Goal: Communication & Community: Connect with others

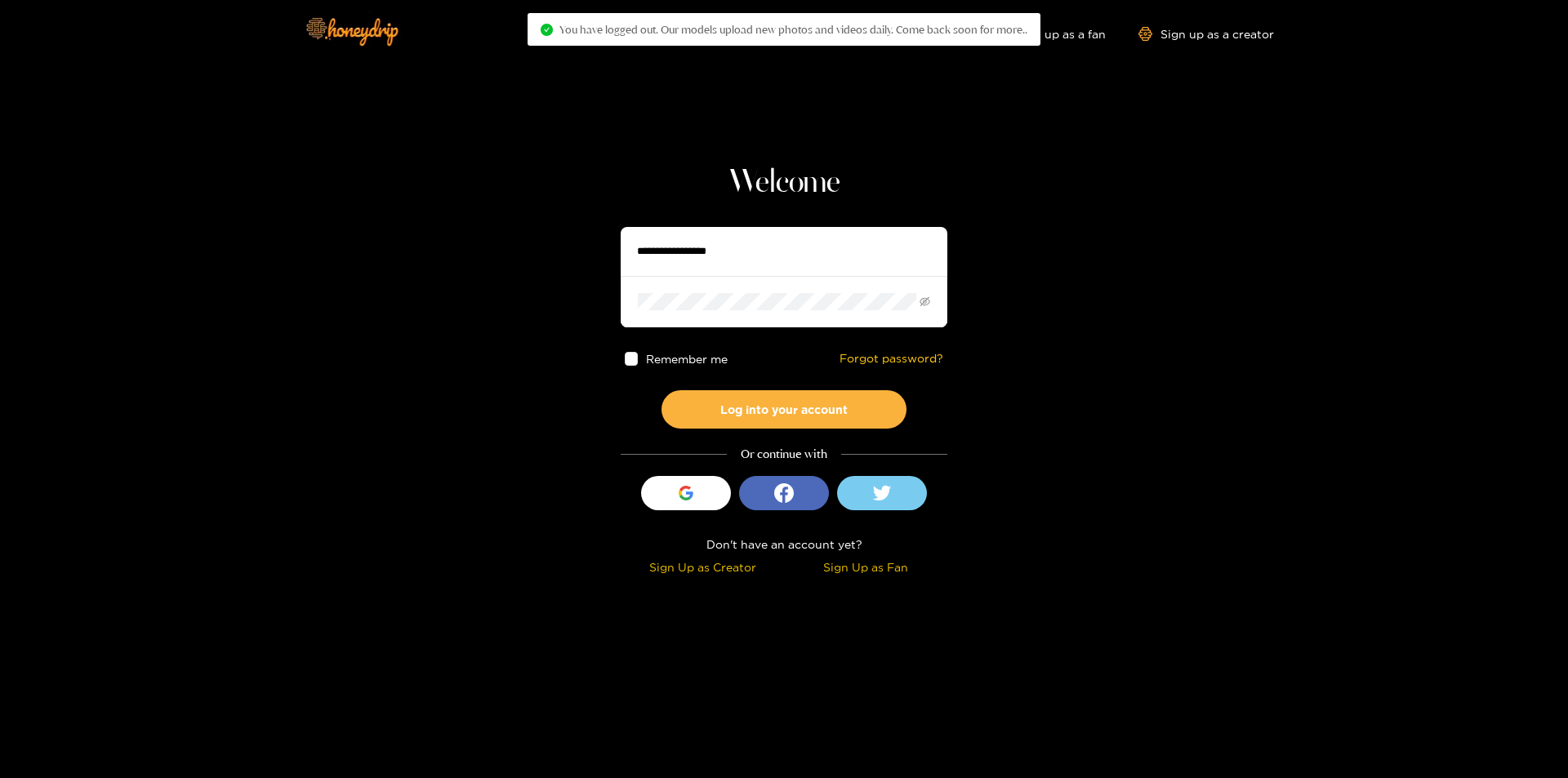
click at [1210, 306] on section "Welcome Remember me Forgot password? Log into your account Or continue with Sig…" at bounding box center [784, 290] width 1568 height 580
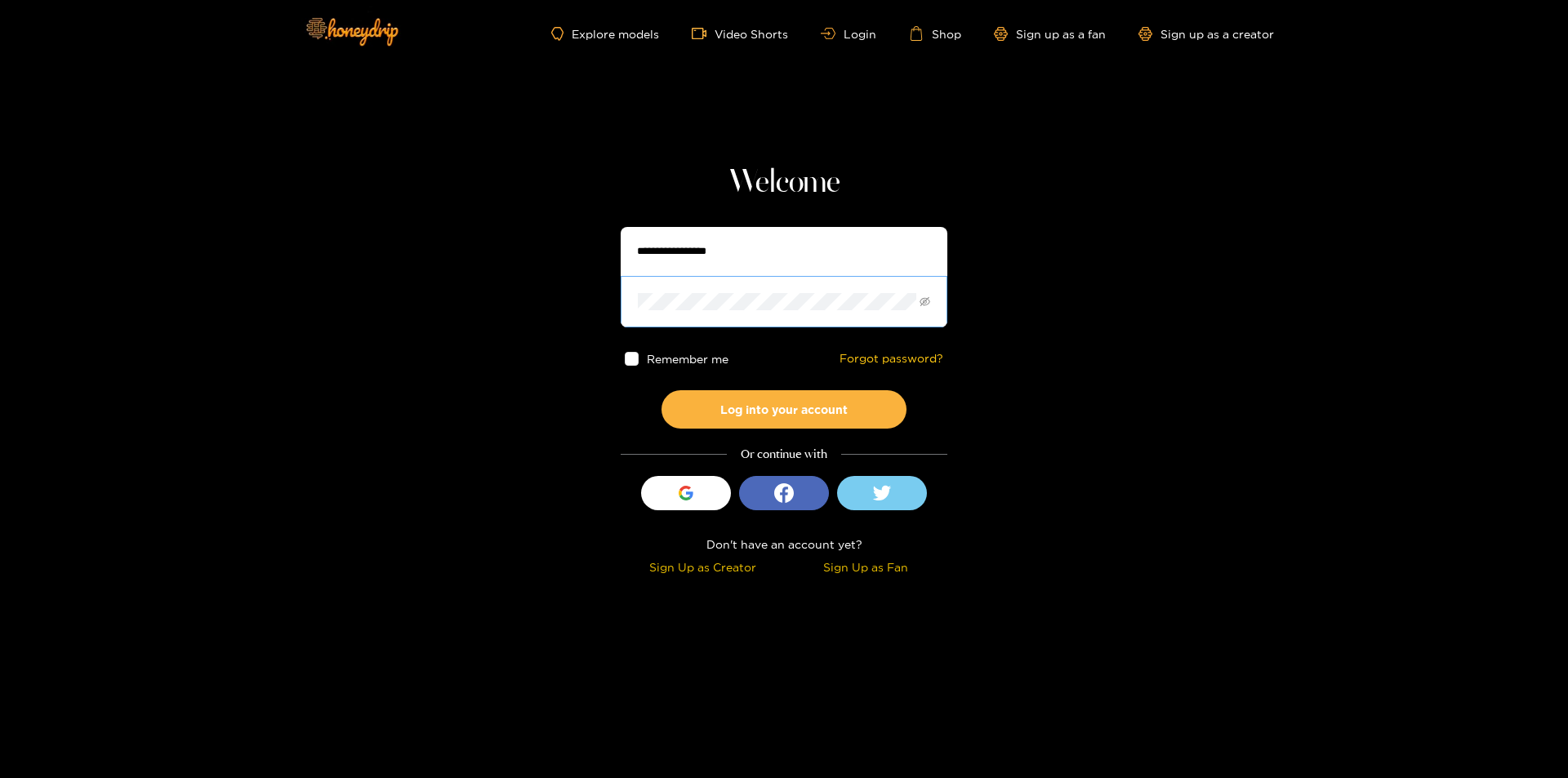
click at [917, 299] on span at bounding box center [784, 301] width 327 height 50
click at [922, 299] on icon "eye-invisible" at bounding box center [924, 302] width 10 height 9
click at [756, 254] on input "text" at bounding box center [784, 251] width 327 height 49
paste input "********"
type input "********"
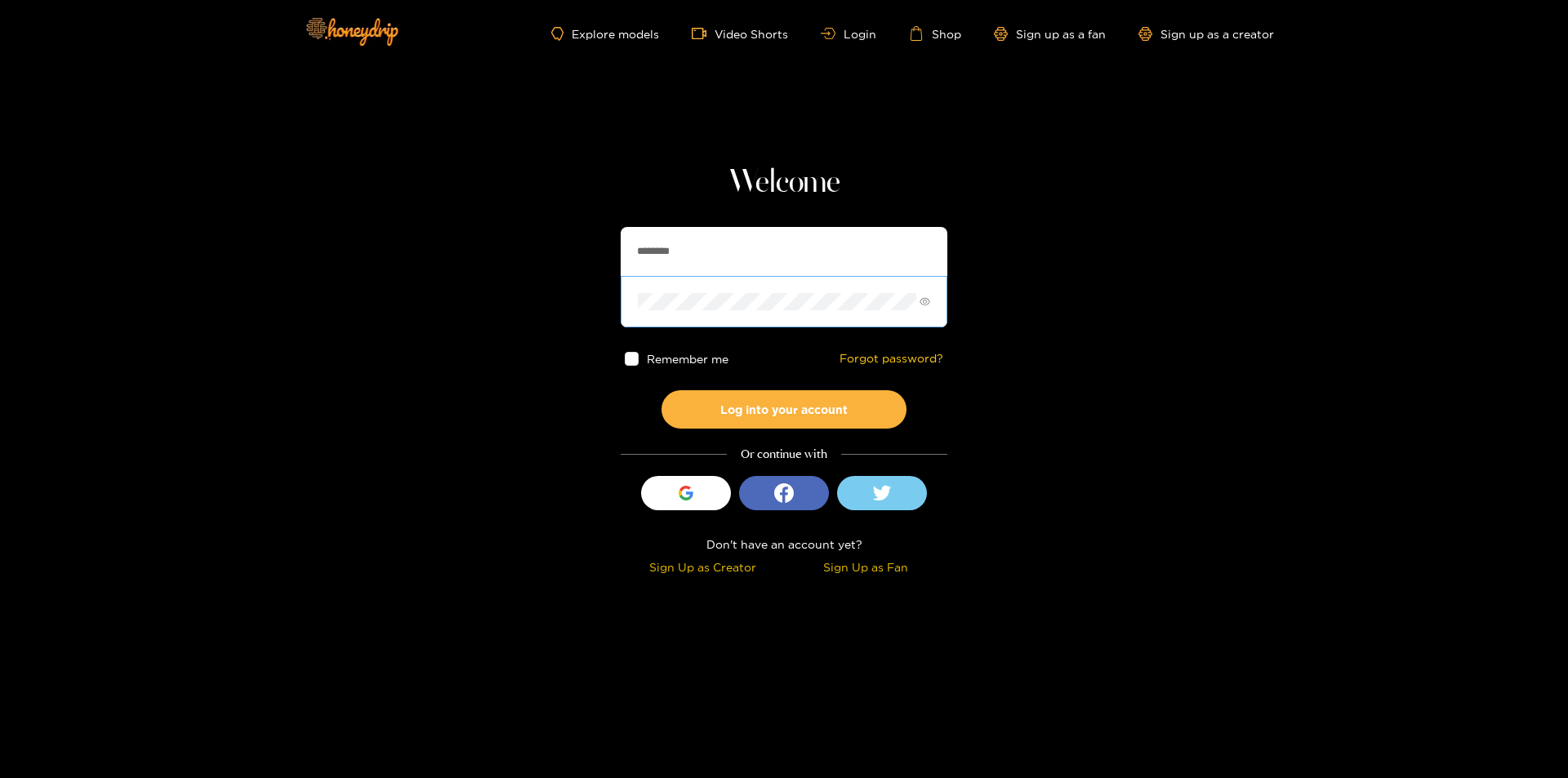
click at [711, 252] on input "********" at bounding box center [784, 251] width 327 height 49
drag, startPoint x: 527, startPoint y: 383, endPoint x: 603, endPoint y: 372, distance: 76.8
click at [528, 383] on section "Welcome ******** Remember me Forgot password? Log into your account Or continue…" at bounding box center [784, 290] width 1568 height 580
click at [757, 401] on button "Log into your account" at bounding box center [784, 409] width 245 height 38
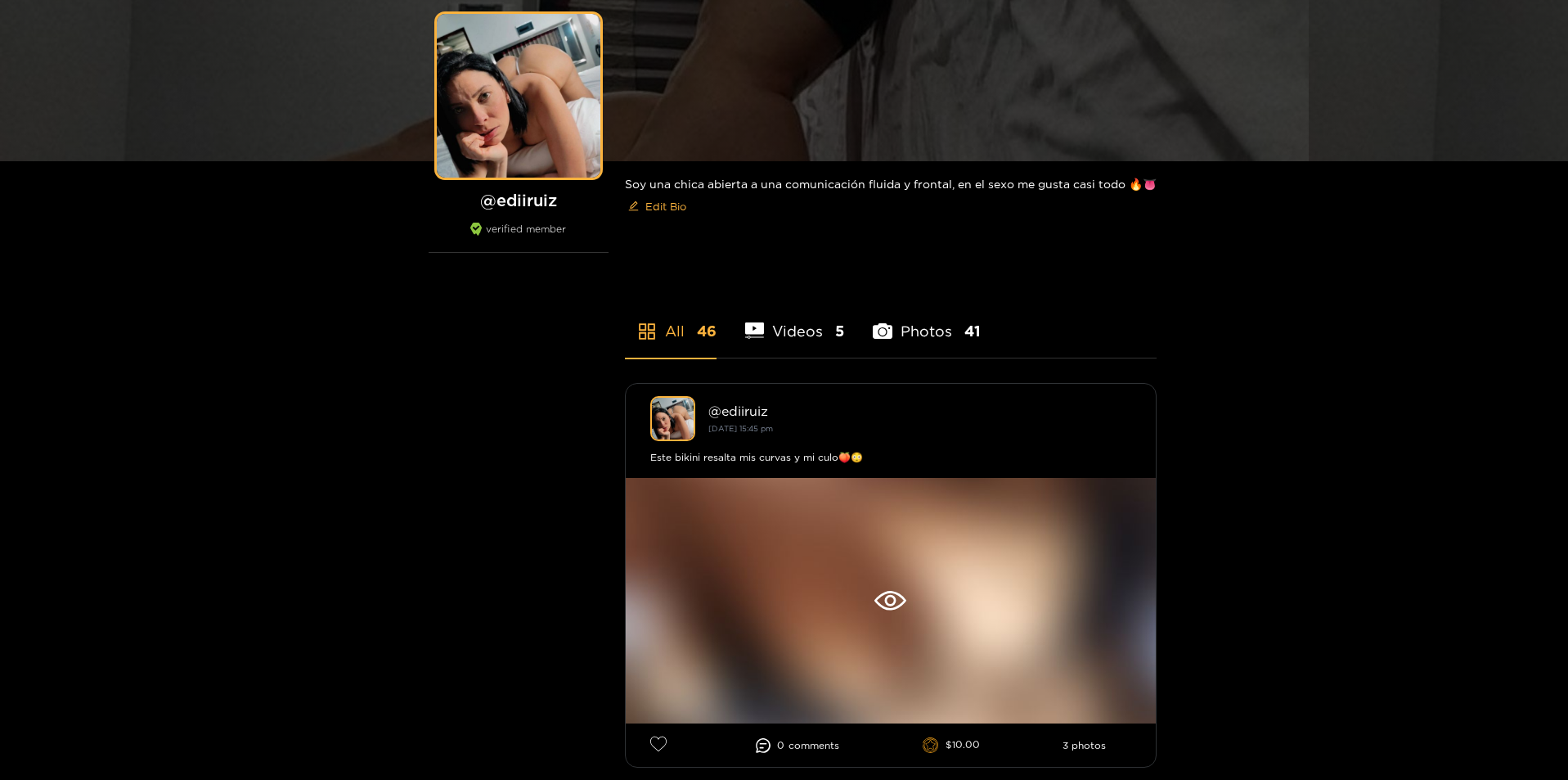
scroll to position [327, 0]
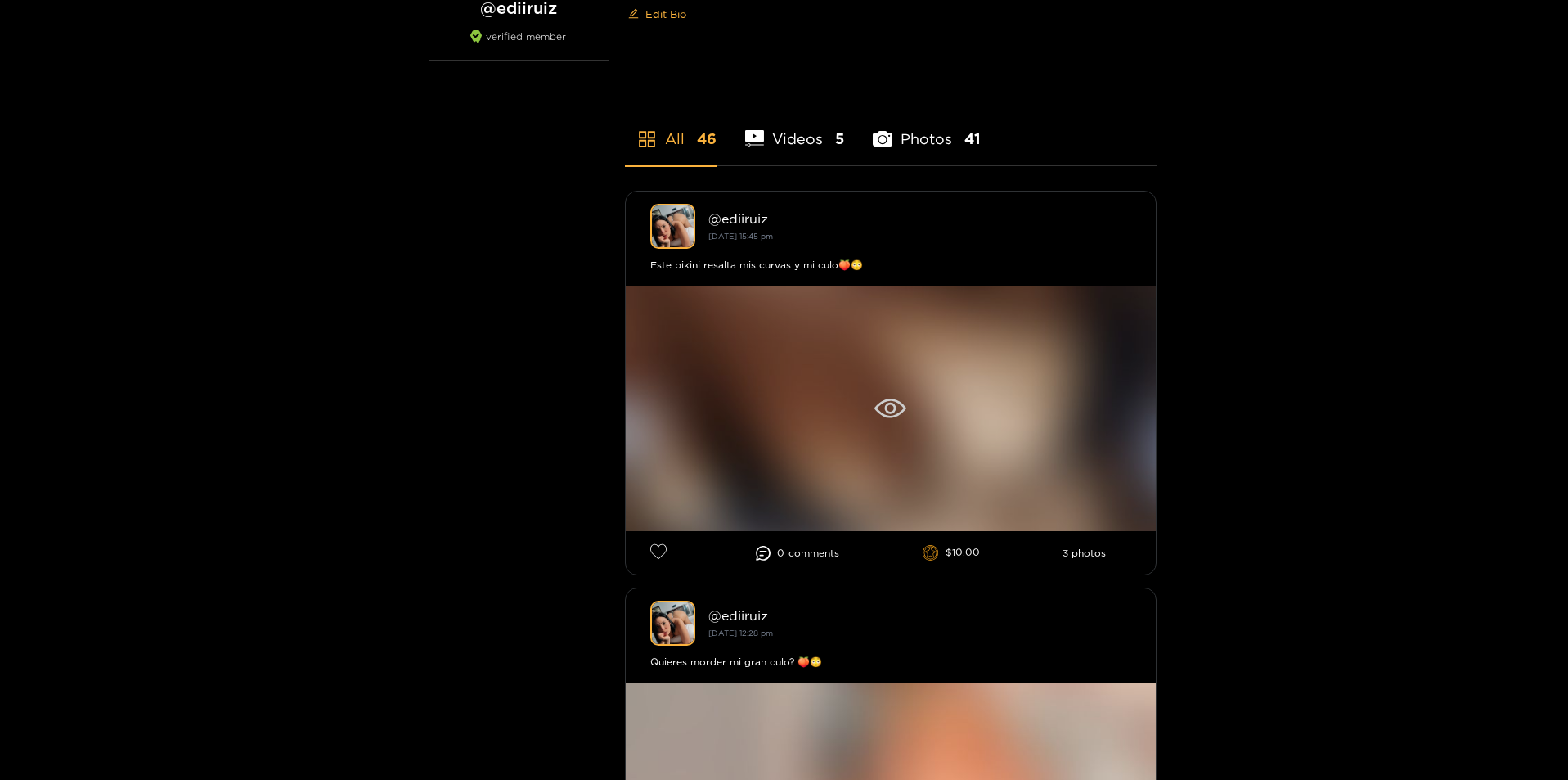
click at [915, 397] on div at bounding box center [891, 408] width 530 height 245
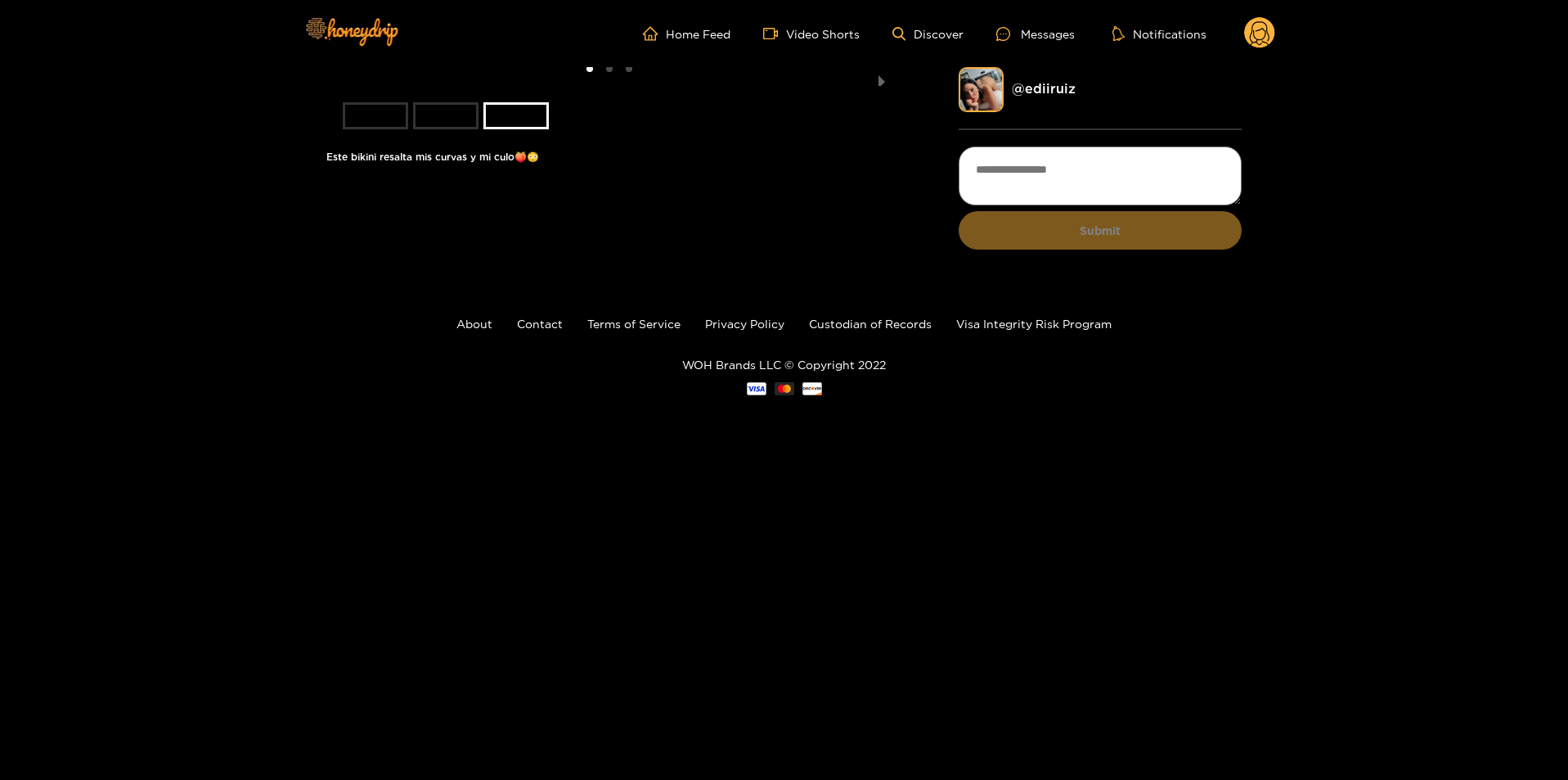
click at [448, 129] on li "slide item 2" at bounding box center [446, 116] width 66 height 27
click at [512, 129] on li "slide item 3" at bounding box center [516, 116] width 66 height 27
click at [395, 129] on li "slide item 1" at bounding box center [375, 116] width 66 height 27
click at [540, 129] on li "slide item 3" at bounding box center [516, 116] width 66 height 27
click at [1261, 39] on icon at bounding box center [1259, 36] width 20 height 29
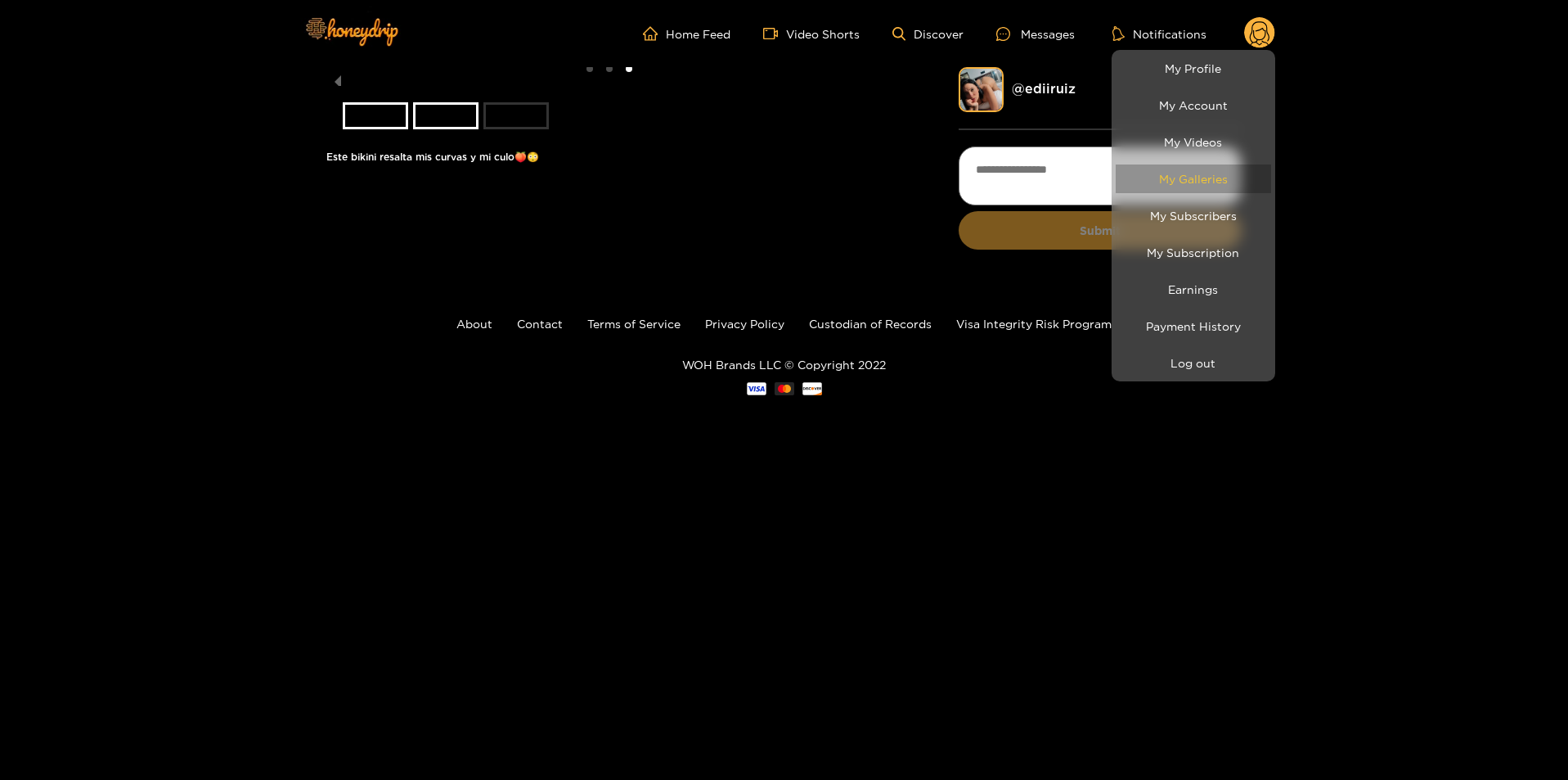
click at [1185, 185] on link "My Galleries" at bounding box center [1193, 179] width 155 height 29
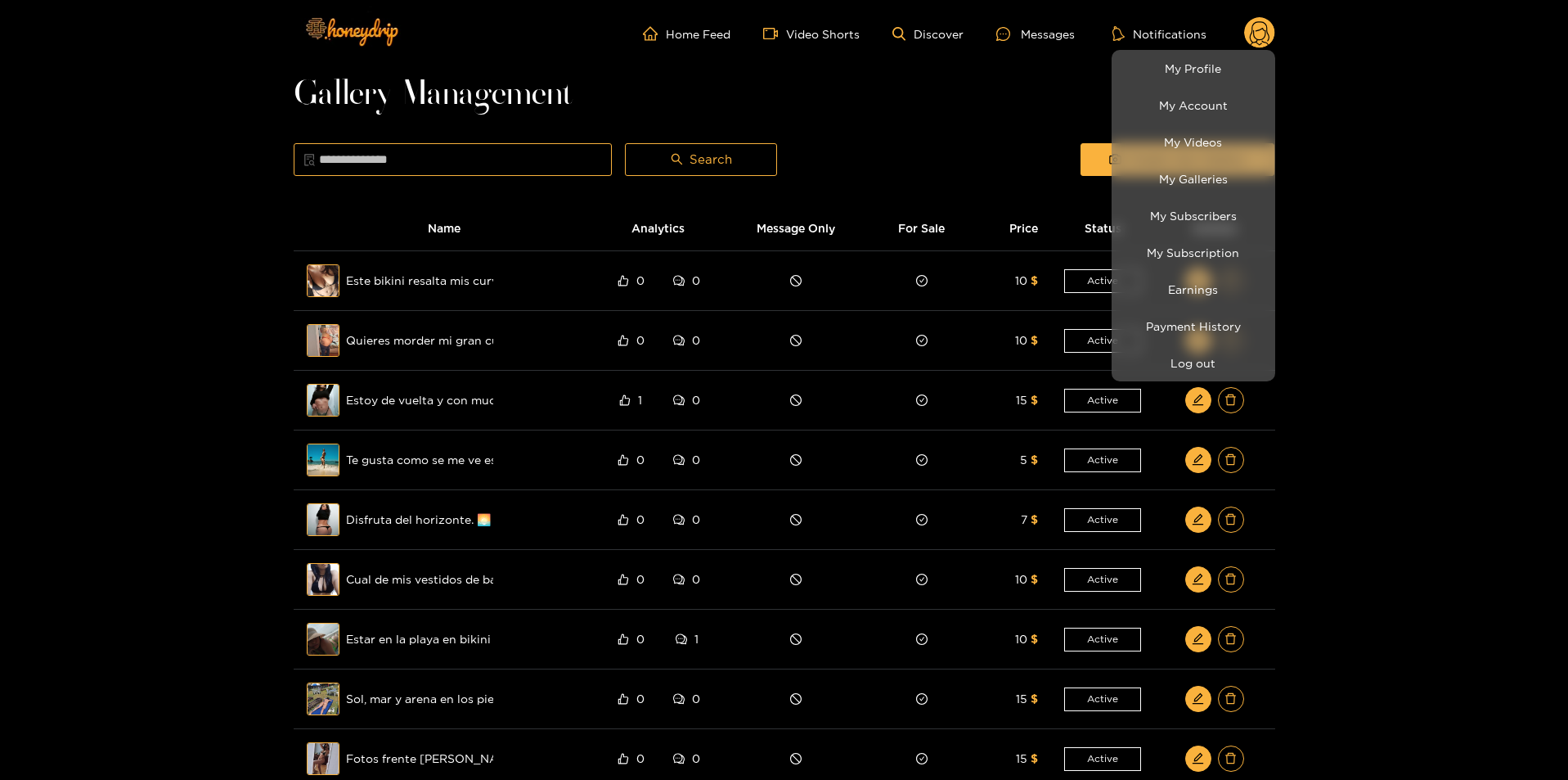
click at [1449, 450] on div at bounding box center [784, 390] width 1568 height 780
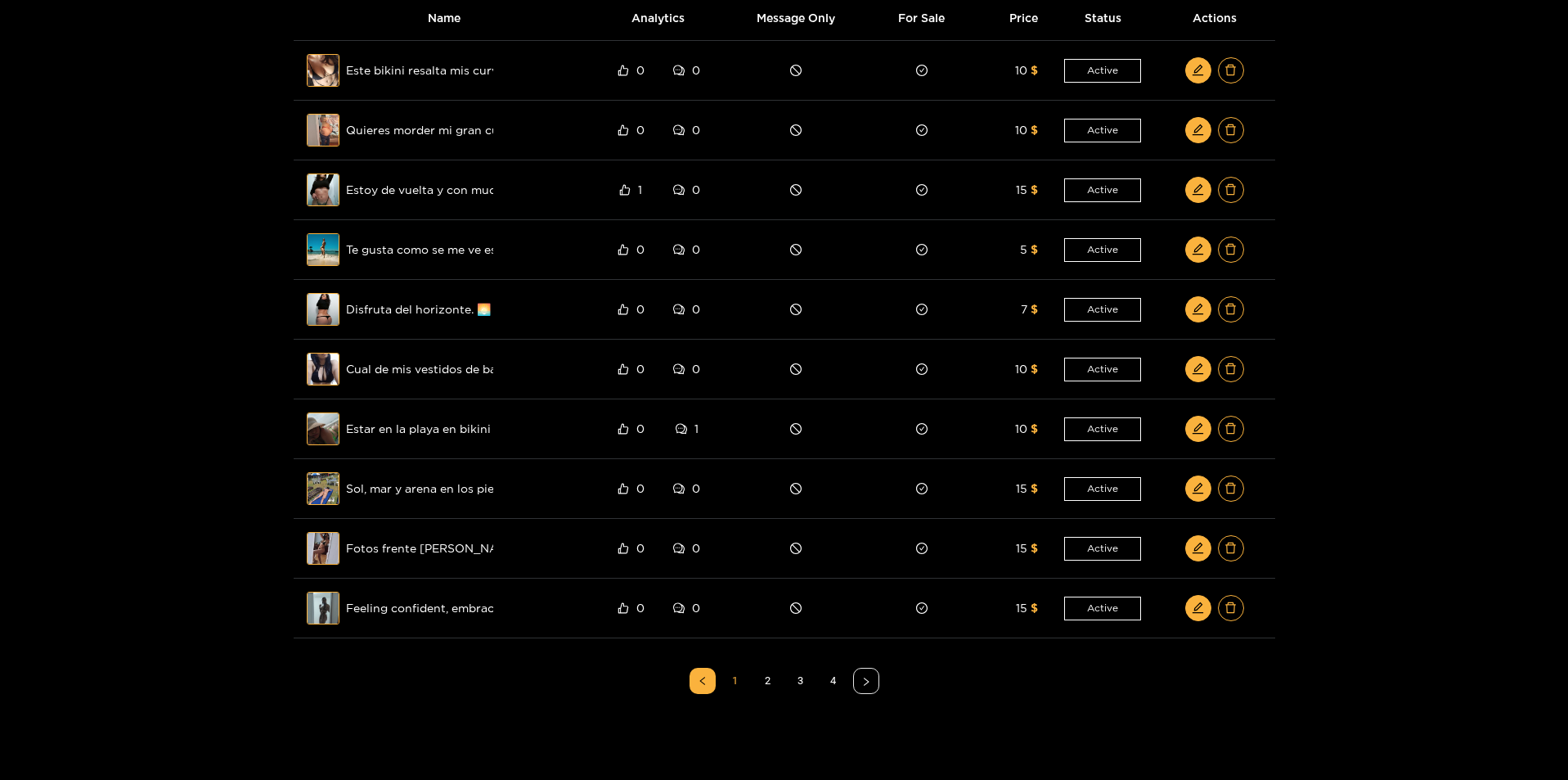
scroll to position [384, 0]
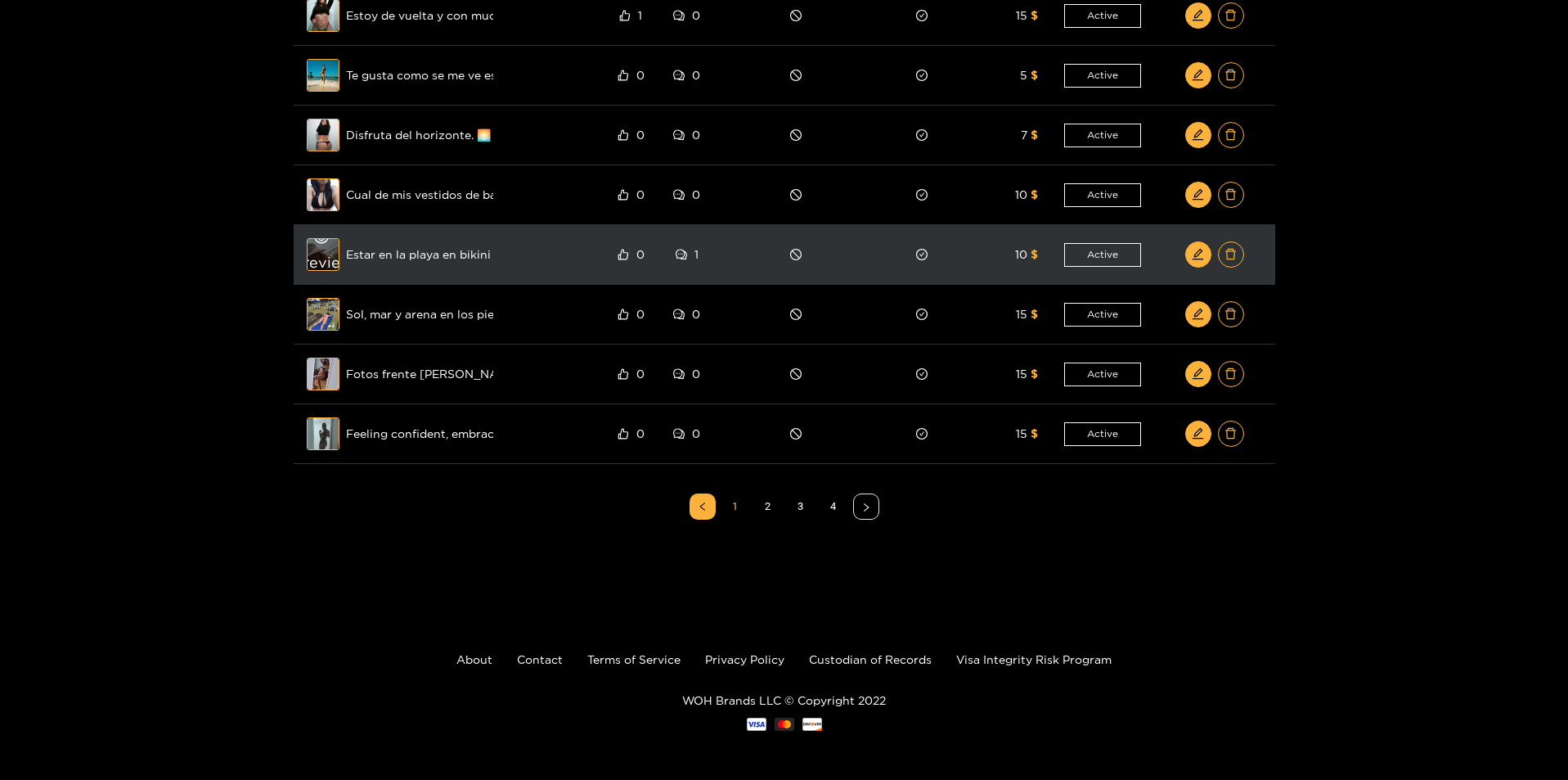
click at [332, 250] on div "Preview" at bounding box center [323, 255] width 59 height 48
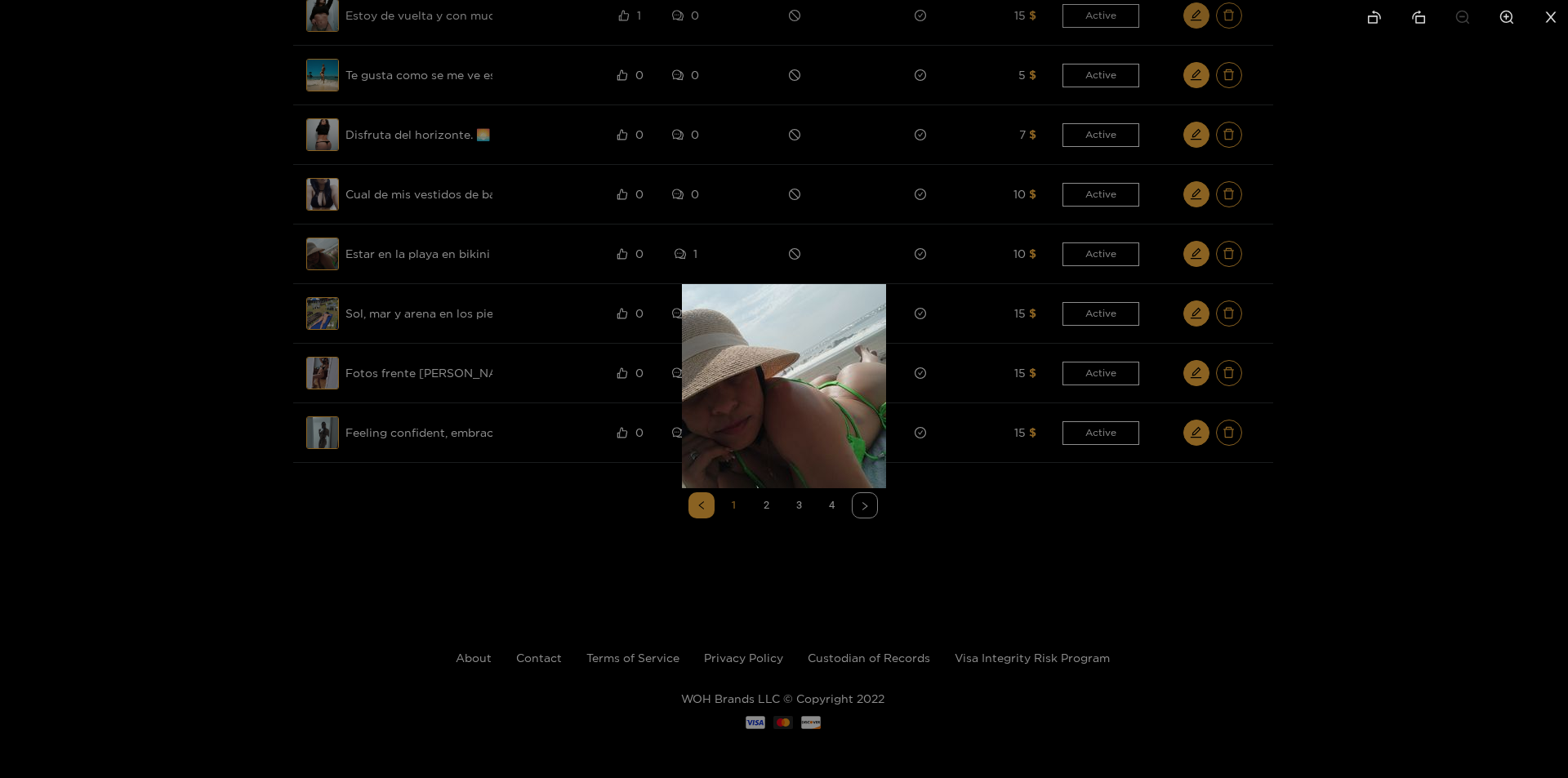
drag, startPoint x: 1212, startPoint y: 515, endPoint x: 1124, endPoint y: 513, distance: 88.0
click at [1212, 518] on div at bounding box center [784, 389] width 1568 height 778
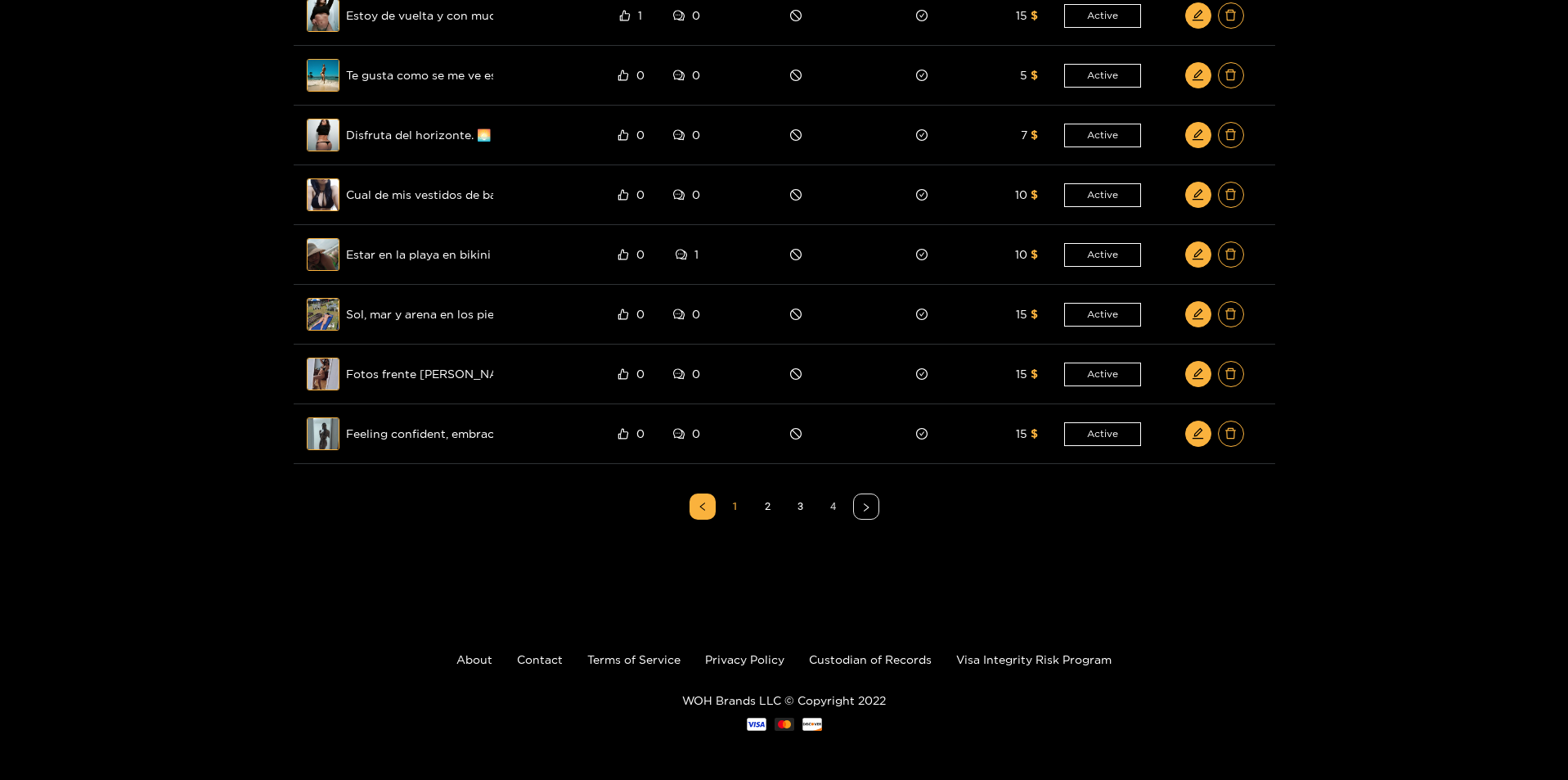
click at [842, 511] on link "4" at bounding box center [834, 506] width 25 height 25
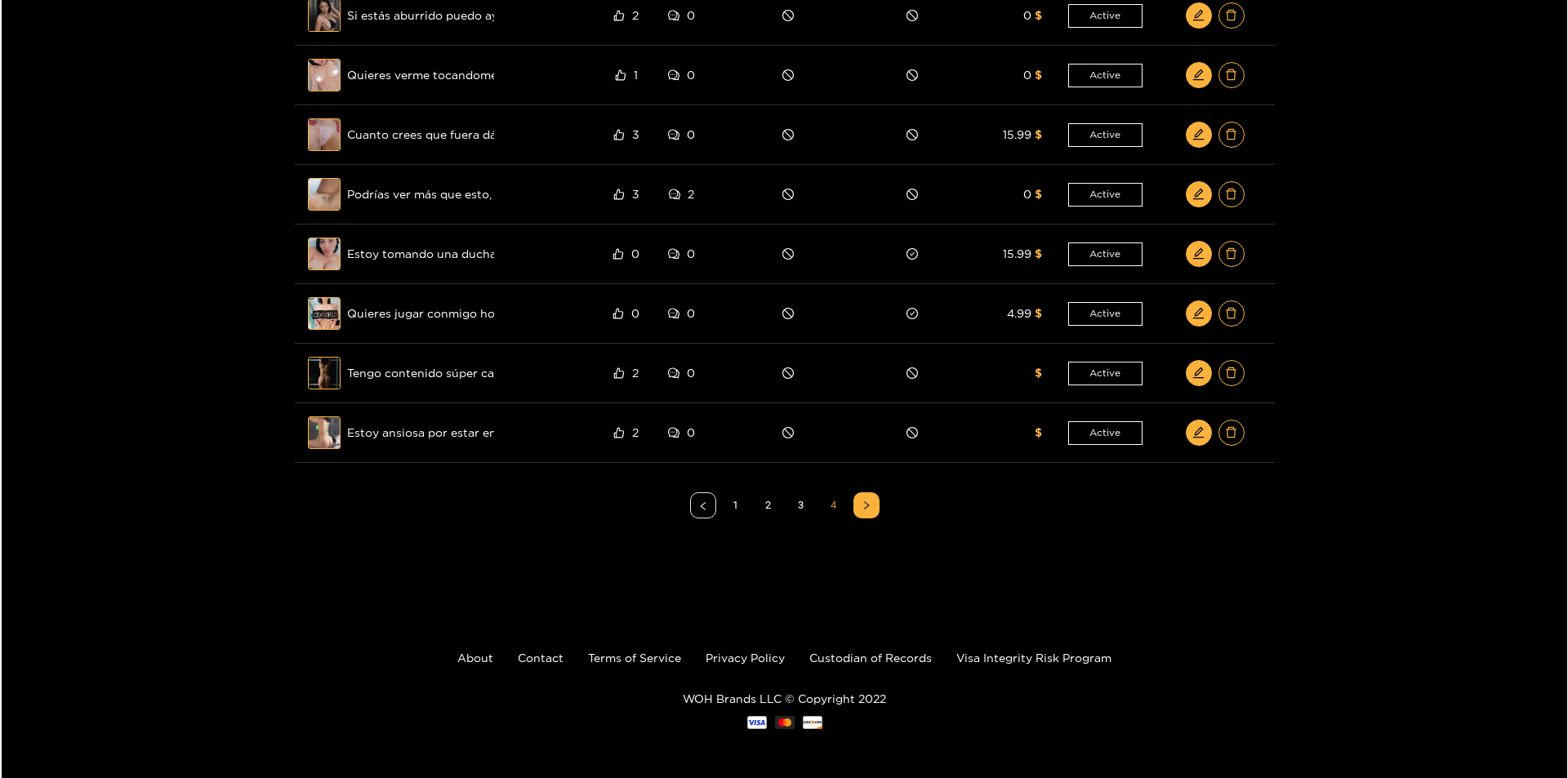
scroll to position [264, 0]
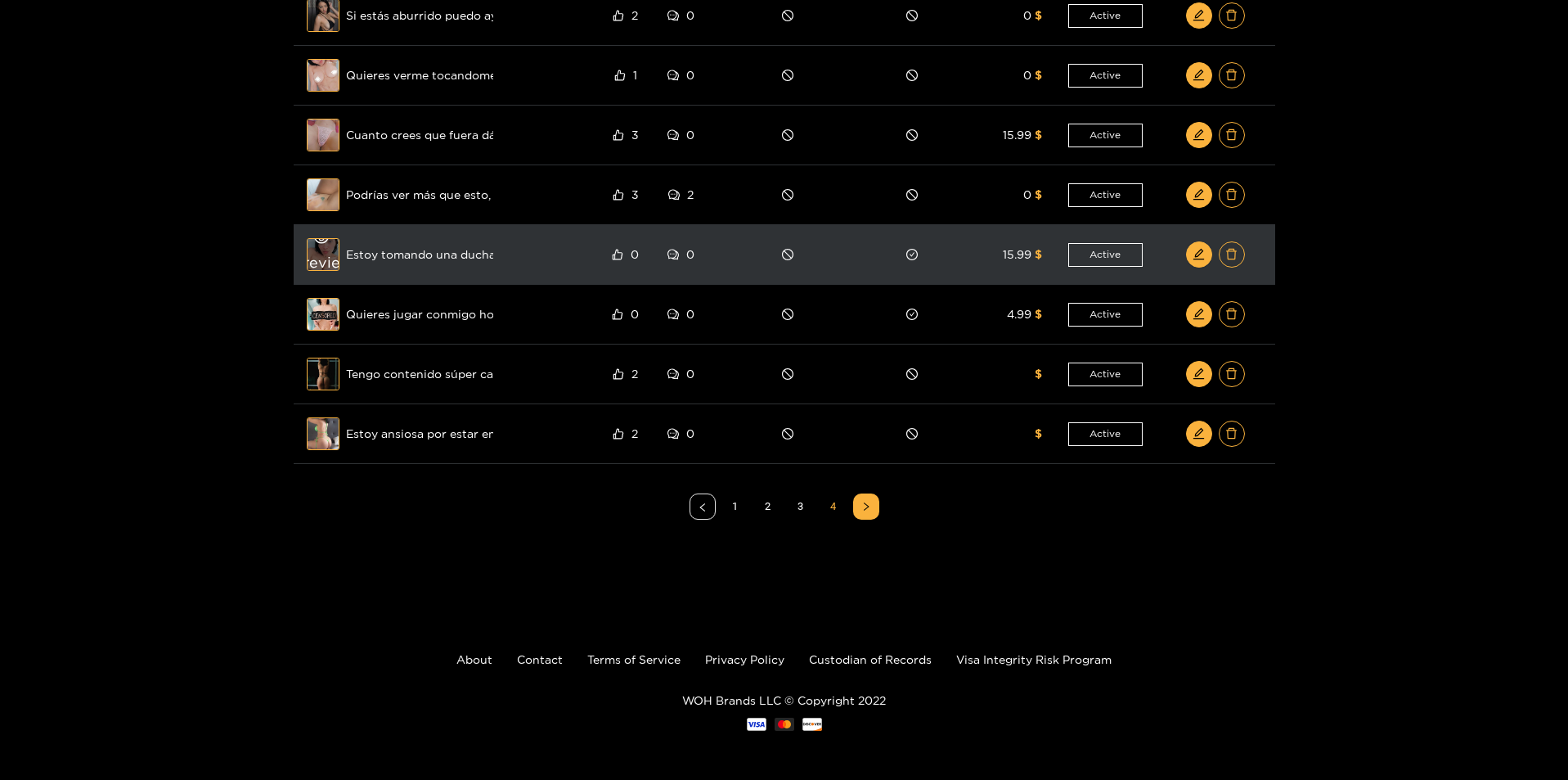
click at [337, 257] on div "Preview" at bounding box center [323, 255] width 59 height 48
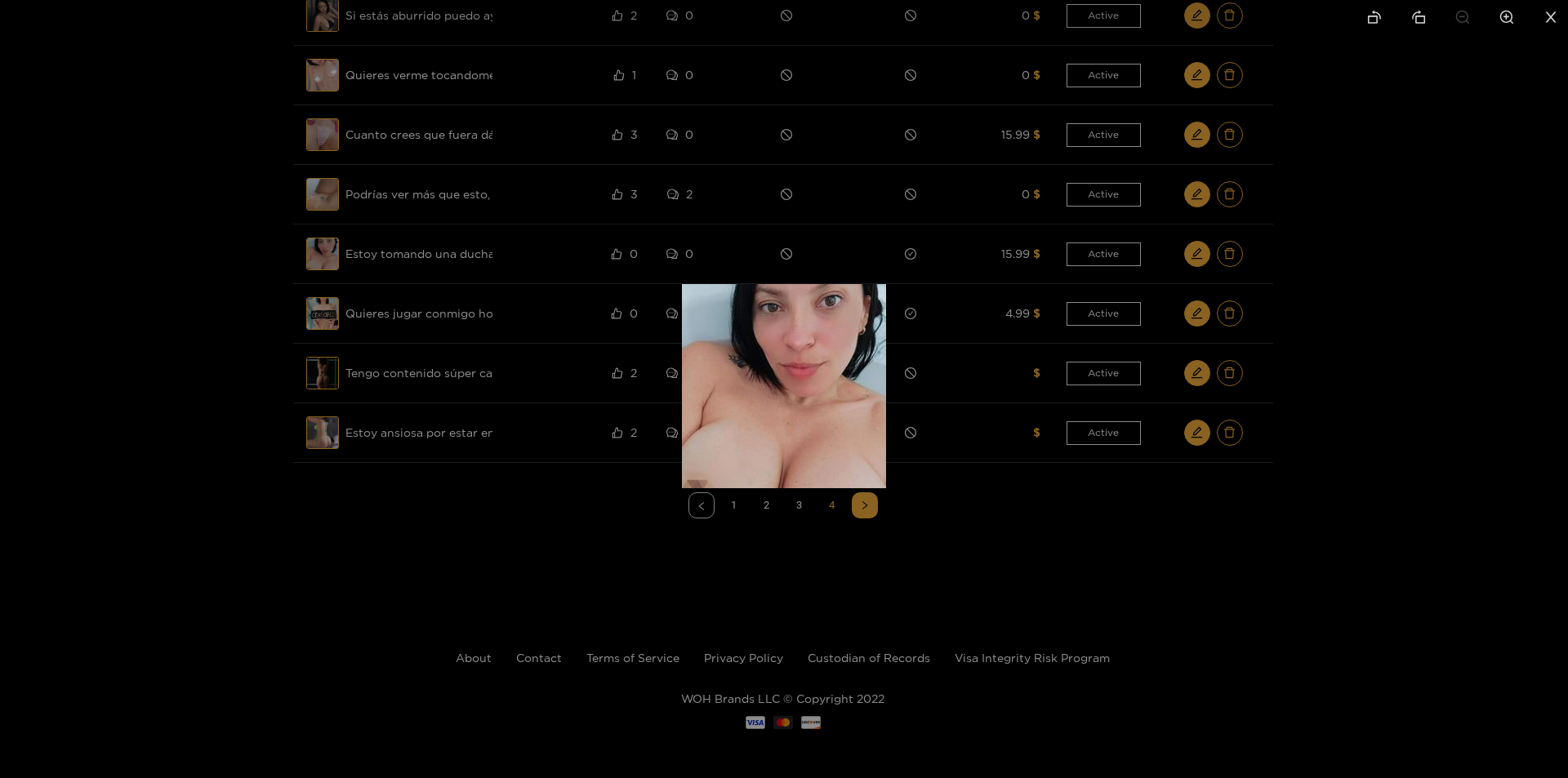
click at [257, 364] on div at bounding box center [784, 389] width 1568 height 778
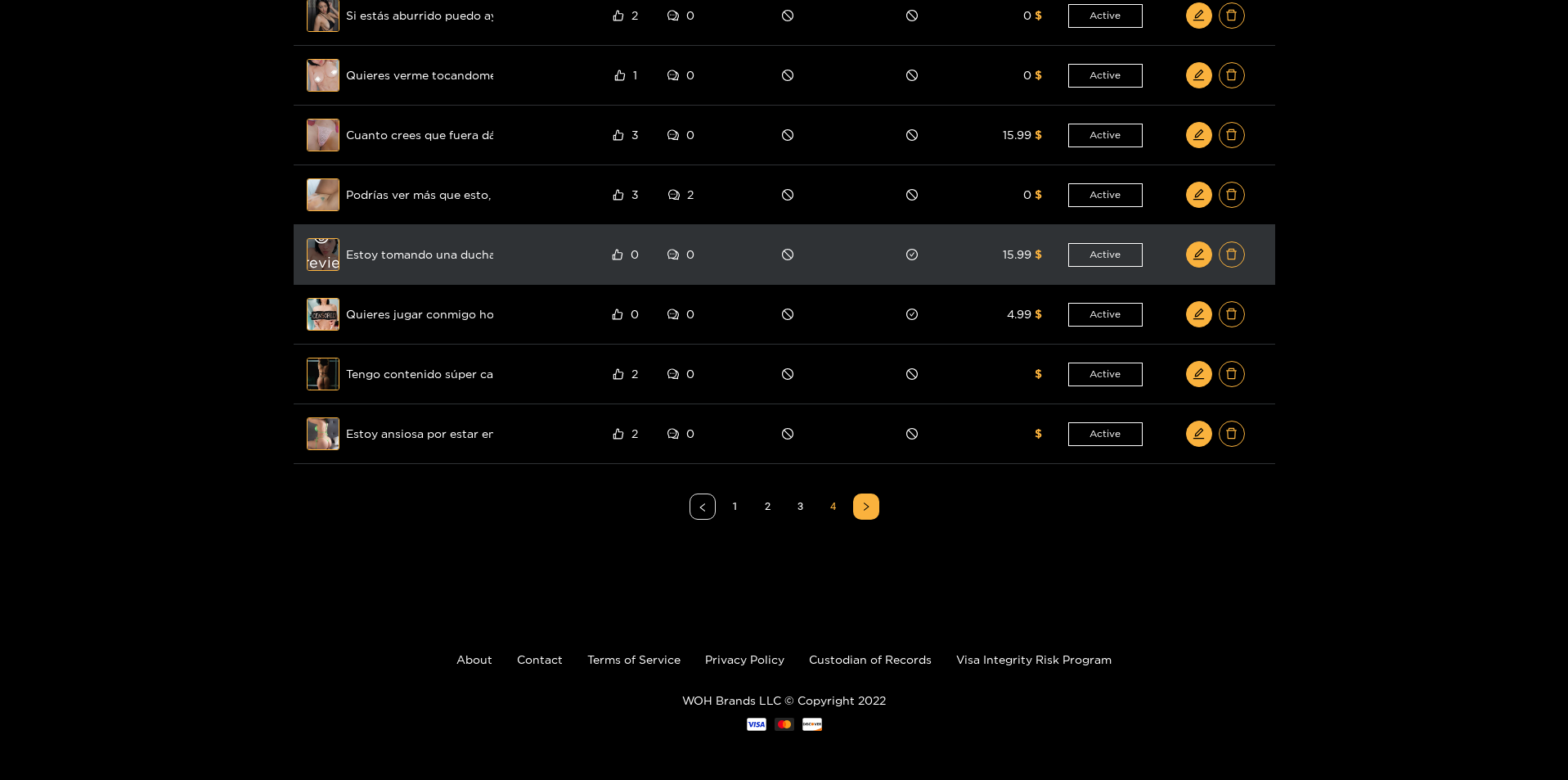
click at [334, 255] on div "Preview" at bounding box center [323, 255] width 59 height 48
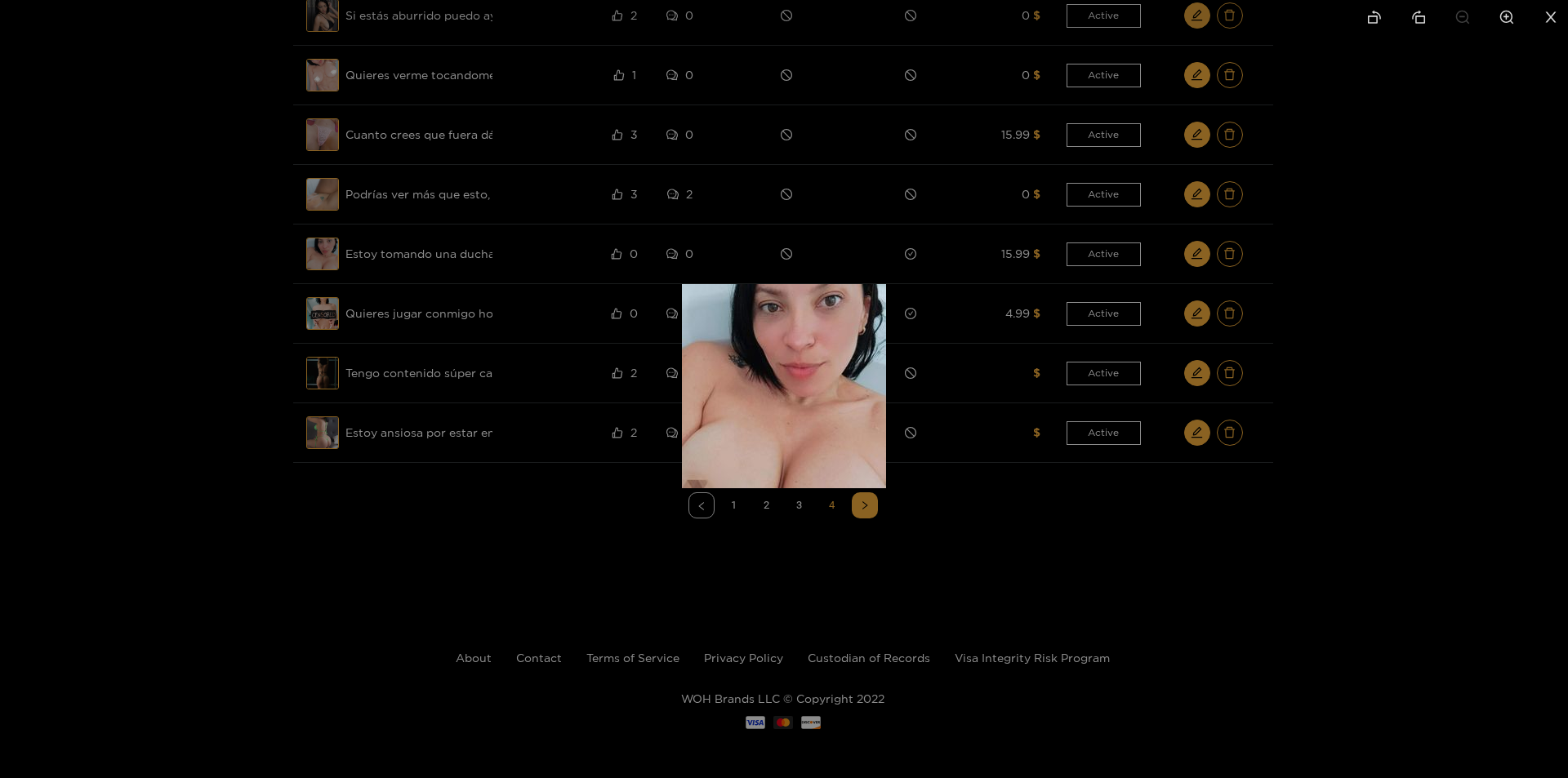
click at [1355, 401] on div at bounding box center [784, 389] width 1568 height 778
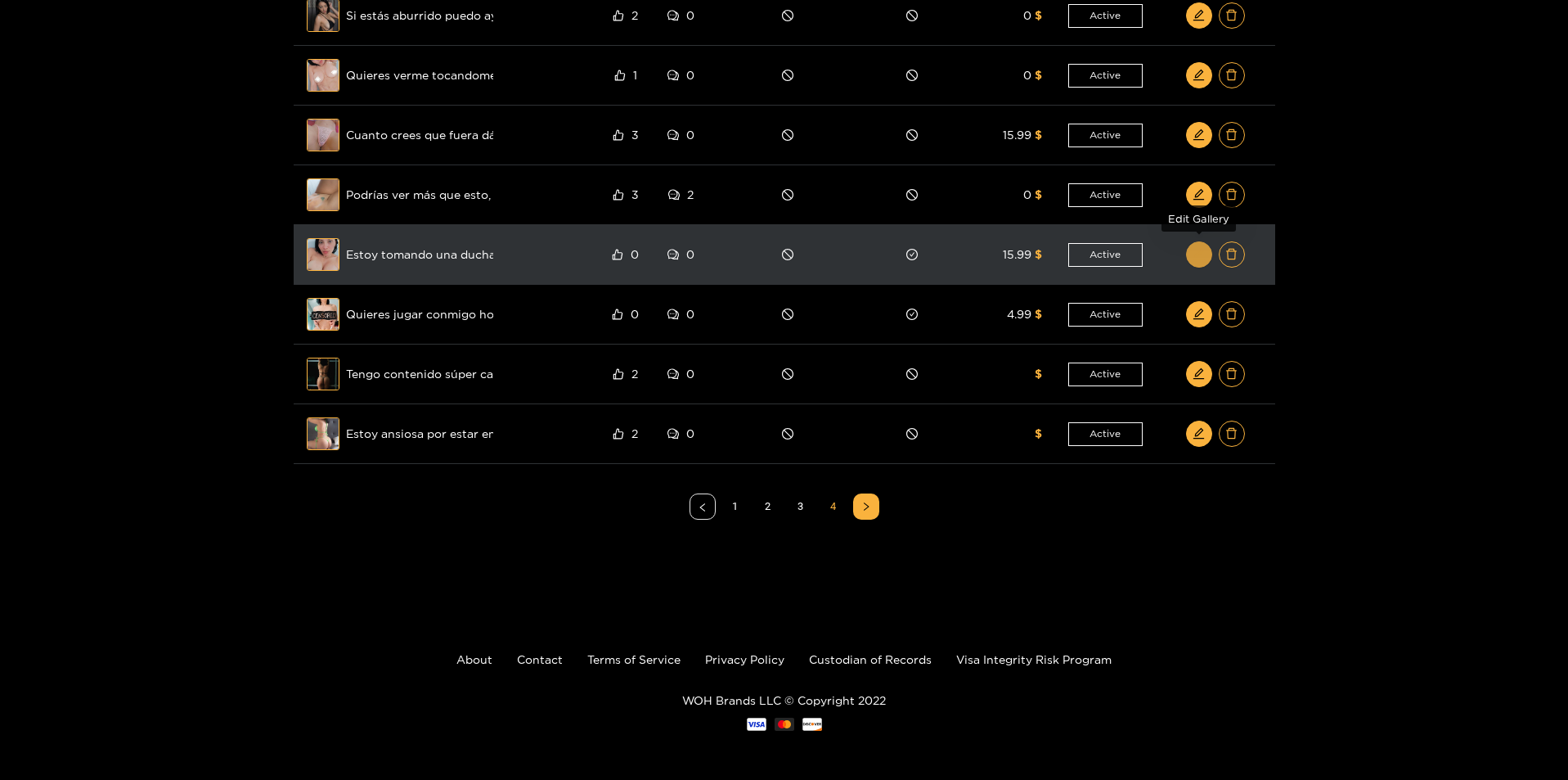
click at [1202, 261] on span "edit" at bounding box center [1198, 255] width 12 height 14
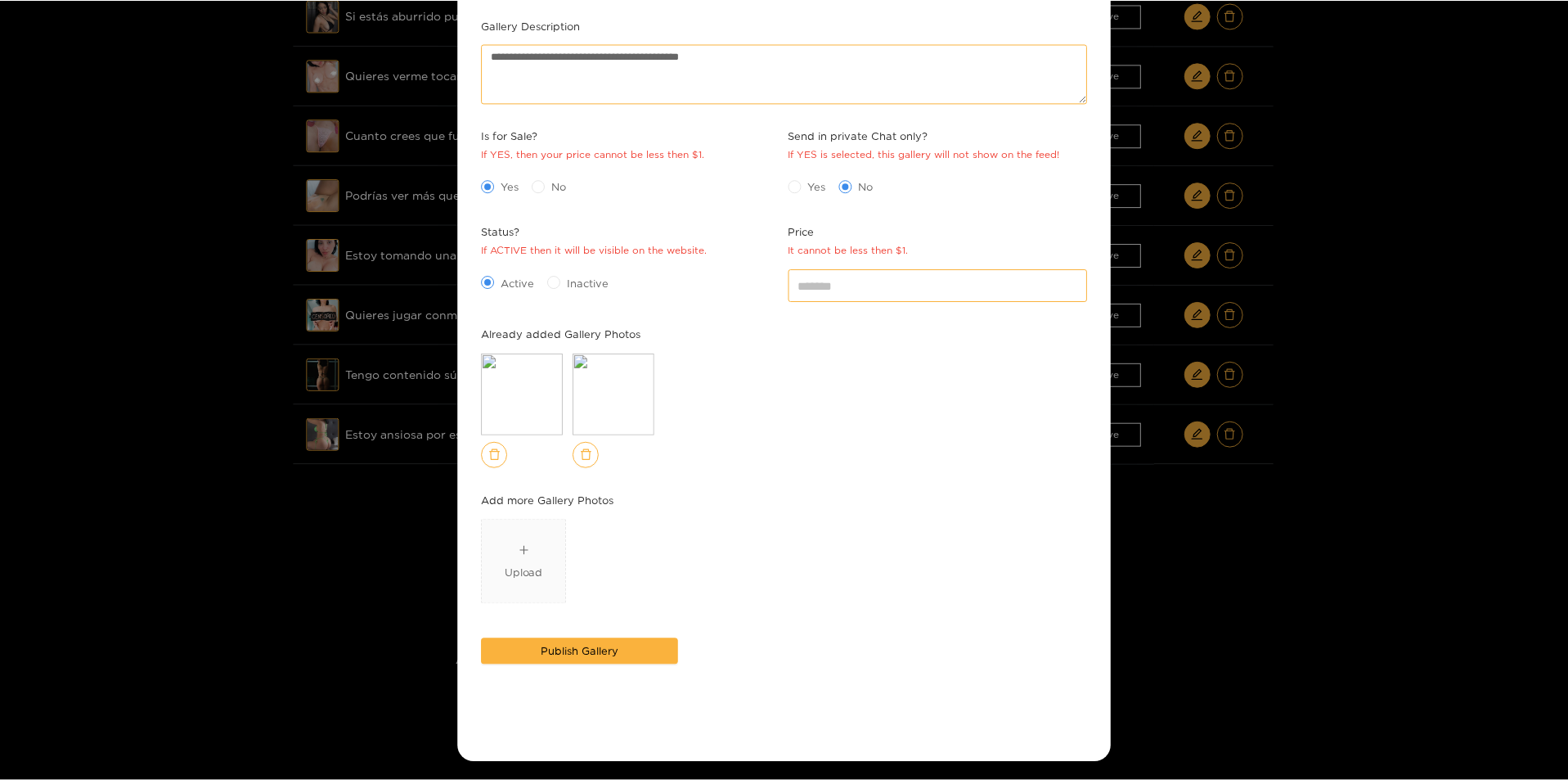
scroll to position [223, 0]
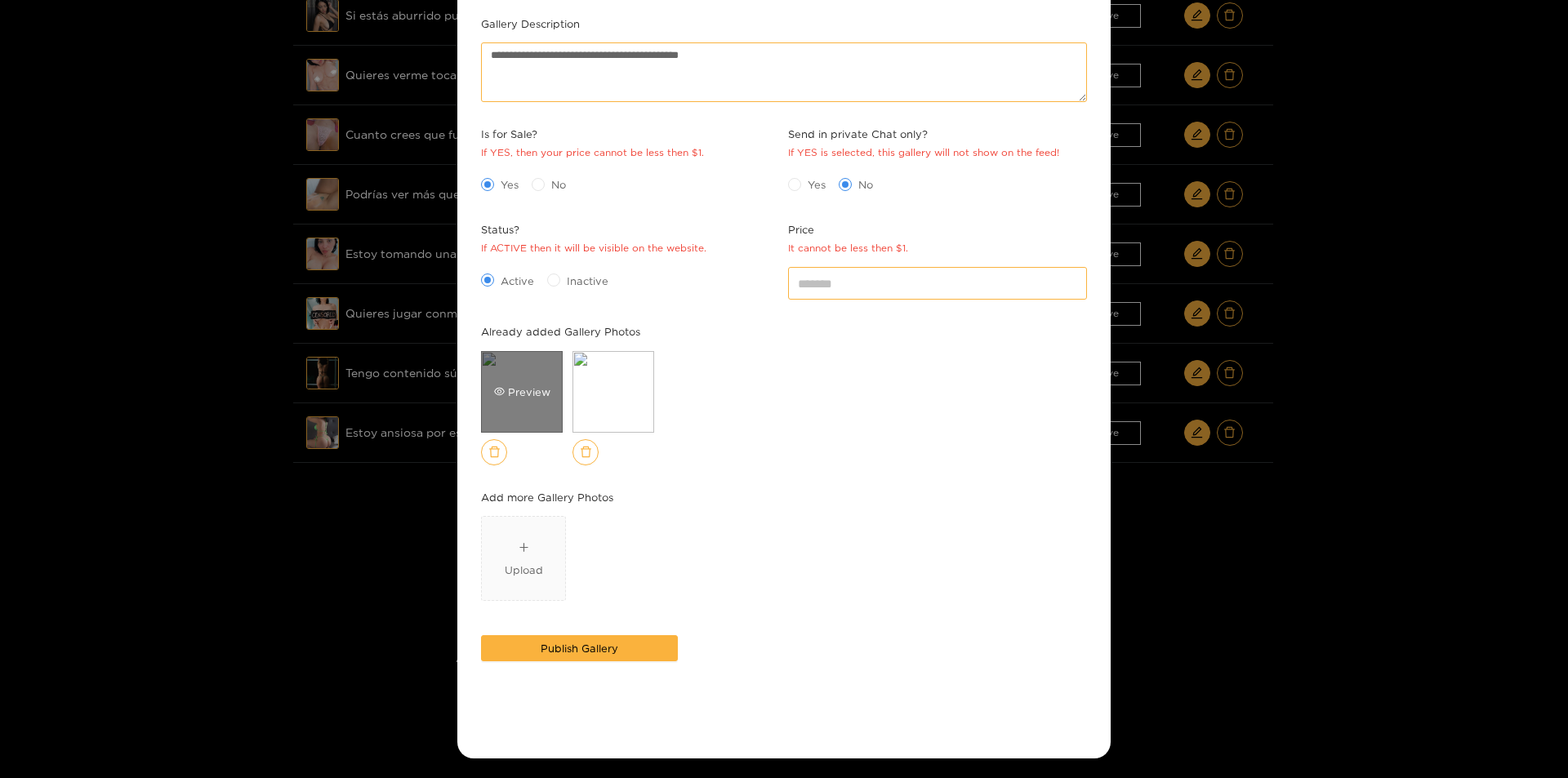
click at [545, 377] on div "Preview" at bounding box center [522, 392] width 82 height 82
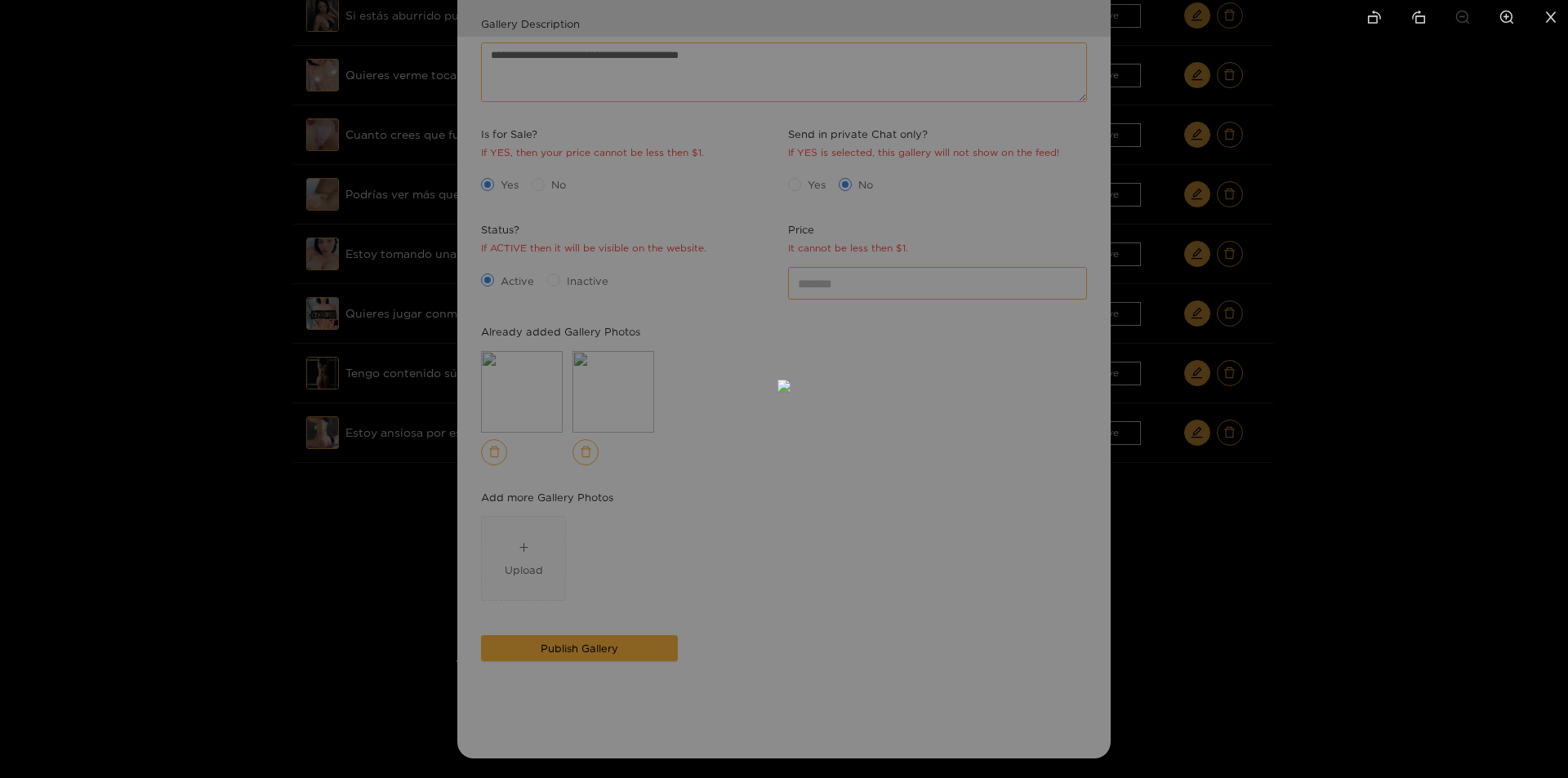
click at [1044, 424] on div at bounding box center [784, 389] width 1568 height 778
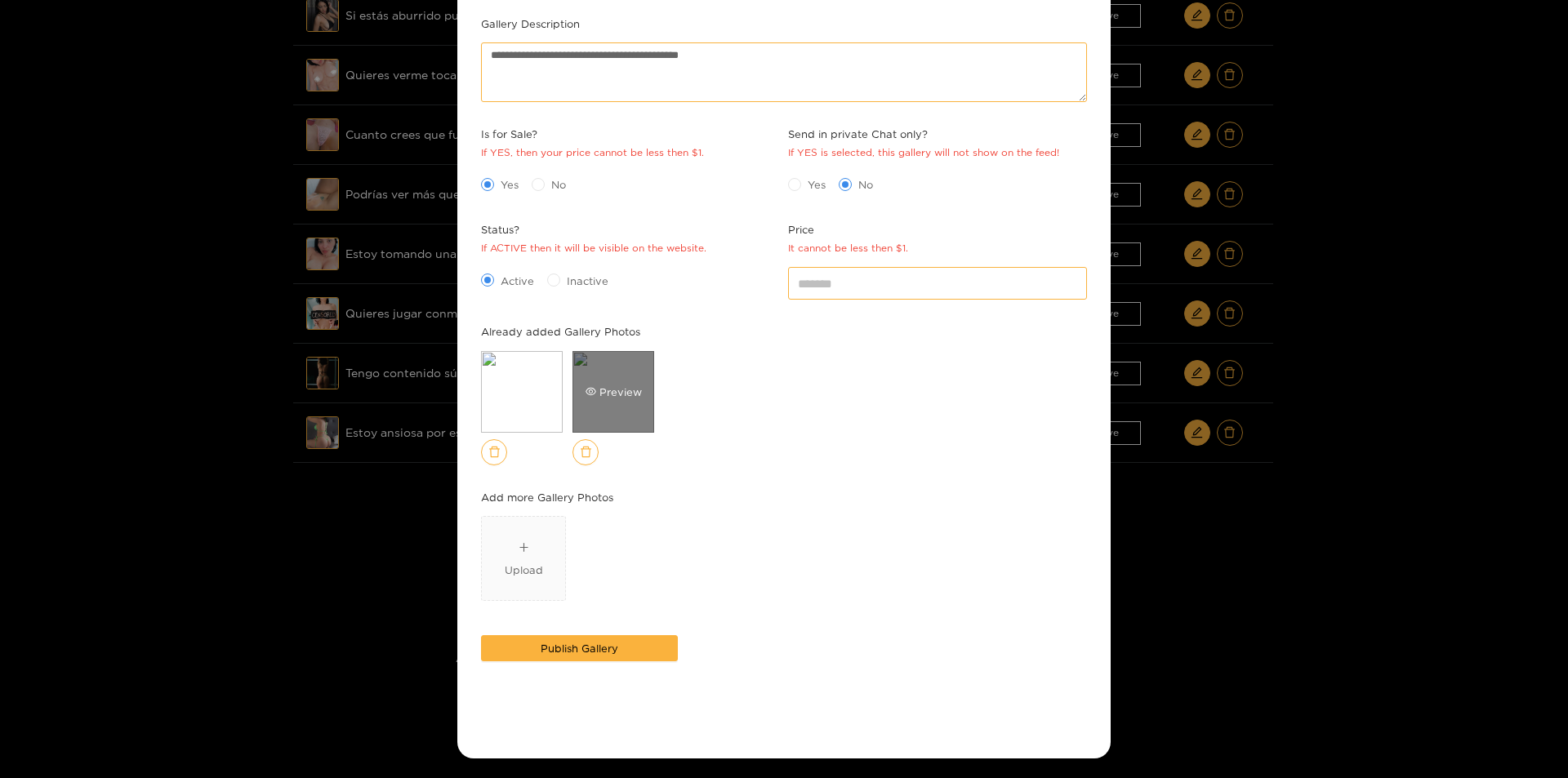
click at [640, 372] on div "Preview" at bounding box center [613, 392] width 82 height 82
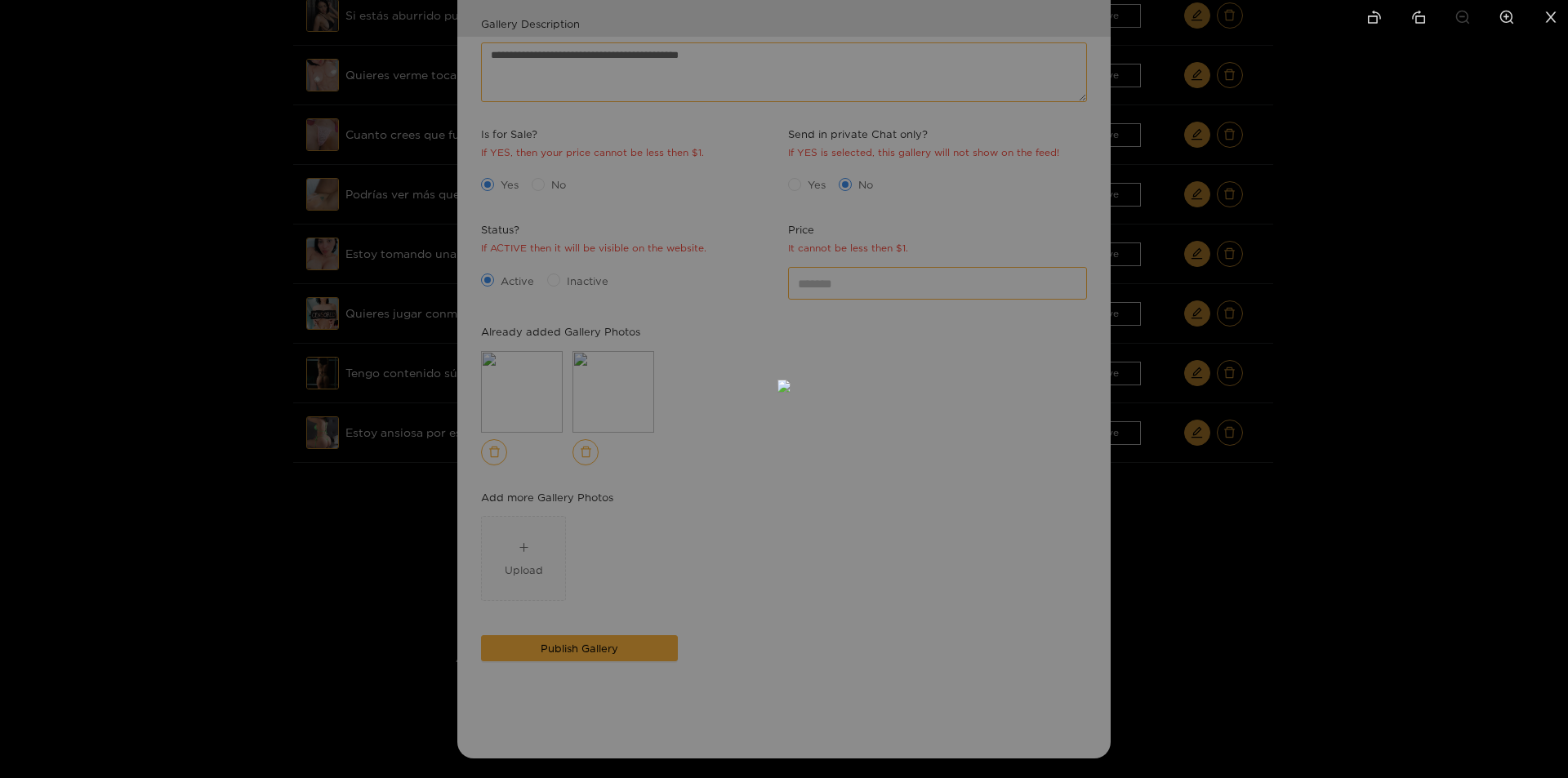
click at [1068, 504] on div at bounding box center [784, 389] width 1568 height 778
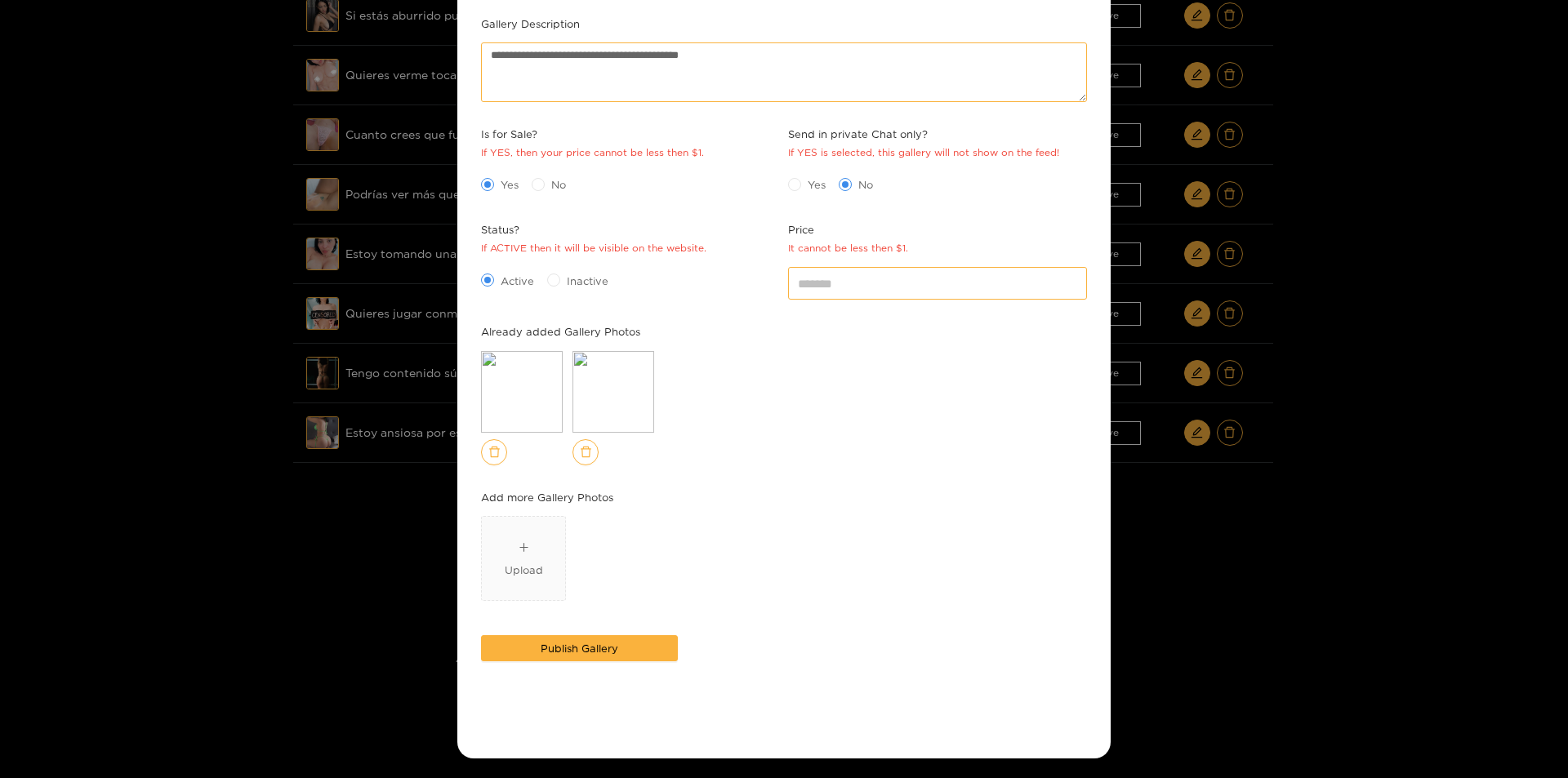
click at [1336, 584] on div "**********" at bounding box center [784, 389] width 1568 height 778
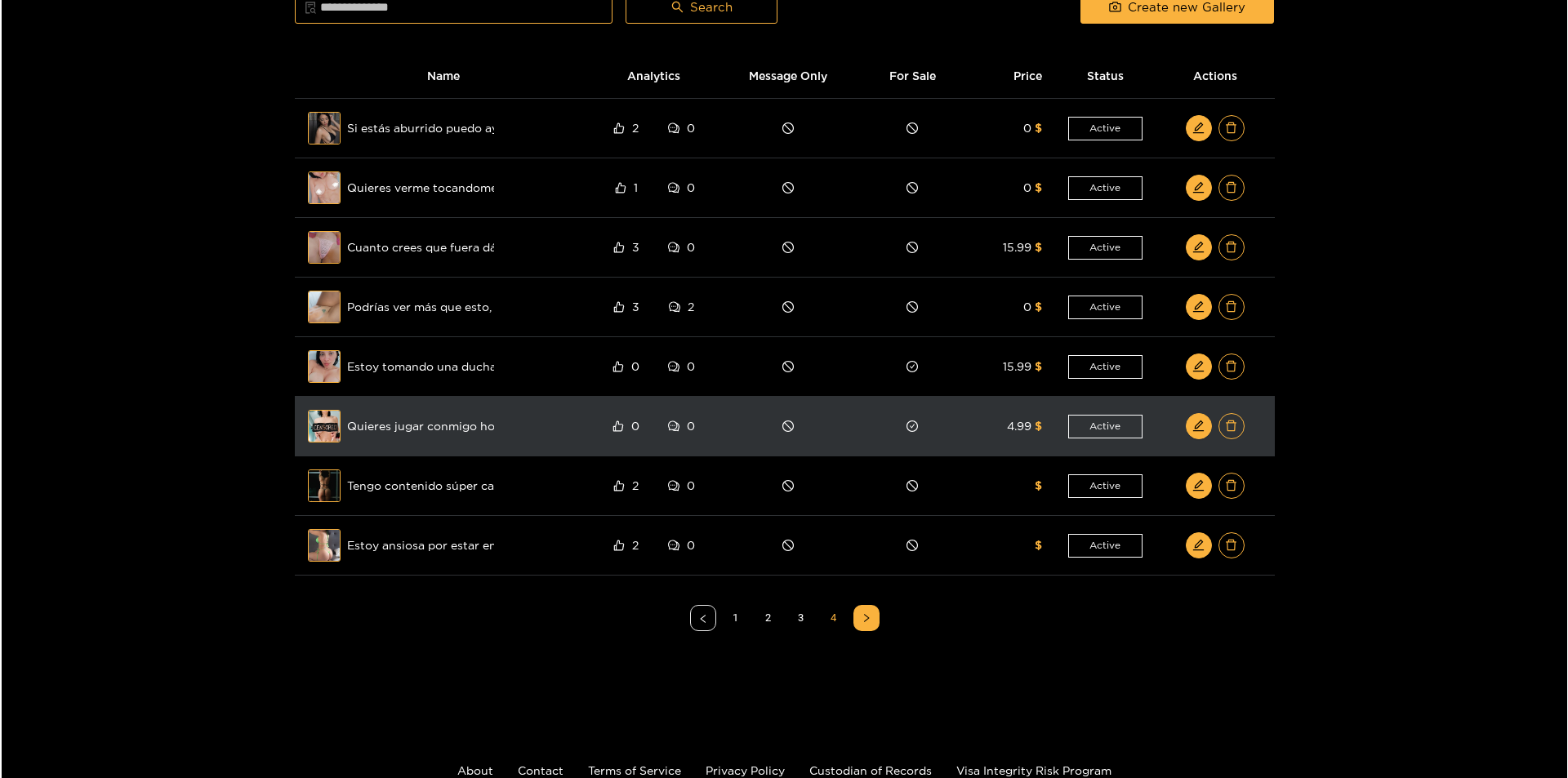
scroll to position [20, 0]
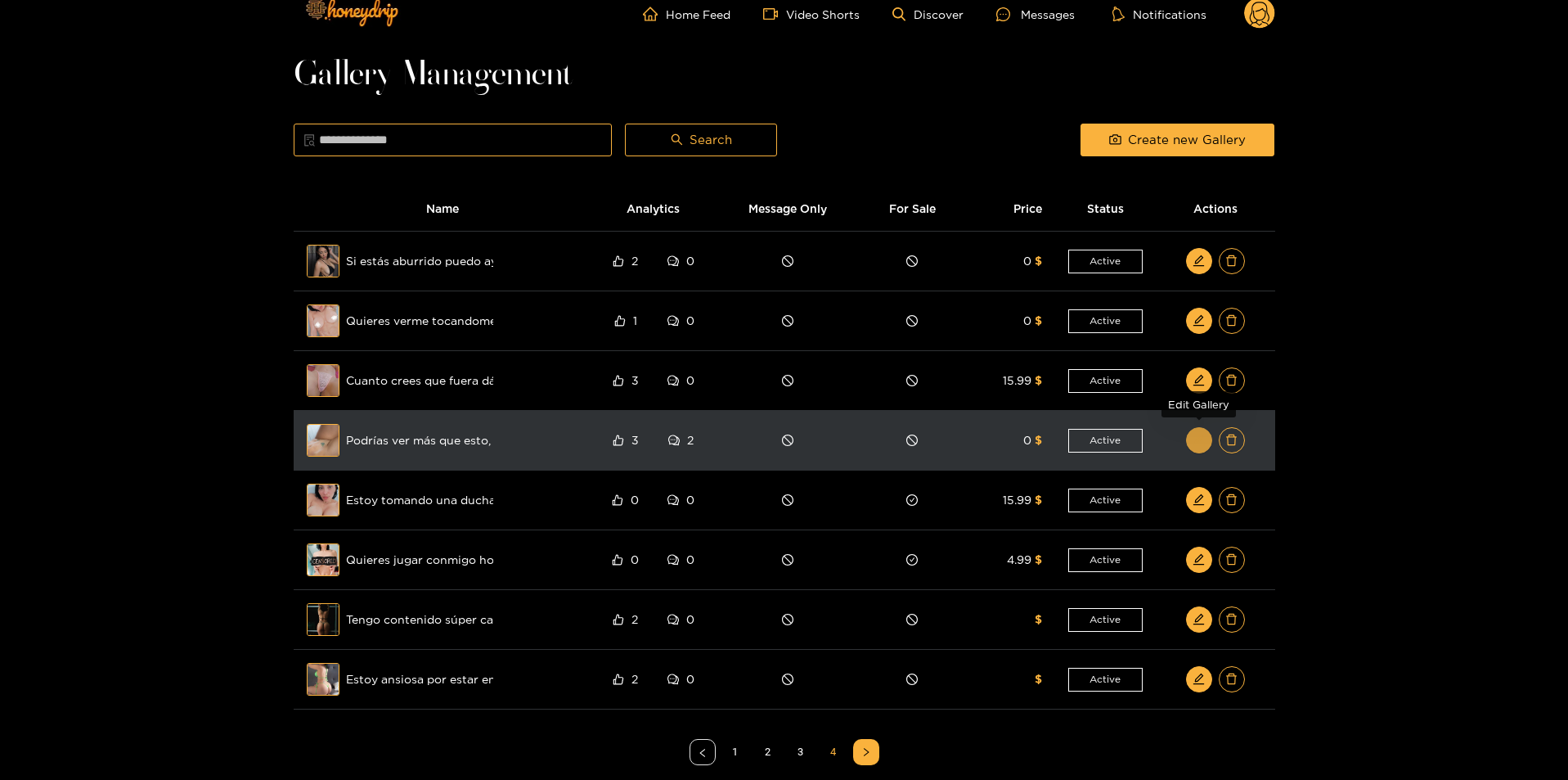
click at [1210, 437] on button "button" at bounding box center [1199, 440] width 26 height 26
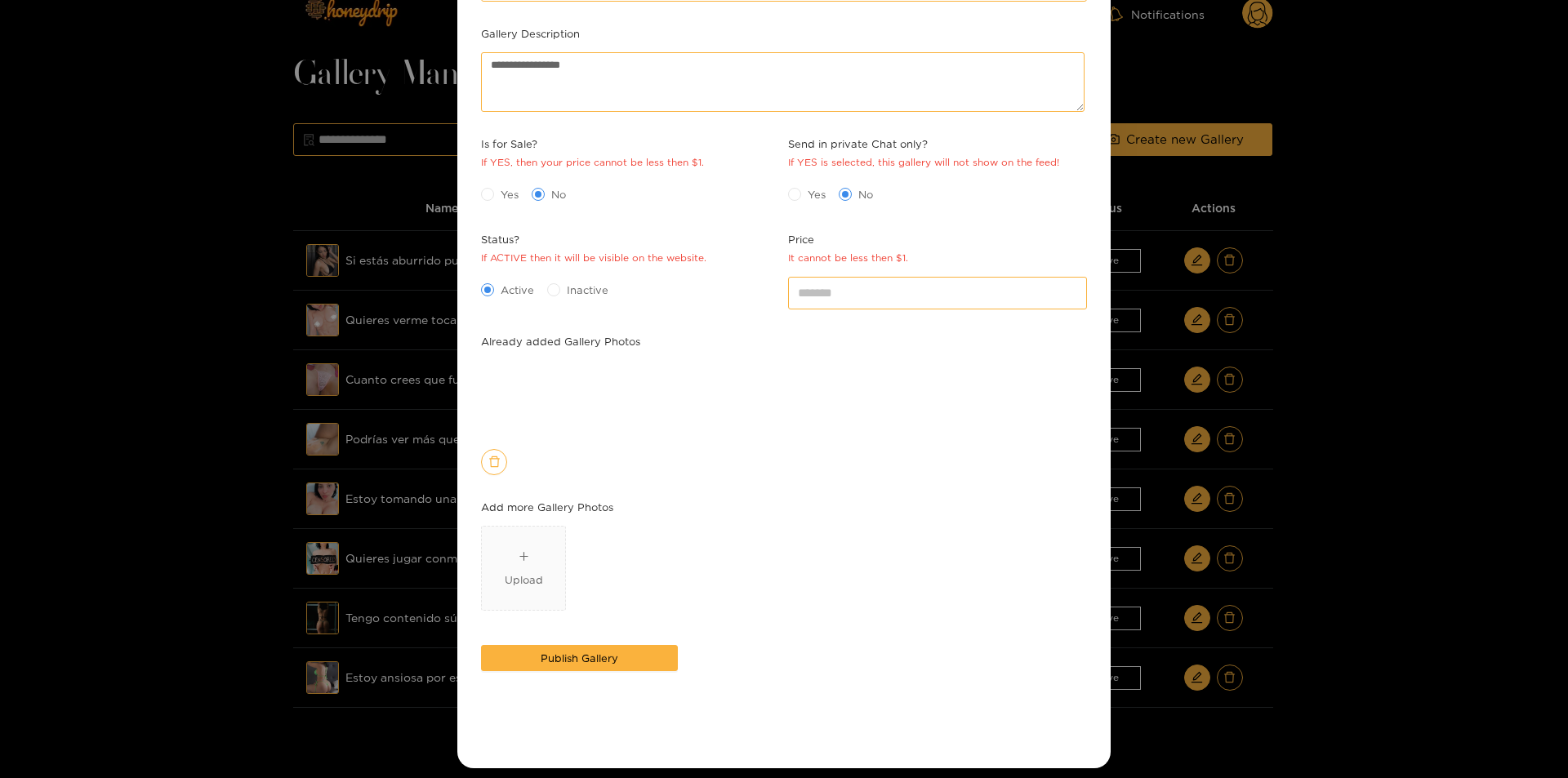
scroll to position [222, 0]
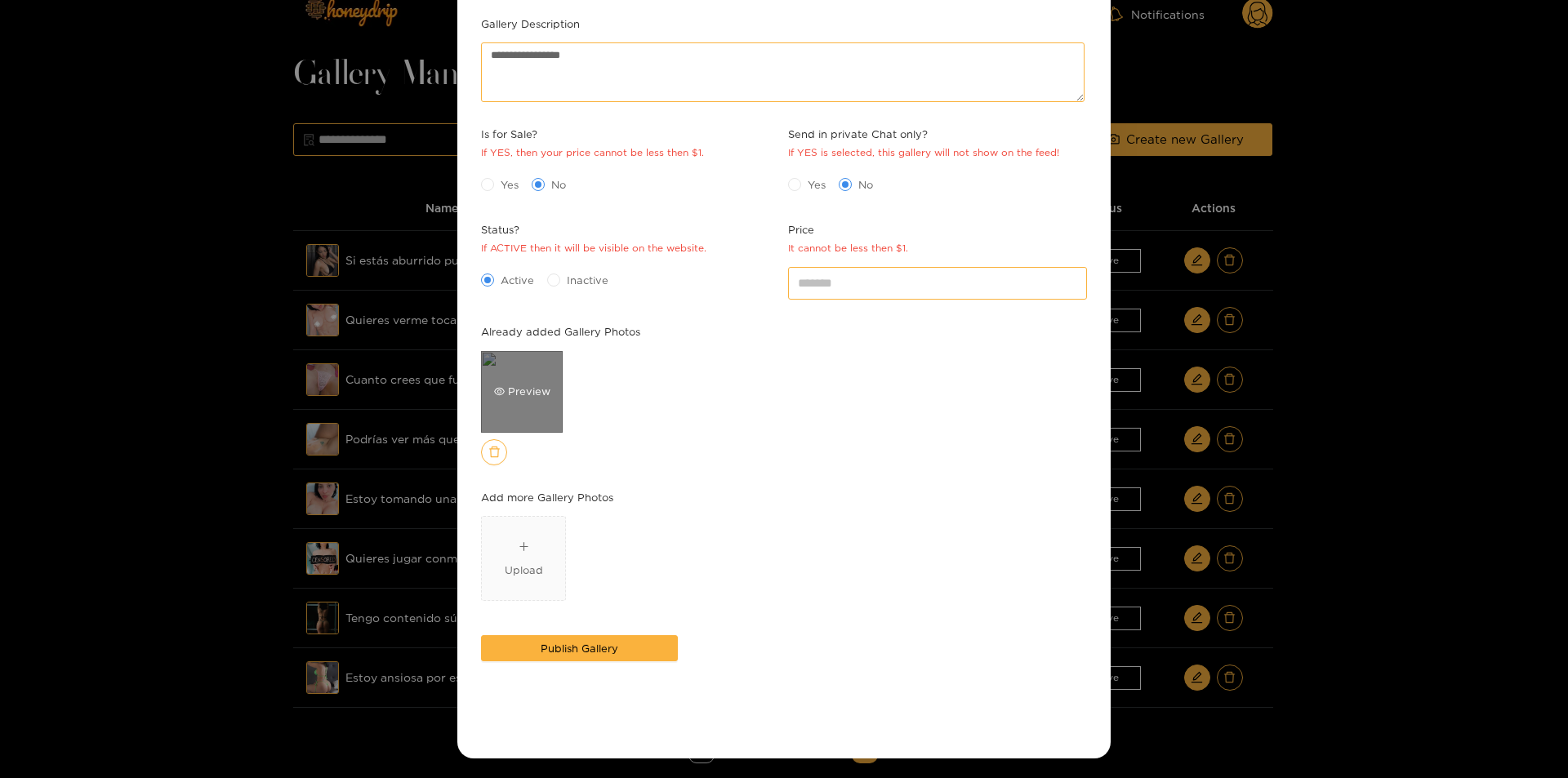
click at [530, 397] on div "Preview" at bounding box center [522, 390] width 56 height 16
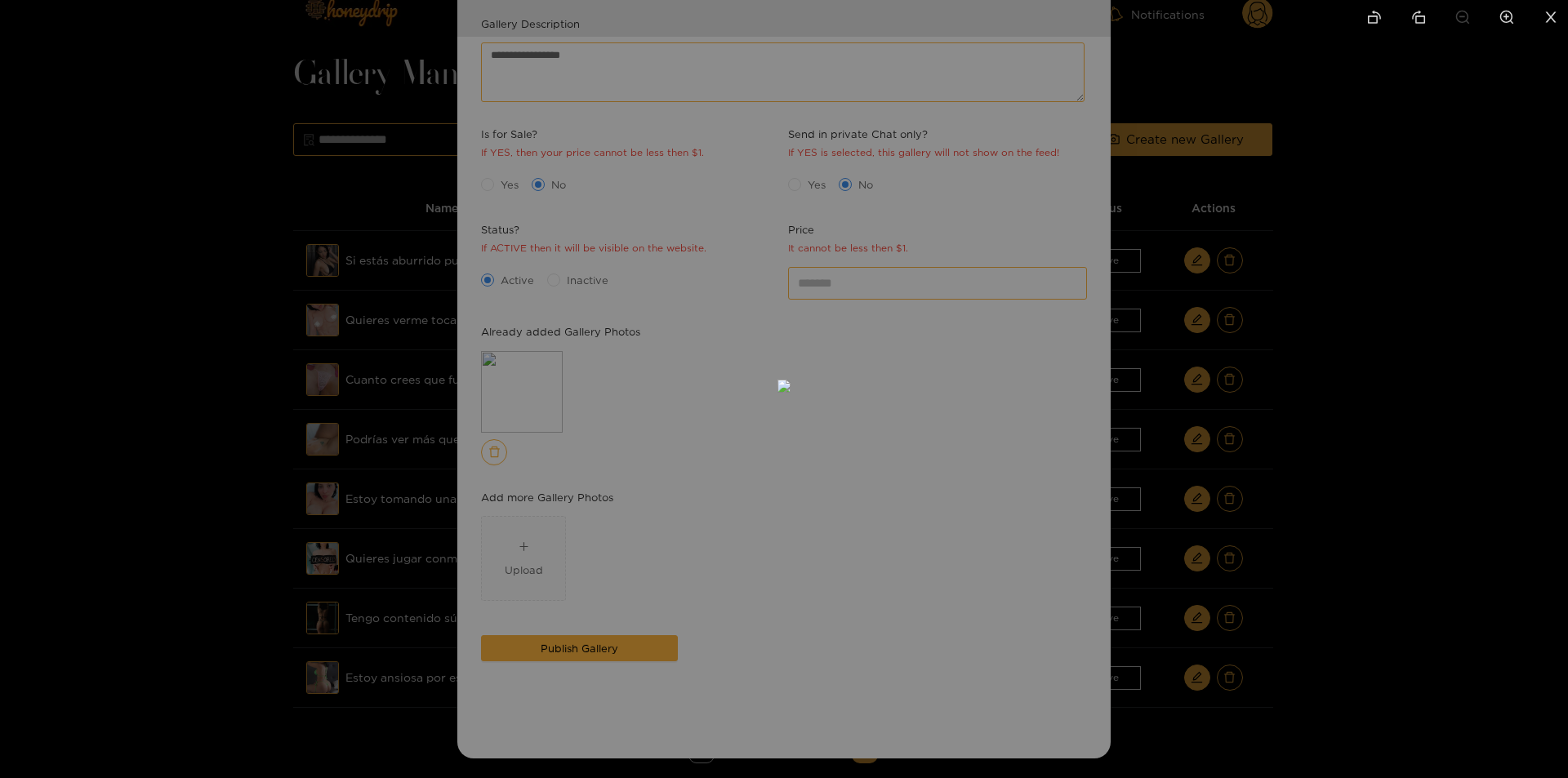
click at [1460, 482] on div at bounding box center [784, 389] width 1568 height 778
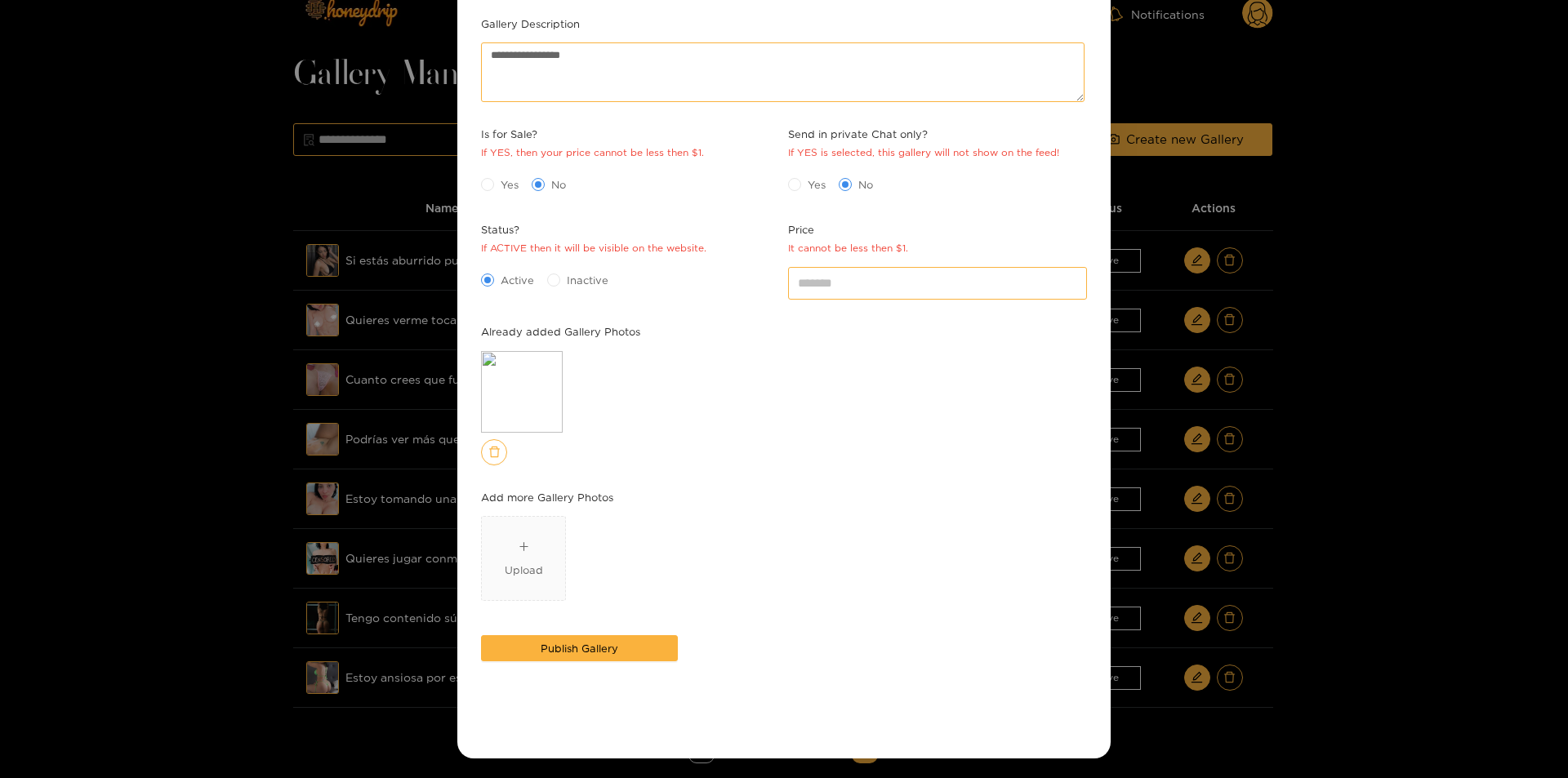
click at [1439, 499] on div "**********" at bounding box center [784, 389] width 1568 height 778
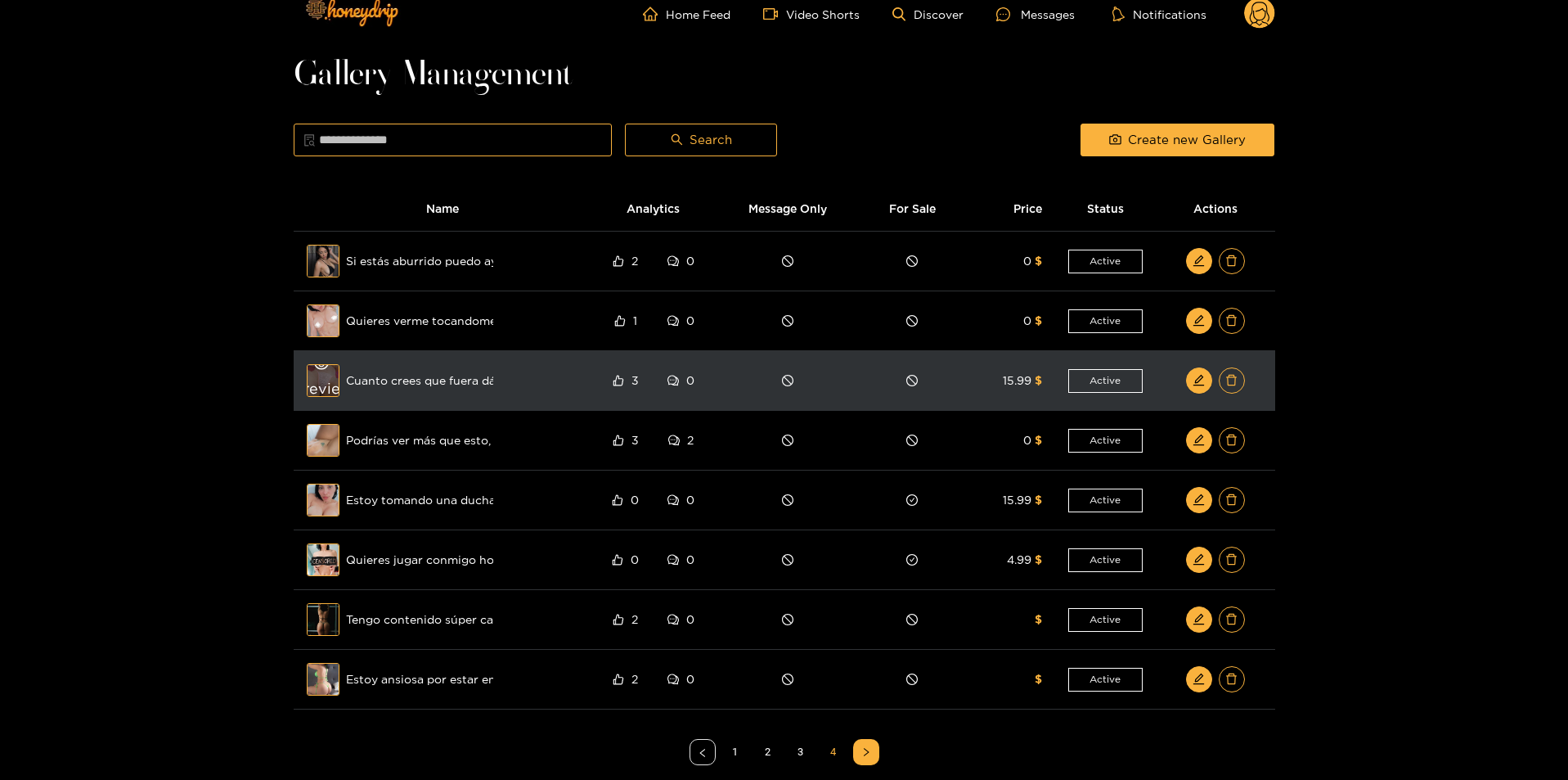
click at [319, 368] on icon "eye" at bounding box center [321, 364] width 15 height 10
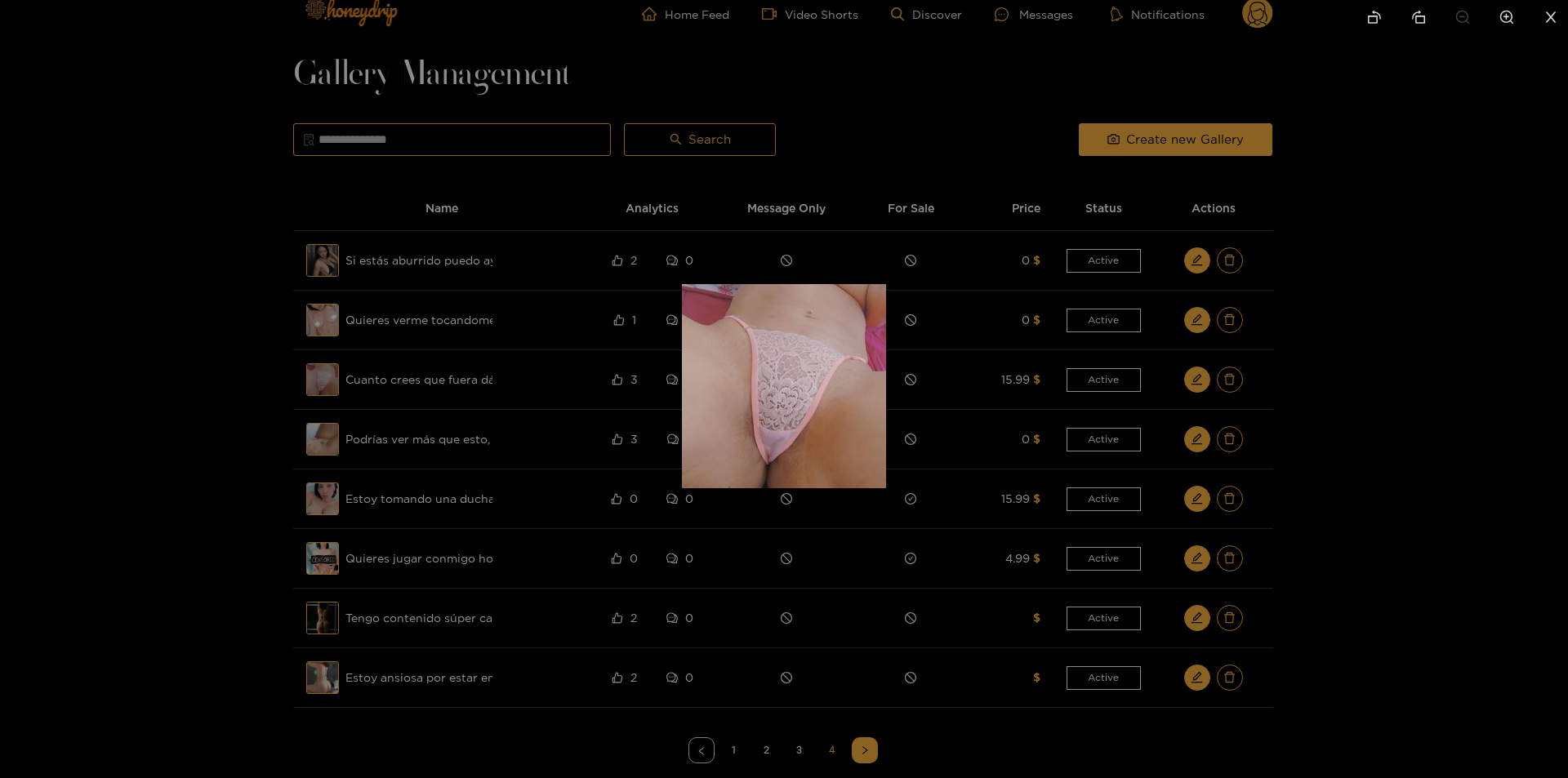
click at [975, 581] on div at bounding box center [784, 389] width 1568 height 778
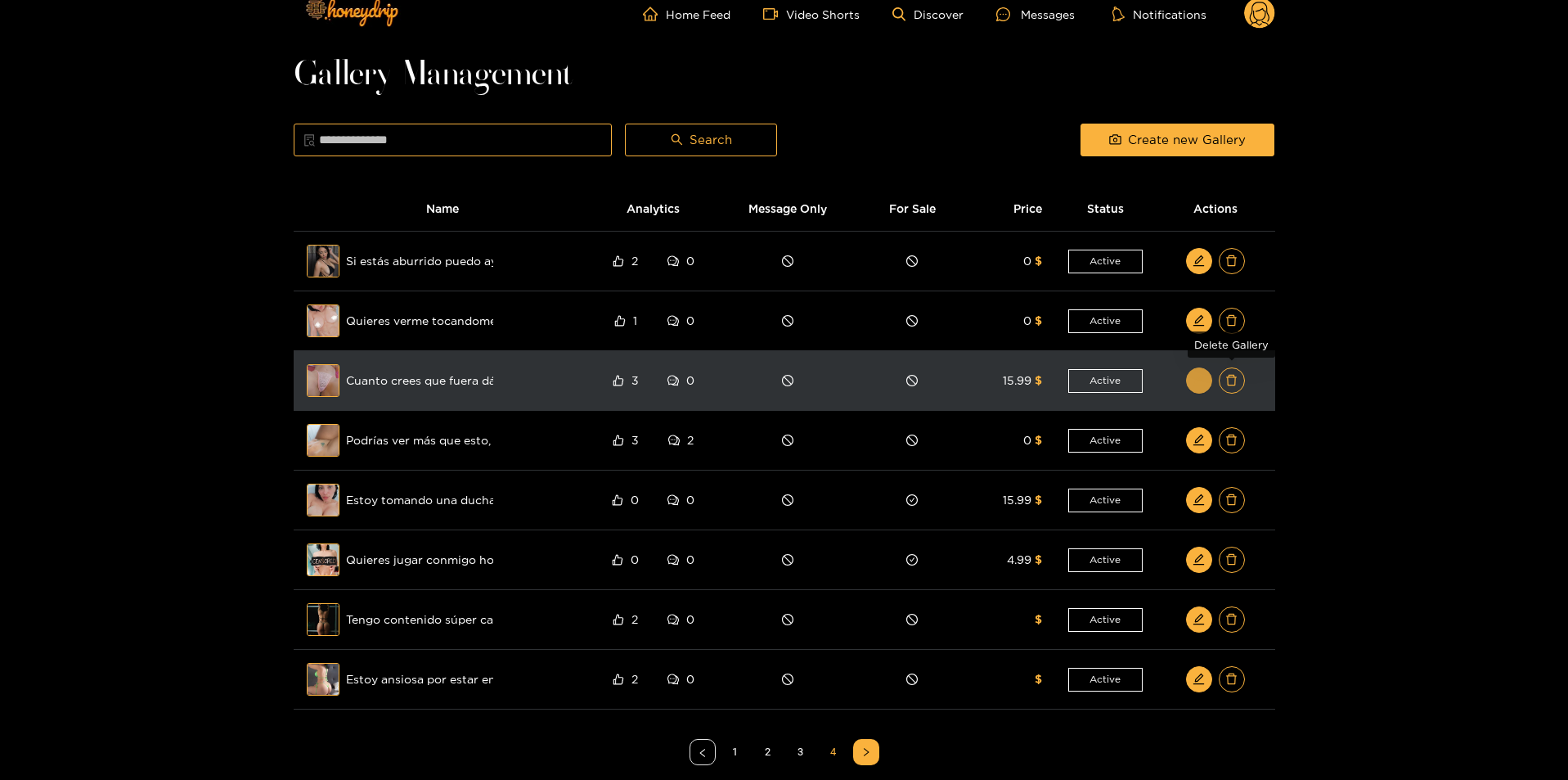
click at [1201, 386] on icon "edit" at bounding box center [1198, 380] width 12 height 12
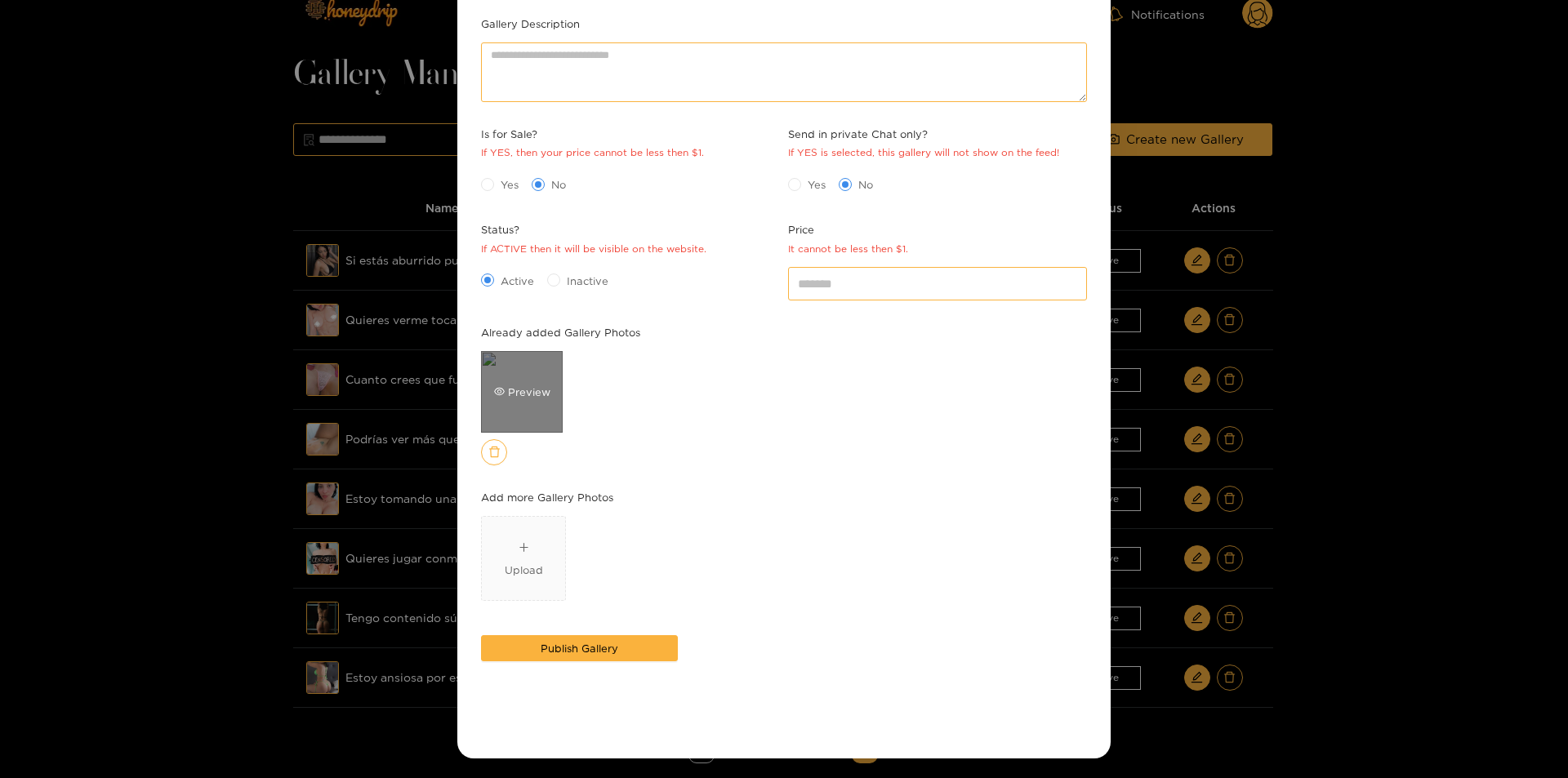
click at [503, 358] on div "Preview" at bounding box center [522, 392] width 82 height 82
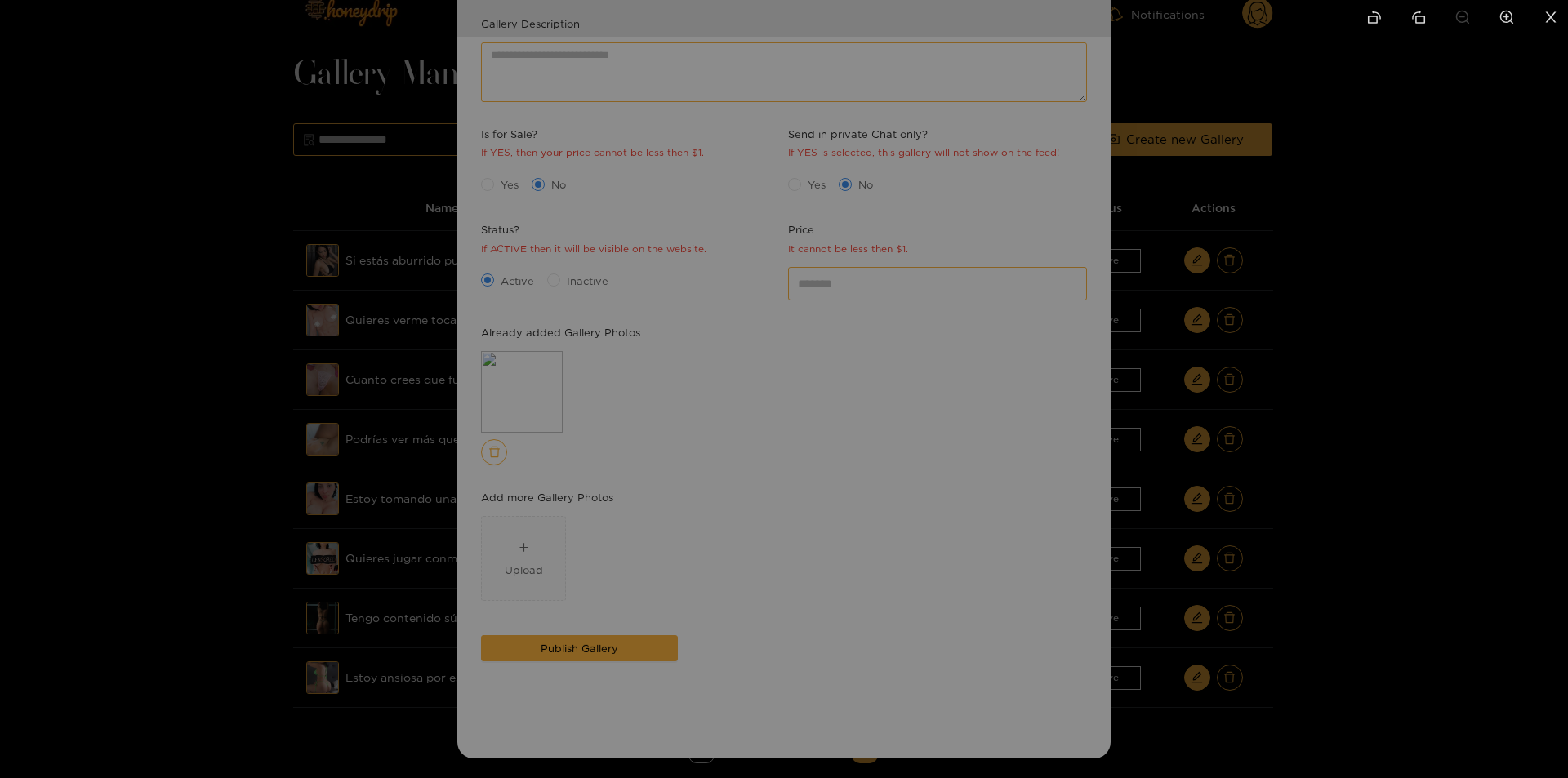
click at [1370, 448] on div at bounding box center [784, 389] width 1568 height 778
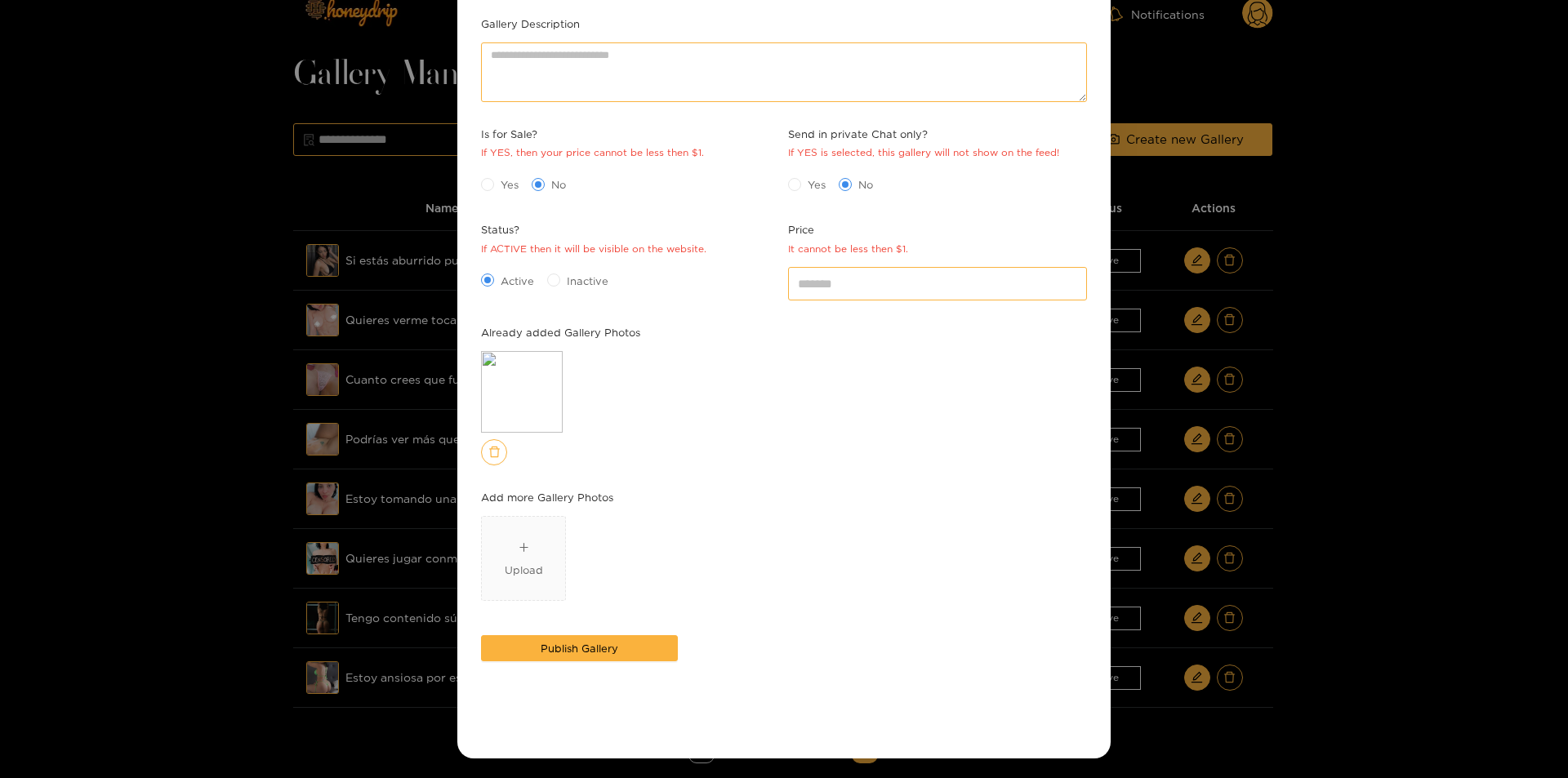
click at [1362, 591] on div "**********" at bounding box center [784, 389] width 1568 height 778
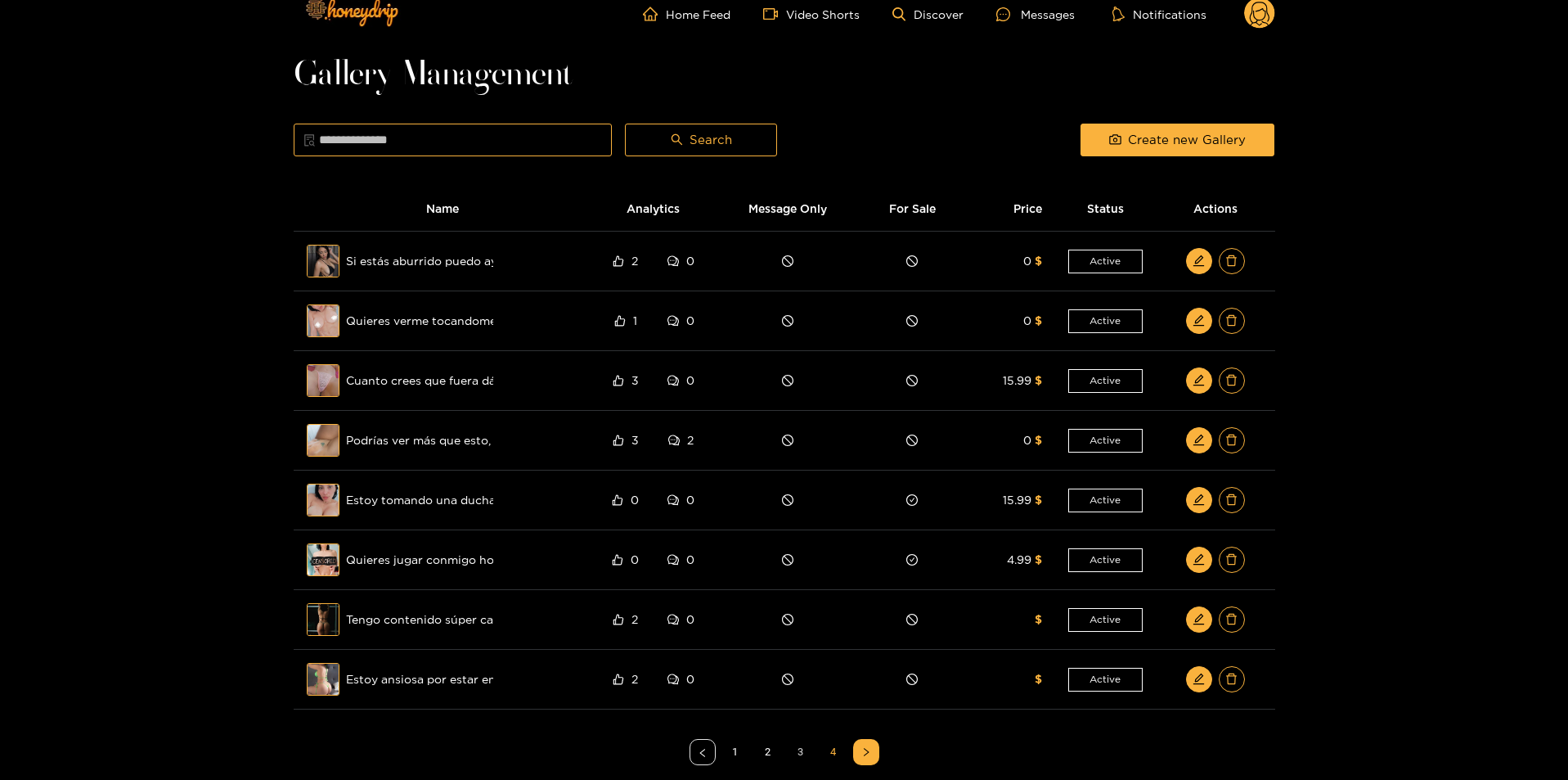
click at [810, 748] on link "3" at bounding box center [800, 752] width 25 height 25
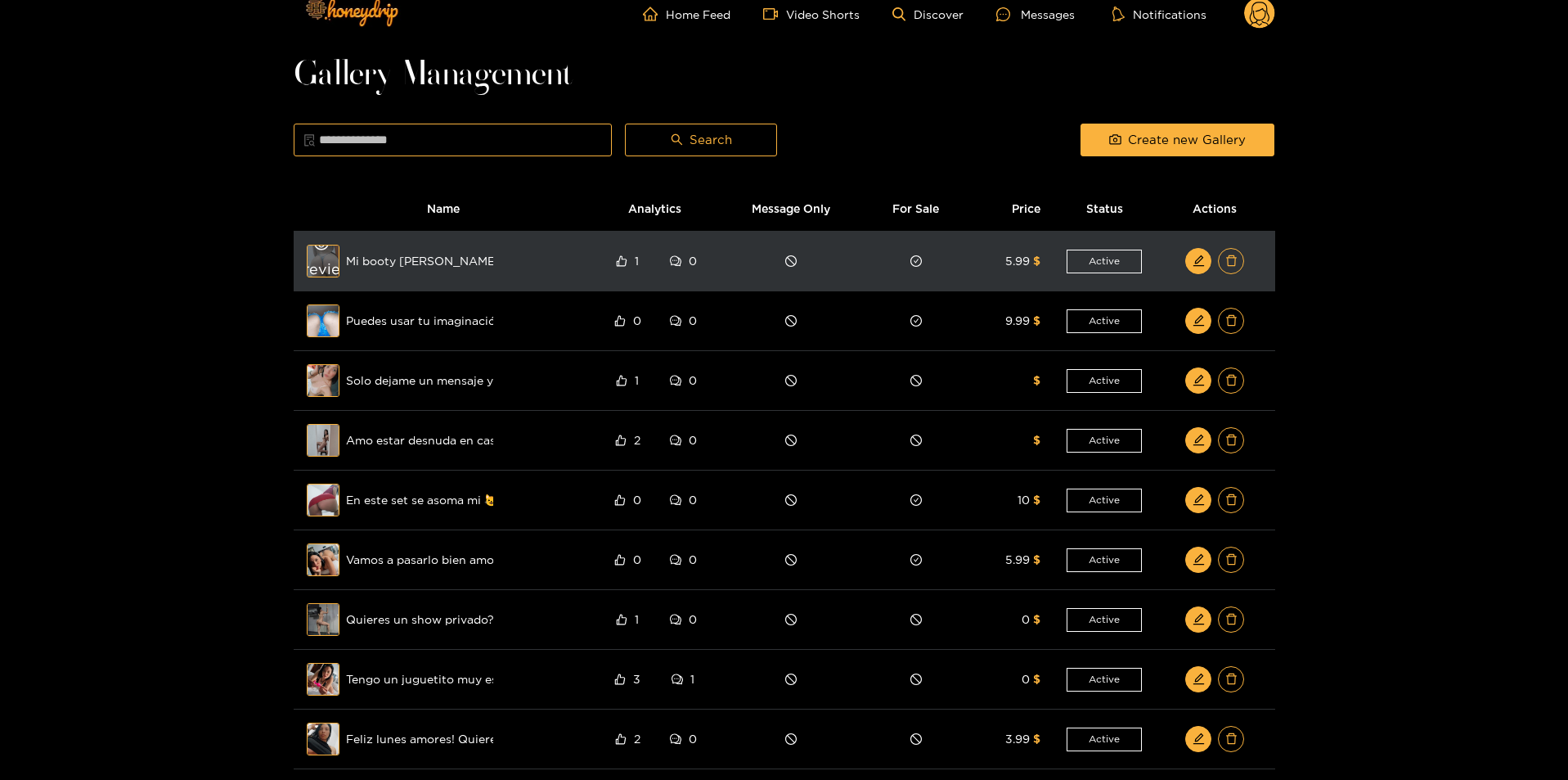
click at [326, 269] on div "Preview" at bounding box center [323, 261] width 59 height 48
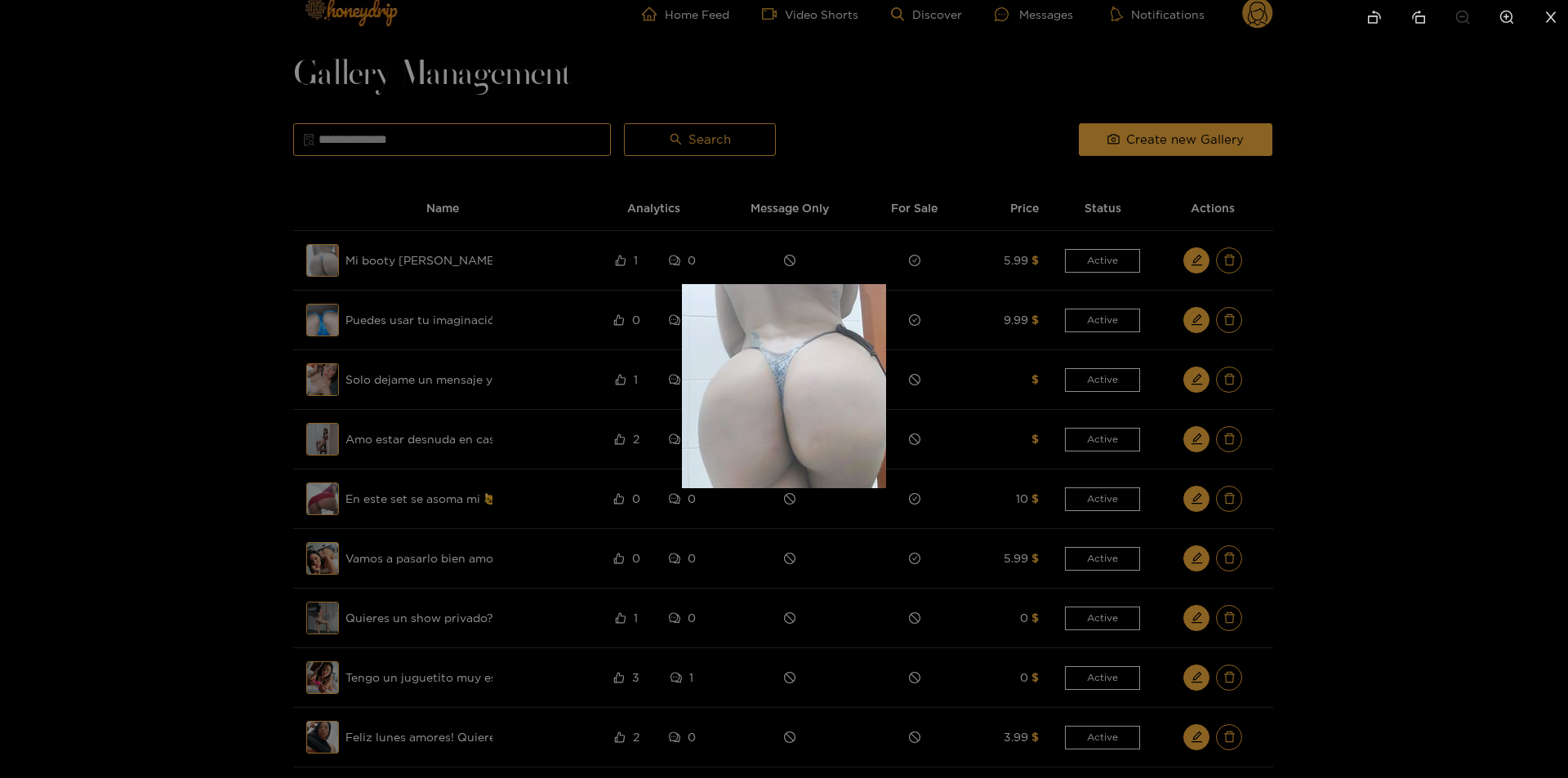
click at [1049, 415] on div at bounding box center [784, 389] width 1568 height 778
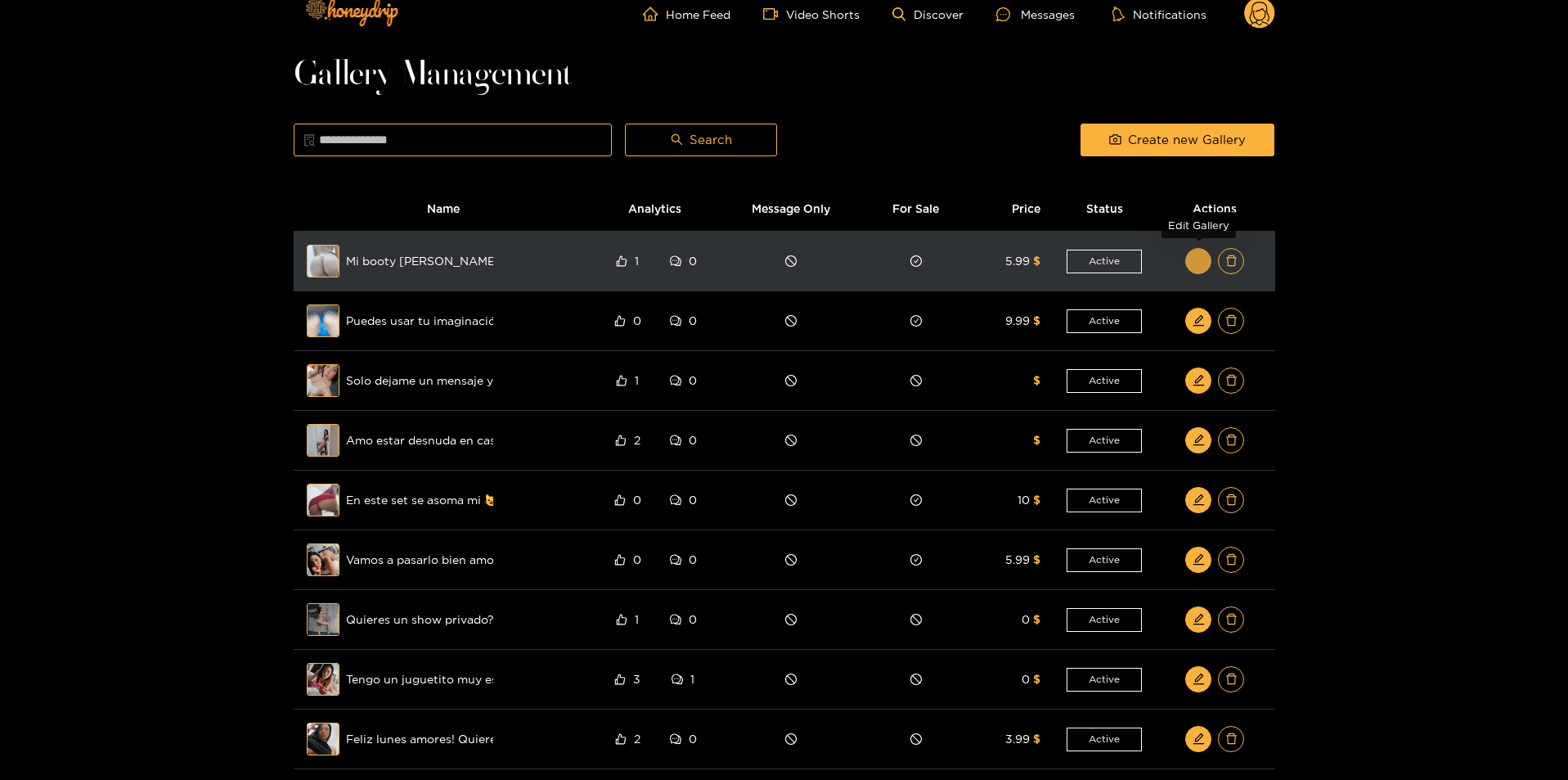
click at [1197, 262] on icon "edit" at bounding box center [1198, 261] width 12 height 12
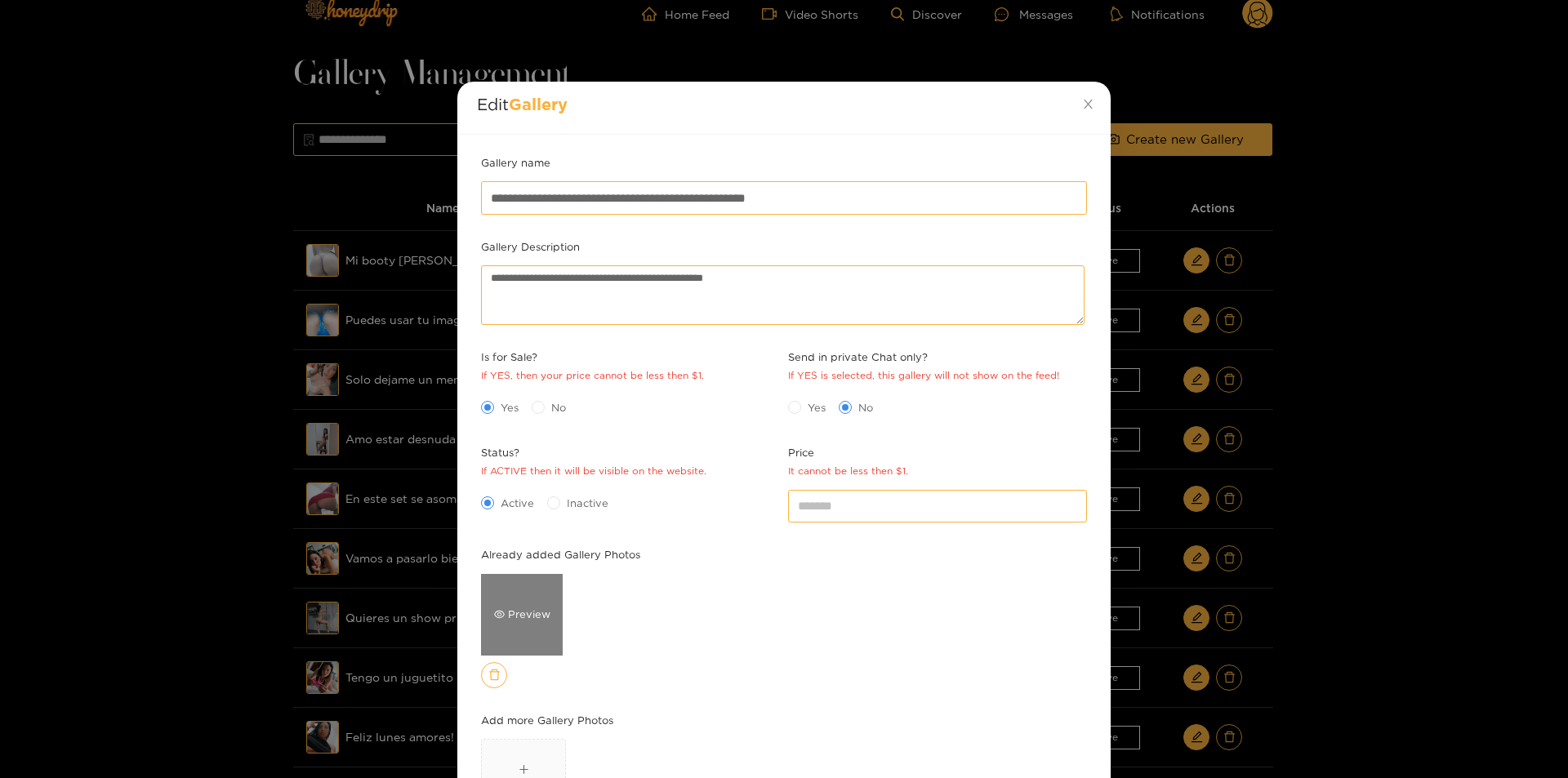
click at [518, 620] on div "Preview" at bounding box center [522, 614] width 56 height 16
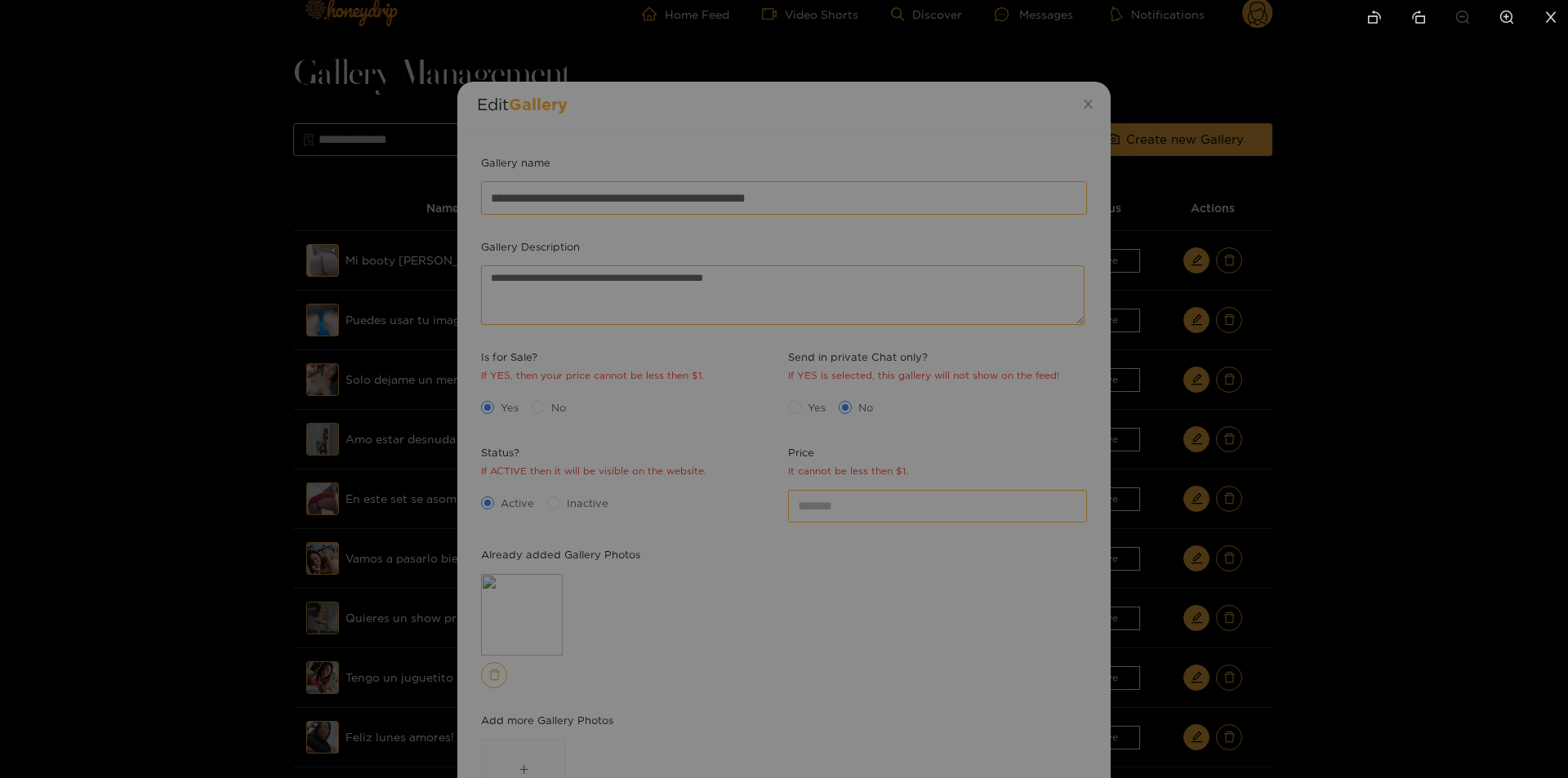
click at [1339, 548] on div at bounding box center [784, 389] width 1568 height 778
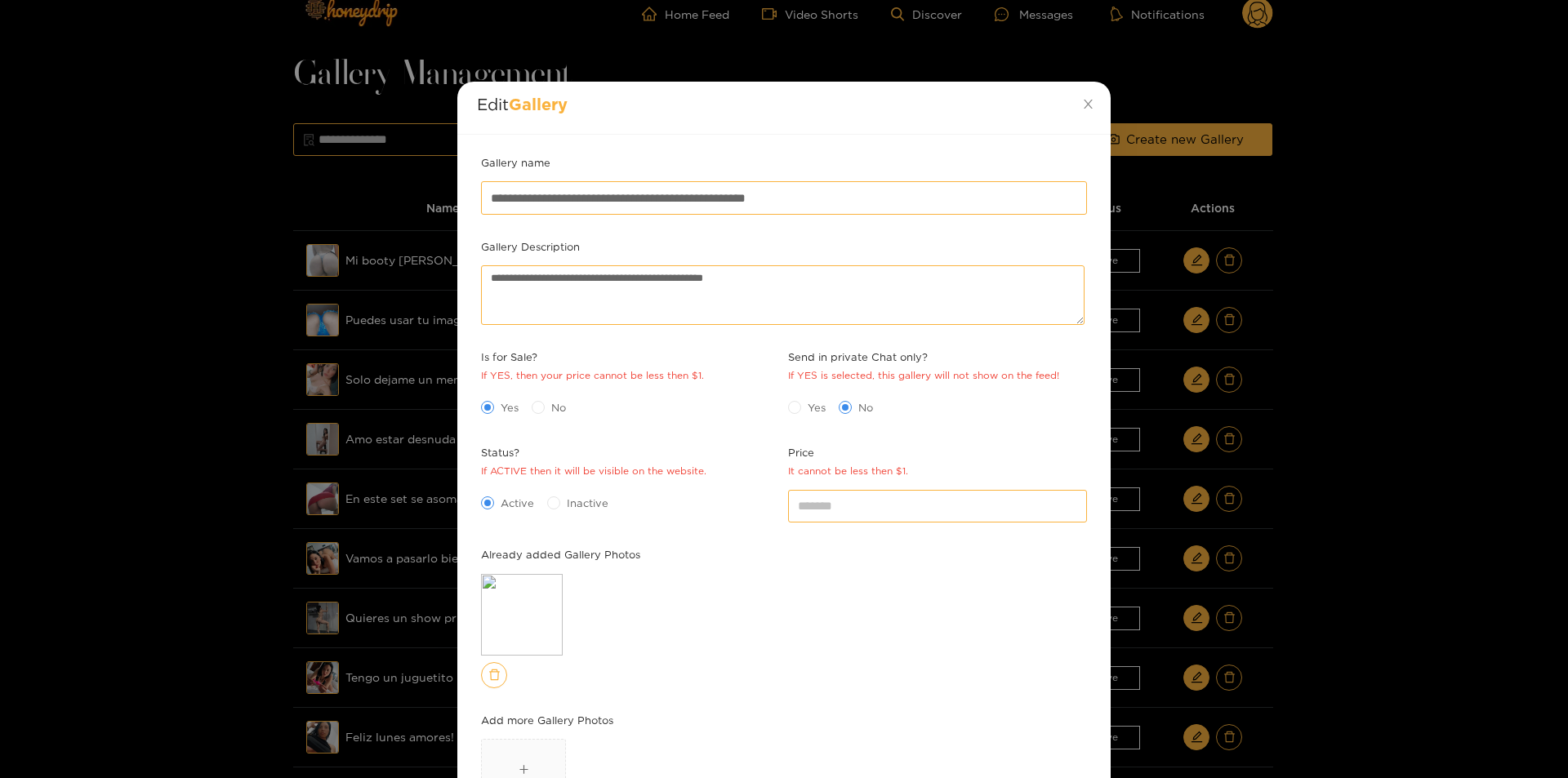
click at [1352, 543] on div "**********" at bounding box center [784, 389] width 1568 height 778
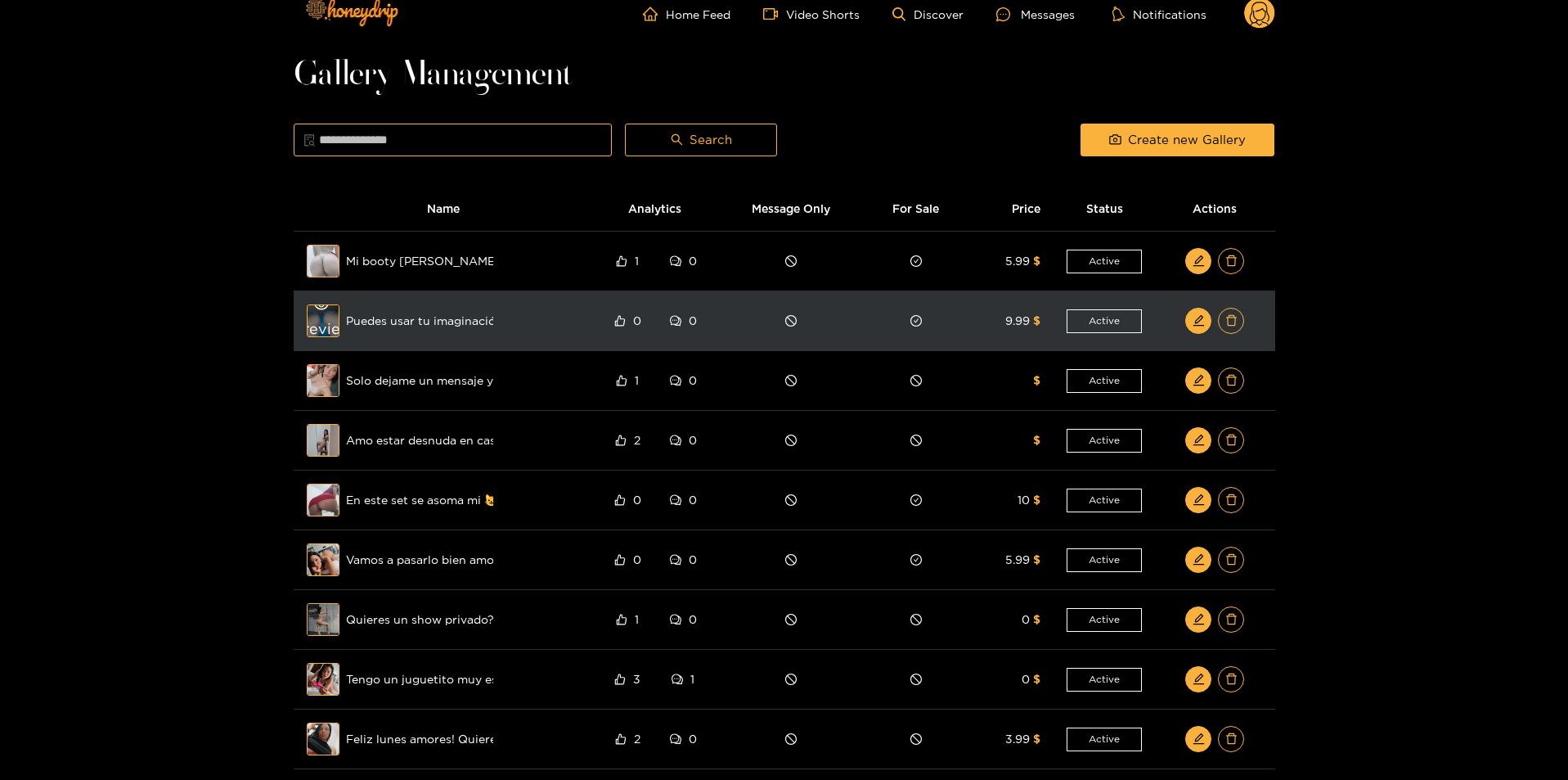
click at [323, 326] on div "Preview" at bounding box center [323, 321] width 59 height 48
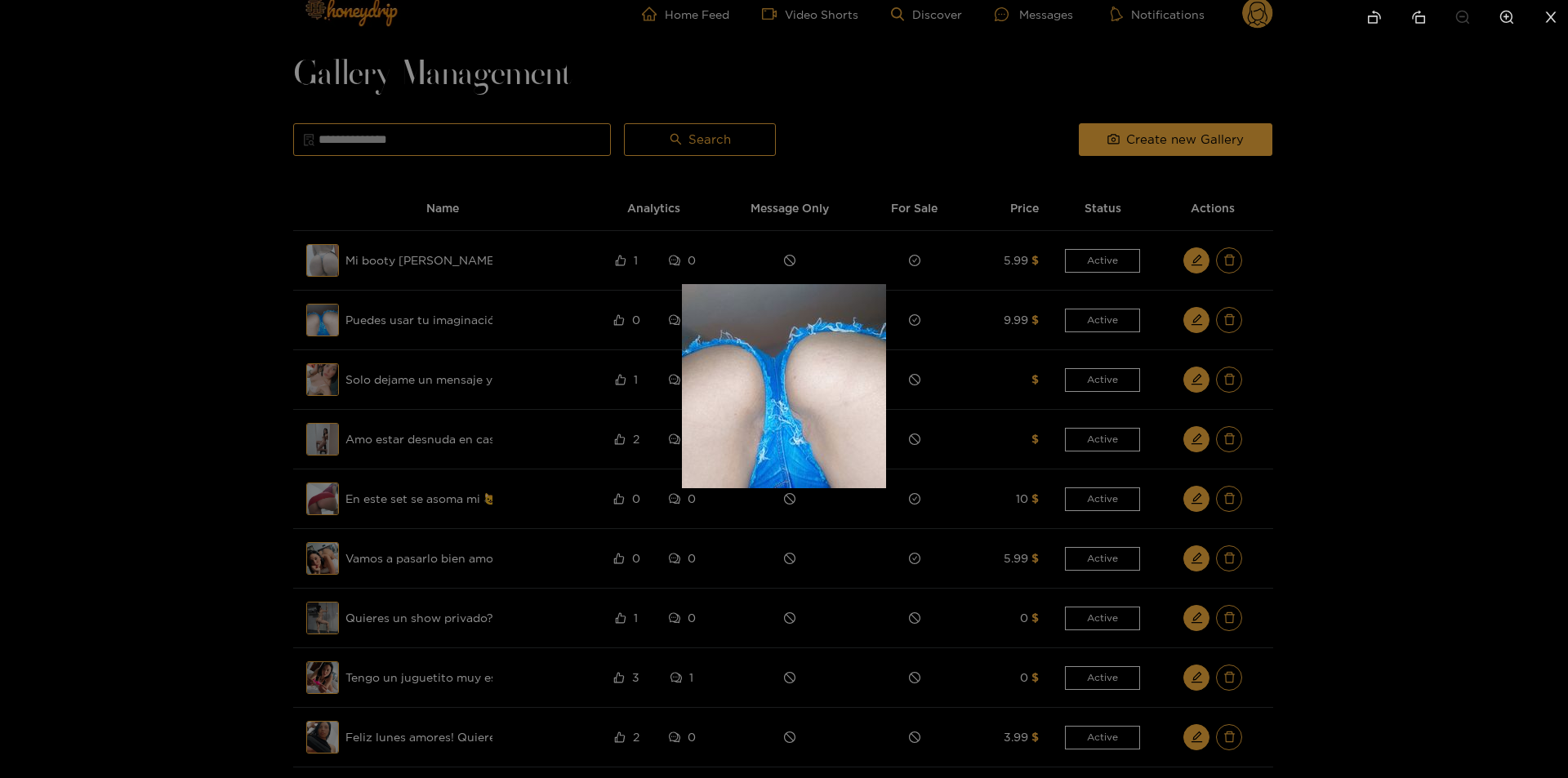
click at [1204, 319] on div at bounding box center [784, 389] width 1568 height 778
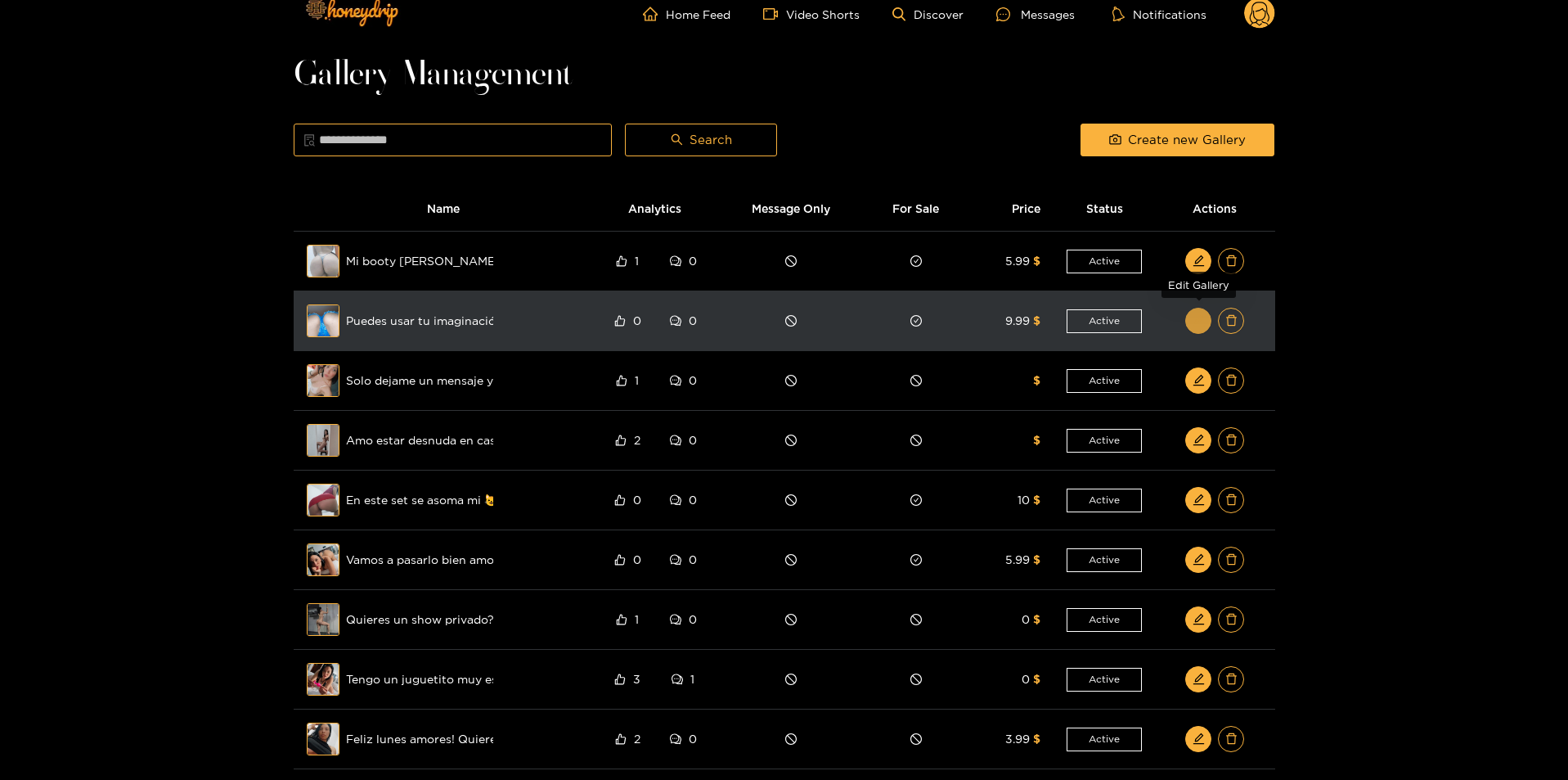
click at [1201, 319] on icon "edit" at bounding box center [1198, 320] width 10 height 10
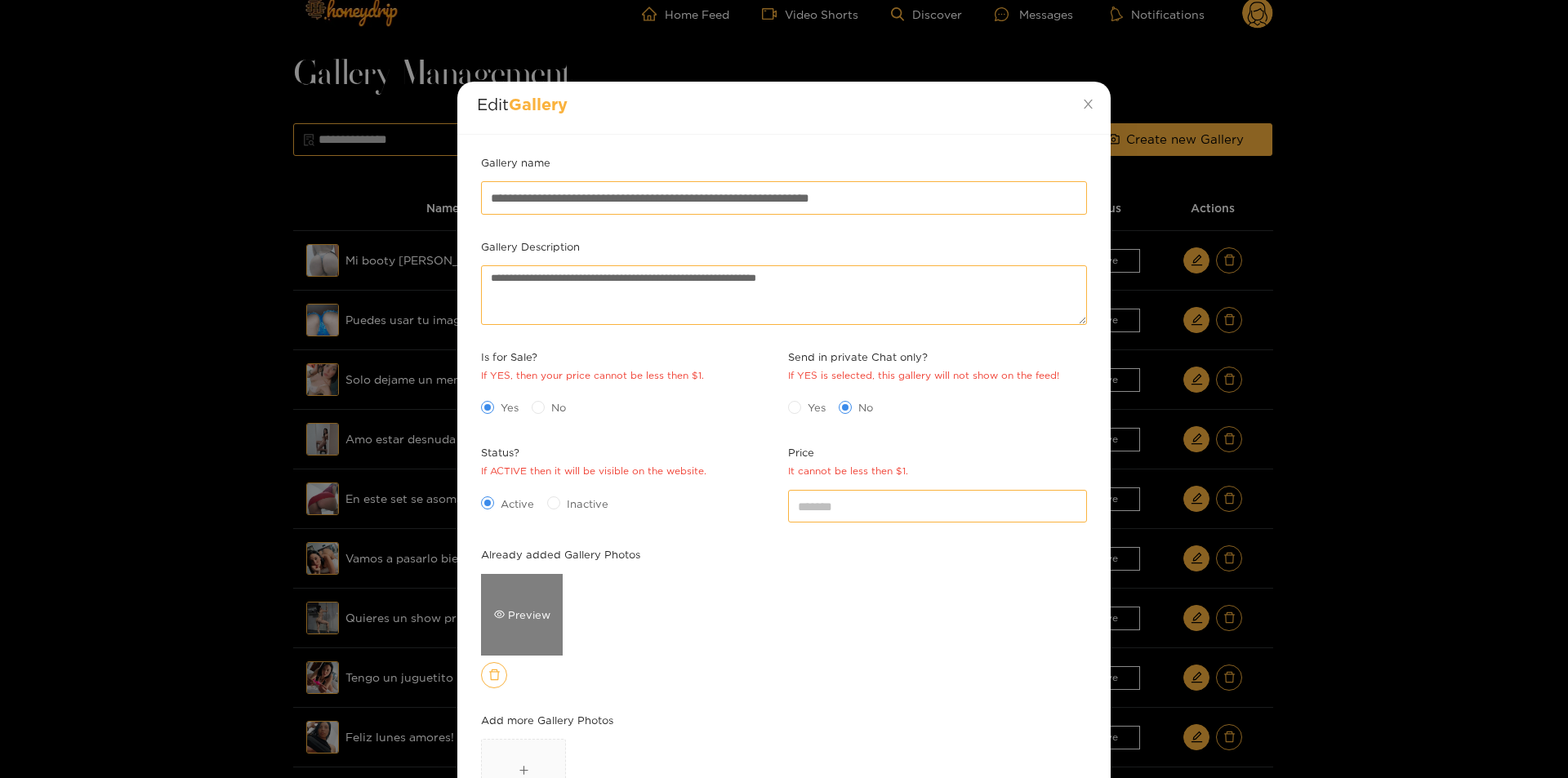
click at [530, 611] on div "Preview" at bounding box center [522, 614] width 56 height 16
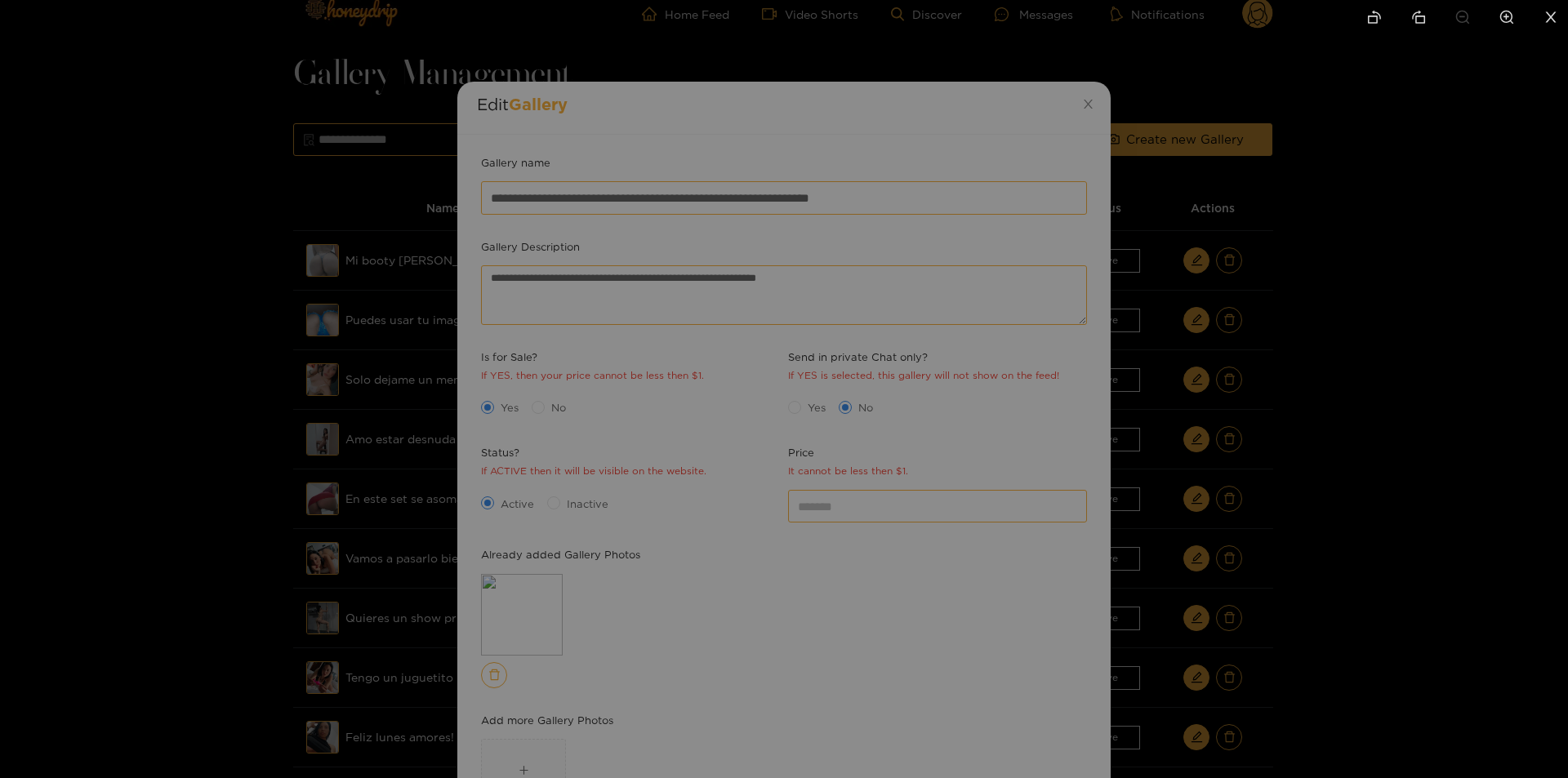
click at [784, 386] on img at bounding box center [784, 386] width 0 height 0
click at [790, 393] on img at bounding box center [784, 385] width 13 height 13
drag, startPoint x: 839, startPoint y: 537, endPoint x: 838, endPoint y: 354, distance: 183.0
click at [801, 254] on img at bounding box center [782, 234] width 39 height 39
drag, startPoint x: 808, startPoint y: 334, endPoint x: 703, endPoint y: -27, distance: 376.0
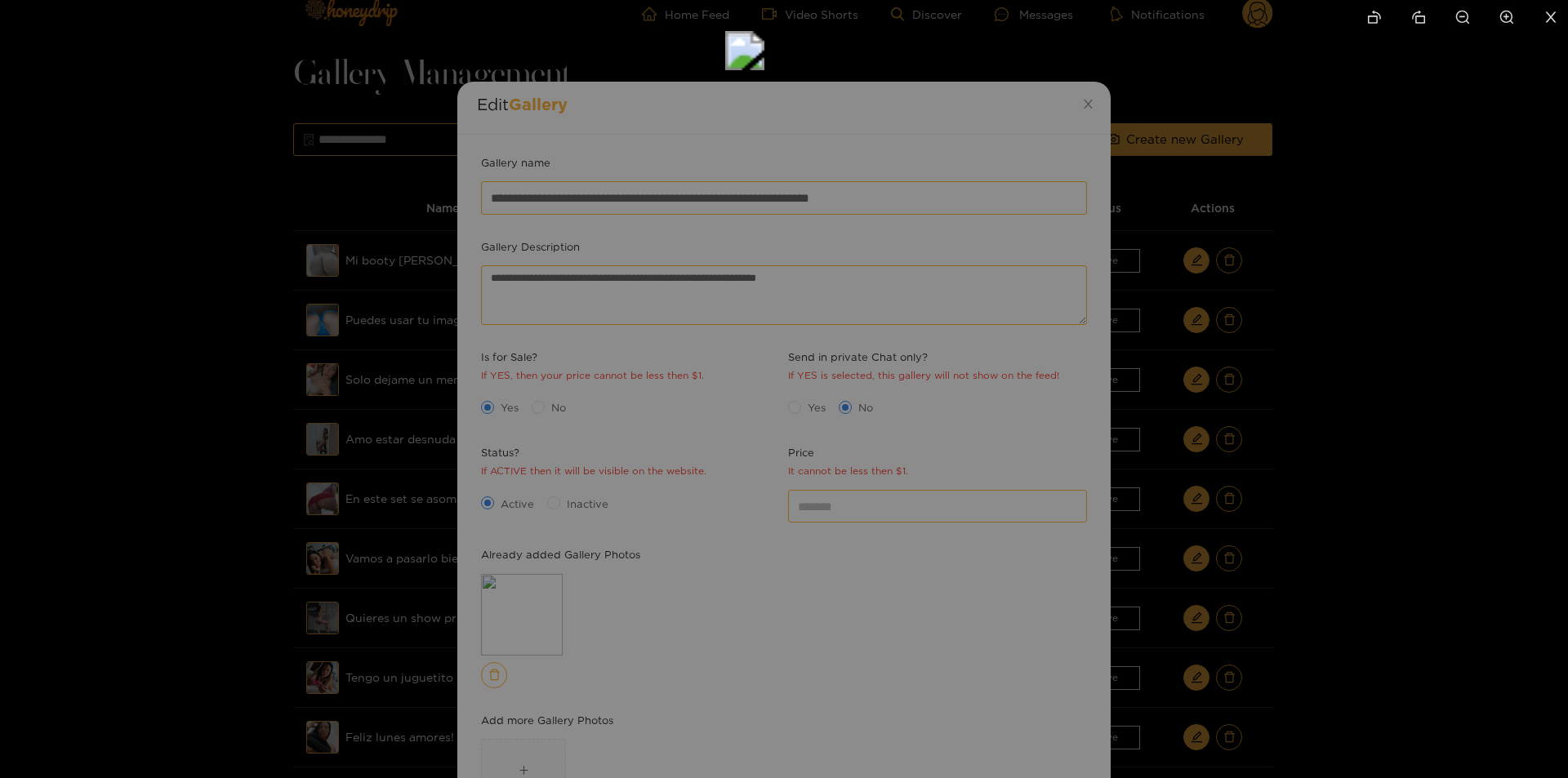
click at [703, 0] on html "Home Feed Video Shorts Discover Messages Notifications 0 videos discover messag…" at bounding box center [784, 369] width 1568 height 778
drag, startPoint x: 865, startPoint y: 354, endPoint x: 871, endPoint y: 579, distance: 225.1
drag, startPoint x: 894, startPoint y: 510, endPoint x: 877, endPoint y: 658, distance: 149.0
click at [714, 100] on img at bounding box center [694, 80] width 39 height 39
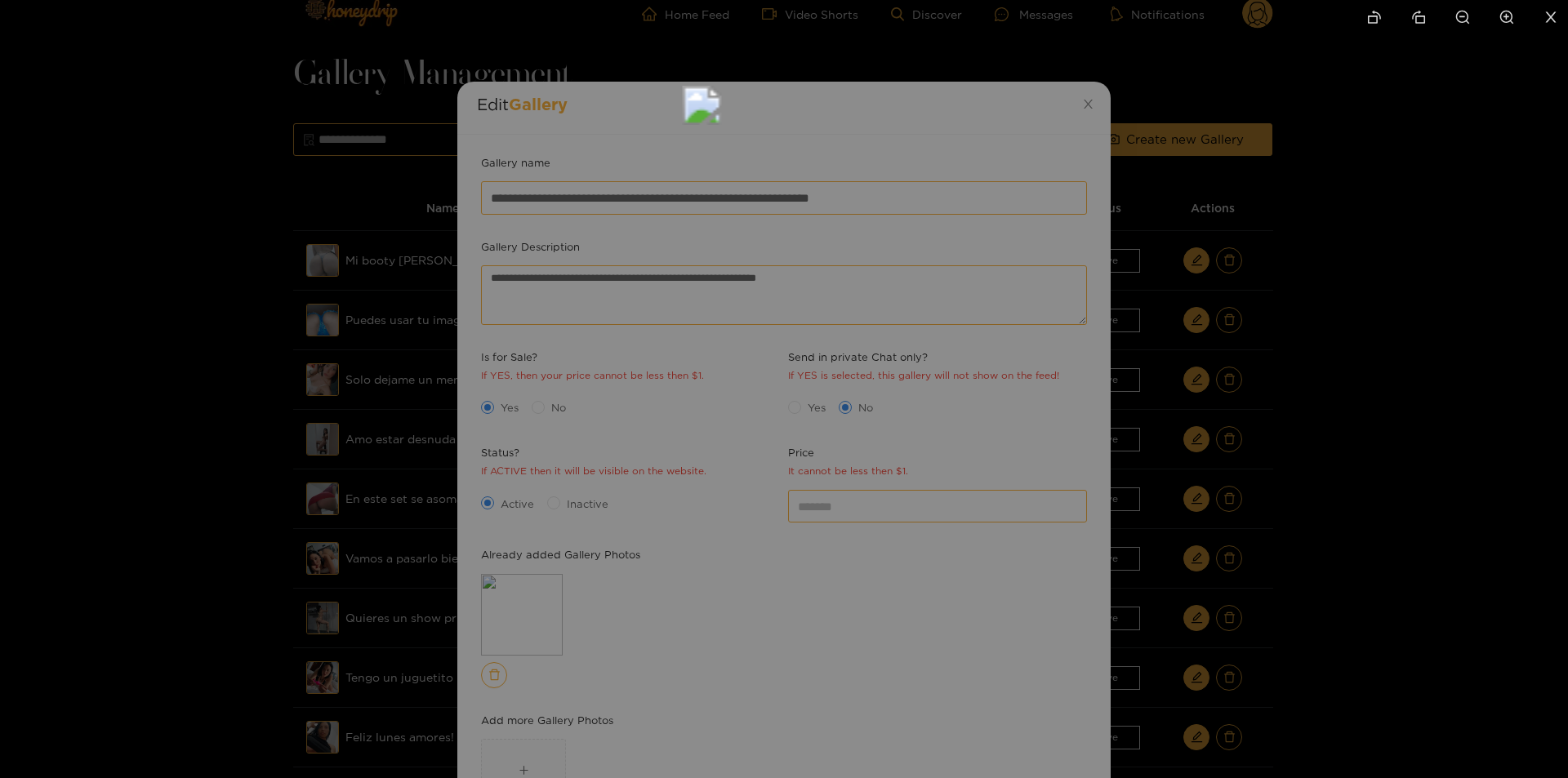
click at [722, 125] on img at bounding box center [703, 106] width 39 height 39
click at [1173, 396] on div at bounding box center [784, 389] width 1568 height 778
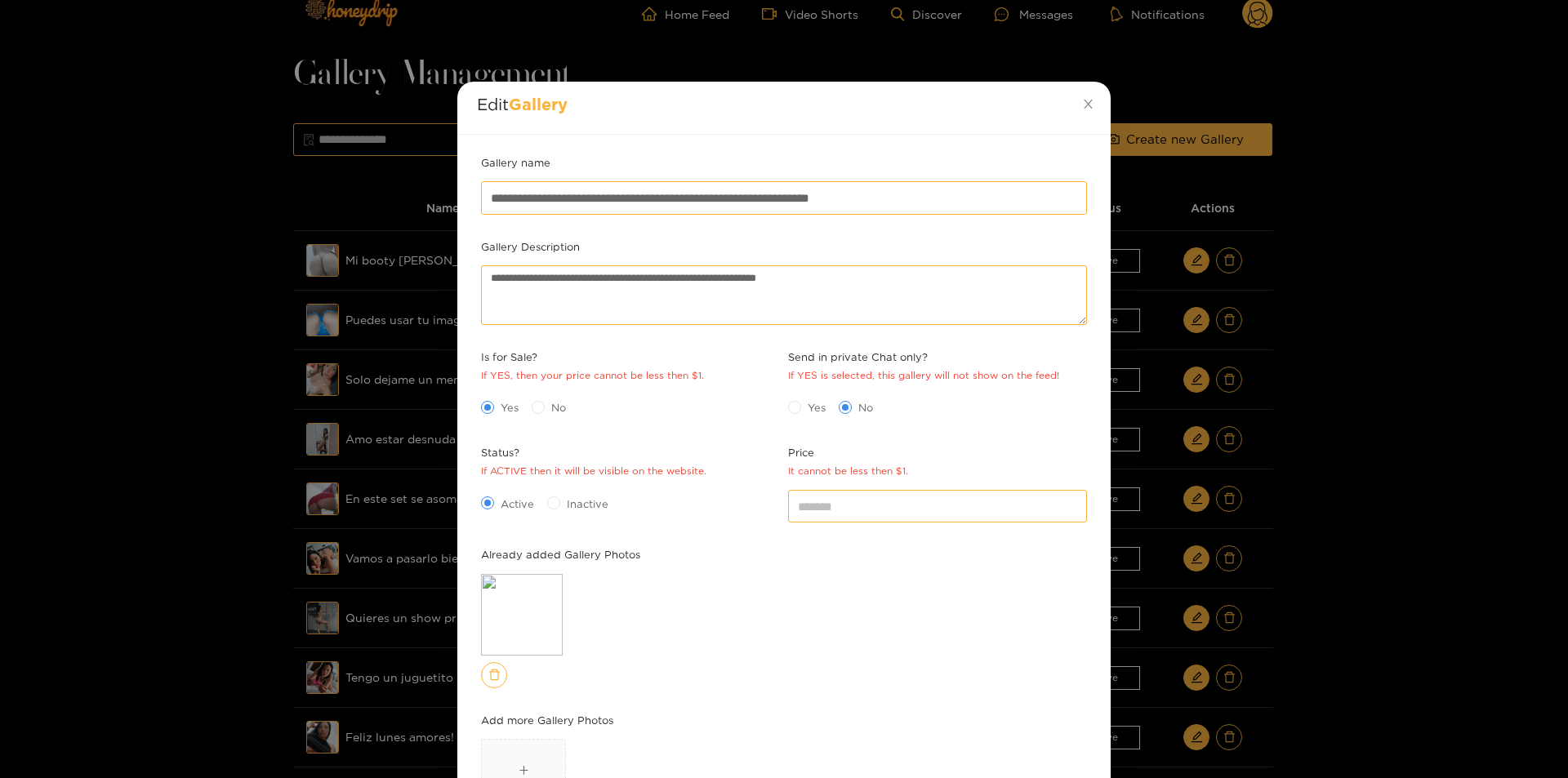
click at [1438, 451] on div "**********" at bounding box center [784, 389] width 1568 height 778
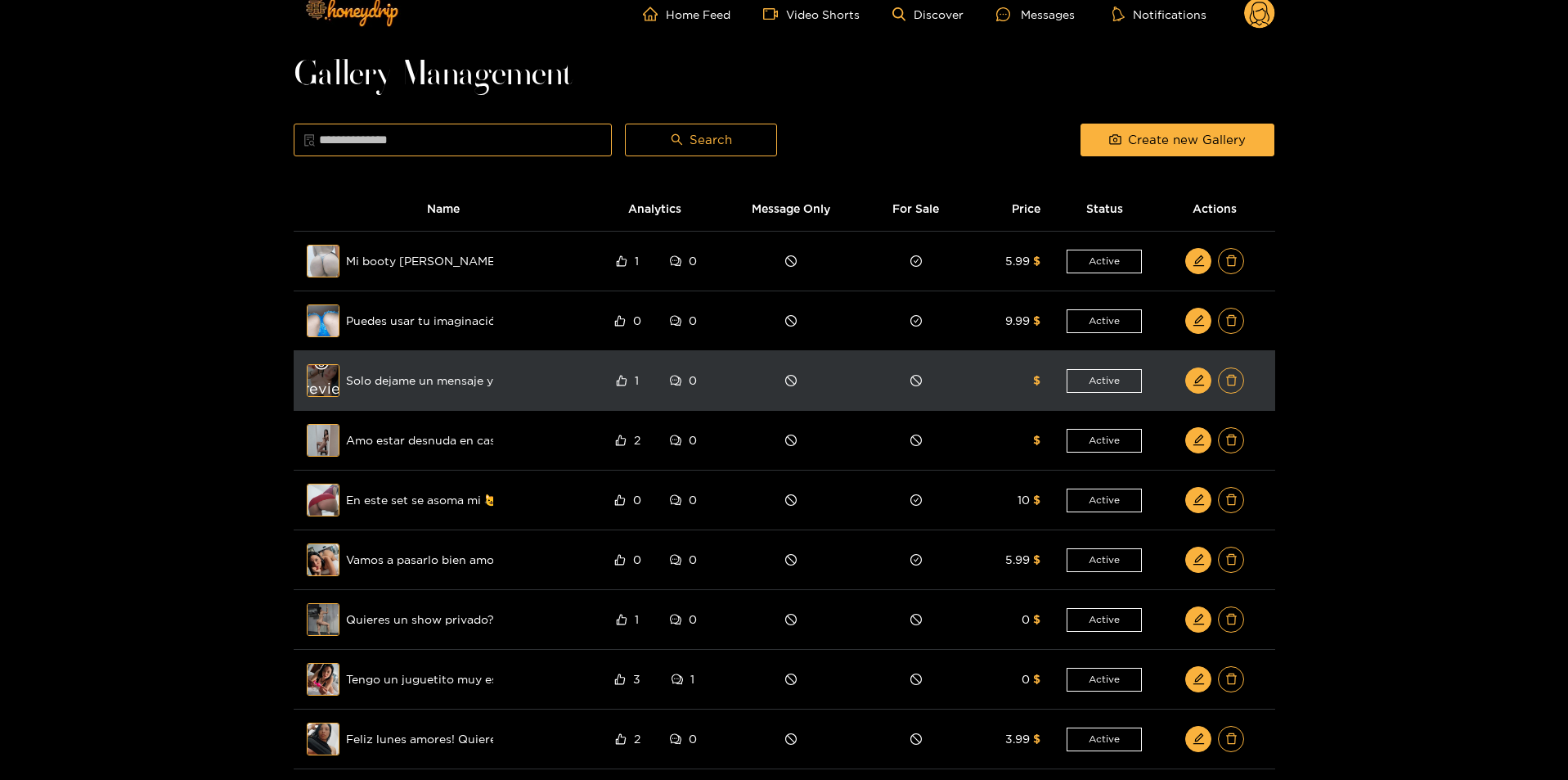
click at [328, 372] on div "Preview" at bounding box center [323, 381] width 59 height 48
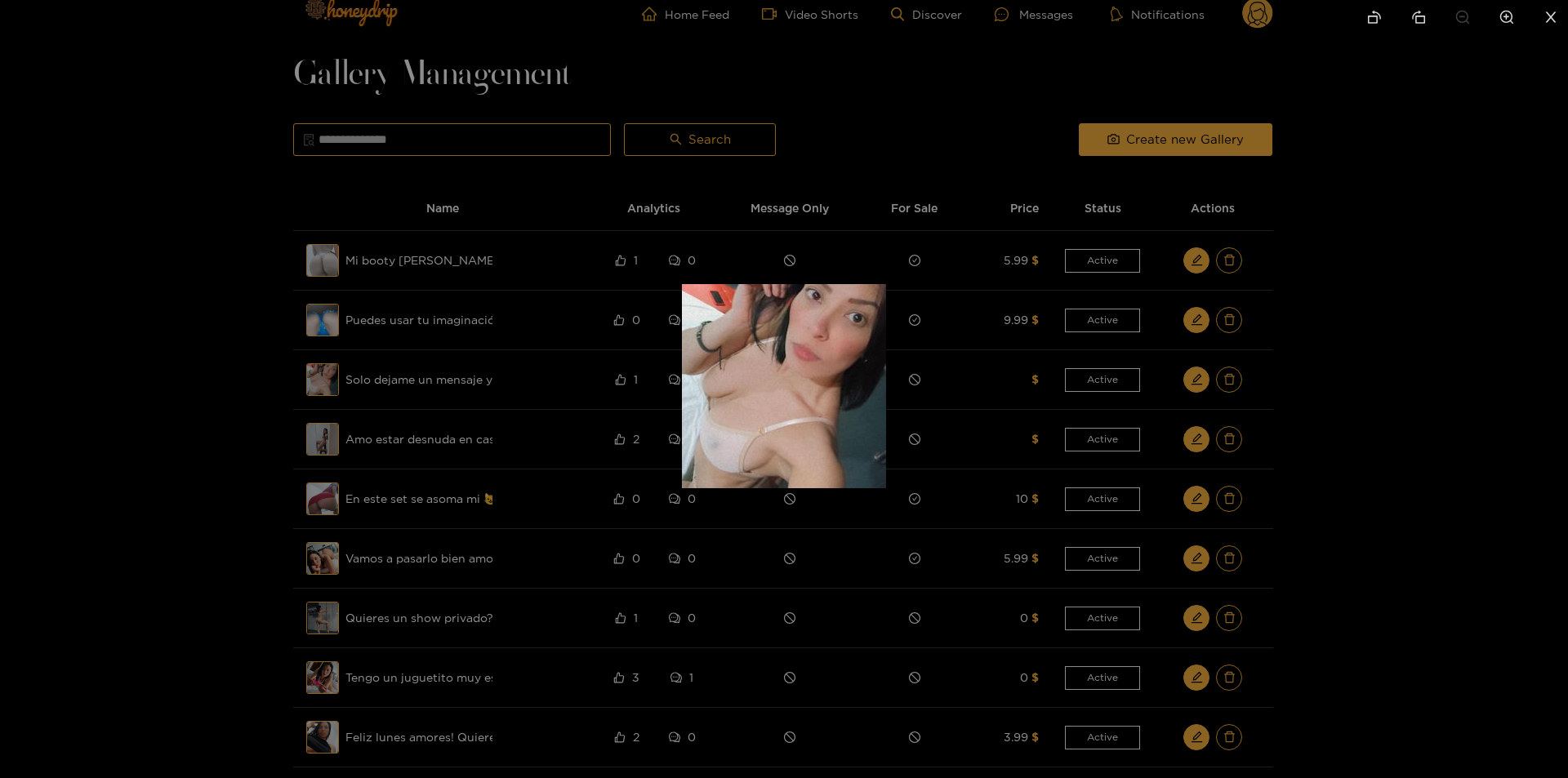
click at [1444, 424] on div at bounding box center [784, 389] width 1568 height 778
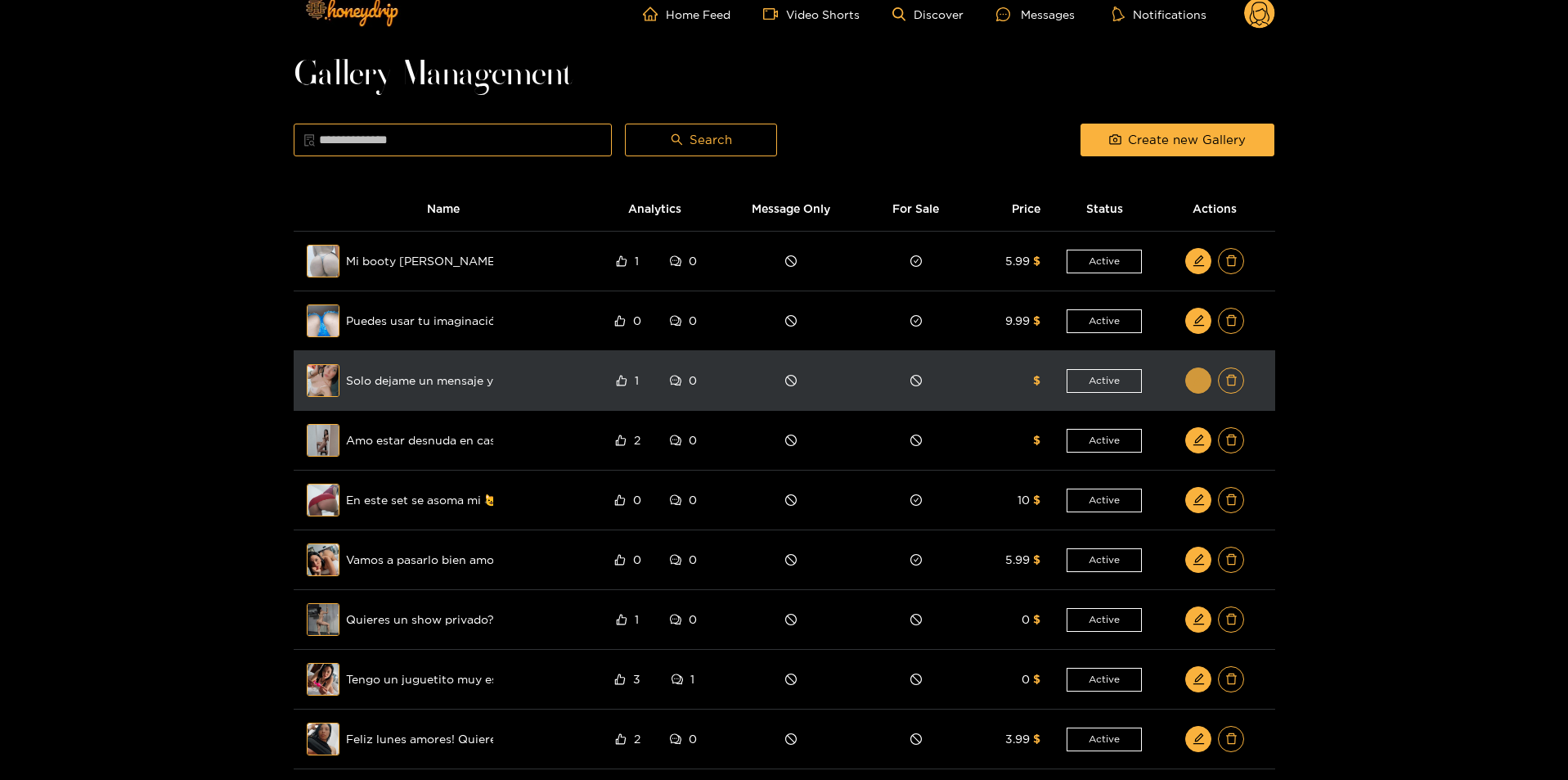
click at [1192, 378] on icon "edit" at bounding box center [1198, 380] width 12 height 12
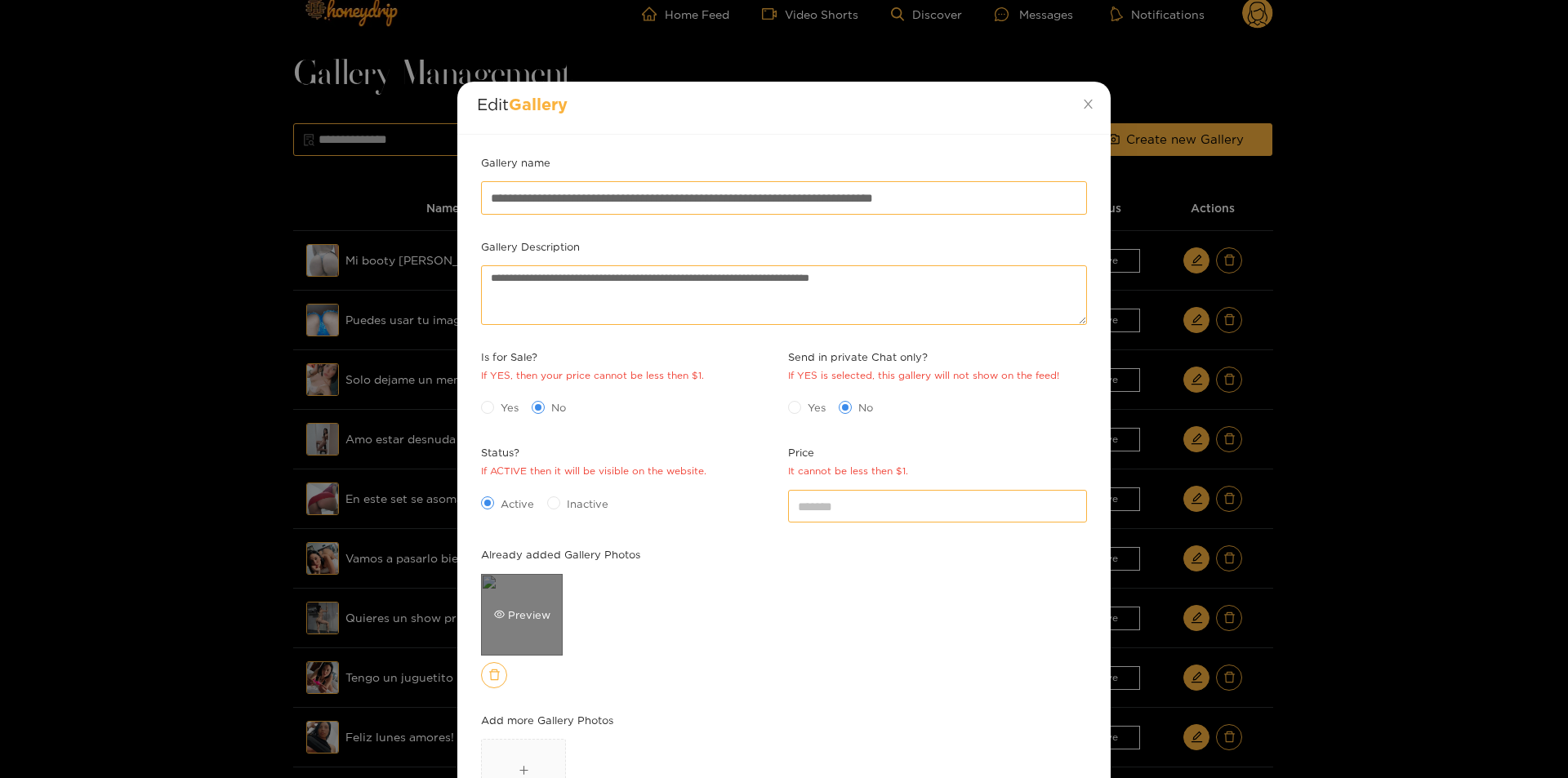
click at [529, 596] on div "Preview" at bounding box center [522, 614] width 82 height 82
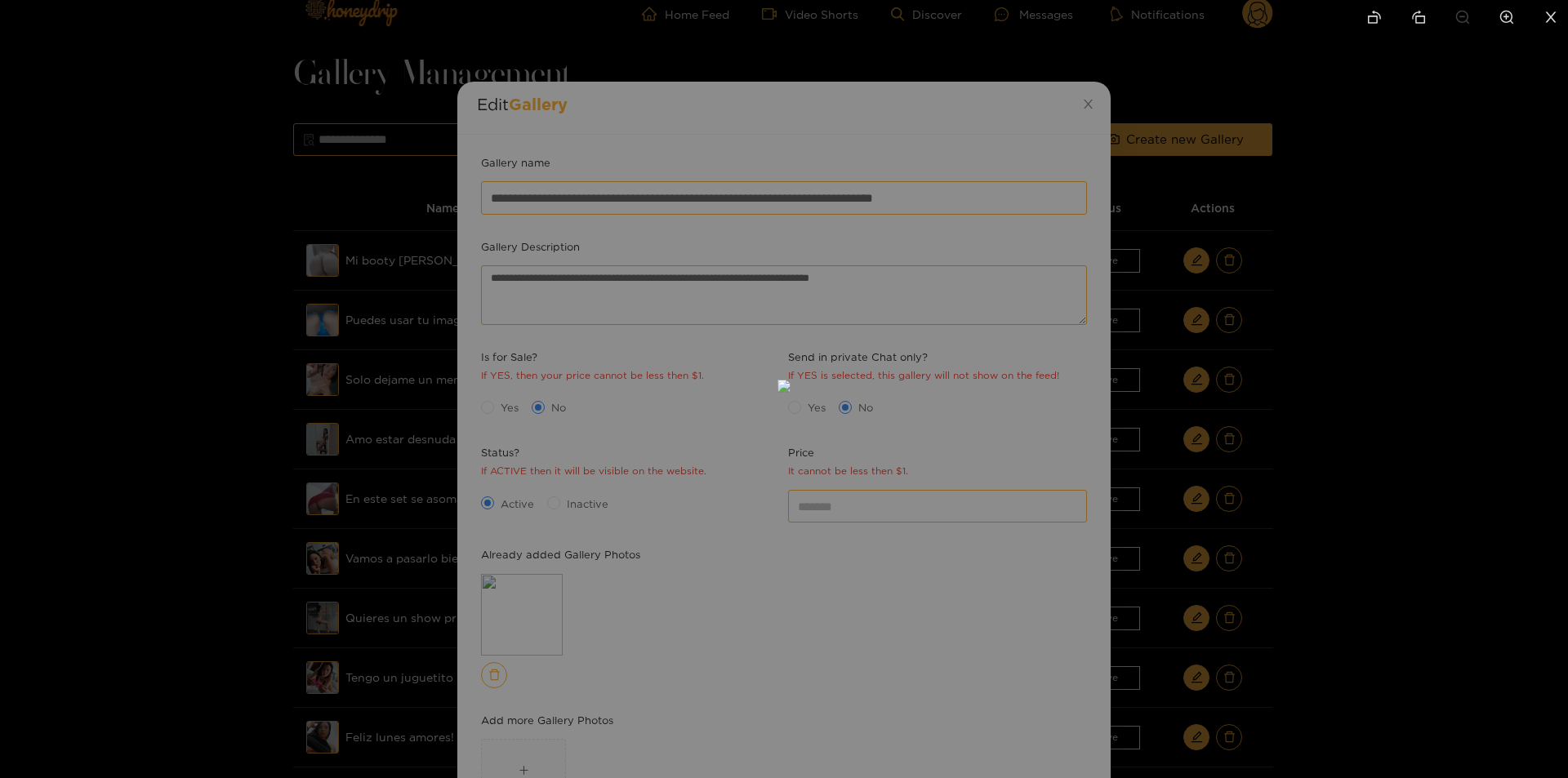
click at [1392, 531] on div at bounding box center [784, 389] width 1568 height 778
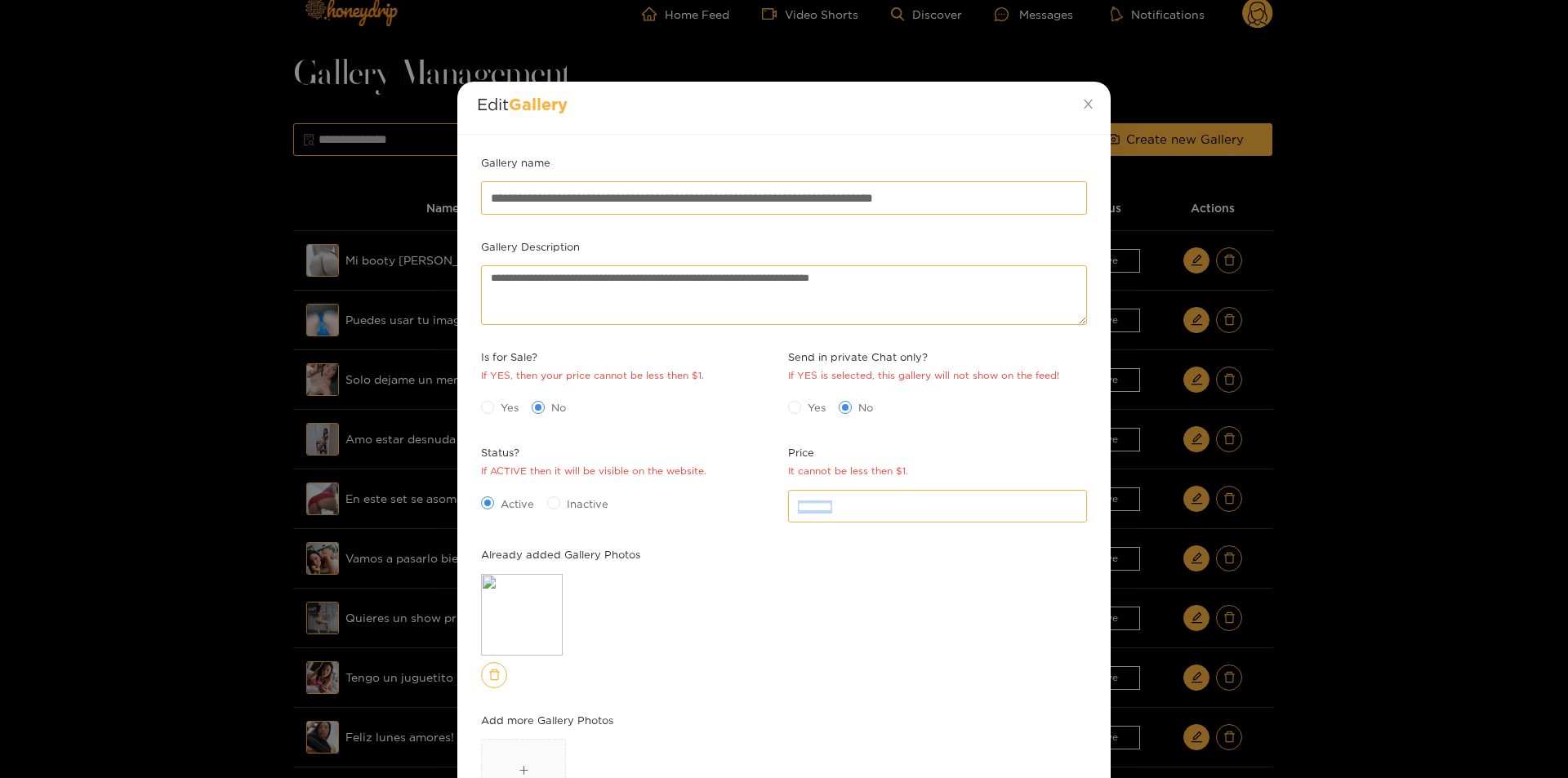
click at [1393, 531] on div "**********" at bounding box center [784, 389] width 1568 height 778
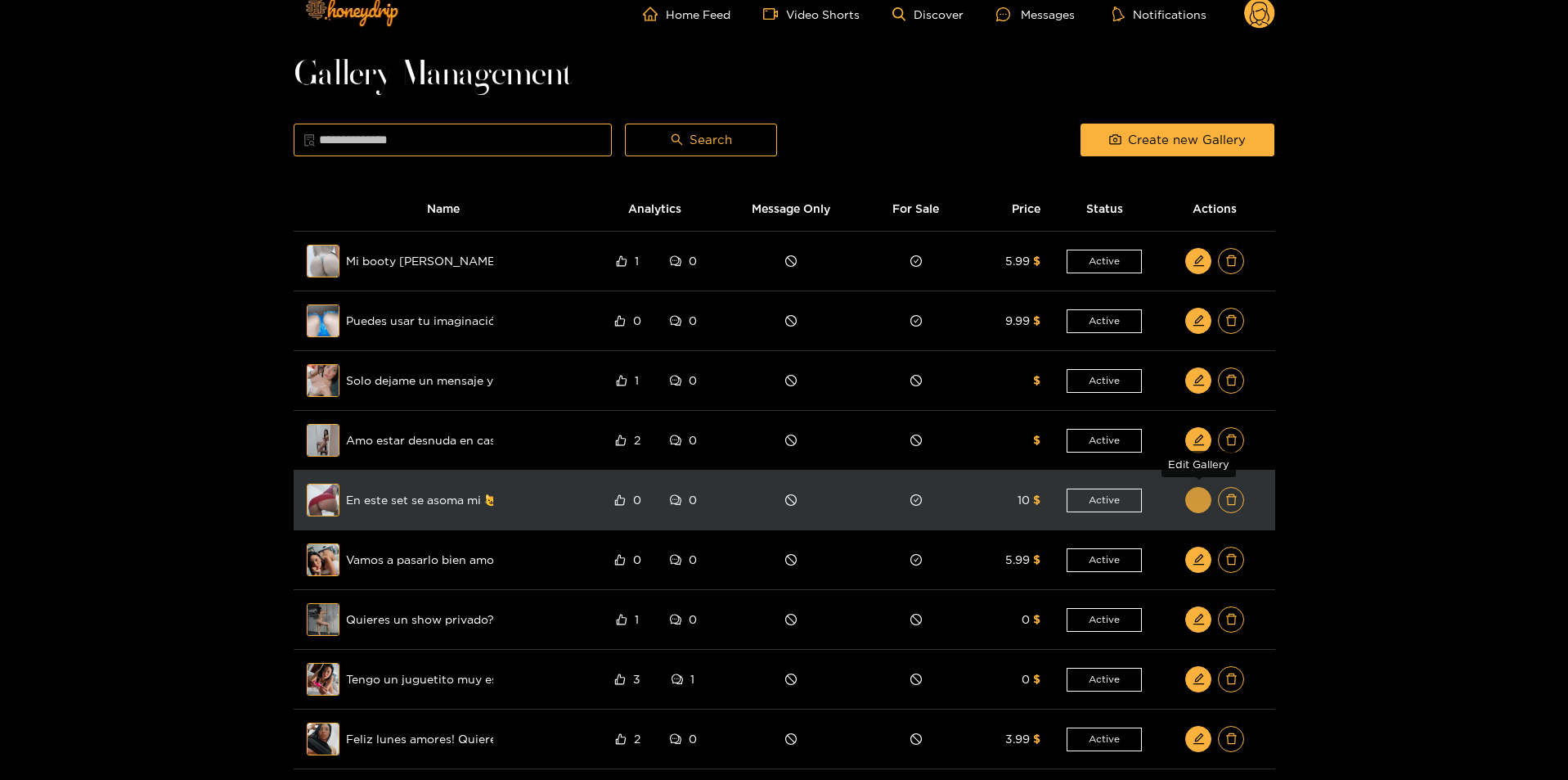
click at [1202, 503] on icon "edit" at bounding box center [1198, 499] width 12 height 12
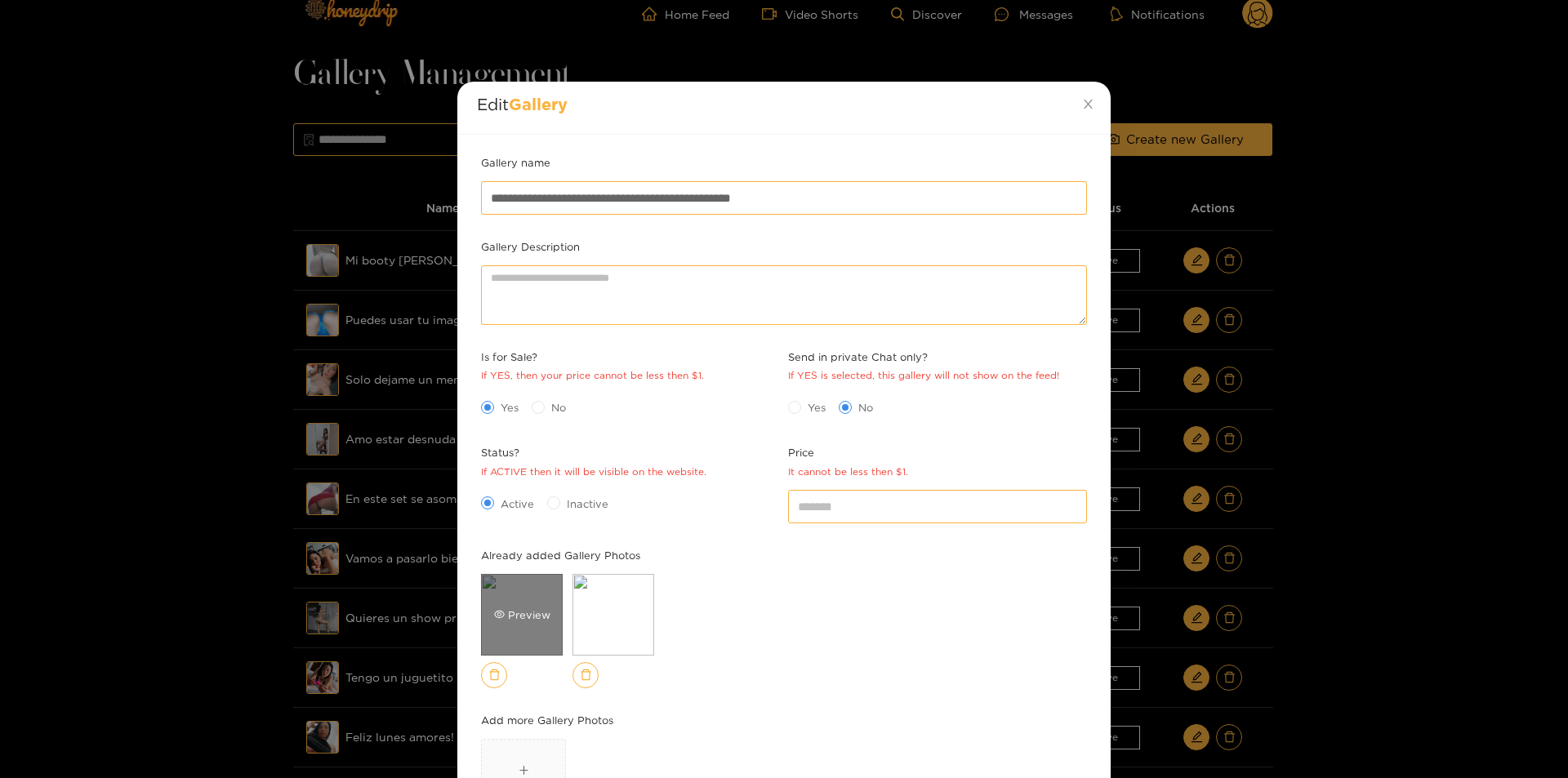
click at [524, 599] on div "Preview" at bounding box center [522, 614] width 82 height 82
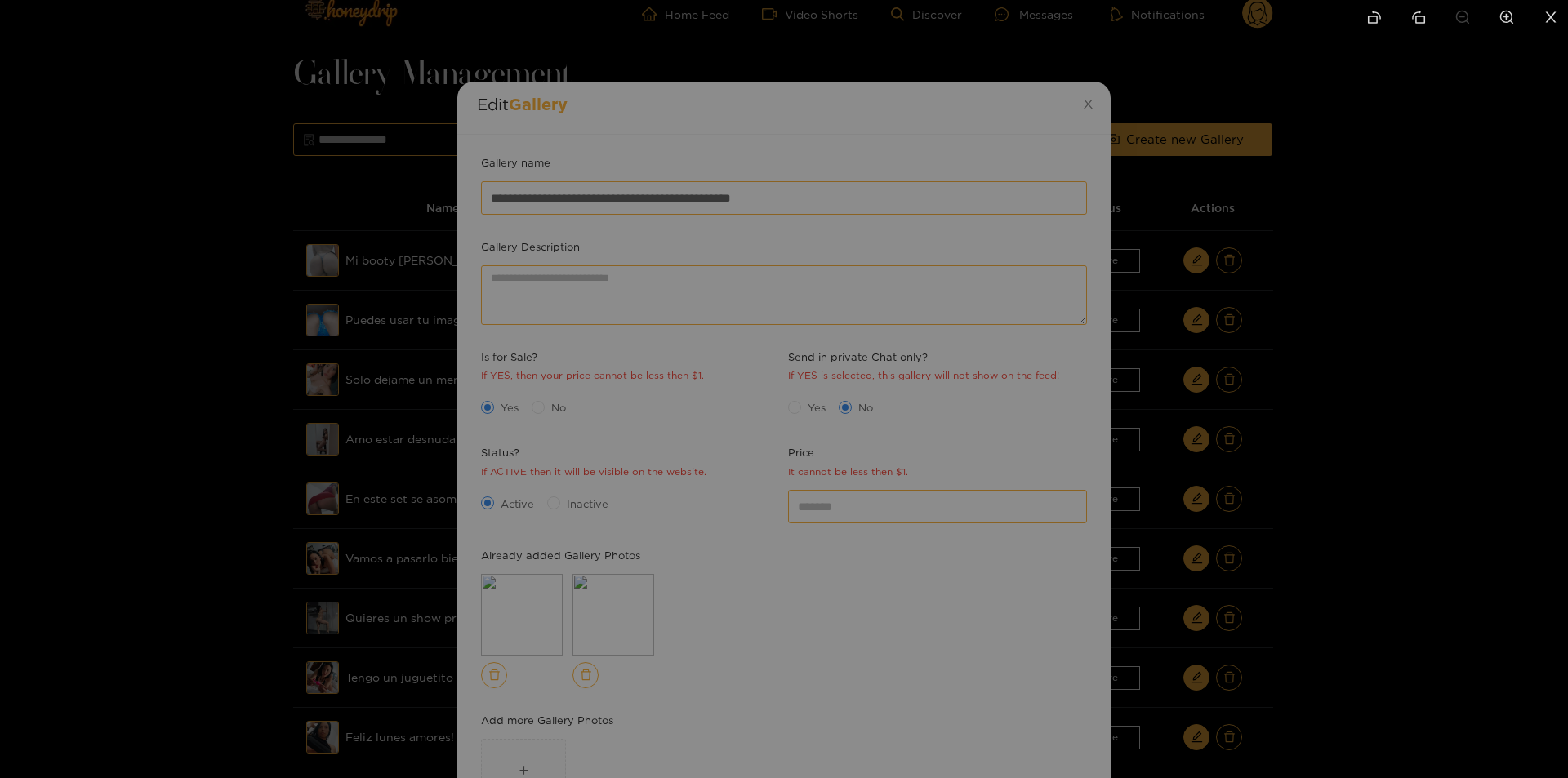
click at [1245, 549] on div at bounding box center [784, 389] width 1568 height 778
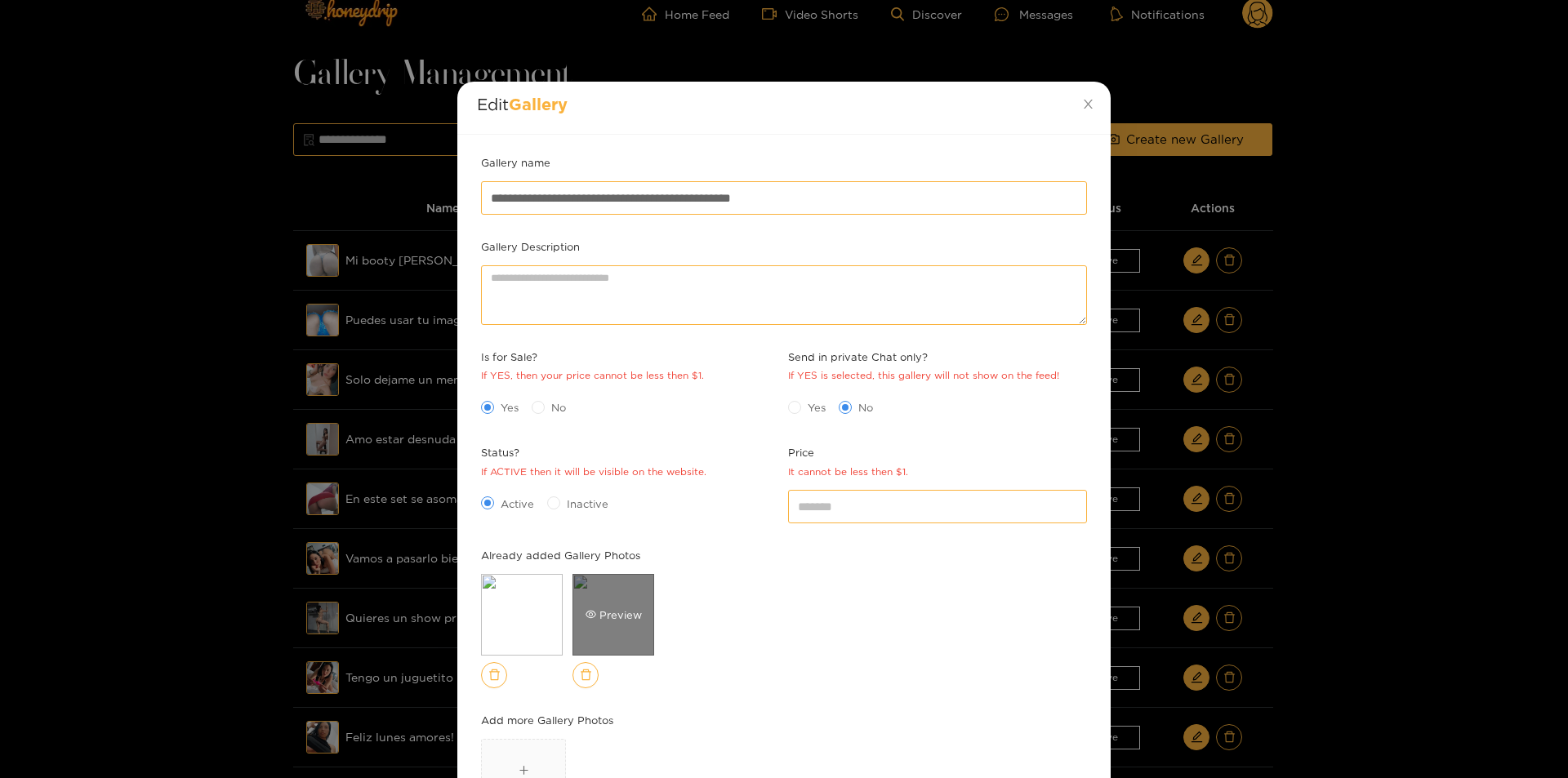
click at [601, 594] on div "Preview" at bounding box center [613, 614] width 82 height 82
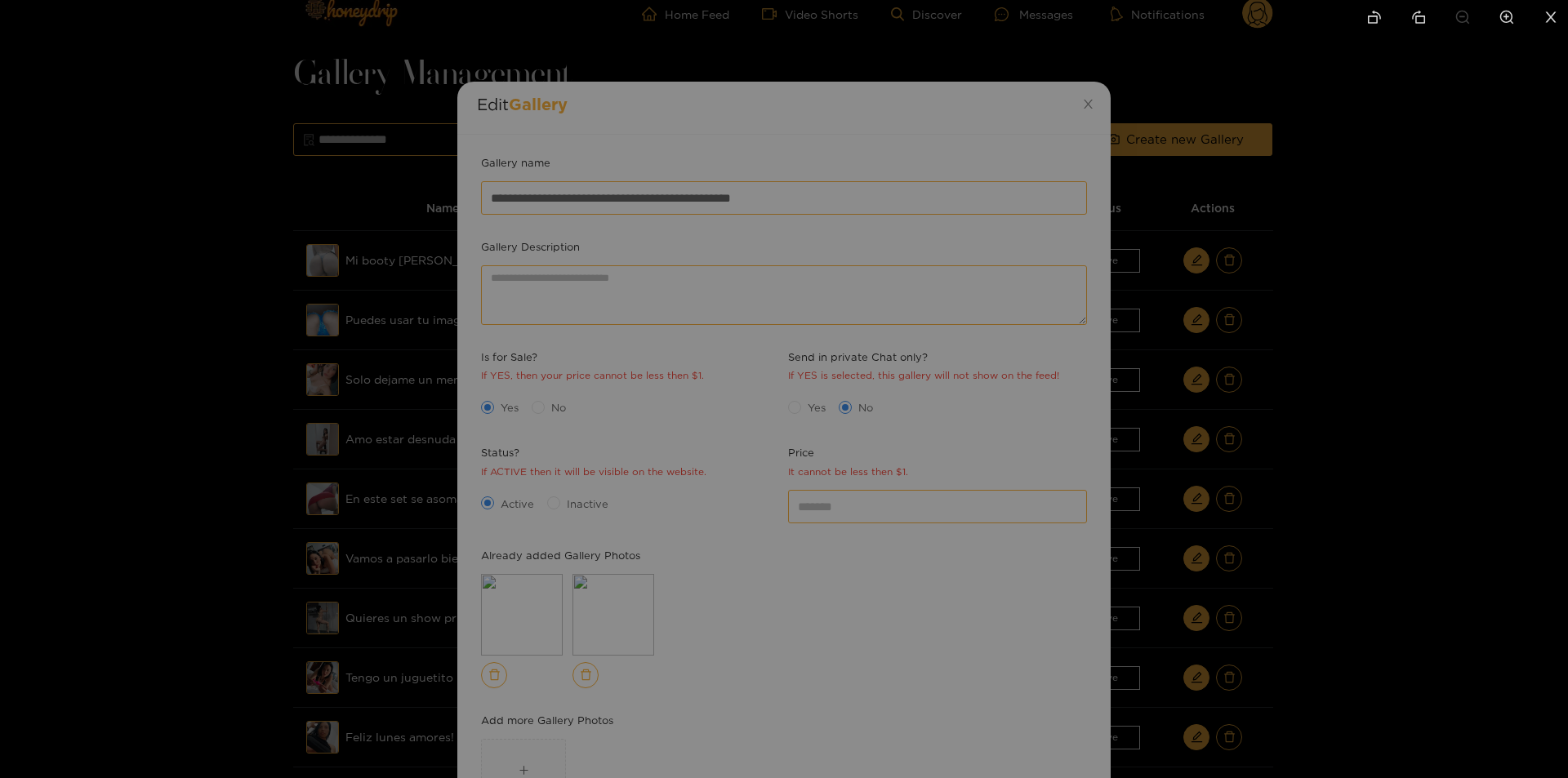
click at [784, 386] on img at bounding box center [784, 386] width 0 height 0
drag, startPoint x: 814, startPoint y: 586, endPoint x: 891, endPoint y: 184, distance: 409.3
click at [891, 129] on img at bounding box center [882, 96] width 66 height 66
drag, startPoint x: 904, startPoint y: 669, endPoint x: 842, endPoint y: 277, distance: 396.9
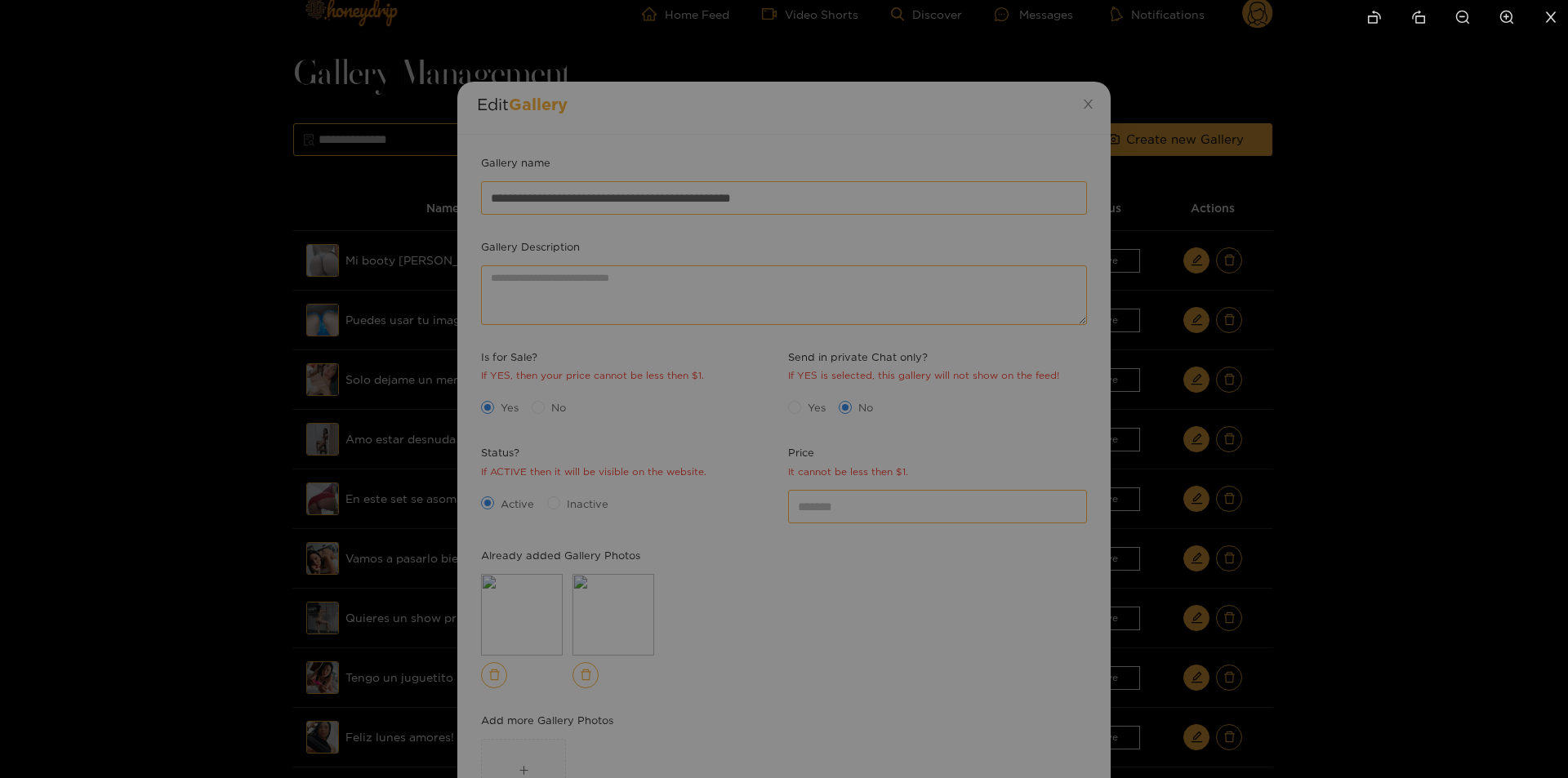
click at [1549, 26] on li at bounding box center [1551, 18] width 34 height 37
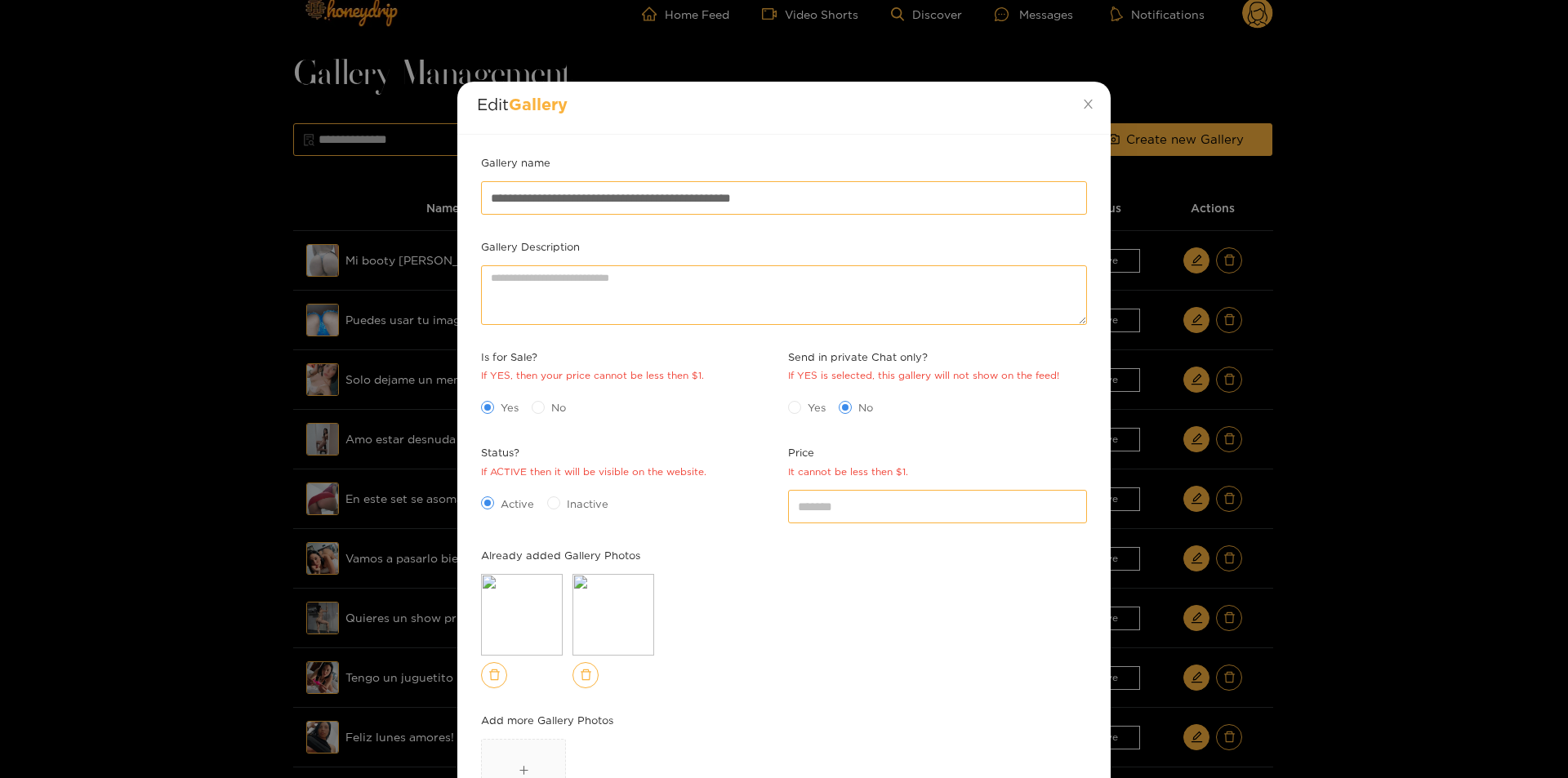
click at [1491, 491] on div "**********" at bounding box center [784, 389] width 1568 height 778
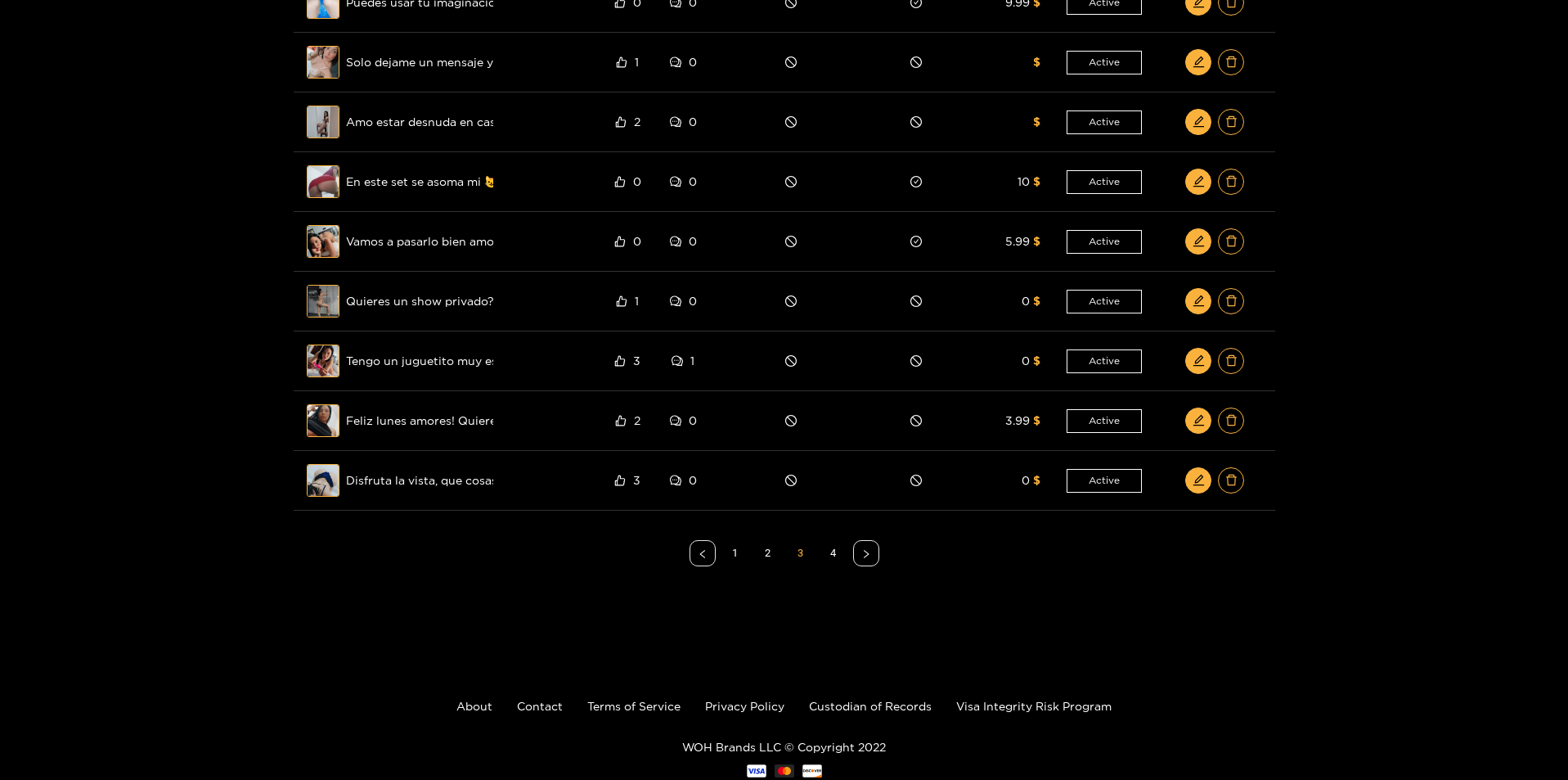
scroll to position [347, 0]
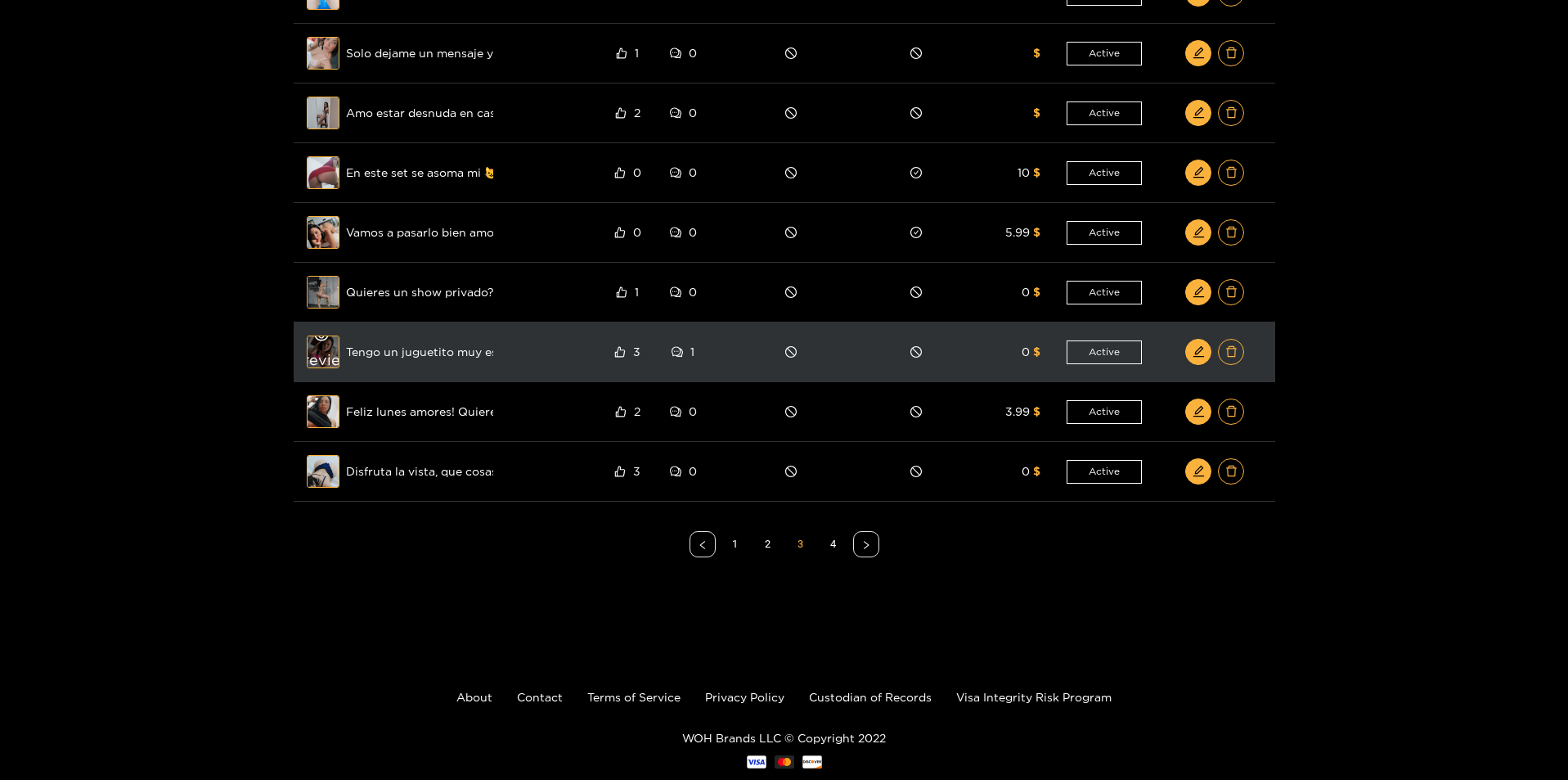
click at [330, 353] on div "Preview" at bounding box center [323, 352] width 59 height 48
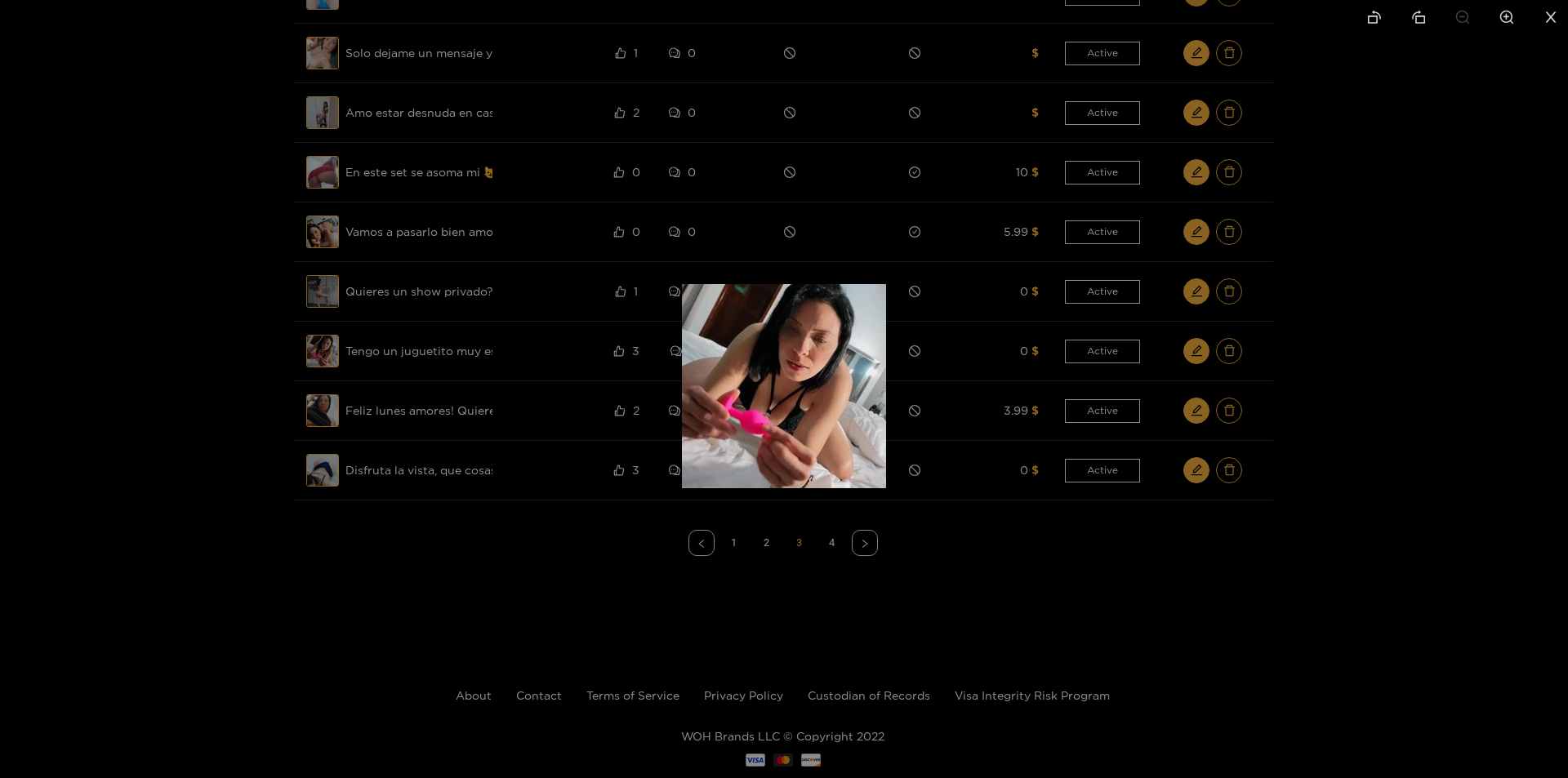
click at [476, 357] on div at bounding box center [784, 389] width 1568 height 778
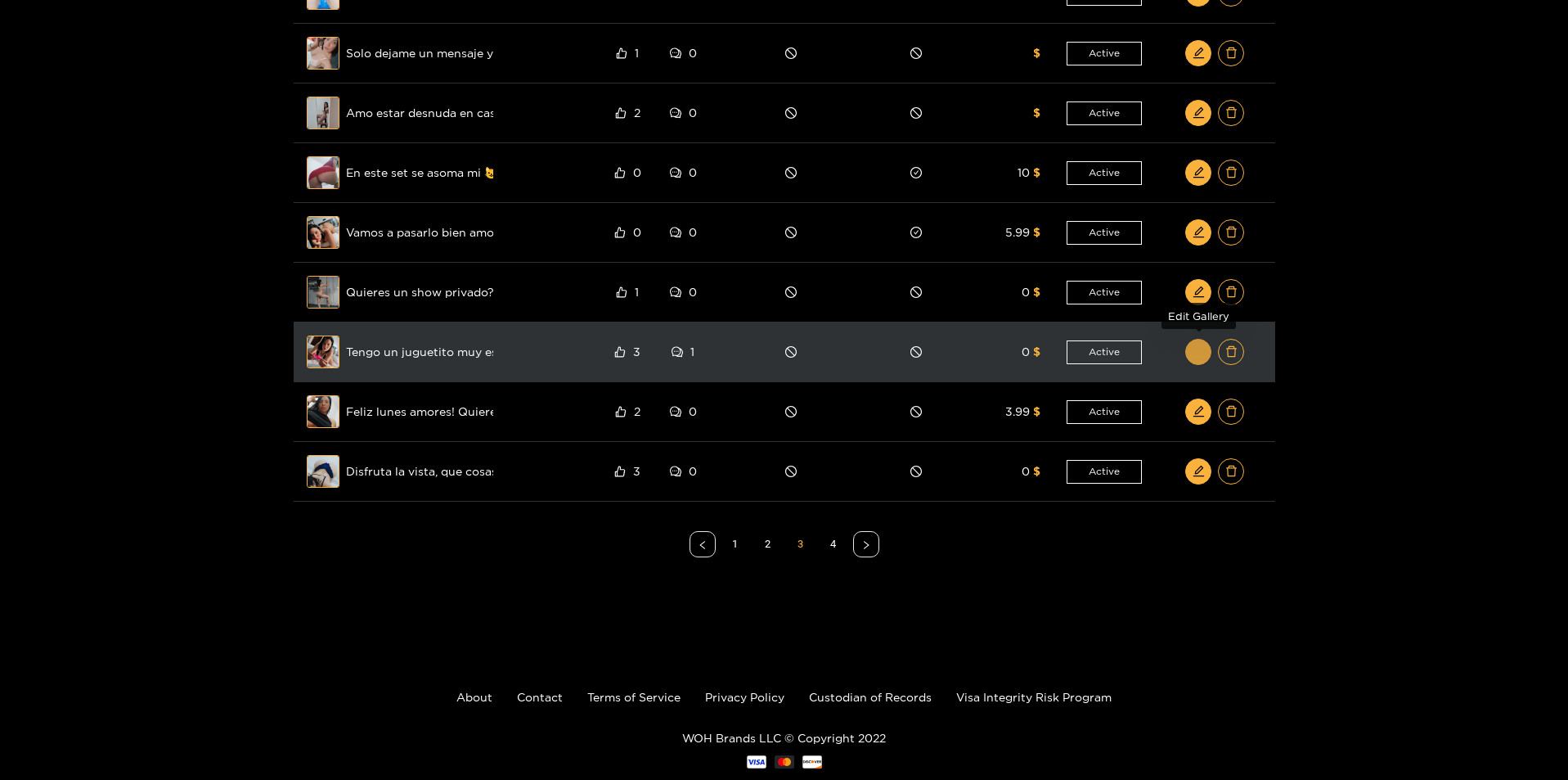
click at [1196, 338] on button "button" at bounding box center [1198, 351] width 26 height 26
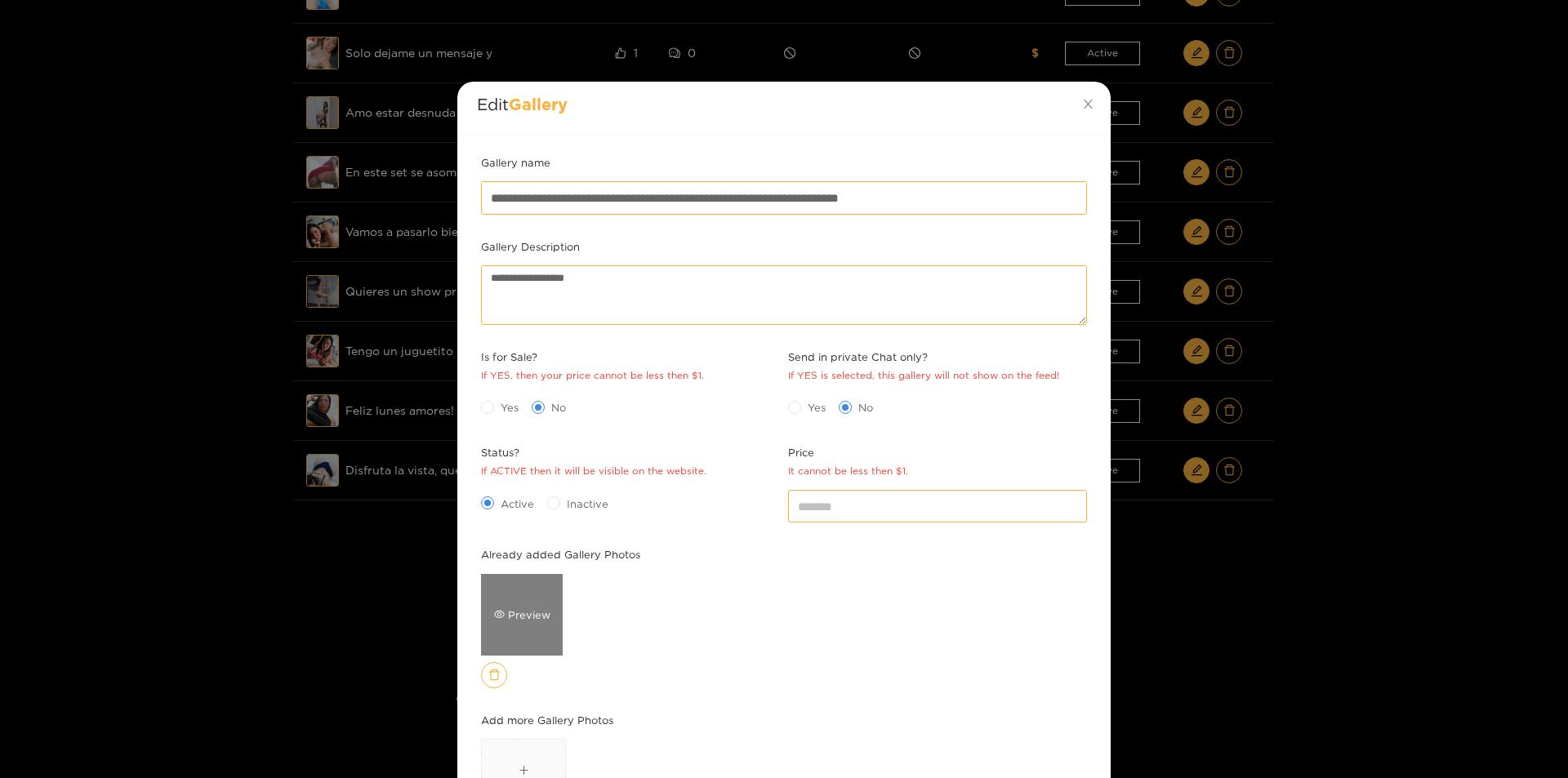
click at [519, 590] on div "Preview" at bounding box center [522, 614] width 82 height 82
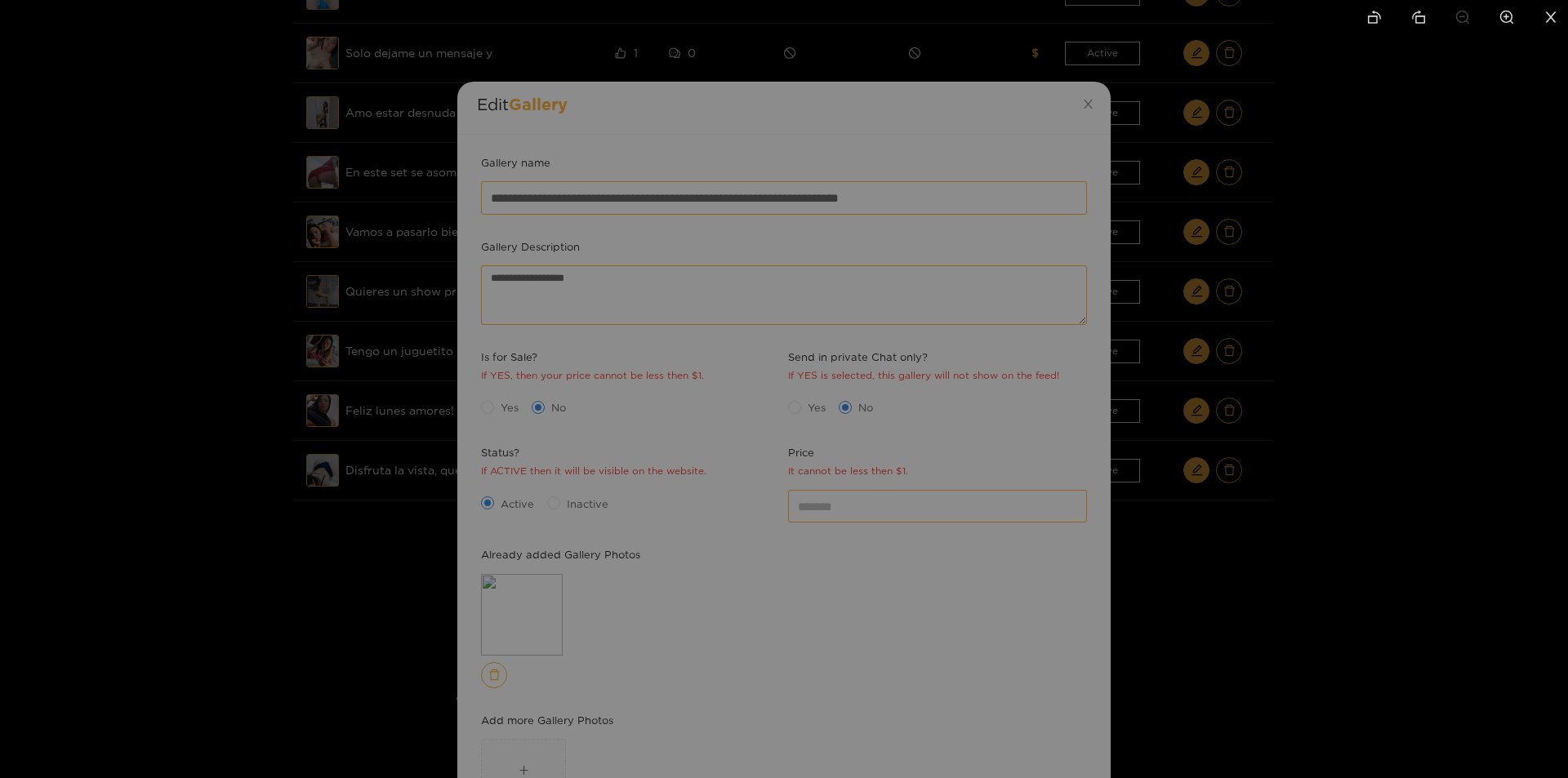
click at [1310, 481] on div at bounding box center [784, 389] width 1568 height 778
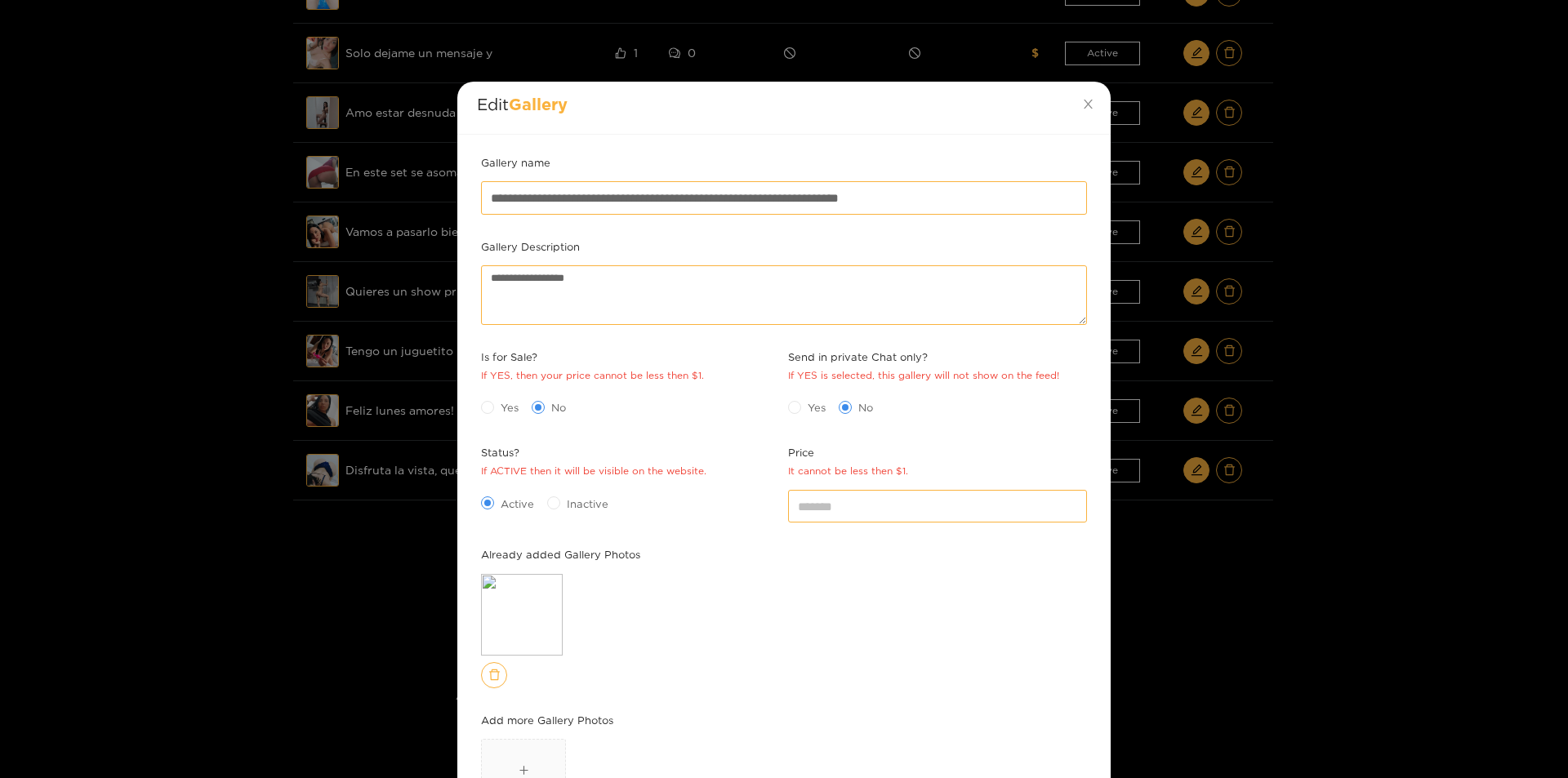
click at [1453, 485] on div "**********" at bounding box center [784, 389] width 1568 height 778
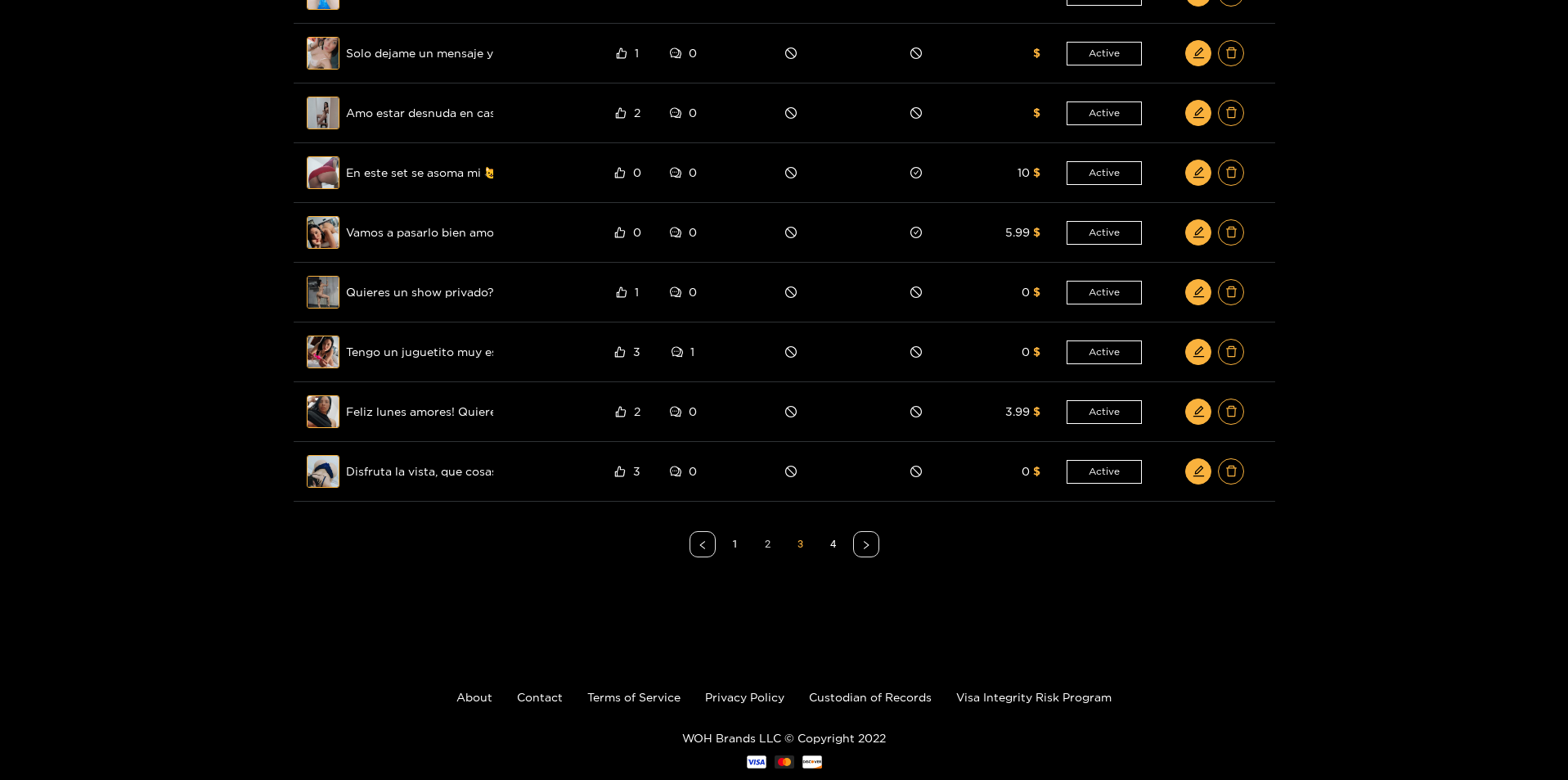
click at [775, 542] on link "2" at bounding box center [768, 543] width 25 height 25
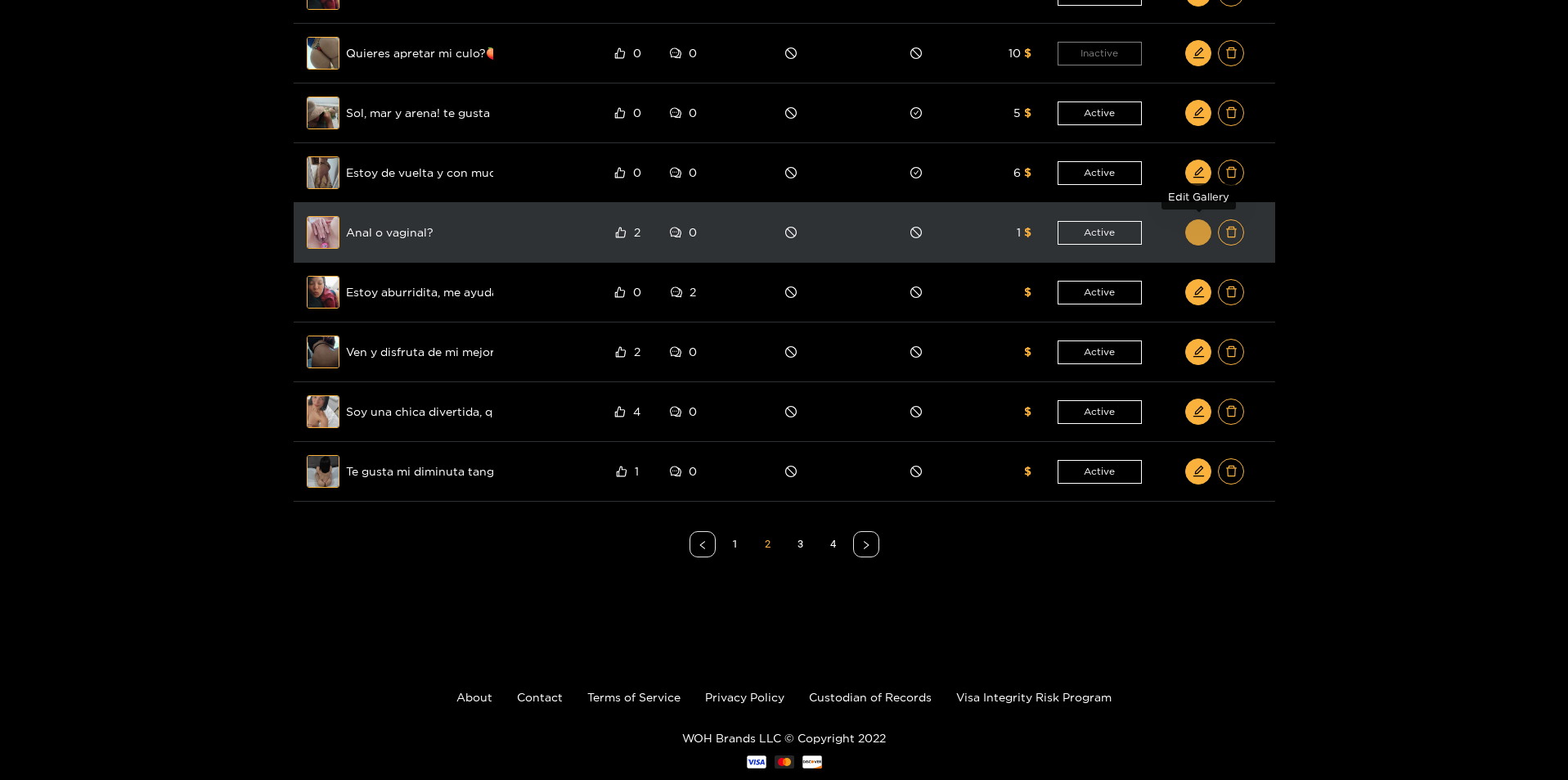
click at [1199, 232] on icon "edit" at bounding box center [1198, 232] width 10 height 10
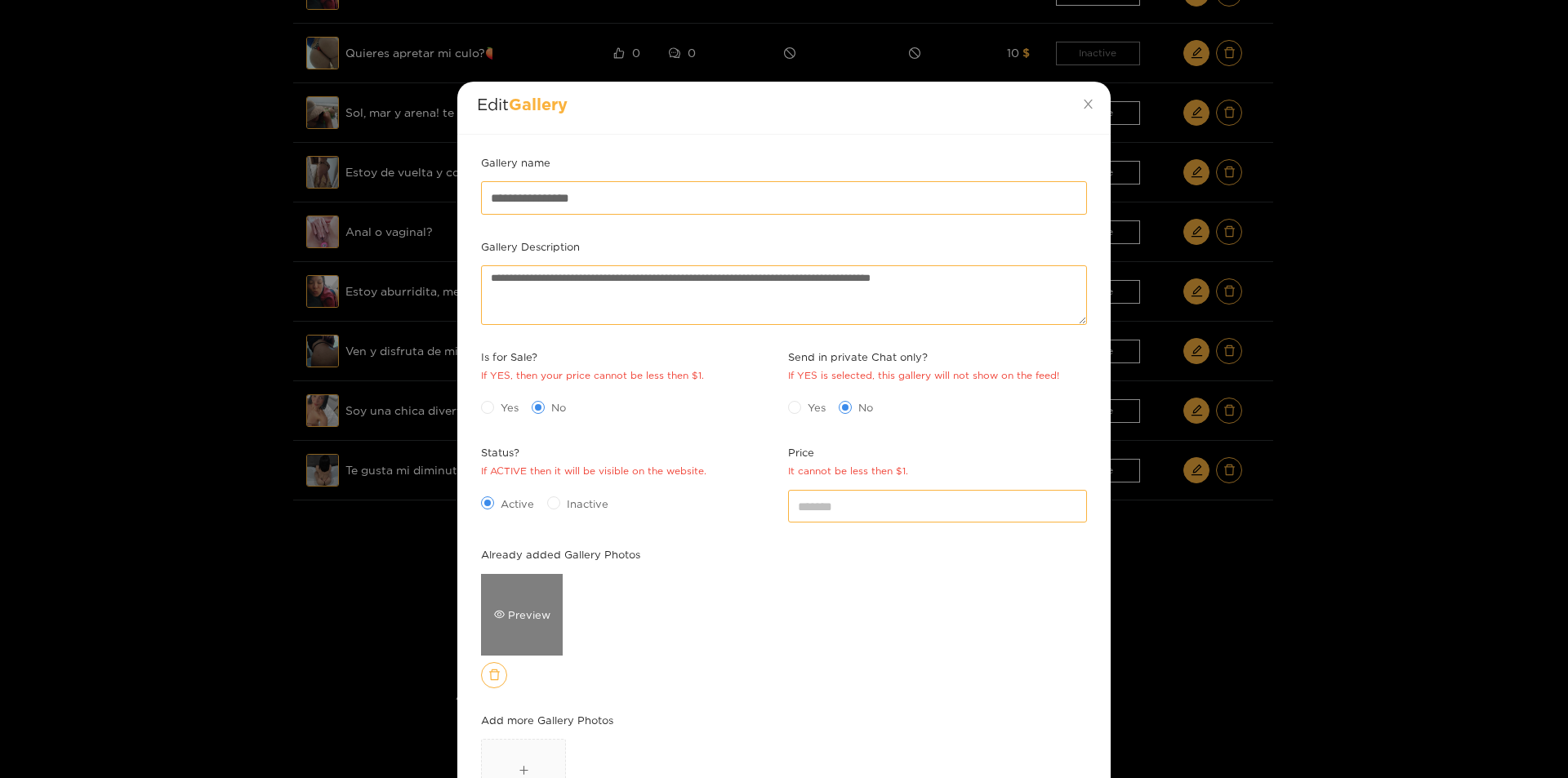
click at [528, 620] on div "Preview" at bounding box center [522, 614] width 56 height 16
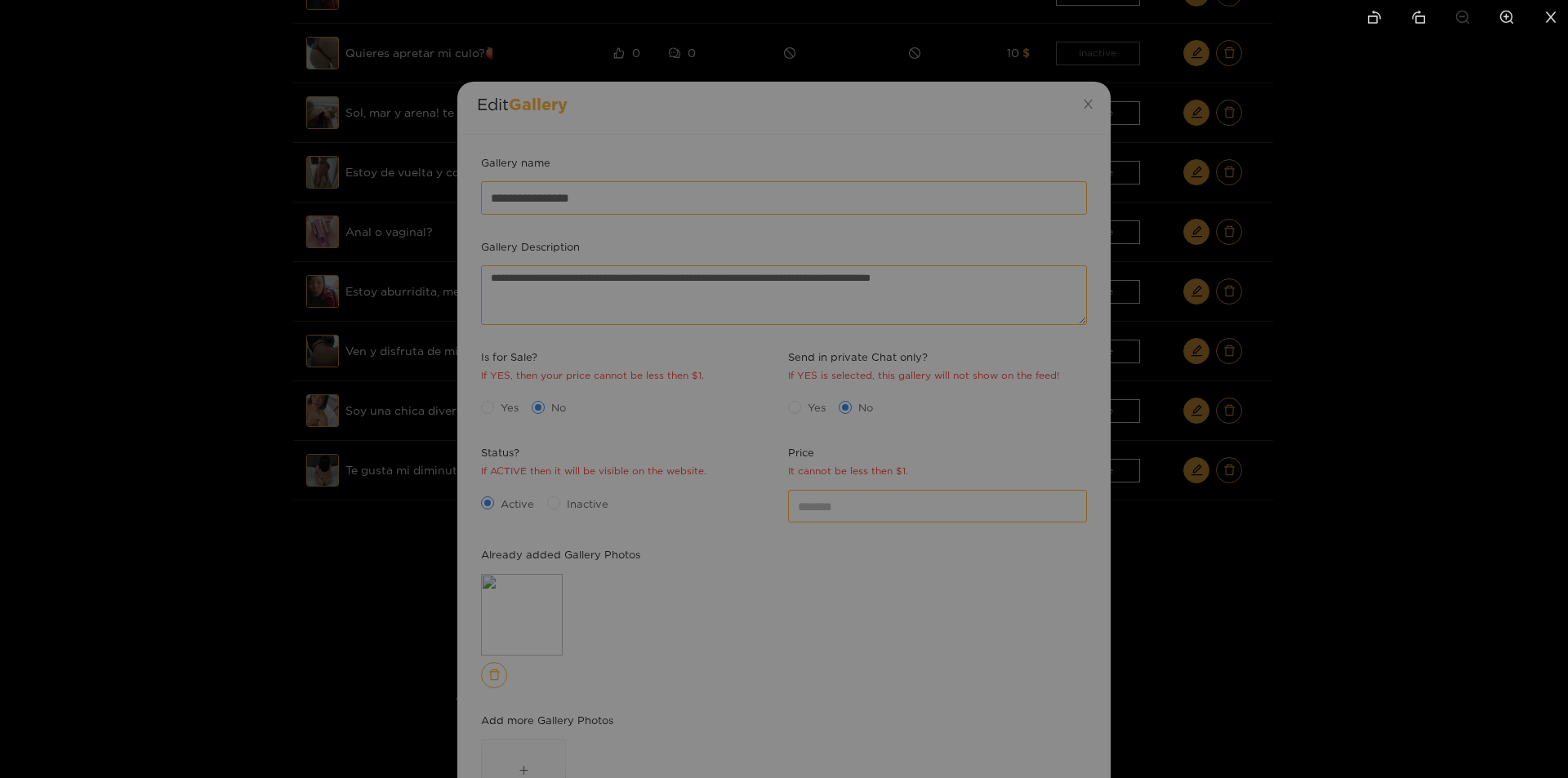
click at [1295, 593] on div at bounding box center [784, 389] width 1568 height 778
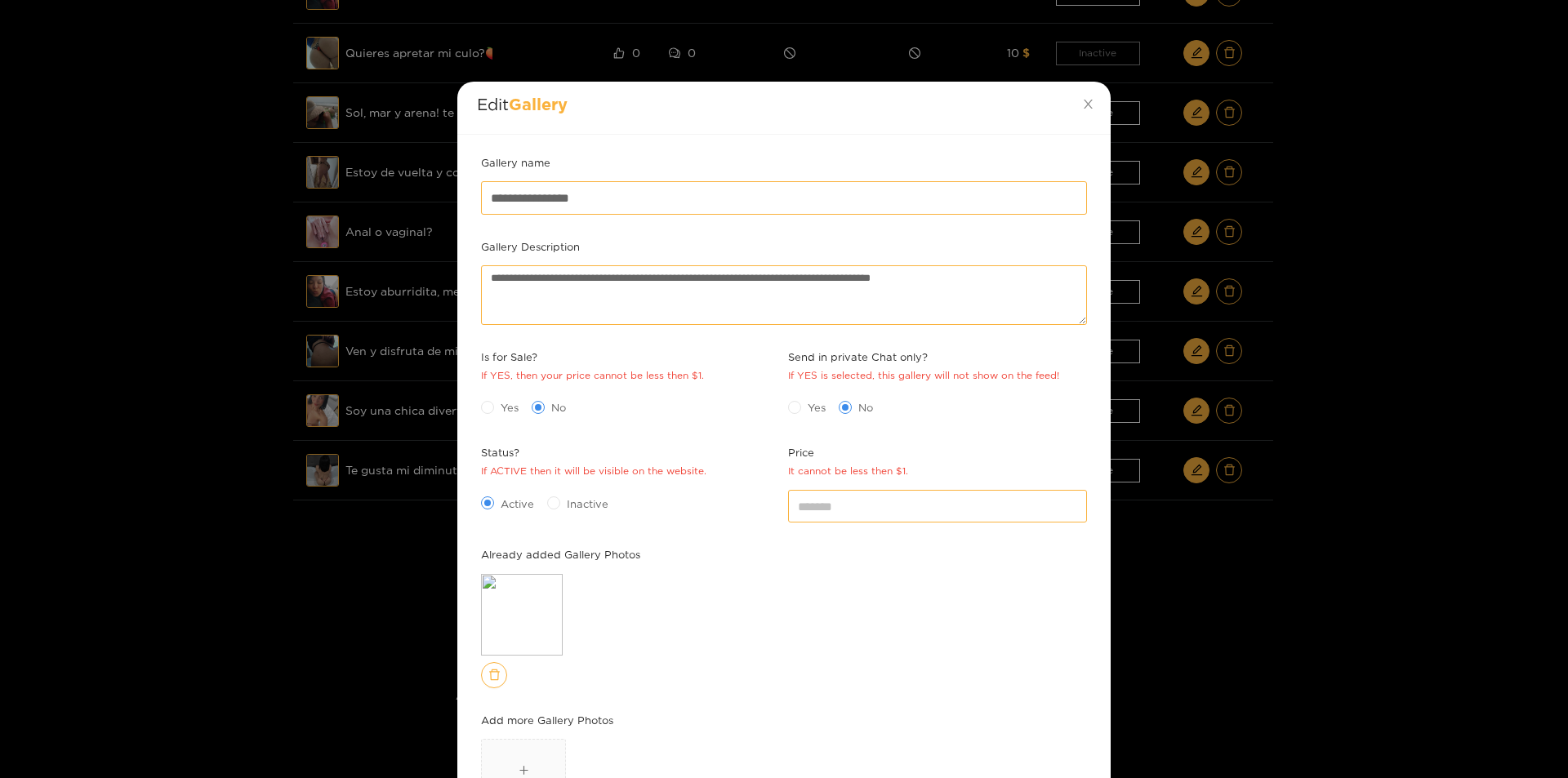
click at [1314, 614] on div "**********" at bounding box center [784, 389] width 1568 height 778
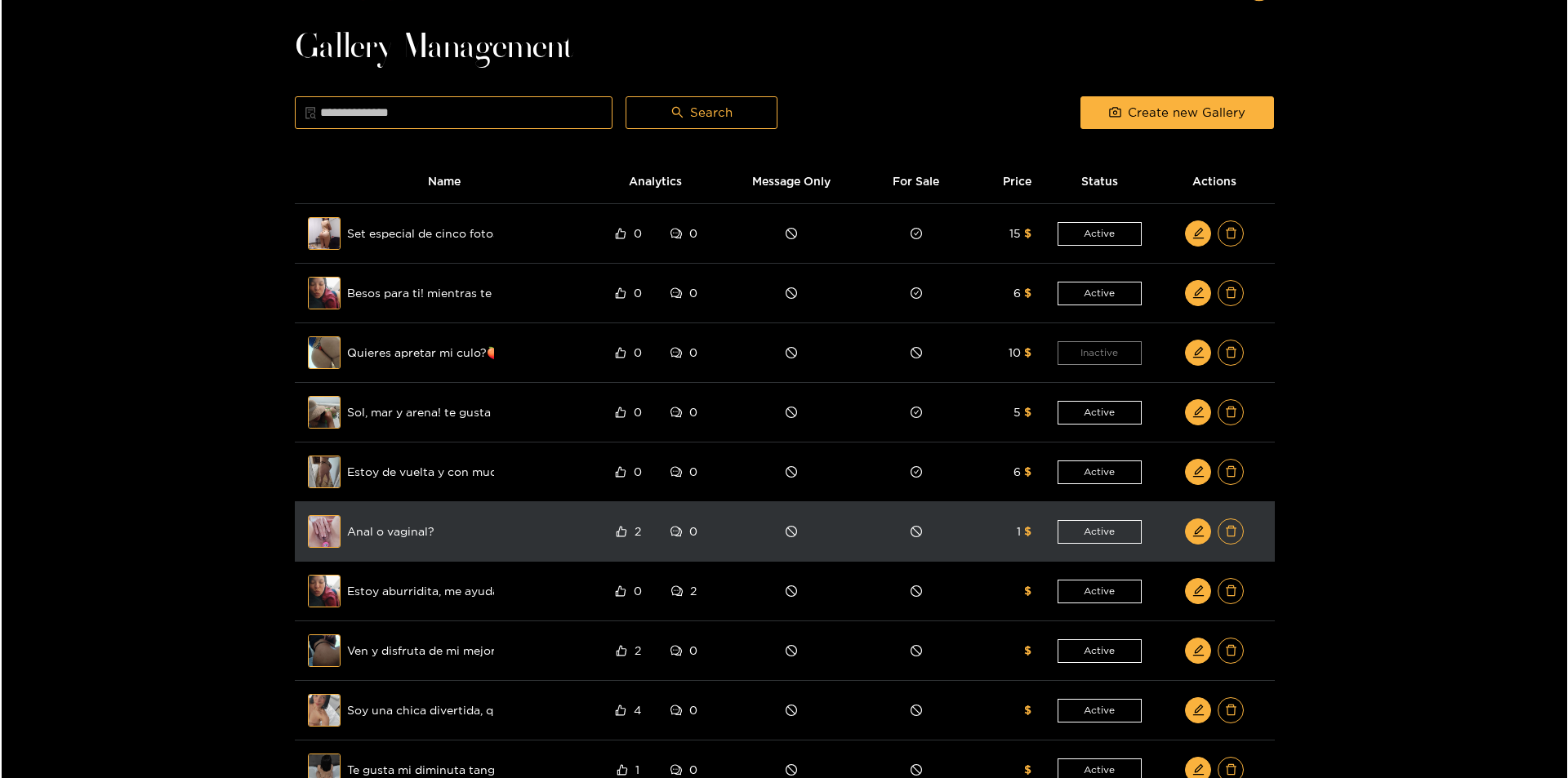
scroll to position [20, 0]
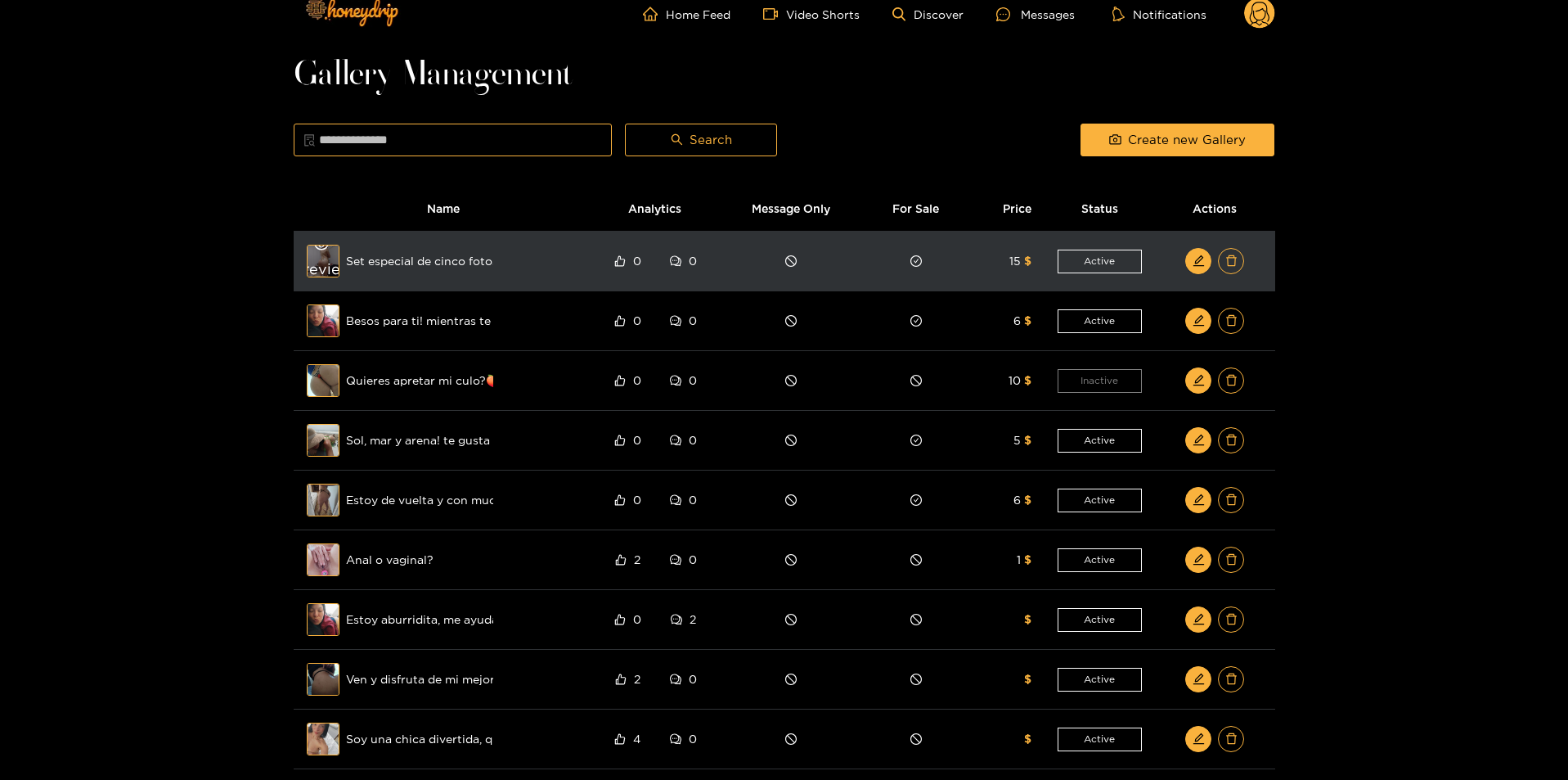
click at [315, 261] on div "Preview" at bounding box center [323, 261] width 59 height 48
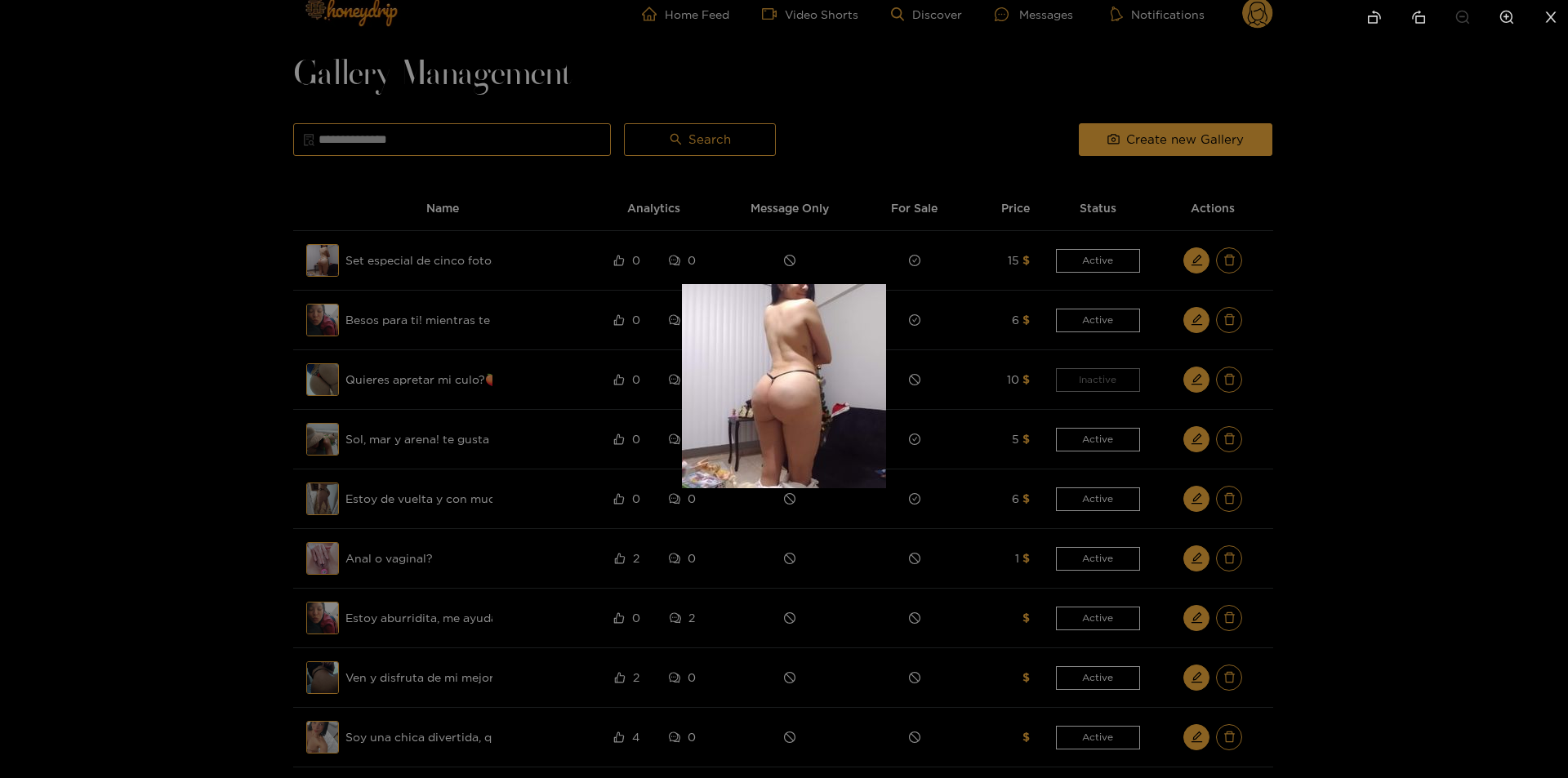
click at [1417, 446] on div at bounding box center [784, 389] width 1568 height 778
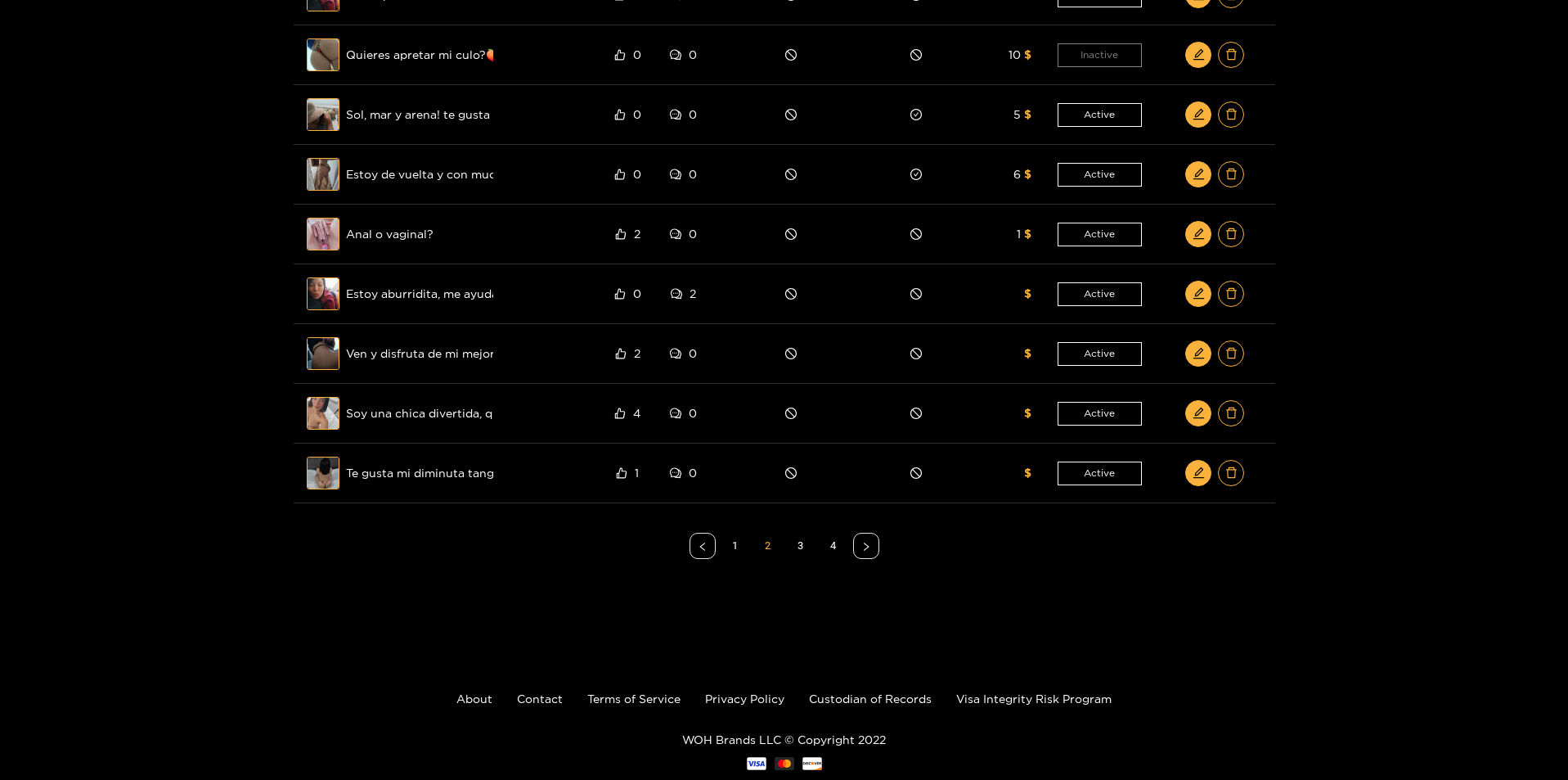
scroll to position [347, 0]
click at [738, 547] on link "1" at bounding box center [735, 543] width 25 height 25
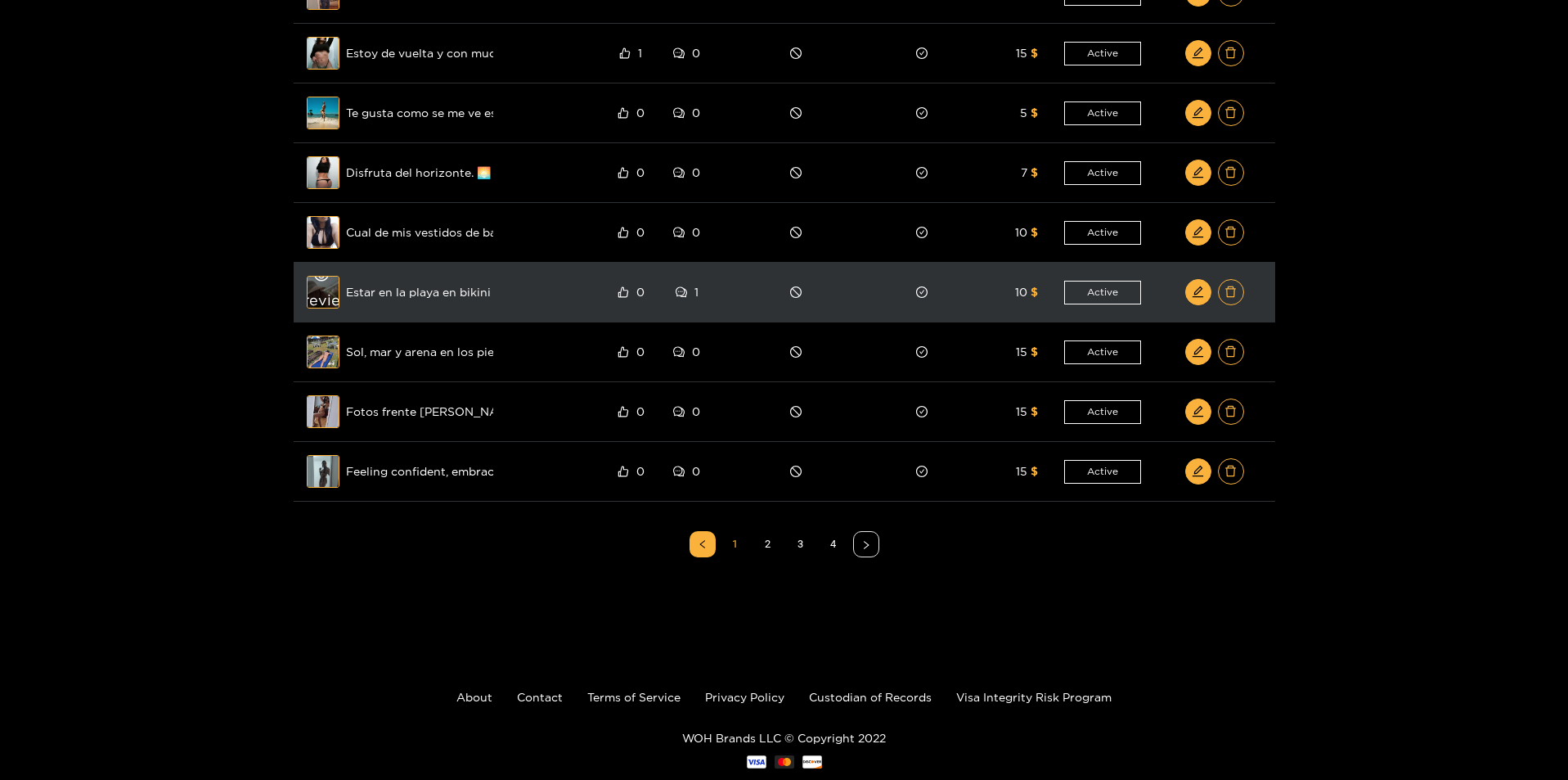
click at [322, 298] on div "Preview" at bounding box center [323, 292] width 59 height 48
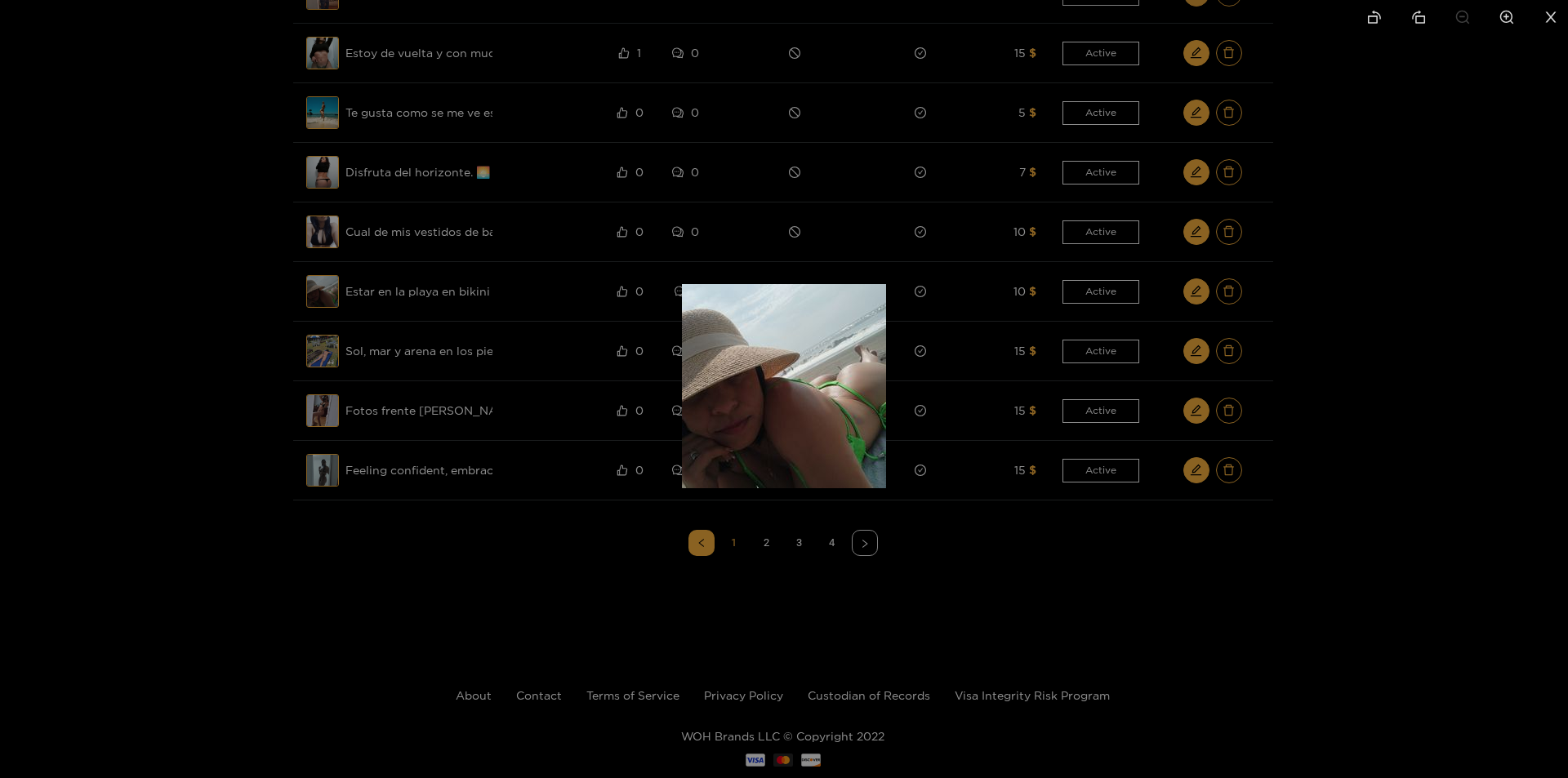
click at [465, 514] on div at bounding box center [784, 389] width 1568 height 778
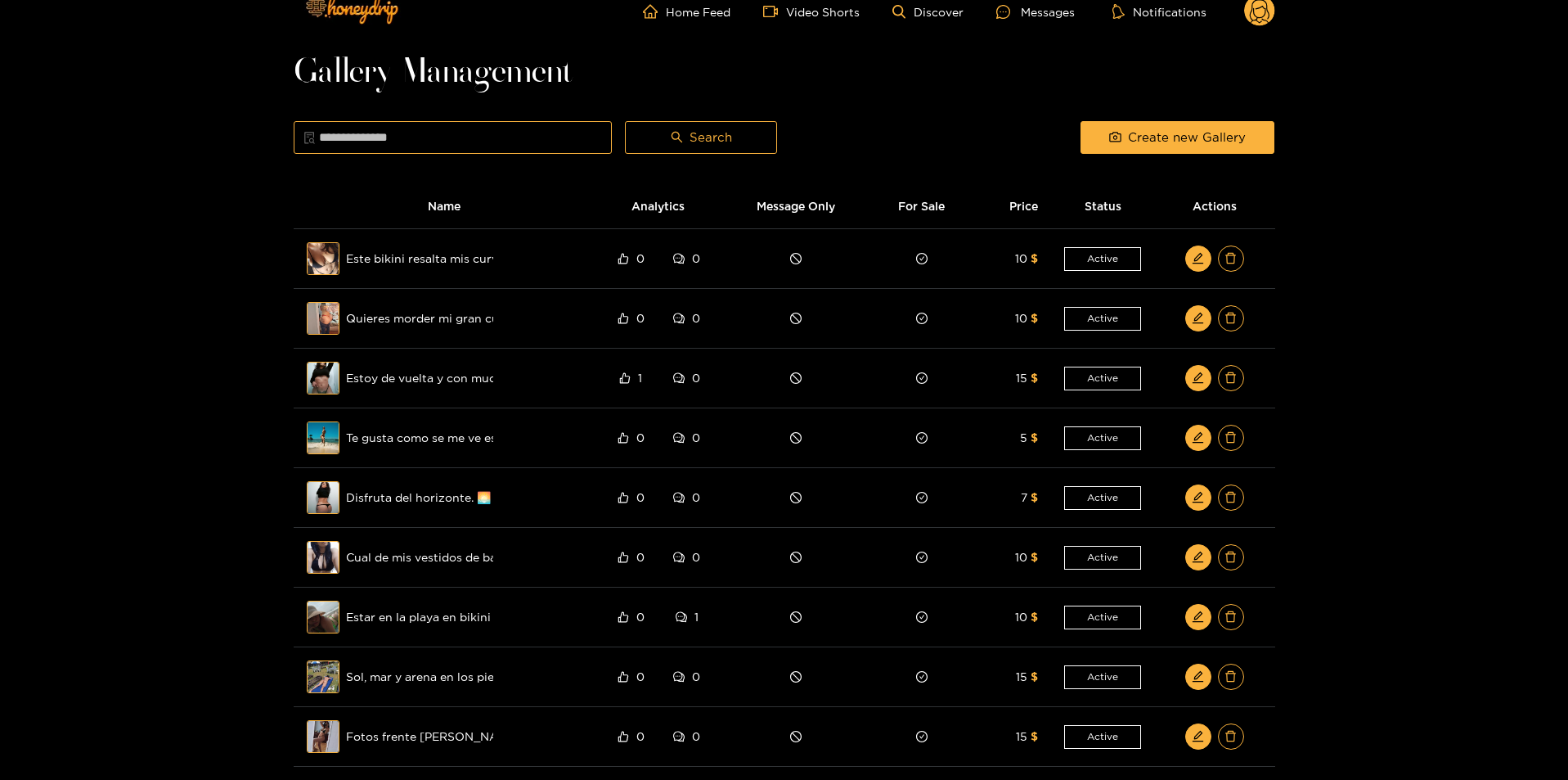
scroll to position [0, 0]
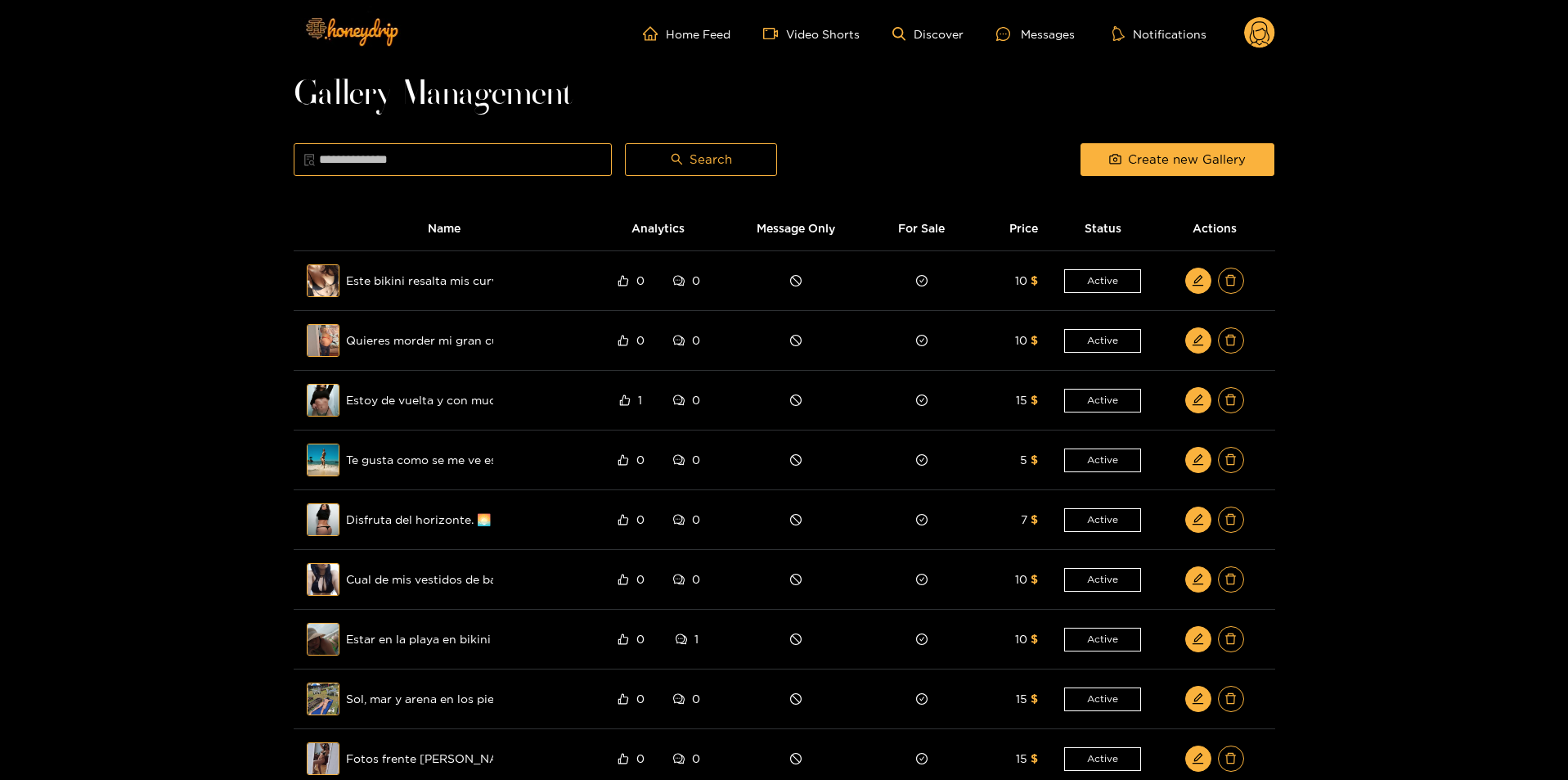
click at [1251, 36] on circle at bounding box center [1260, 32] width 31 height 31
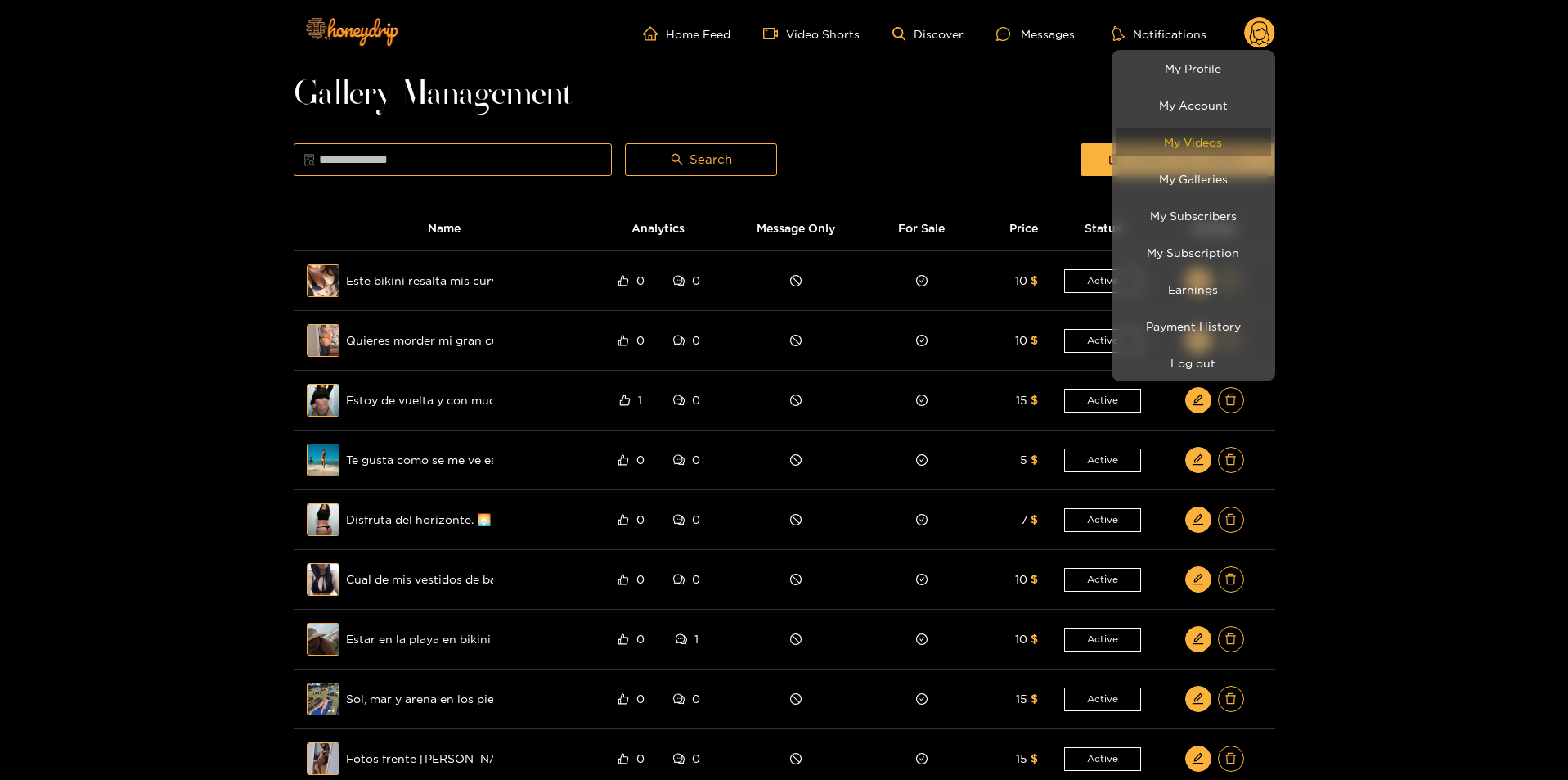
click at [1214, 143] on link "My Videos" at bounding box center [1193, 142] width 155 height 29
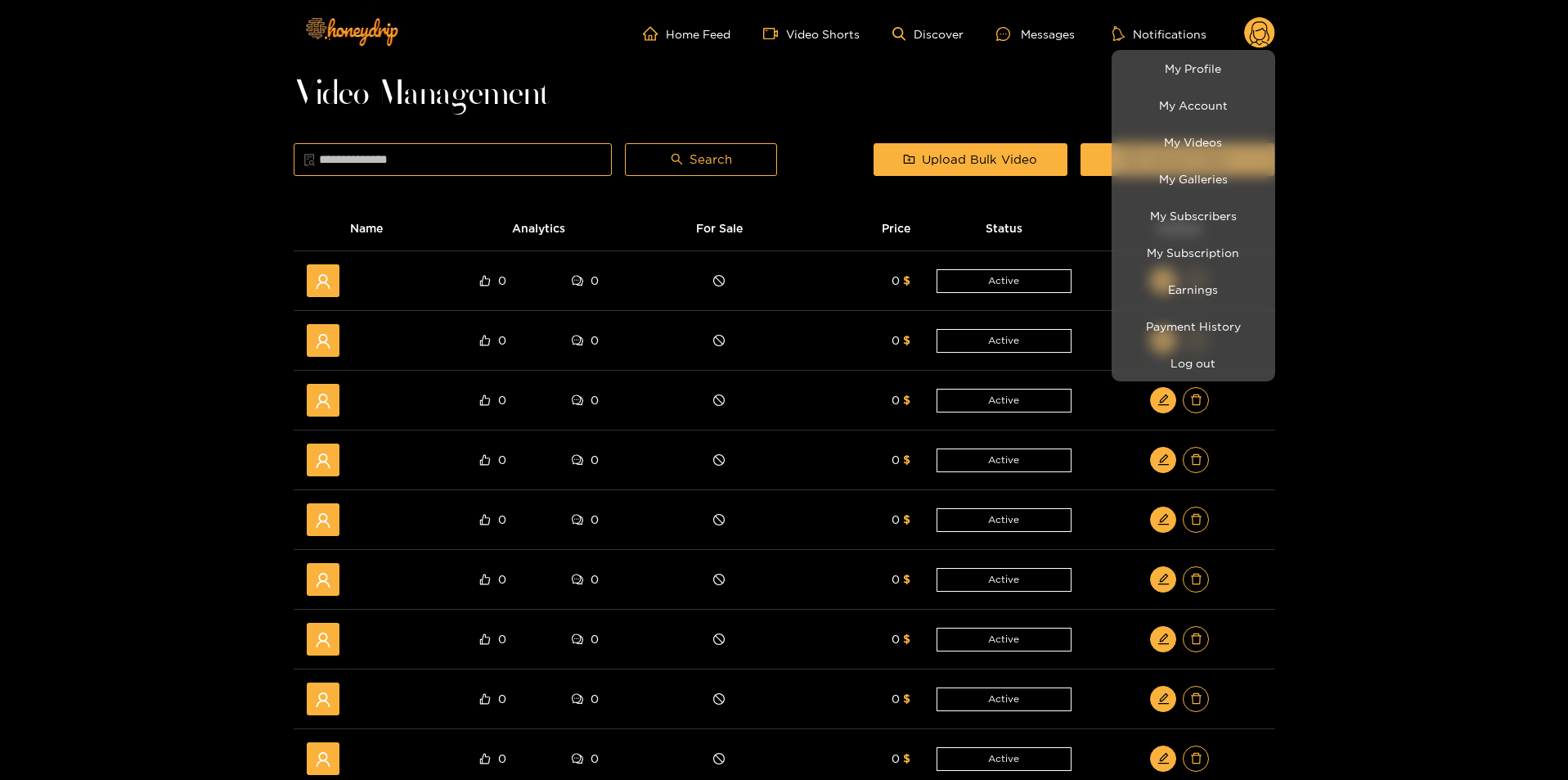
click at [1447, 295] on div at bounding box center [784, 390] width 1568 height 780
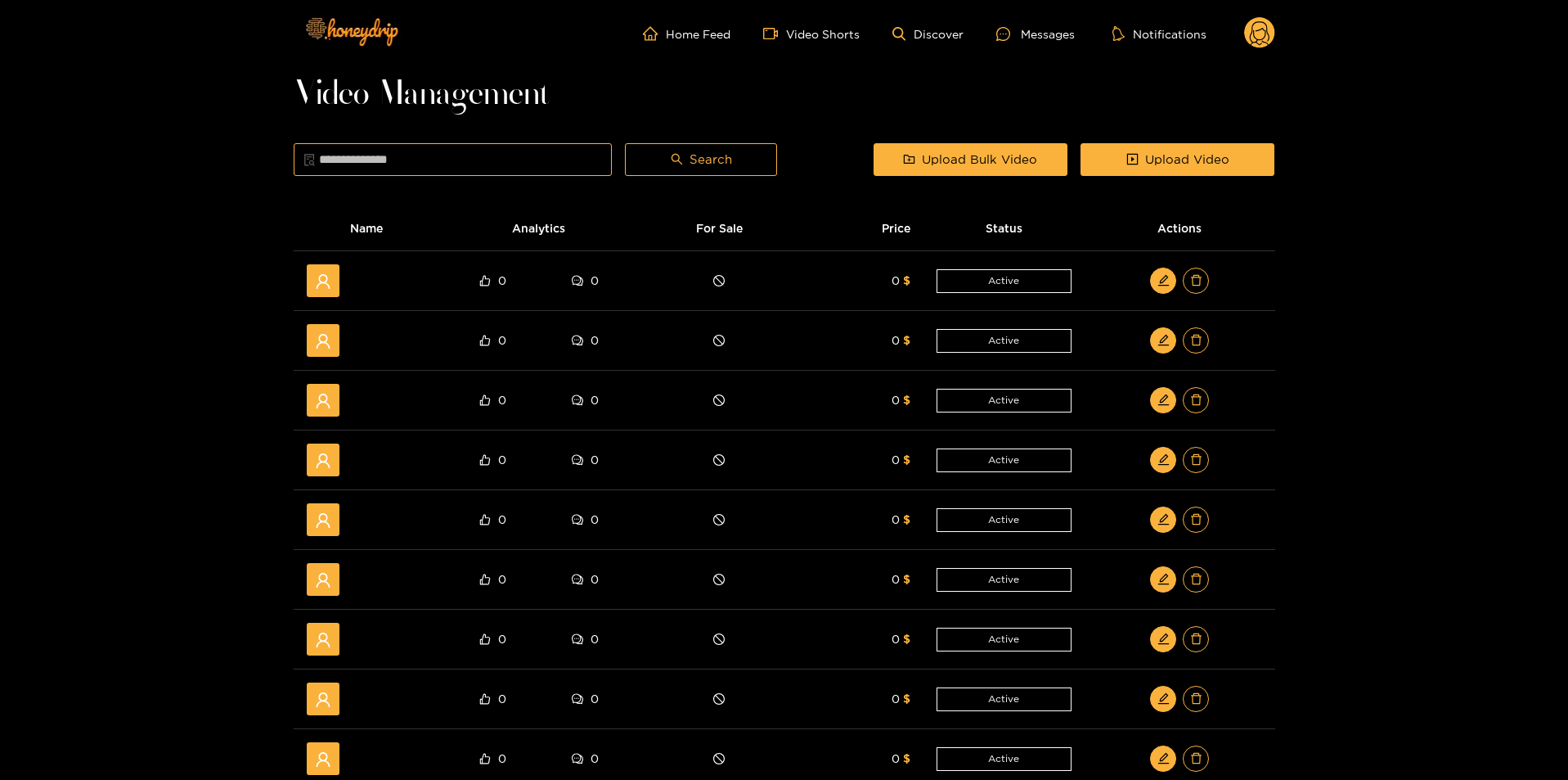
scroll to position [327, 0]
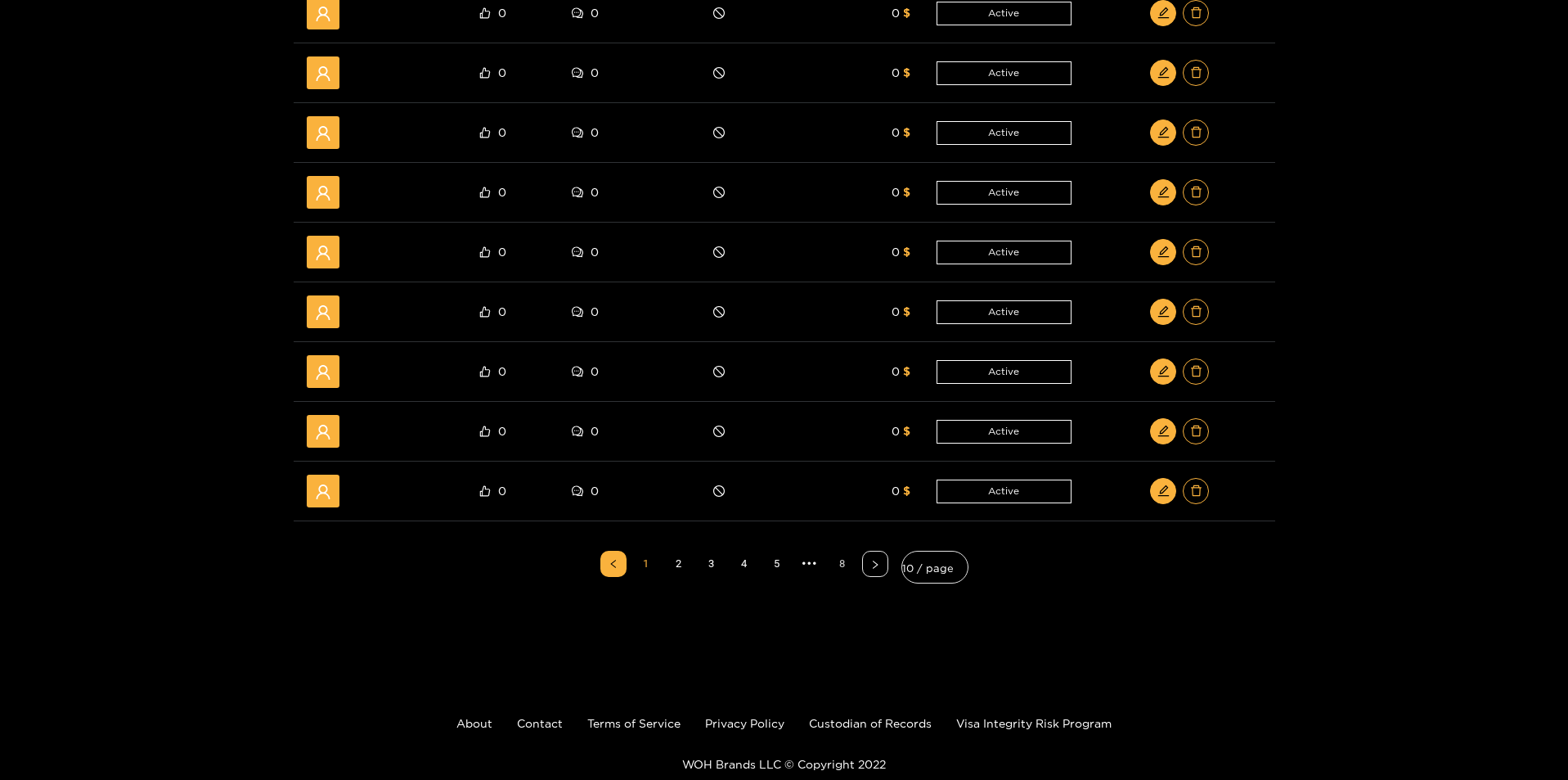
click at [848, 568] on link "8" at bounding box center [842, 563] width 25 height 25
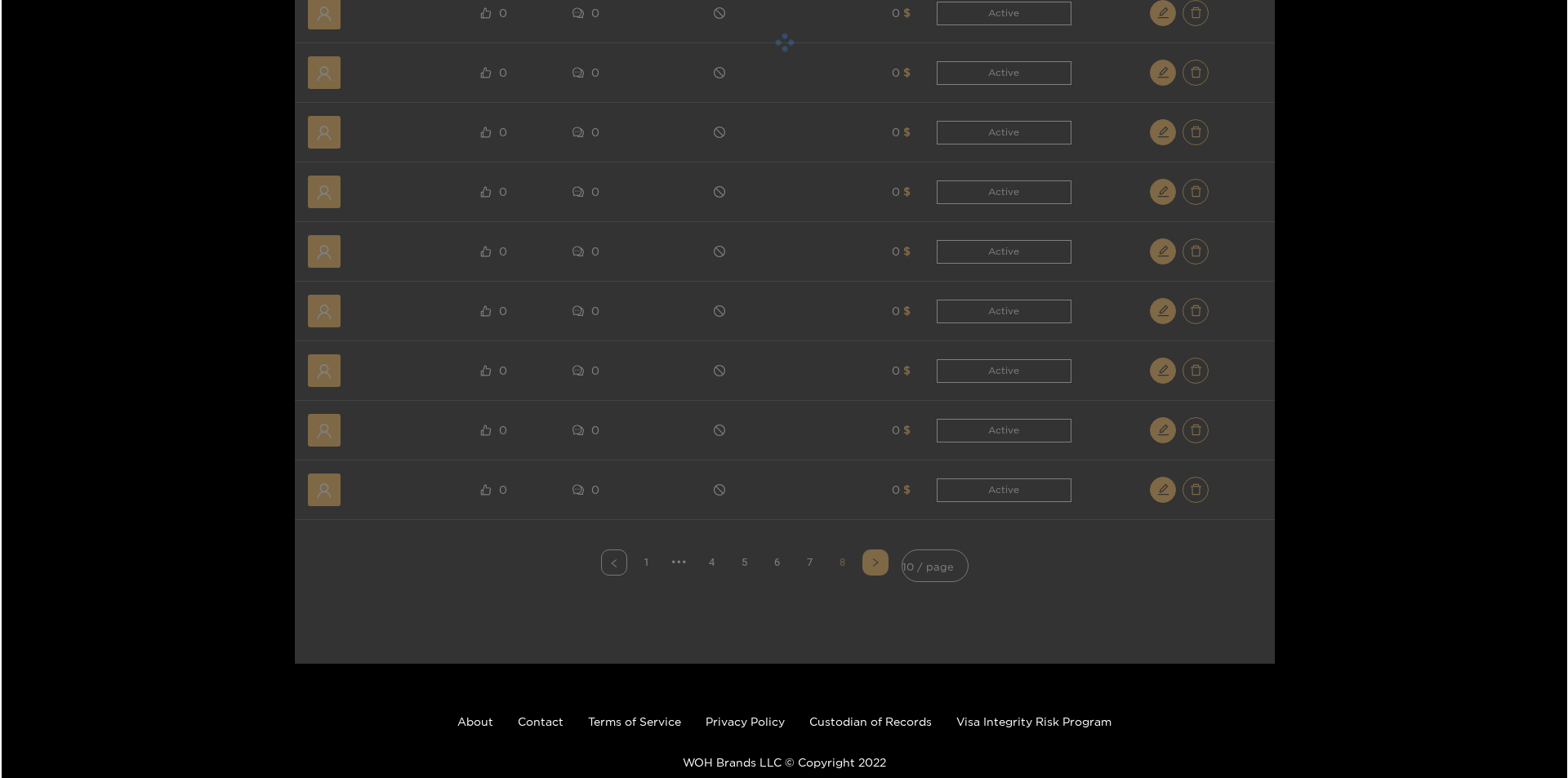
scroll to position [0, 0]
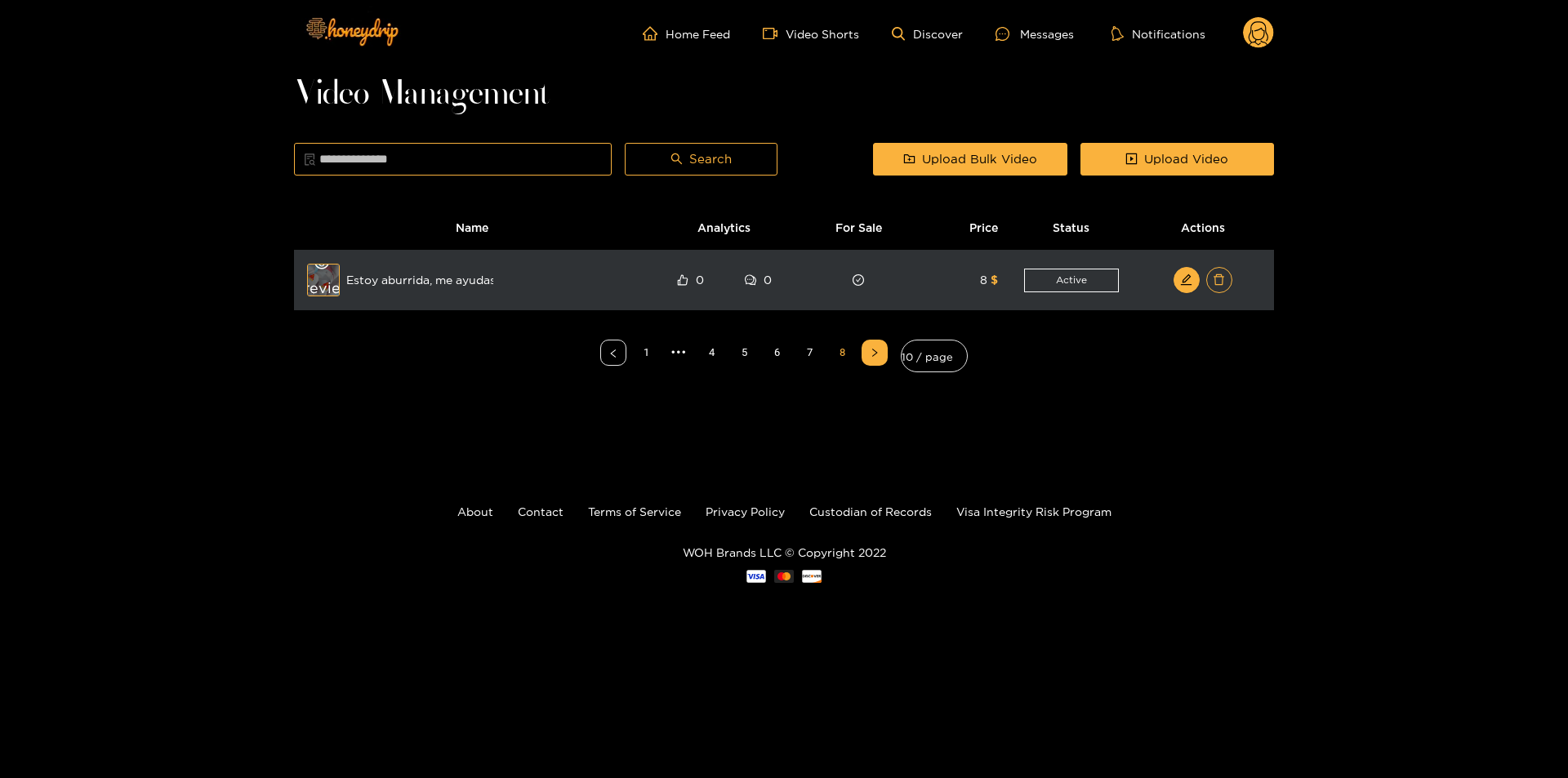
click at [315, 280] on div "Preview" at bounding box center [323, 280] width 59 height 48
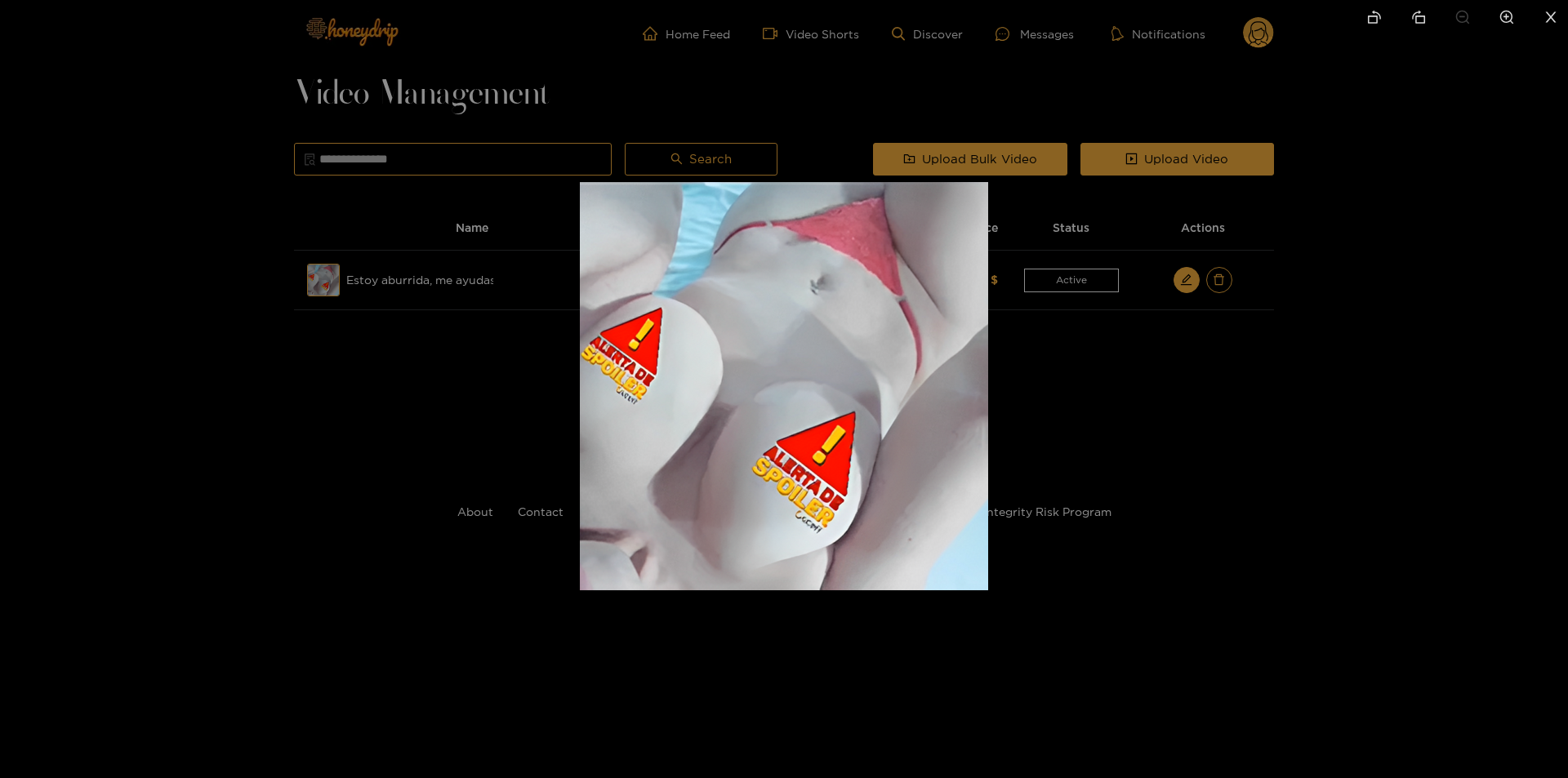
click at [1120, 361] on div at bounding box center [784, 389] width 1568 height 778
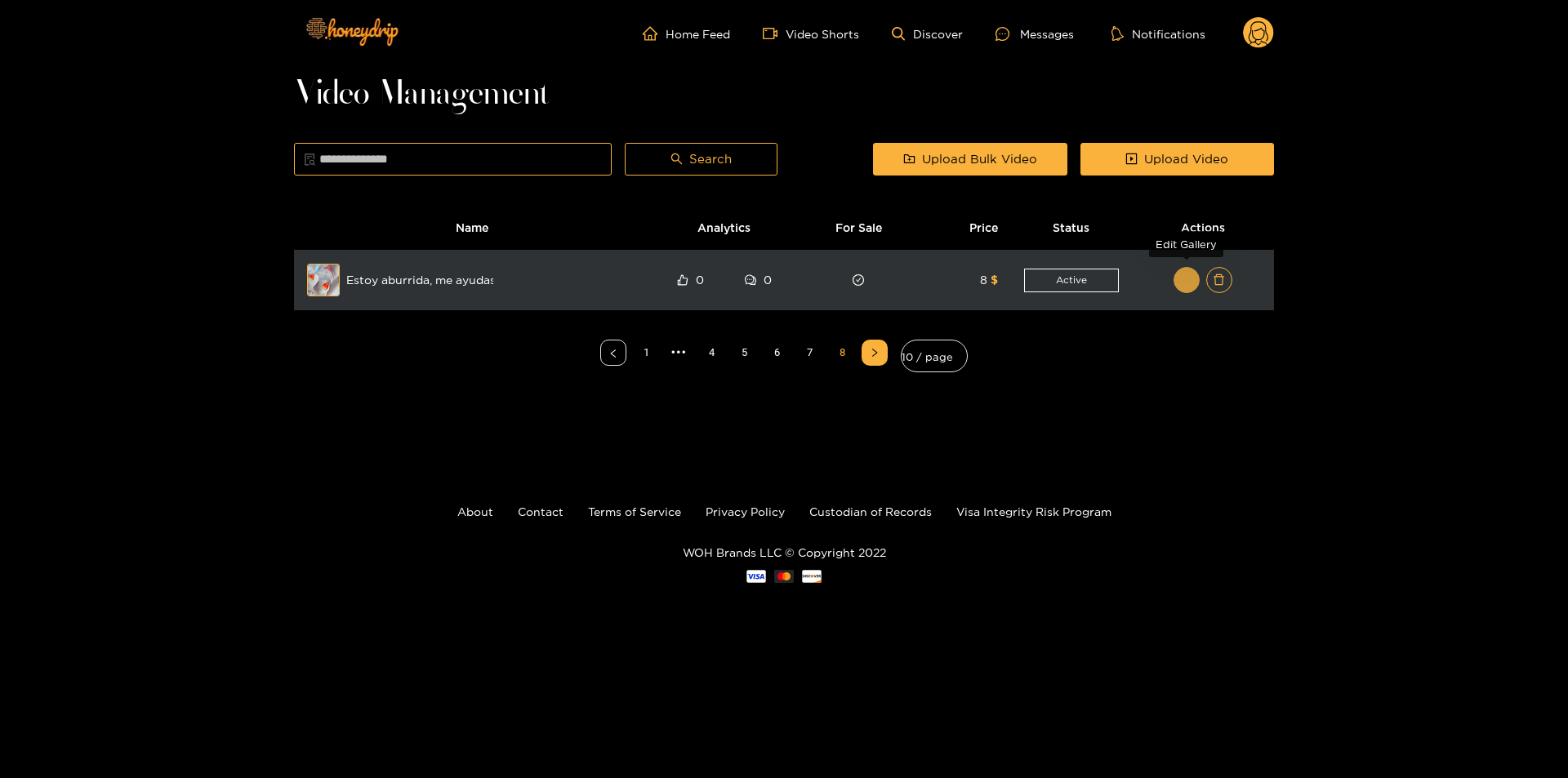
click at [1186, 280] on icon "edit" at bounding box center [1186, 280] width 12 height 12
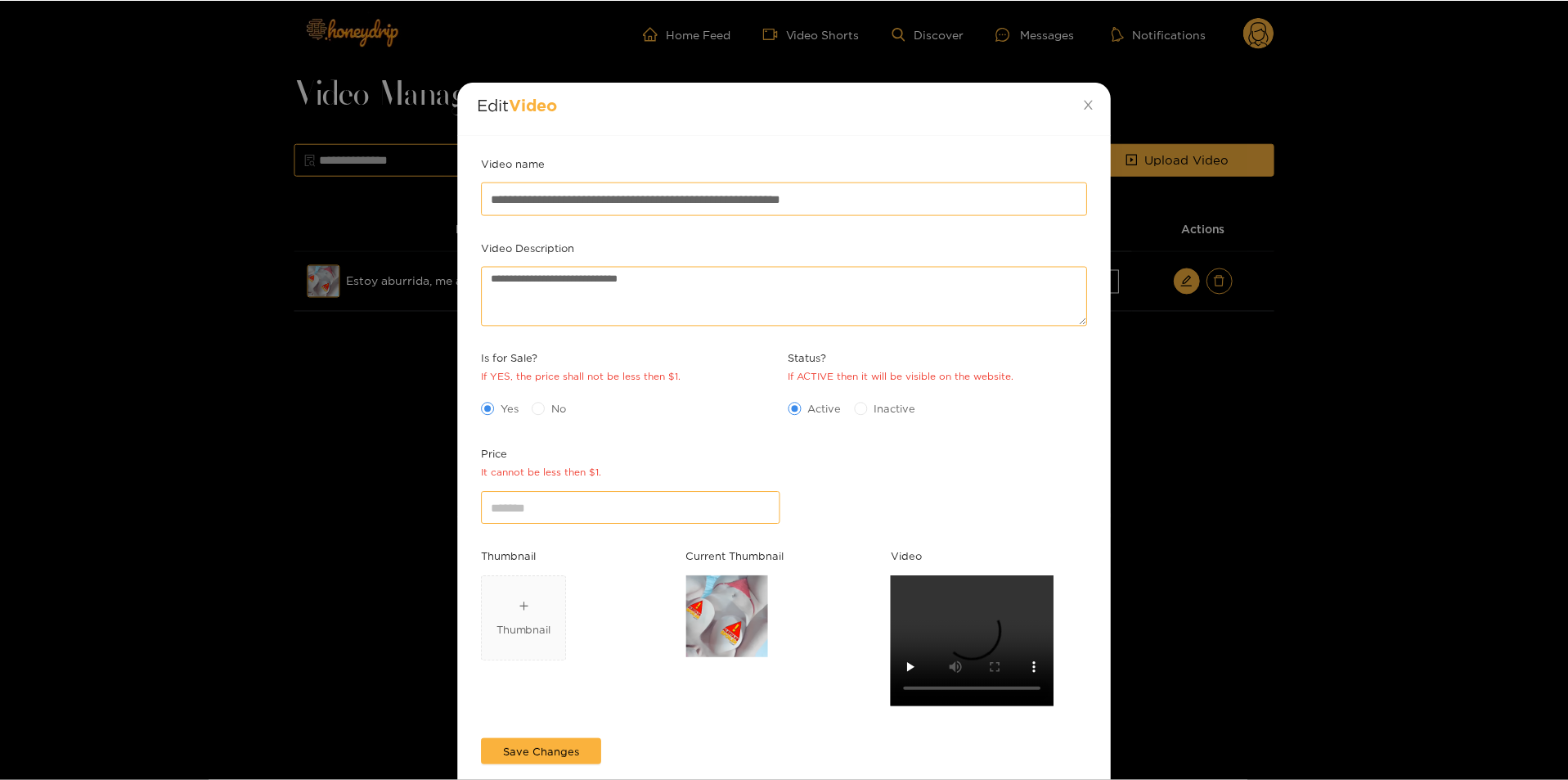
scroll to position [48, 0]
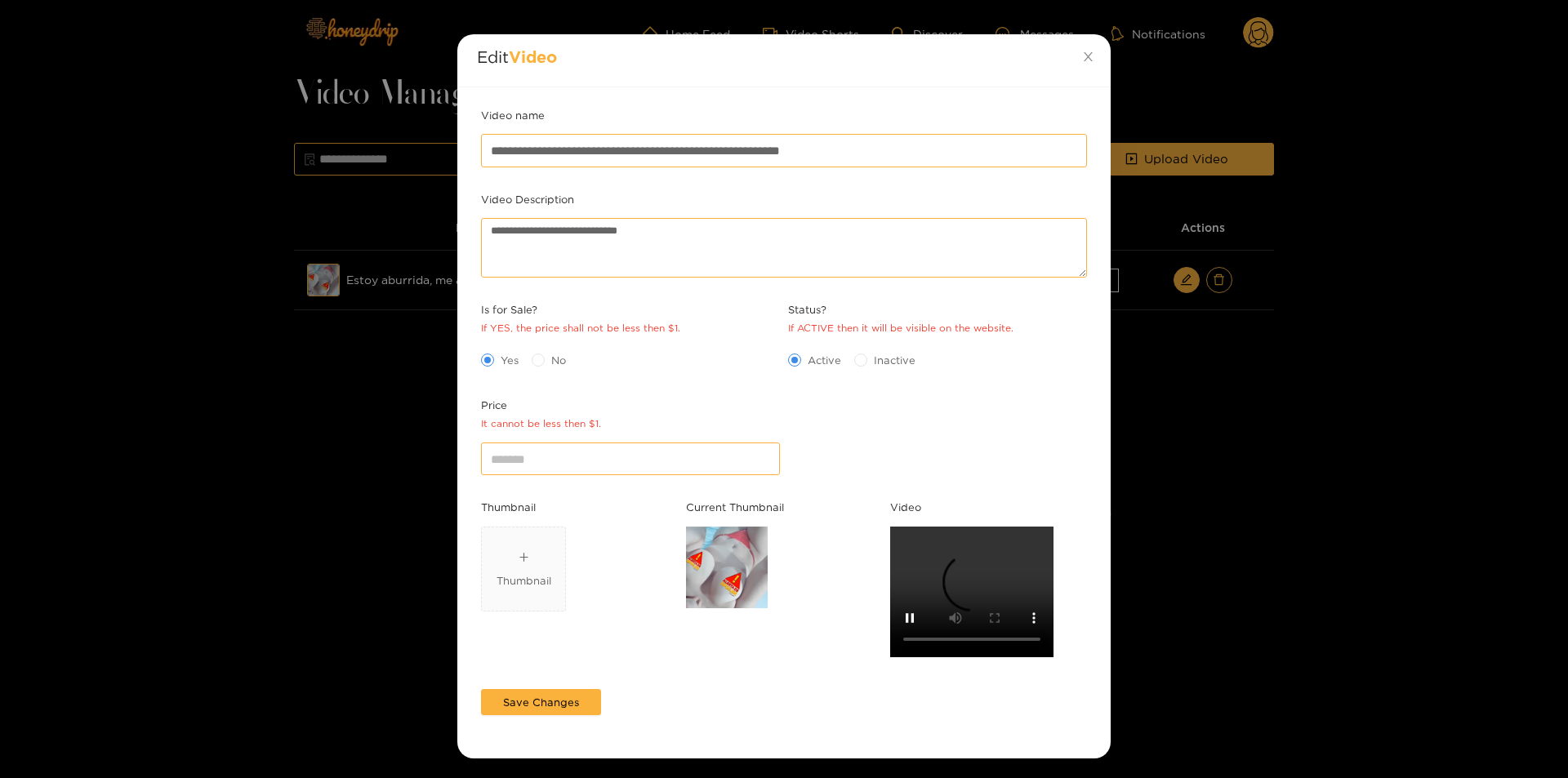
click at [1266, 574] on div "**********" at bounding box center [784, 389] width 1568 height 778
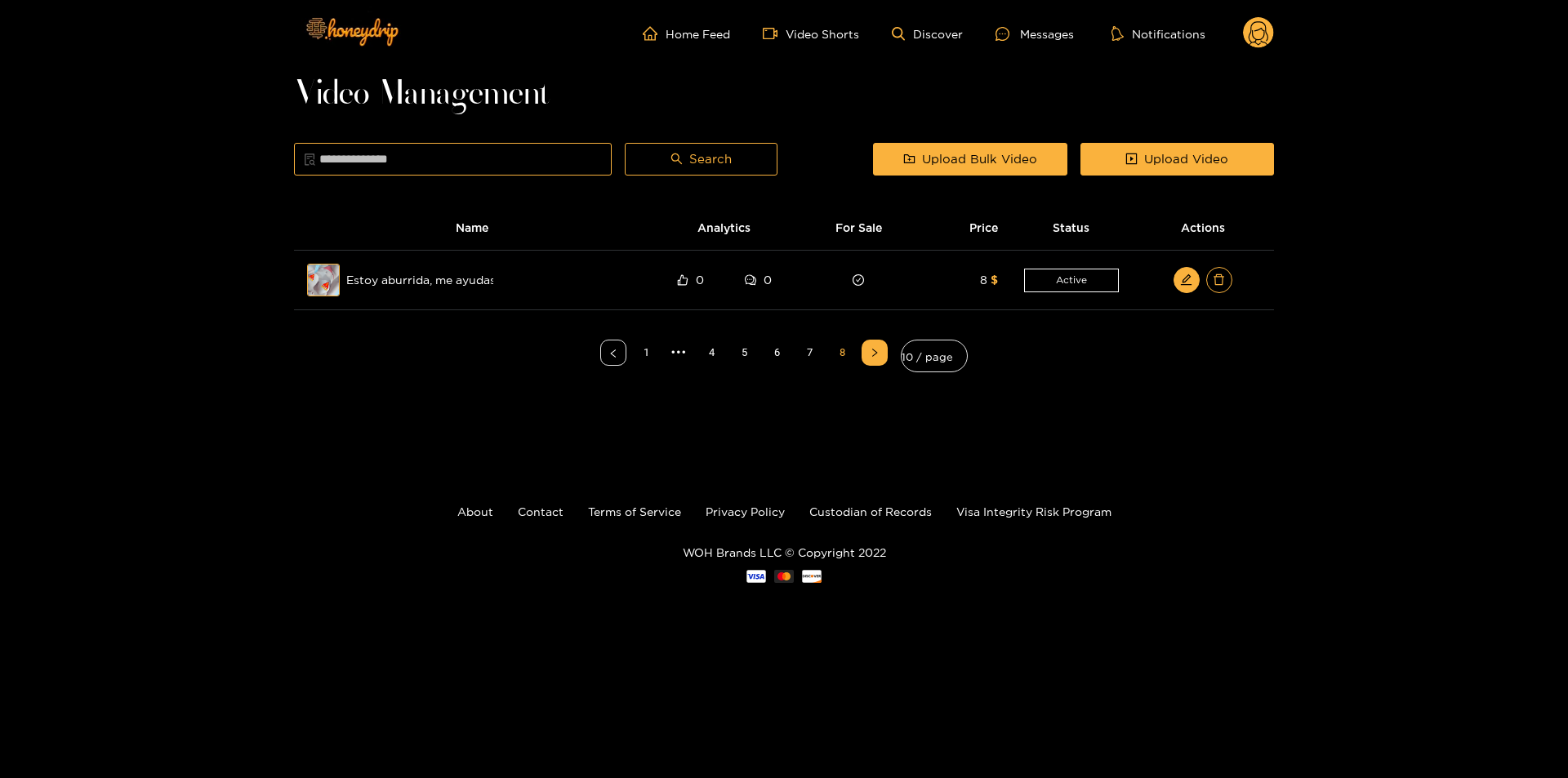
click at [1322, 569] on div at bounding box center [784, 575] width 1568 height 13
click at [840, 346] on link "8" at bounding box center [842, 352] width 25 height 25
click at [813, 345] on link "7" at bounding box center [809, 352] width 25 height 25
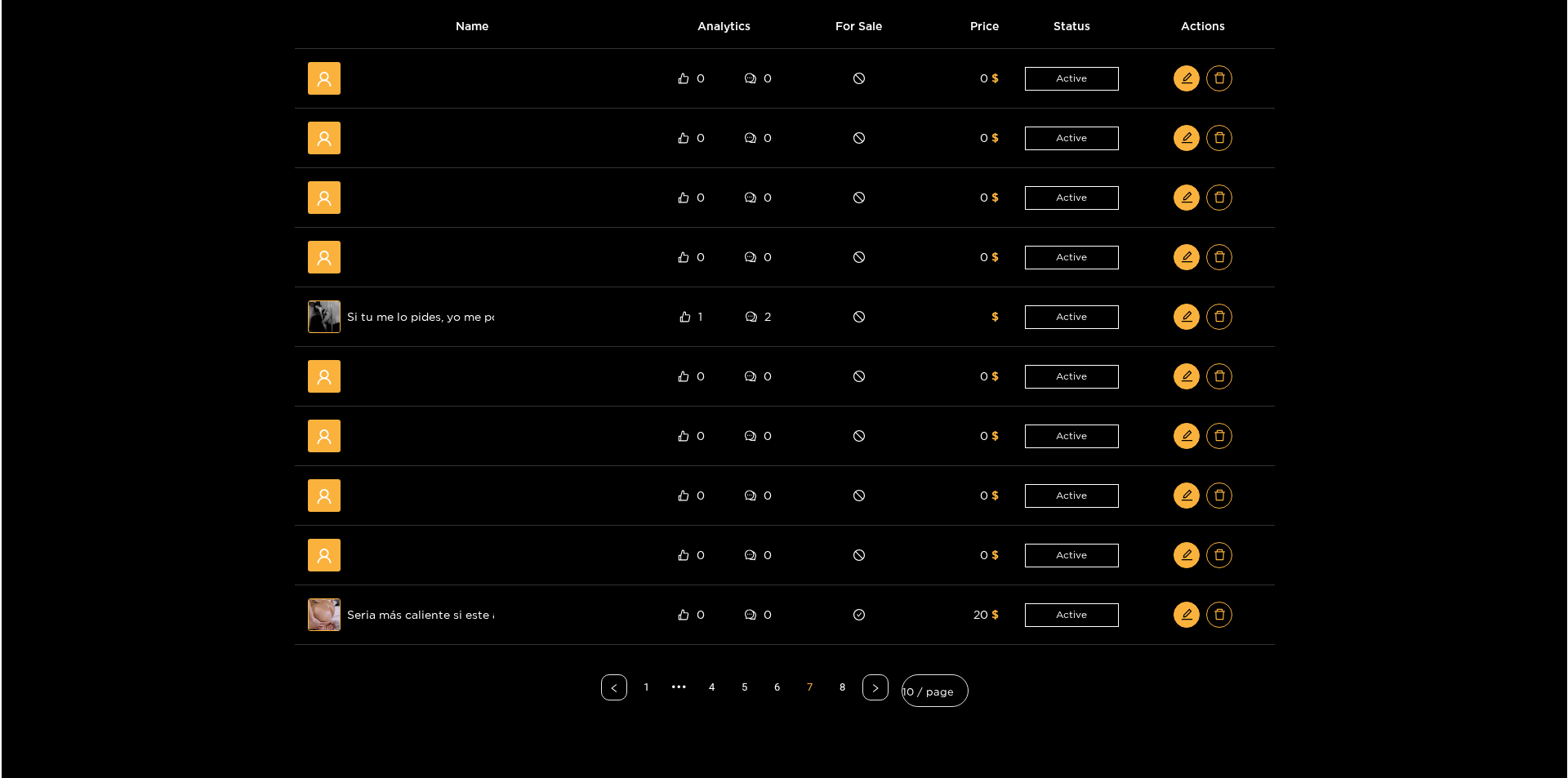
scroll to position [390, 0]
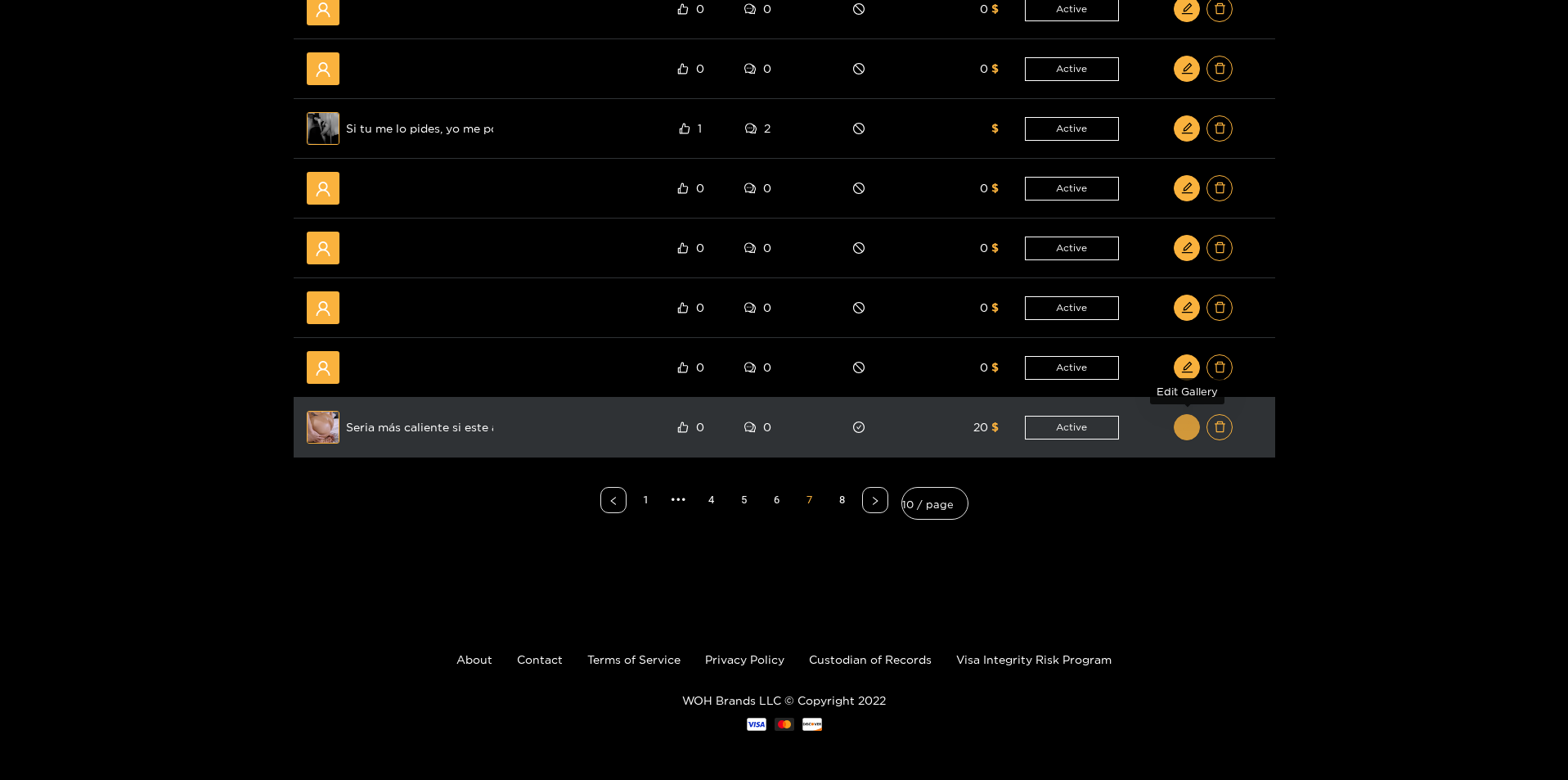
click at [1185, 430] on icon "edit" at bounding box center [1187, 426] width 10 height 10
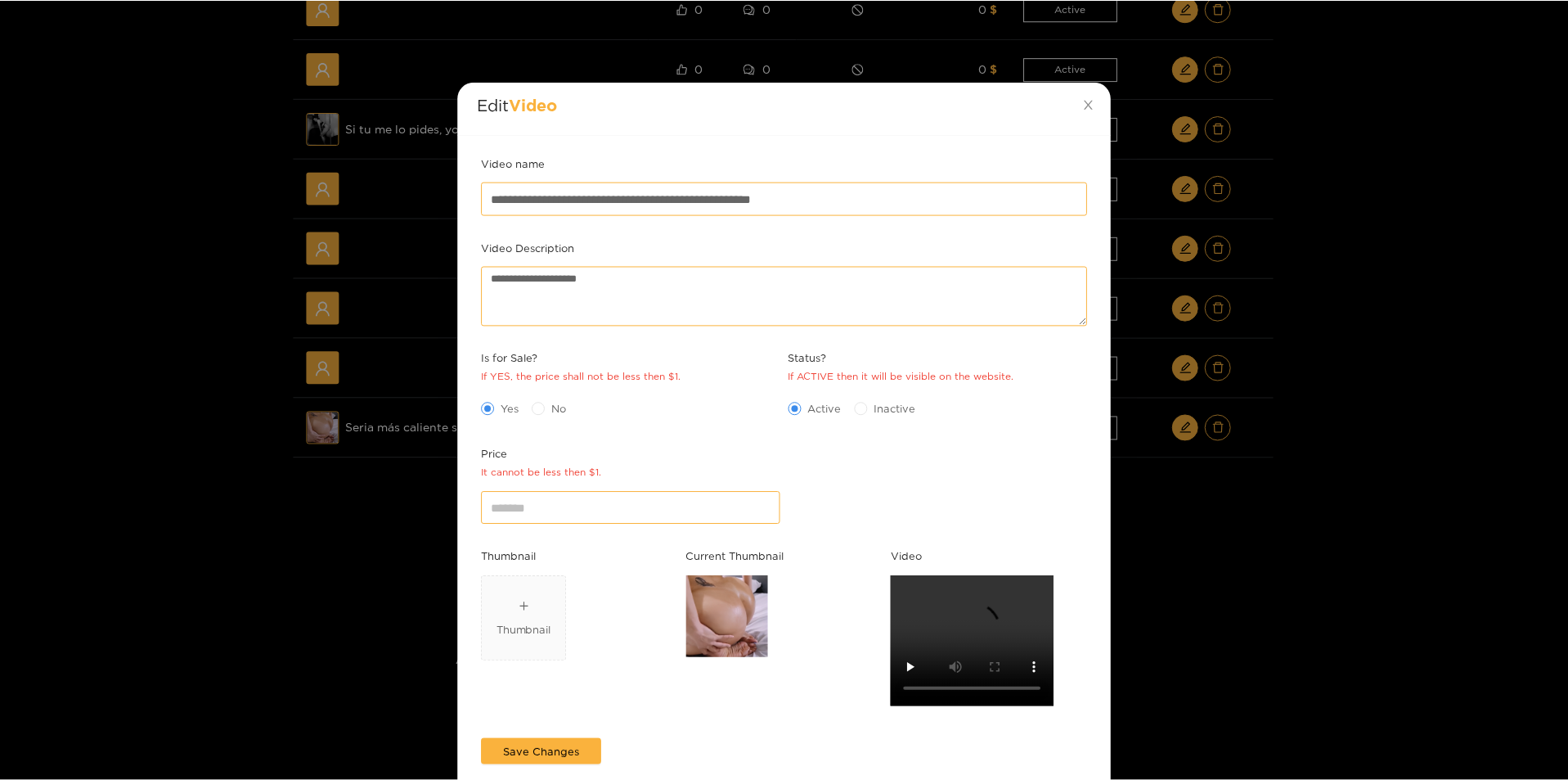
scroll to position [0, 0]
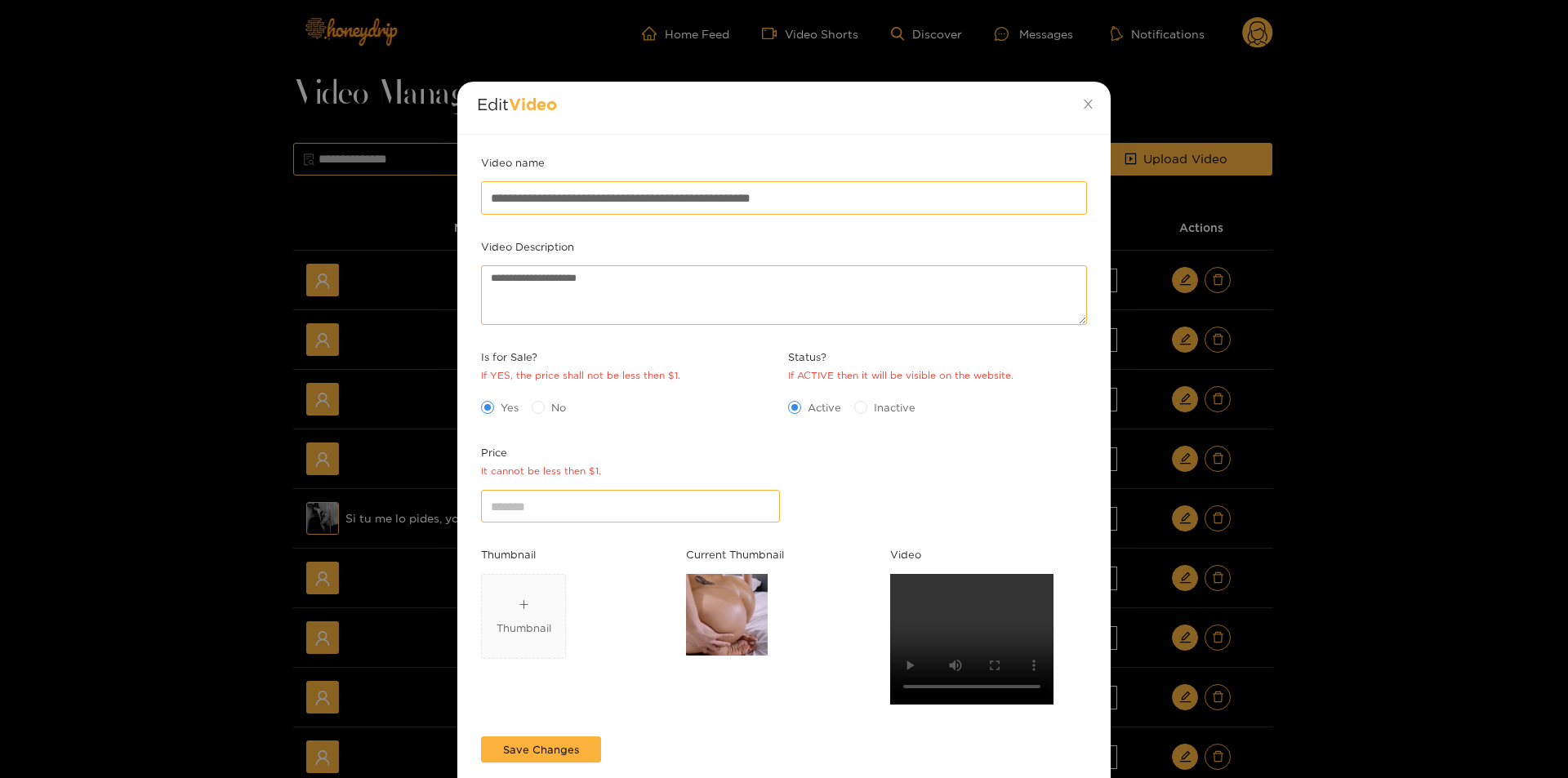
click at [1546, 684] on div "**********" at bounding box center [784, 389] width 1568 height 778
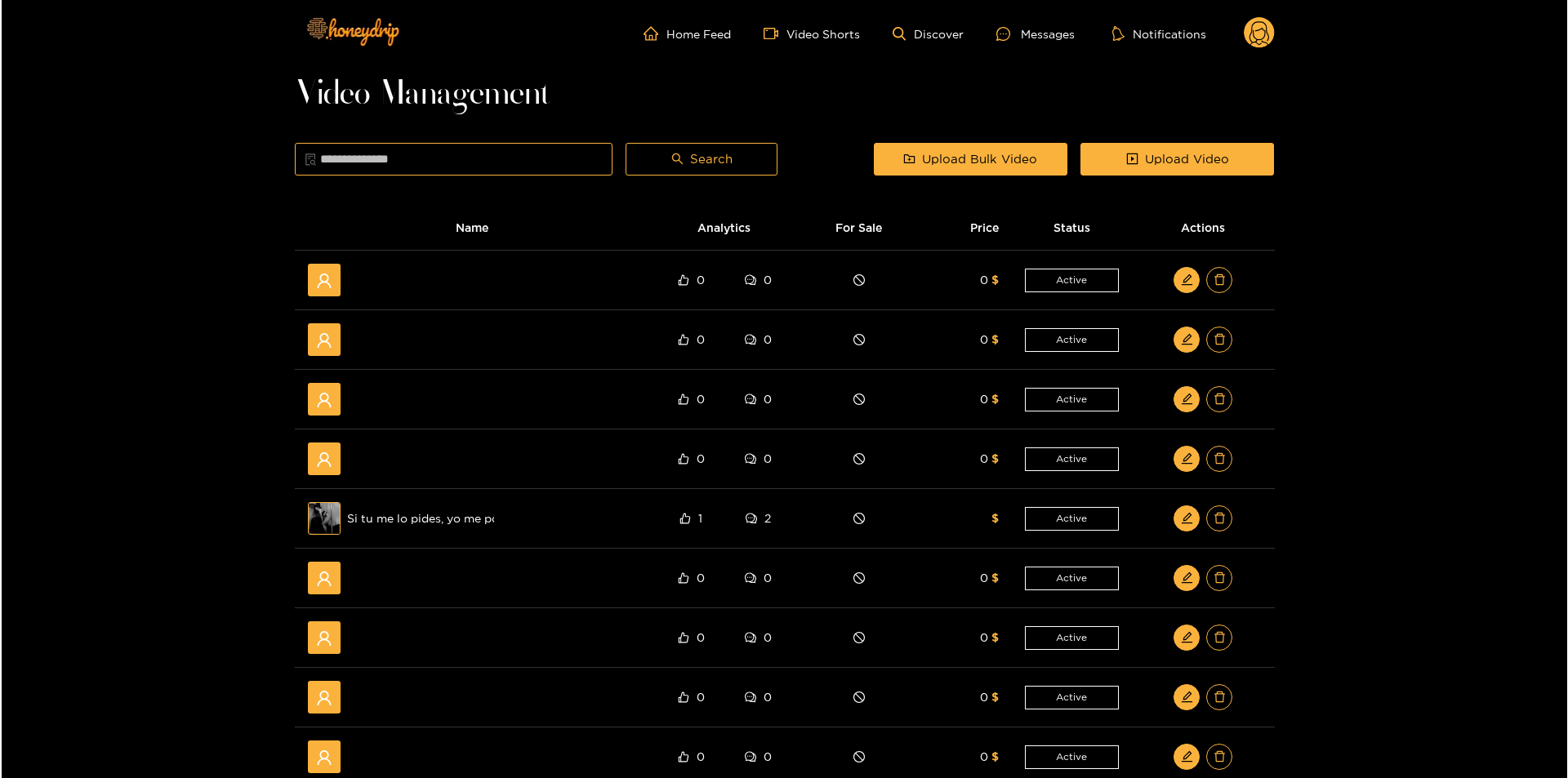
scroll to position [326, 0]
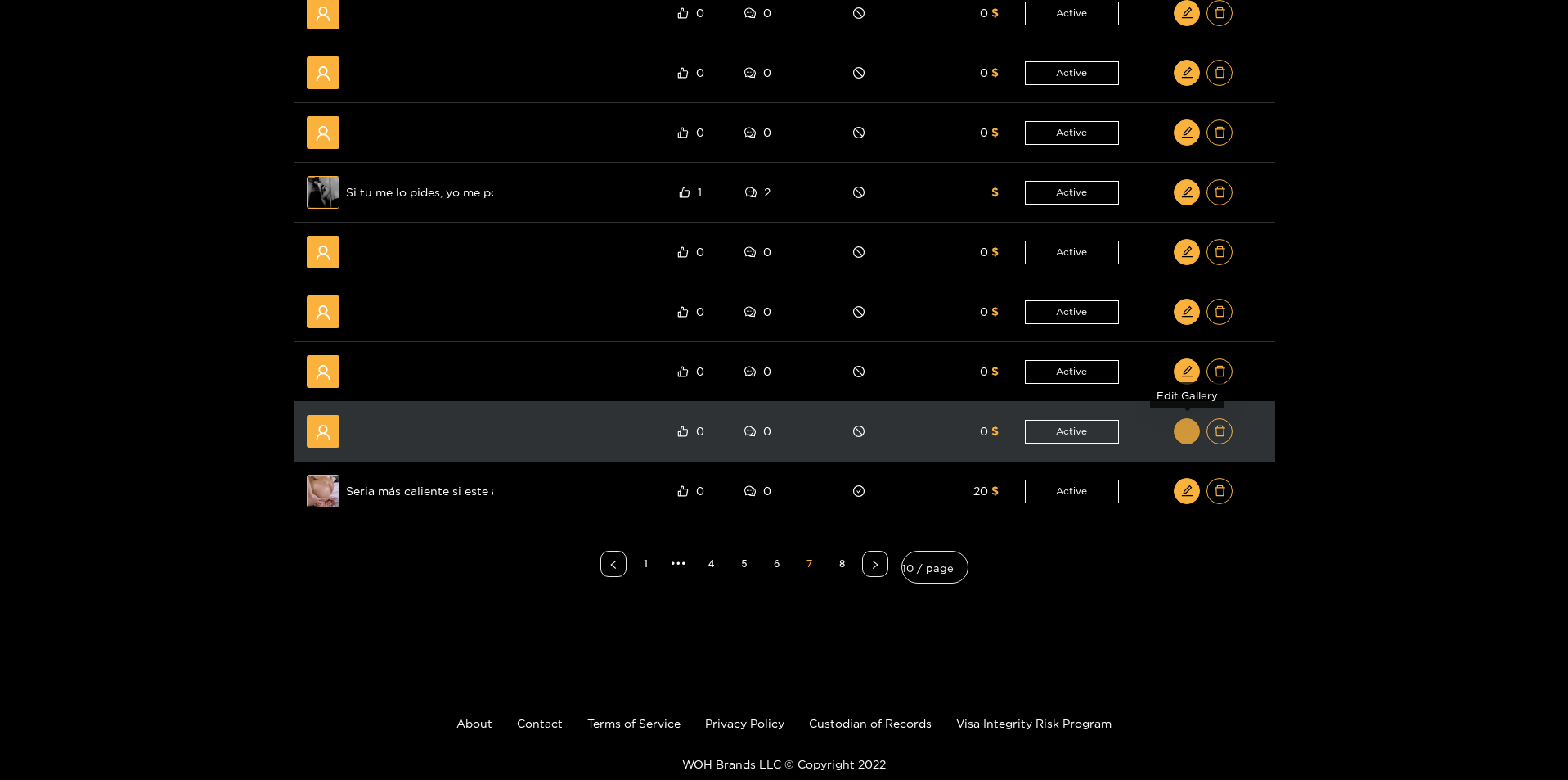
click at [1179, 429] on button "button" at bounding box center [1186, 431] width 26 height 26
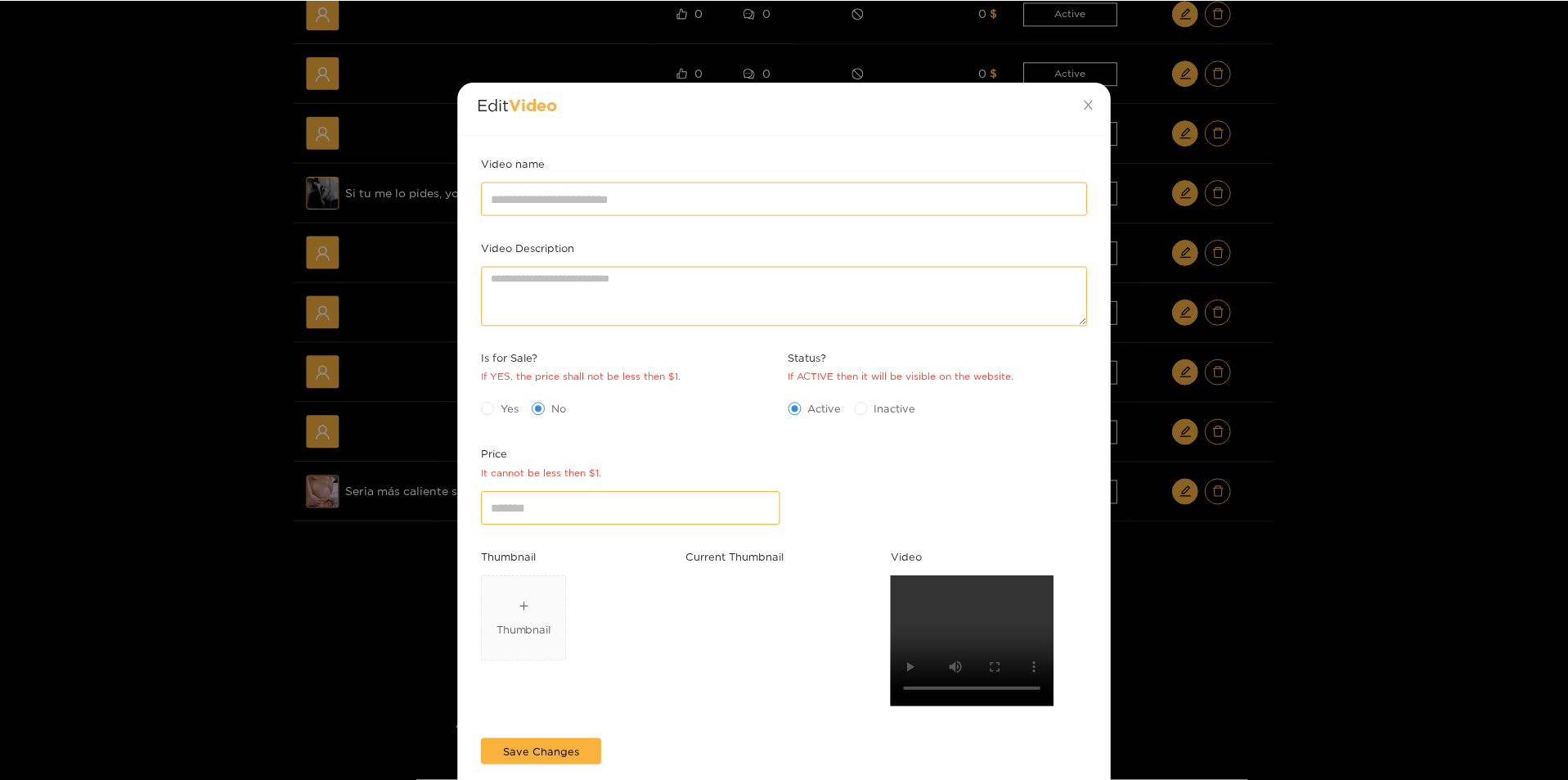
scroll to position [0, 0]
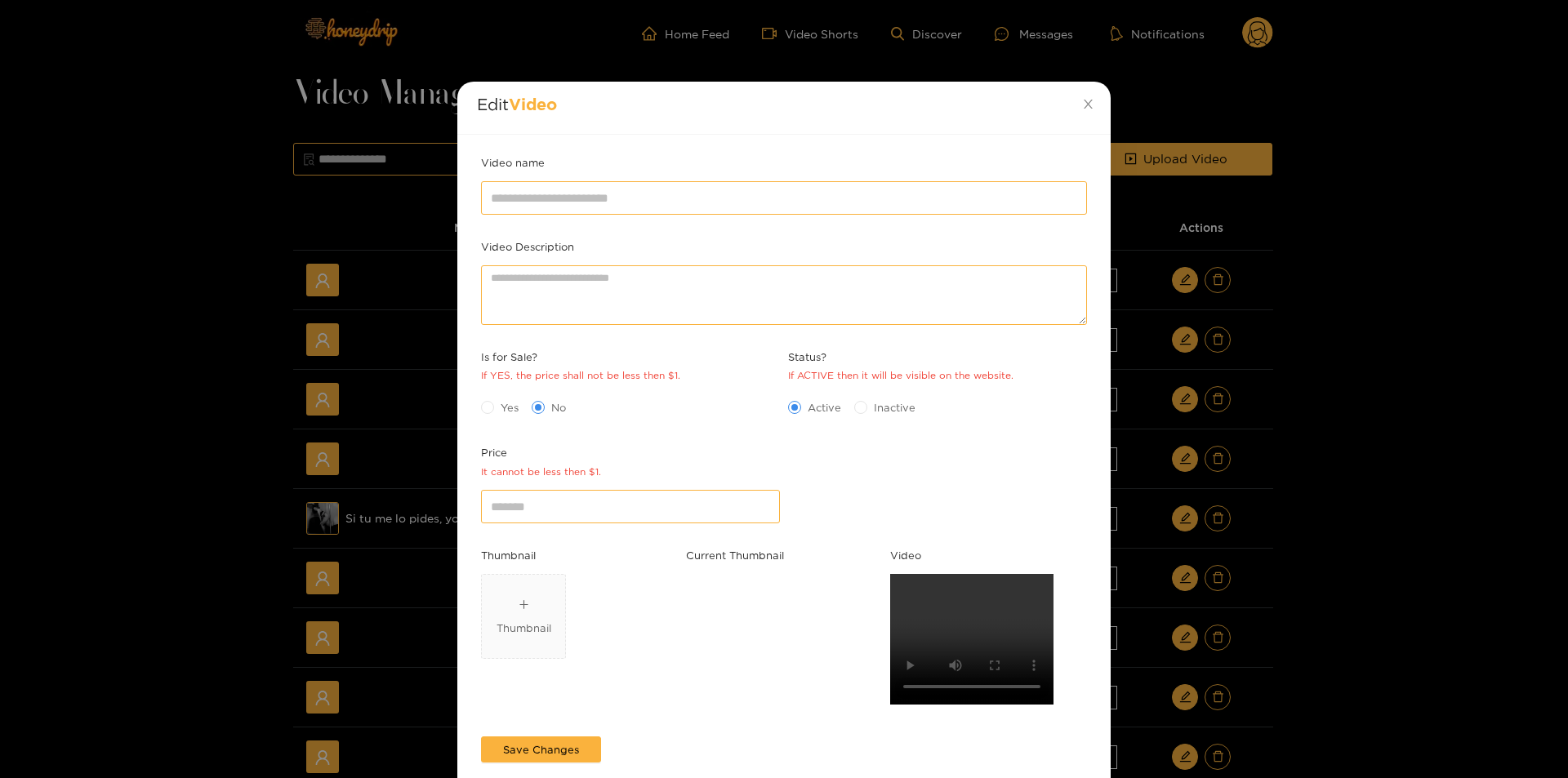
click at [1447, 685] on div "Edit Video Video name Video Description Is for Sale? If YES, the price shall no…" at bounding box center [784, 389] width 1568 height 778
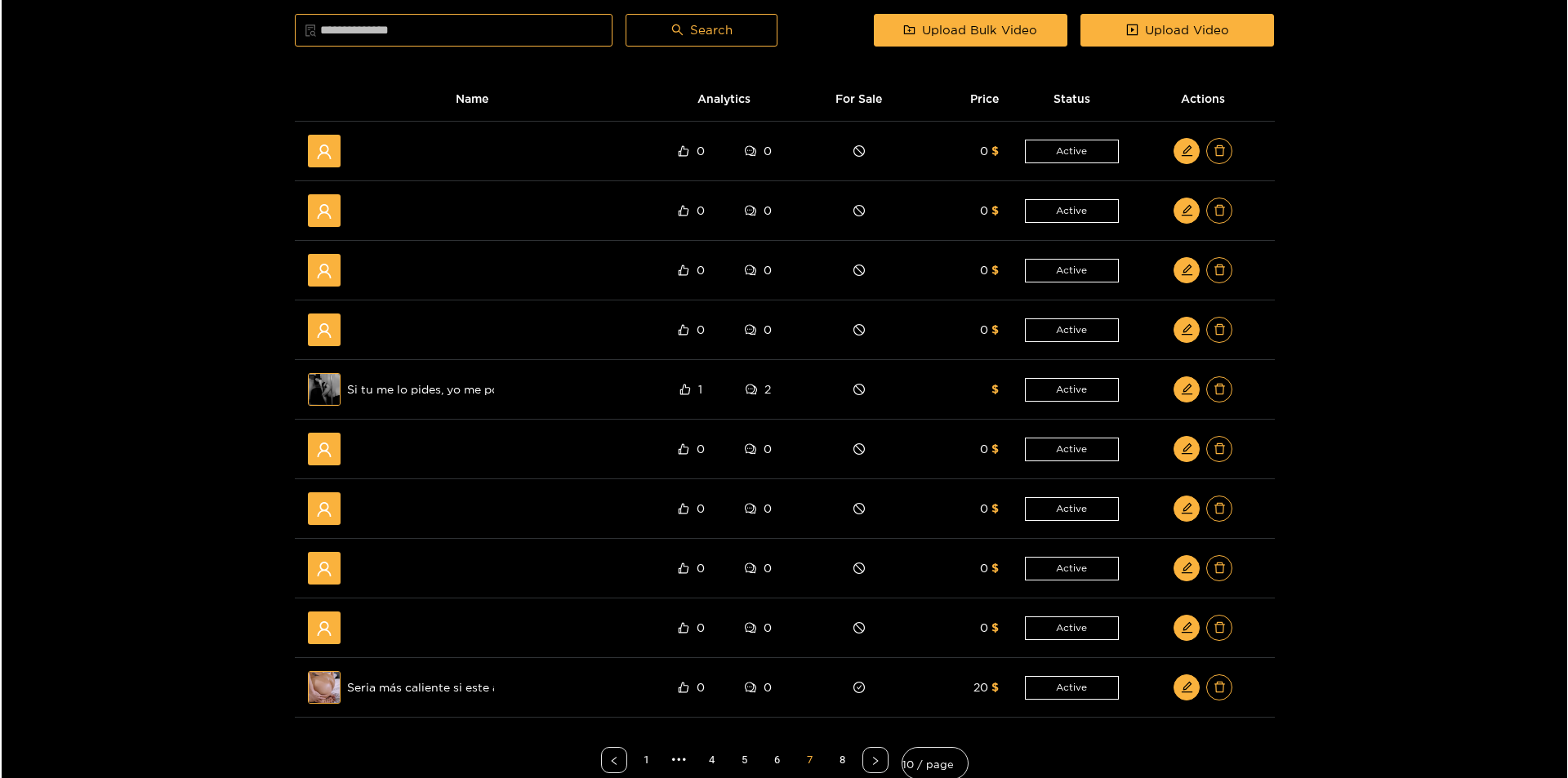
scroll to position [245, 0]
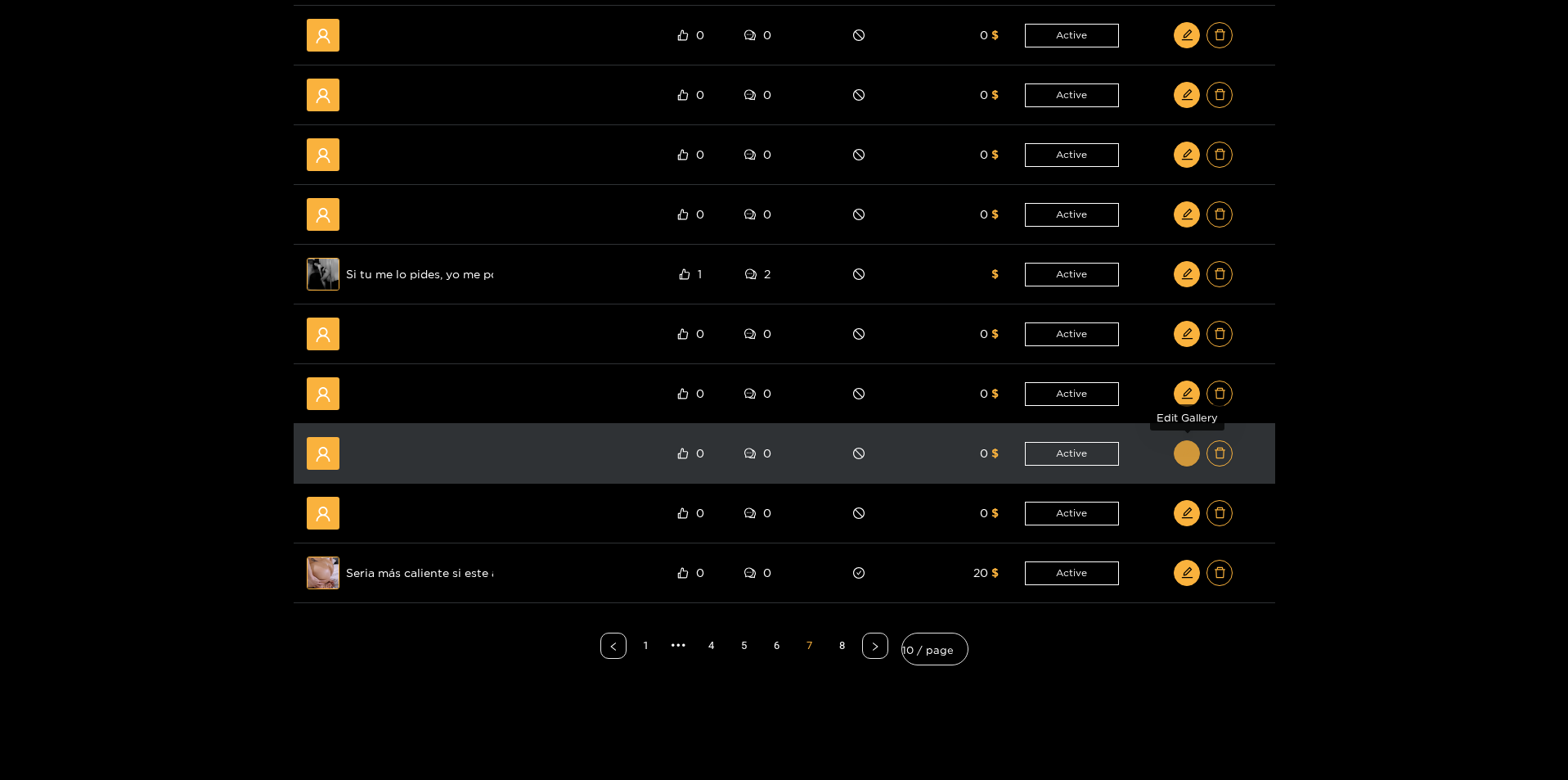
click at [1192, 456] on icon "edit" at bounding box center [1187, 453] width 12 height 12
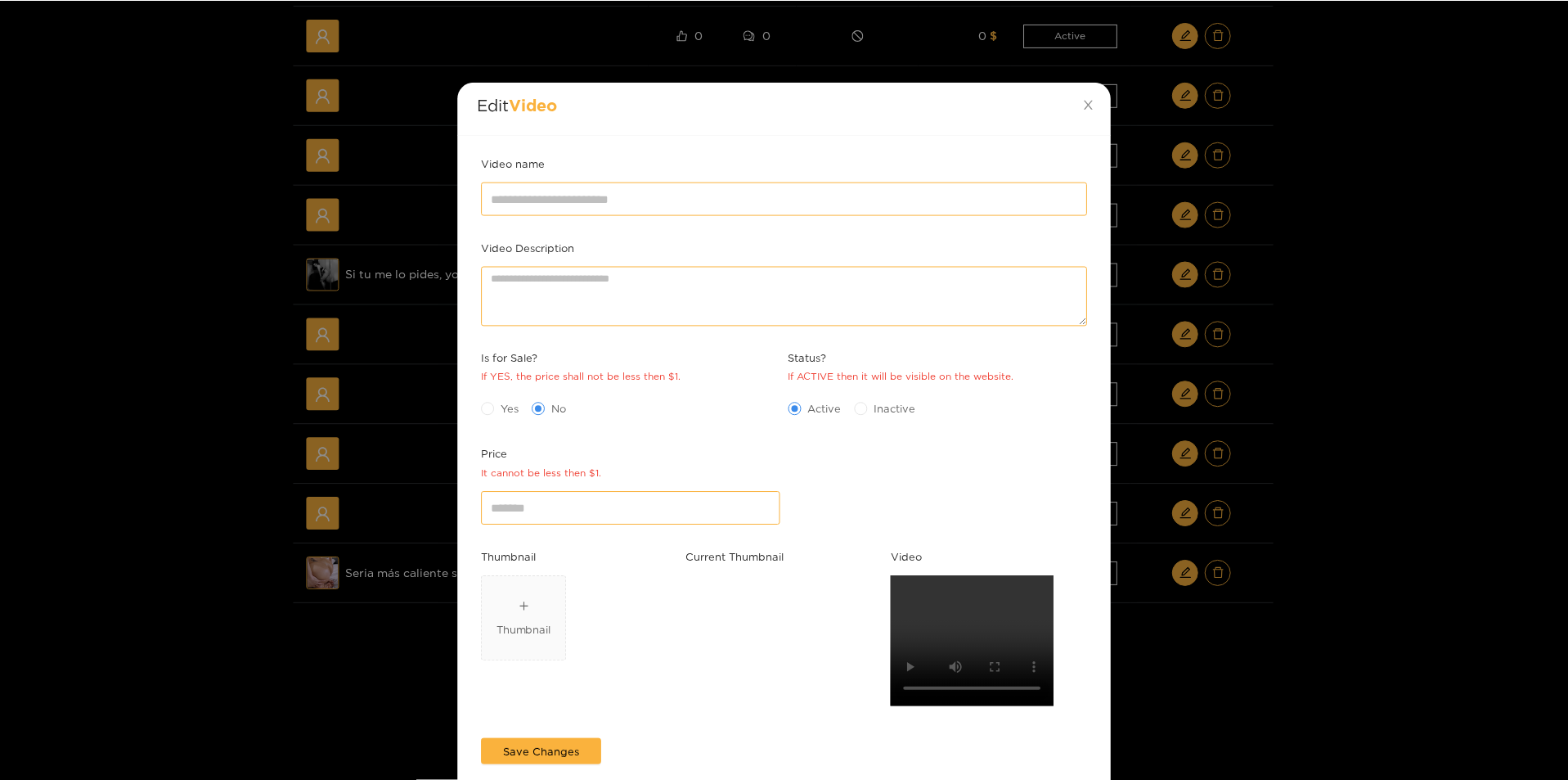
scroll to position [0, 0]
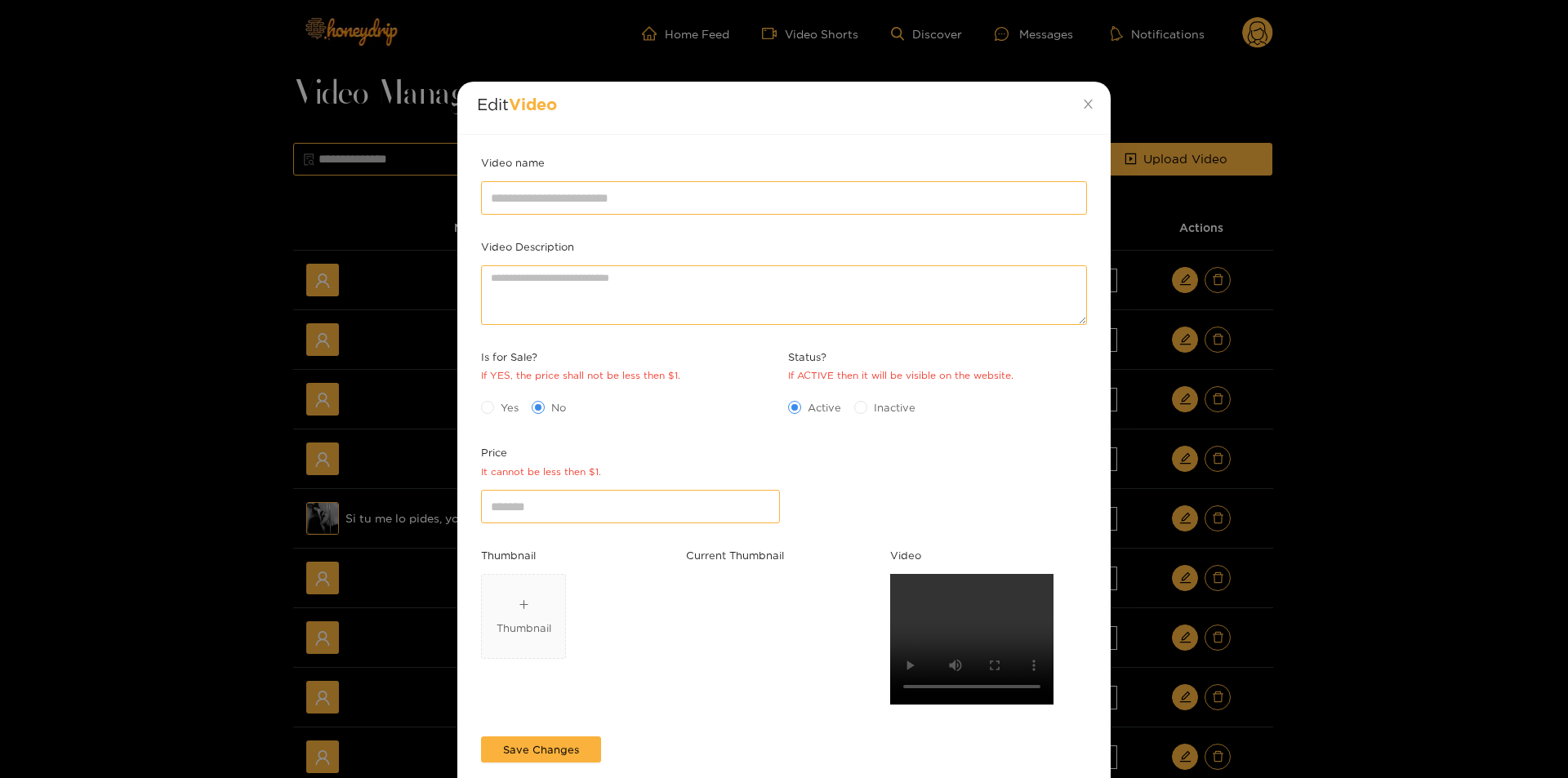
click at [1515, 686] on div "Edit Video Video name Video Description Is for Sale? If YES, the price shall no…" at bounding box center [784, 389] width 1568 height 778
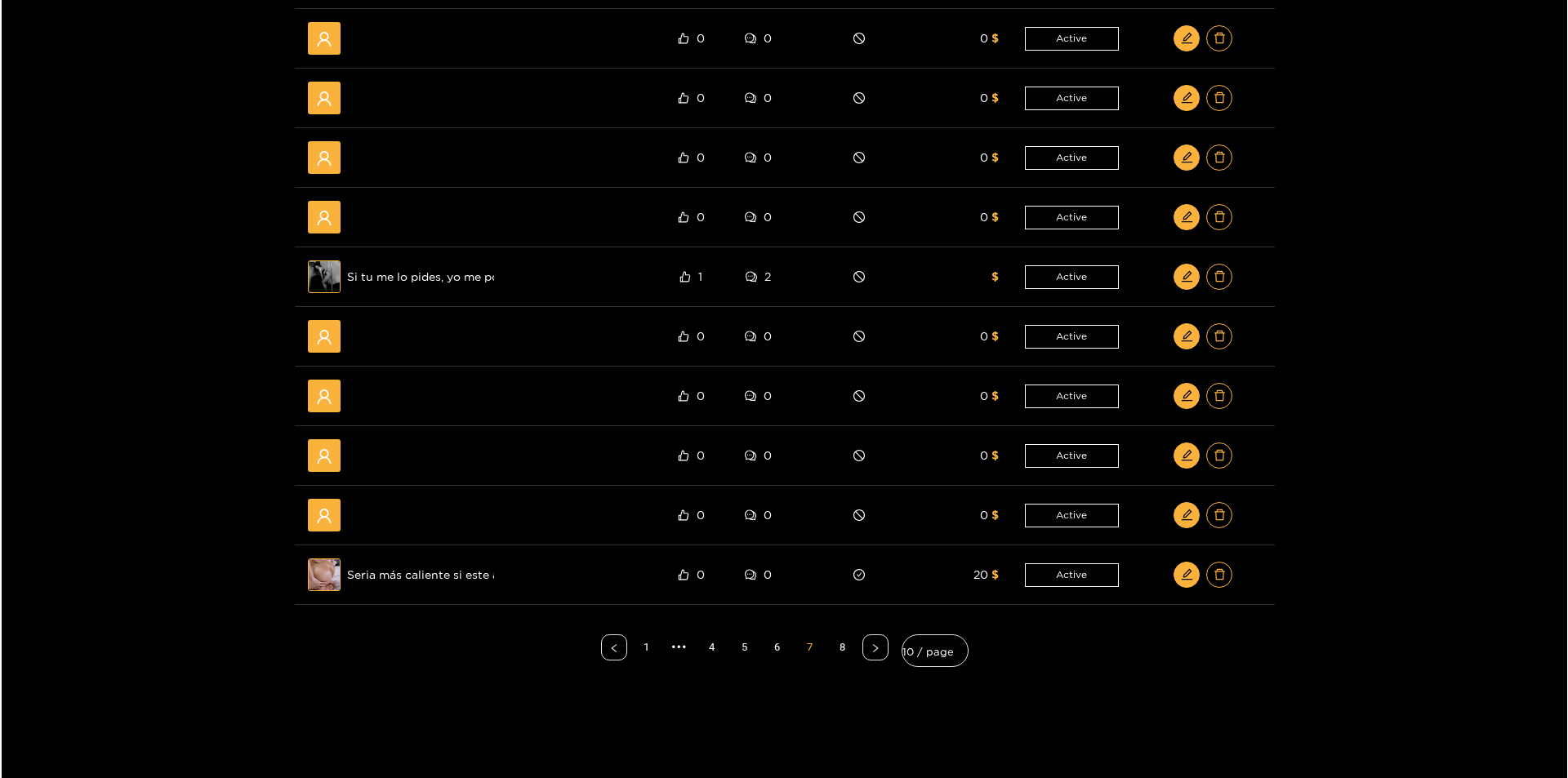
scroll to position [245, 0]
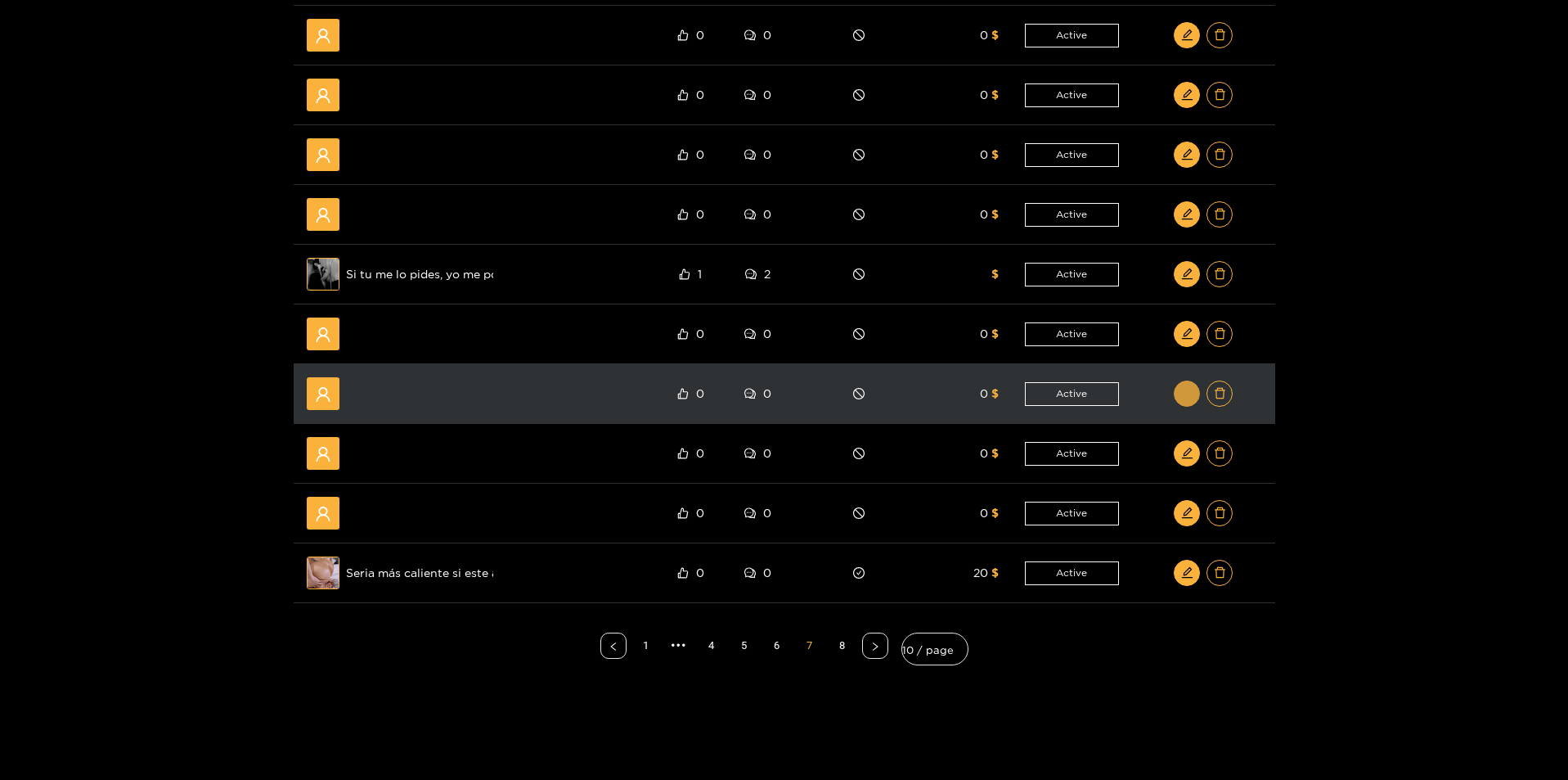
click at [1183, 403] on button "button" at bounding box center [1186, 393] width 26 height 26
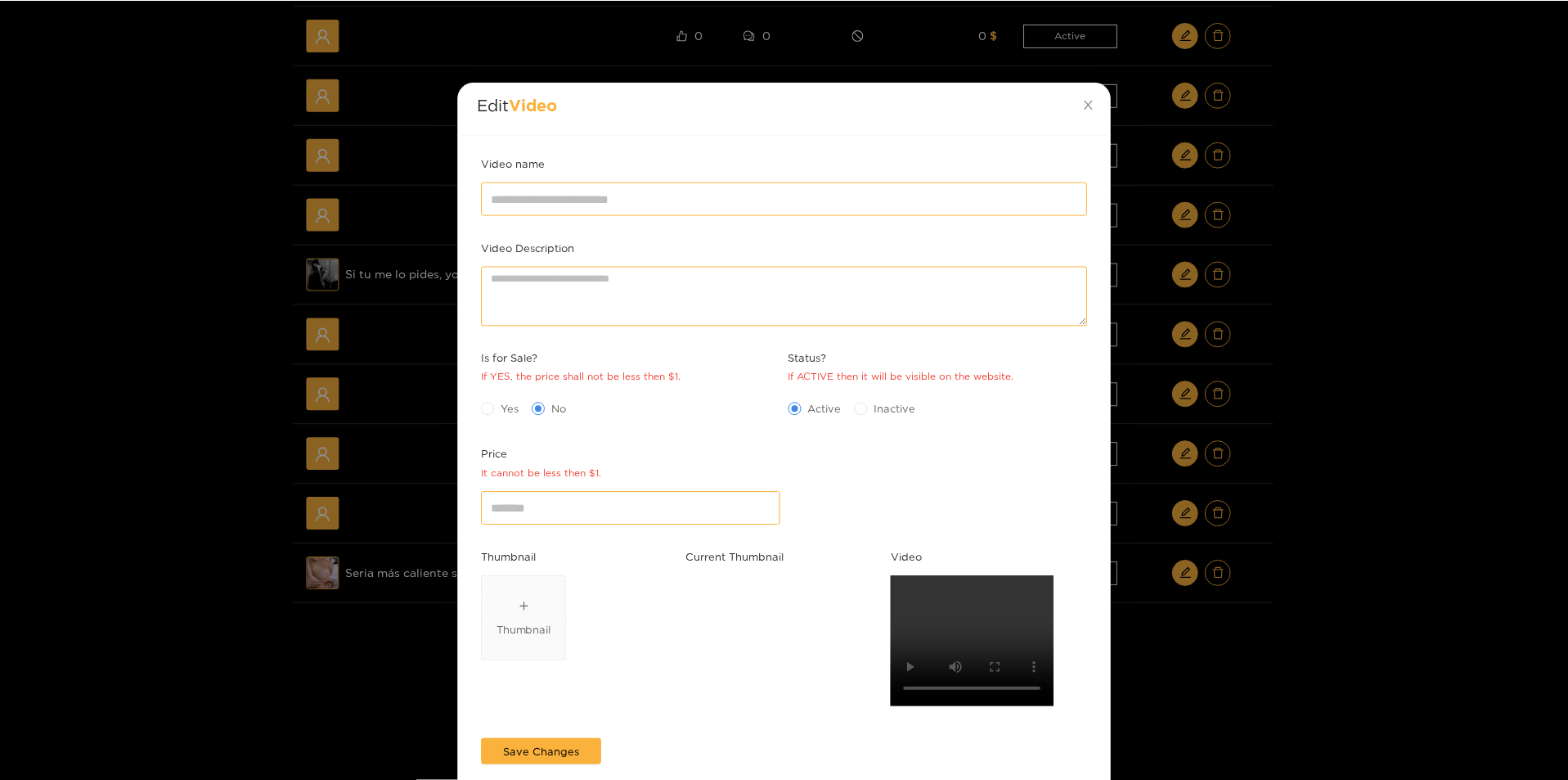
scroll to position [0, 0]
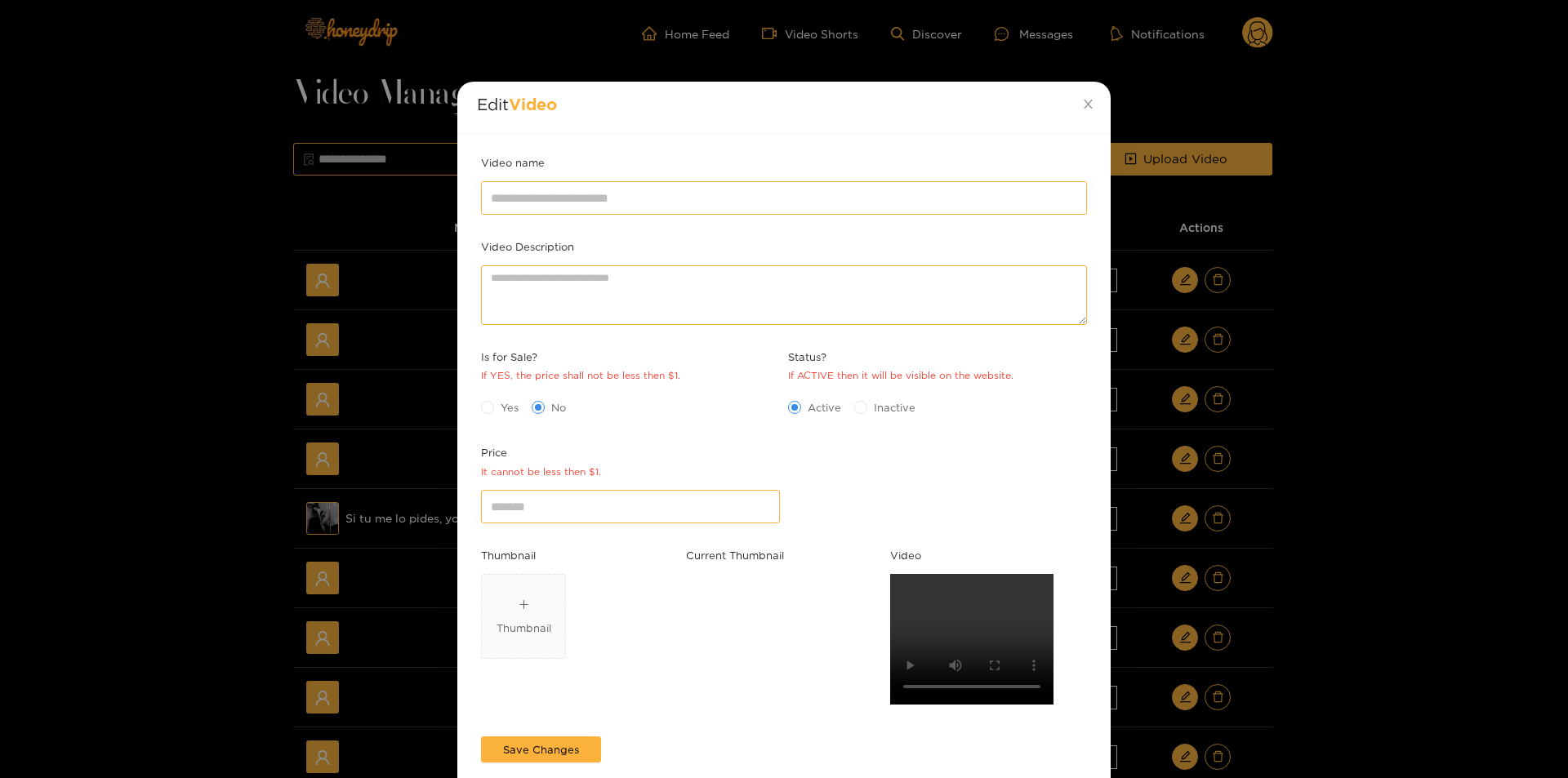
click at [1520, 638] on div "Edit Video Video name Video Description Is for Sale? If YES, the price shall no…" at bounding box center [784, 389] width 1568 height 778
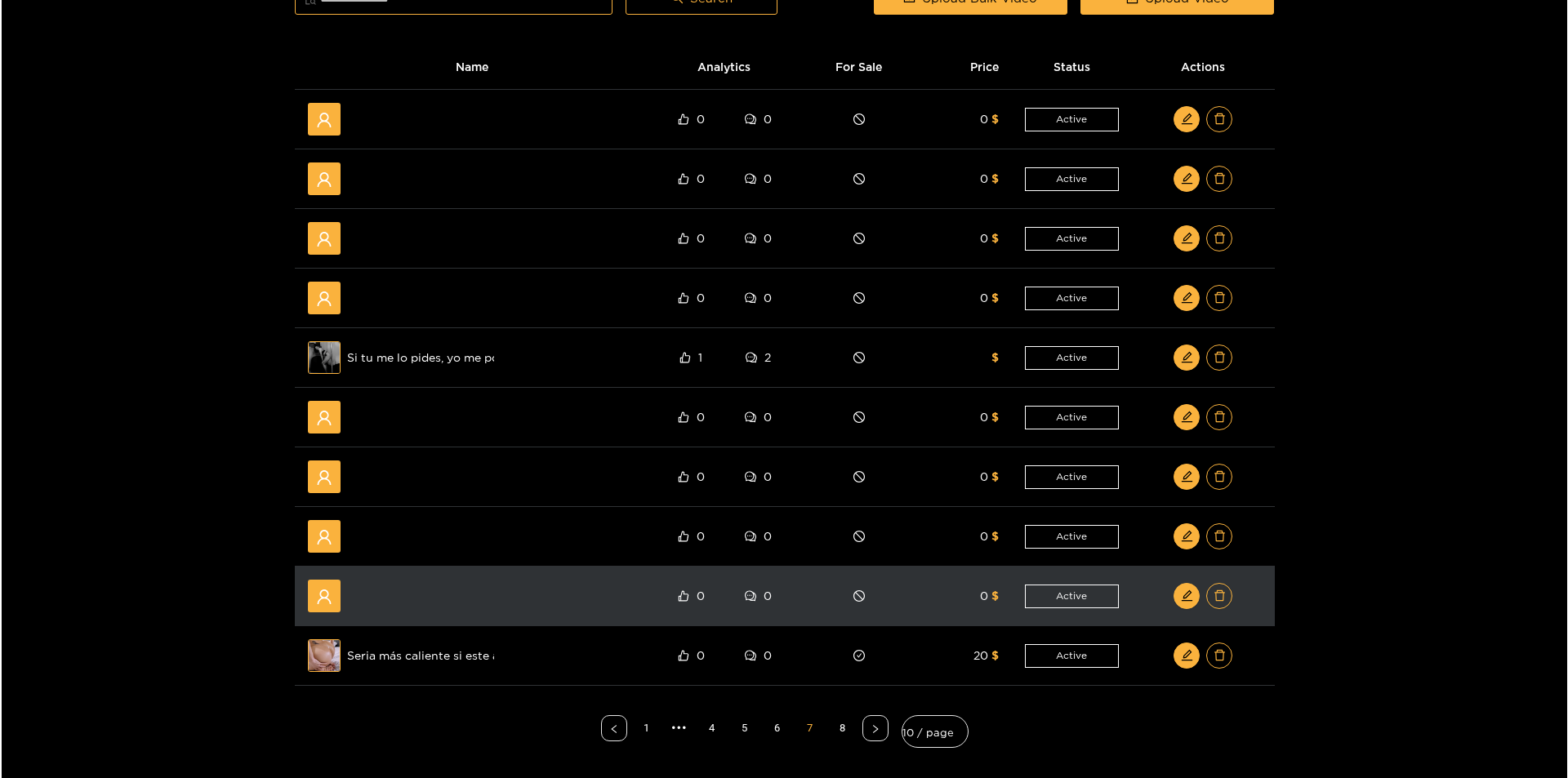
scroll to position [164, 0]
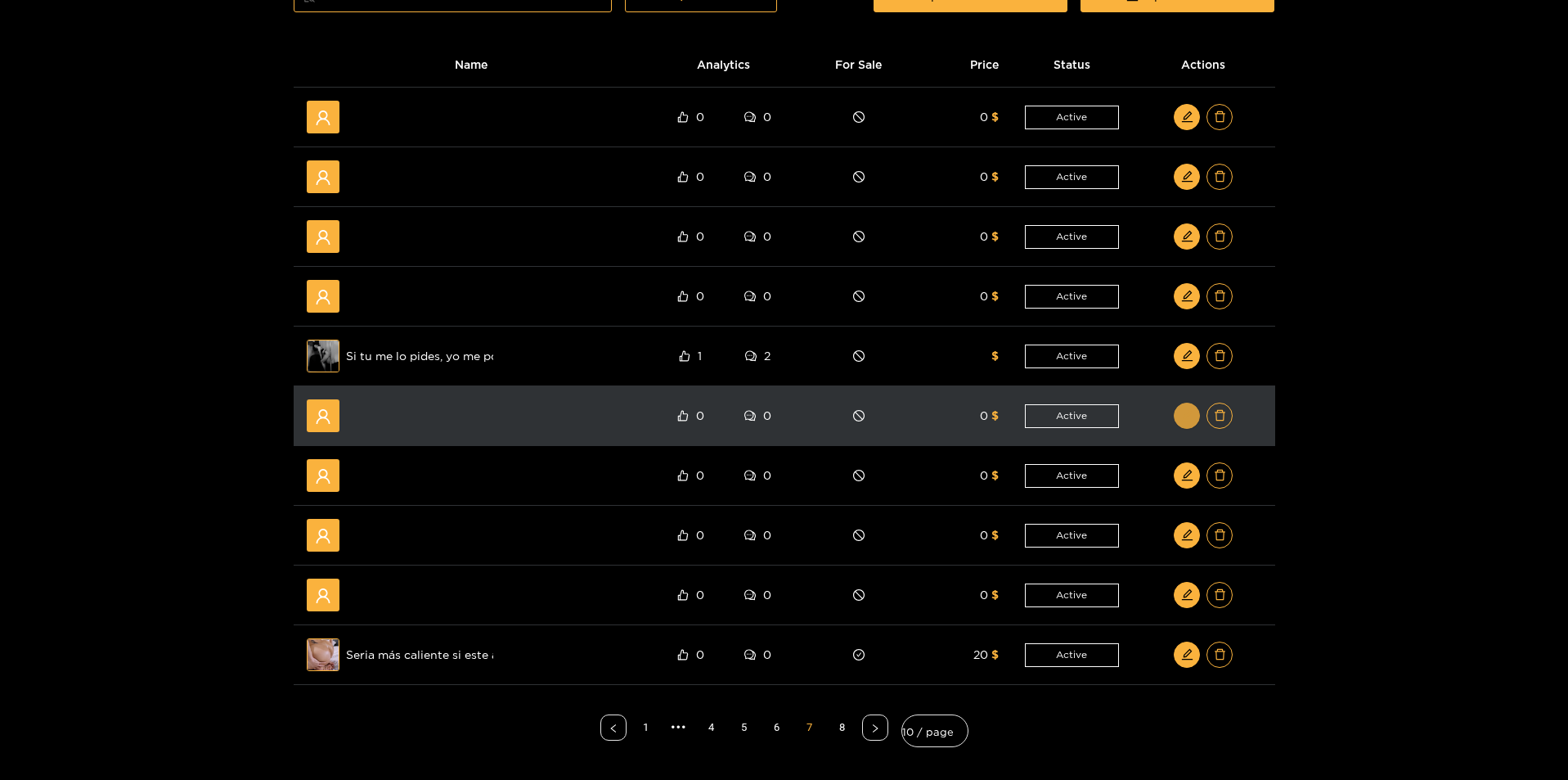
click at [1196, 423] on button "button" at bounding box center [1186, 415] width 26 height 26
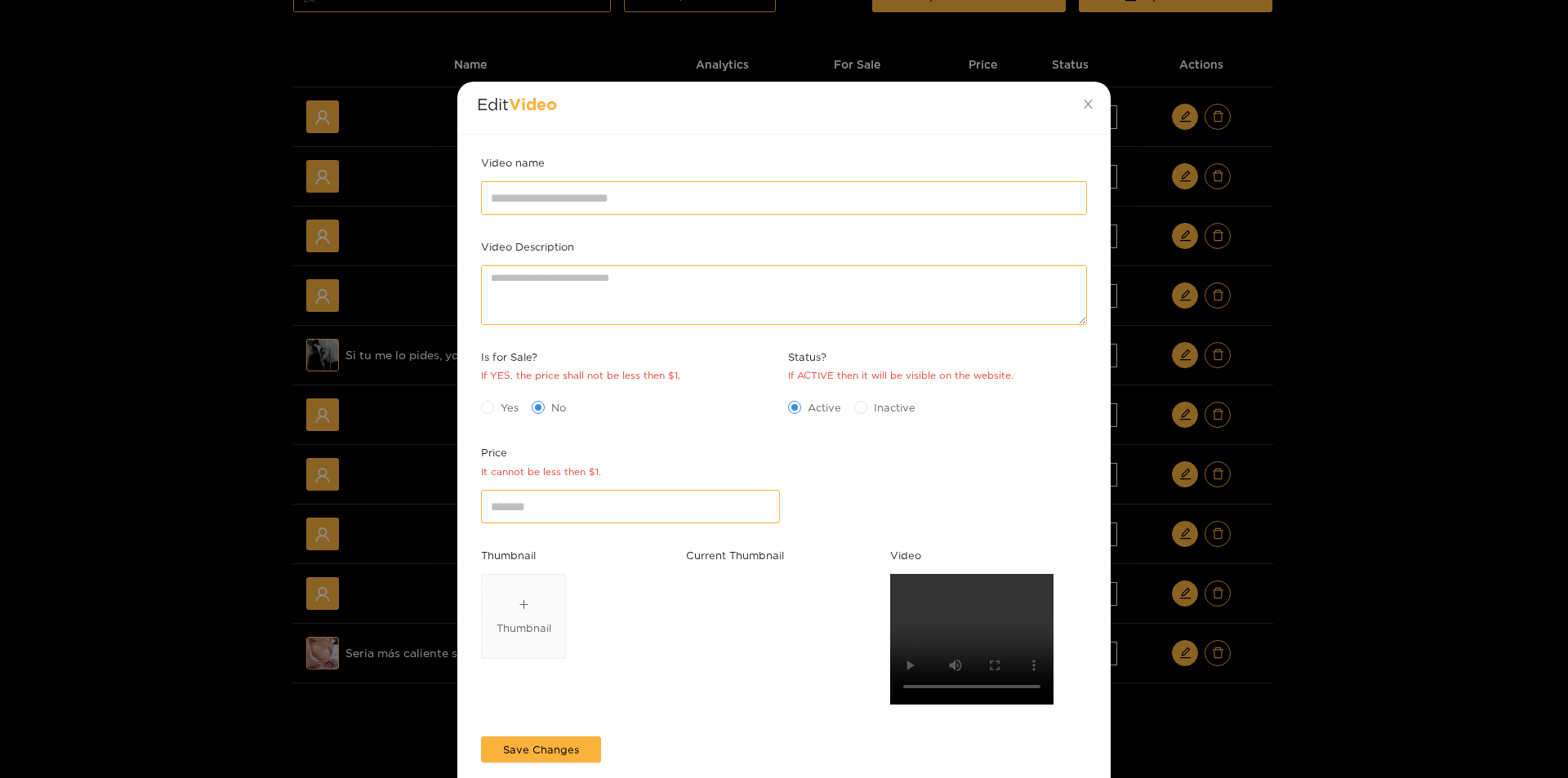
click at [1334, 504] on div "Edit Video Video name Video Description Is for Sale? If YES, the price shall no…" at bounding box center [784, 389] width 1568 height 778
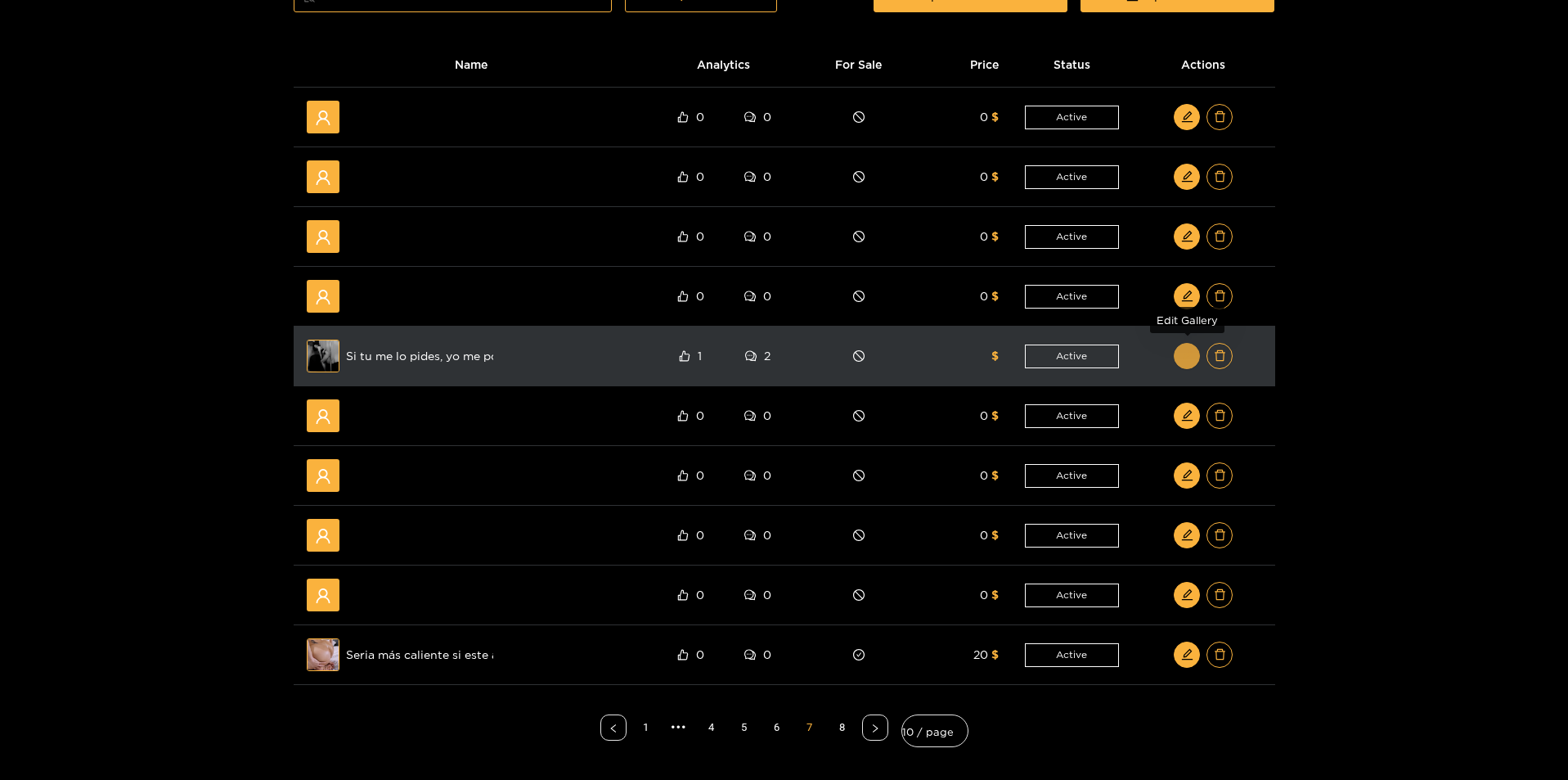
click at [1188, 363] on span "edit" at bounding box center [1187, 356] width 12 height 14
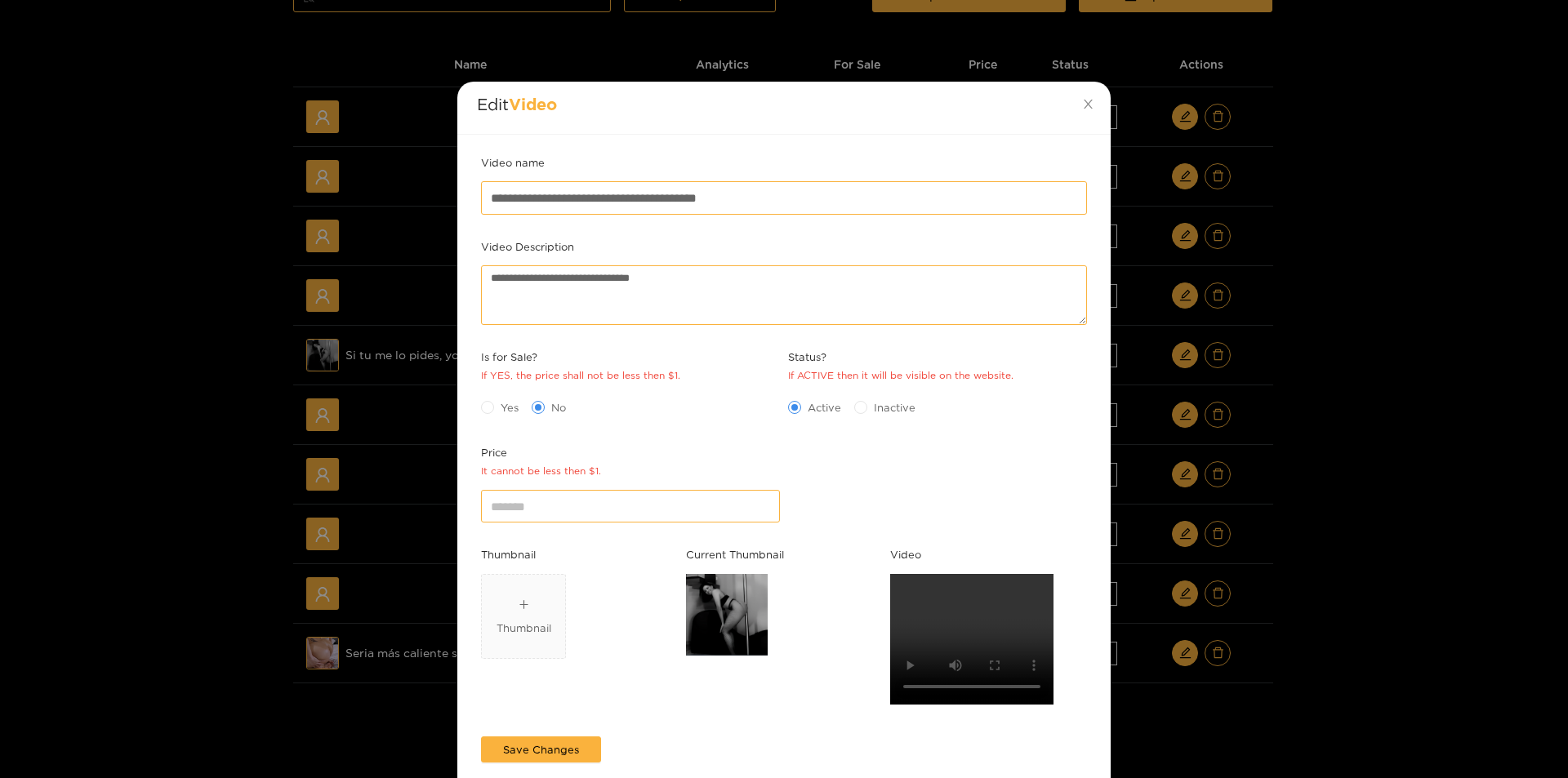
click at [1358, 415] on div "**********" at bounding box center [784, 389] width 1568 height 778
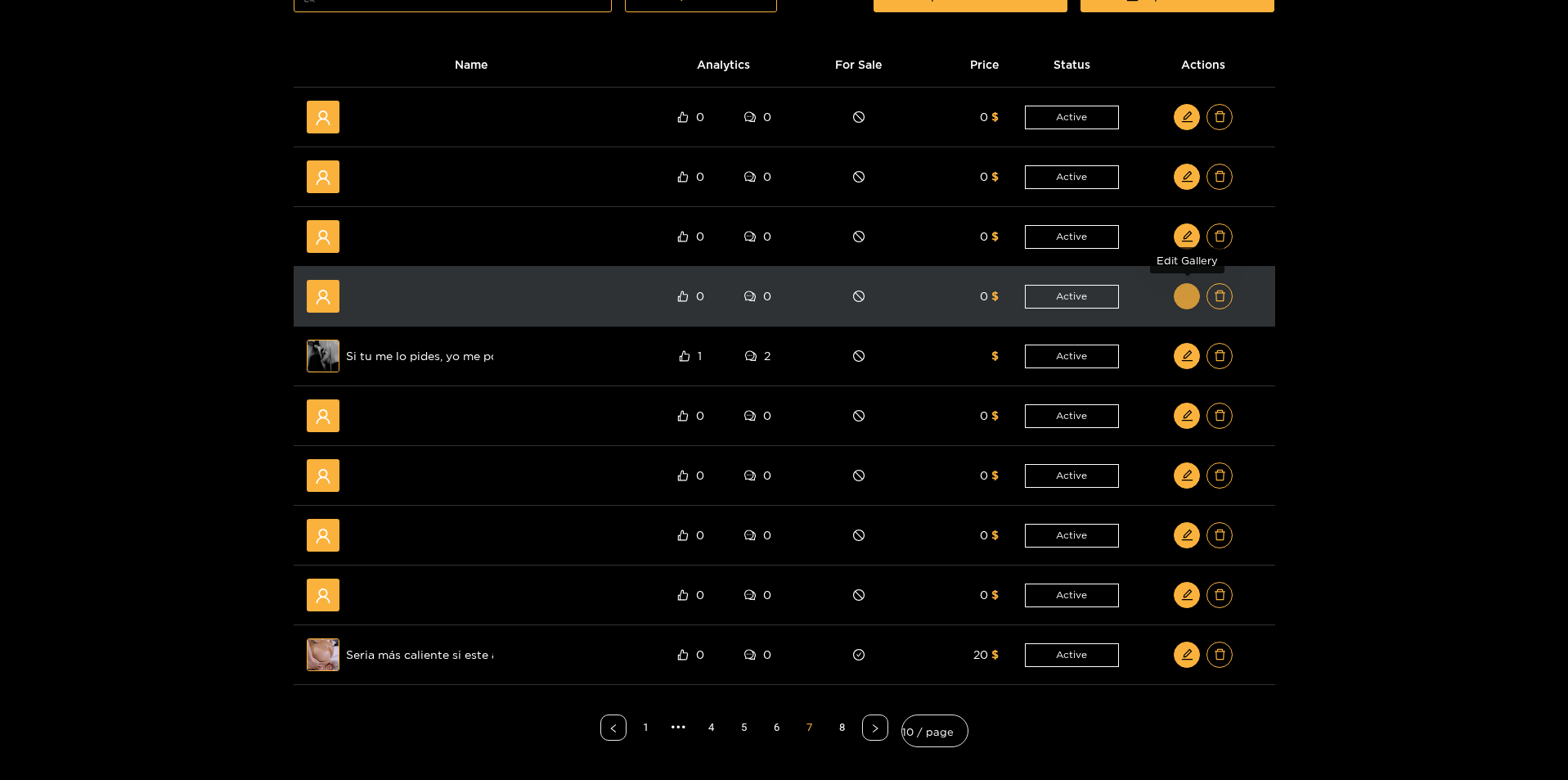
click at [1192, 297] on icon "edit" at bounding box center [1187, 296] width 12 height 12
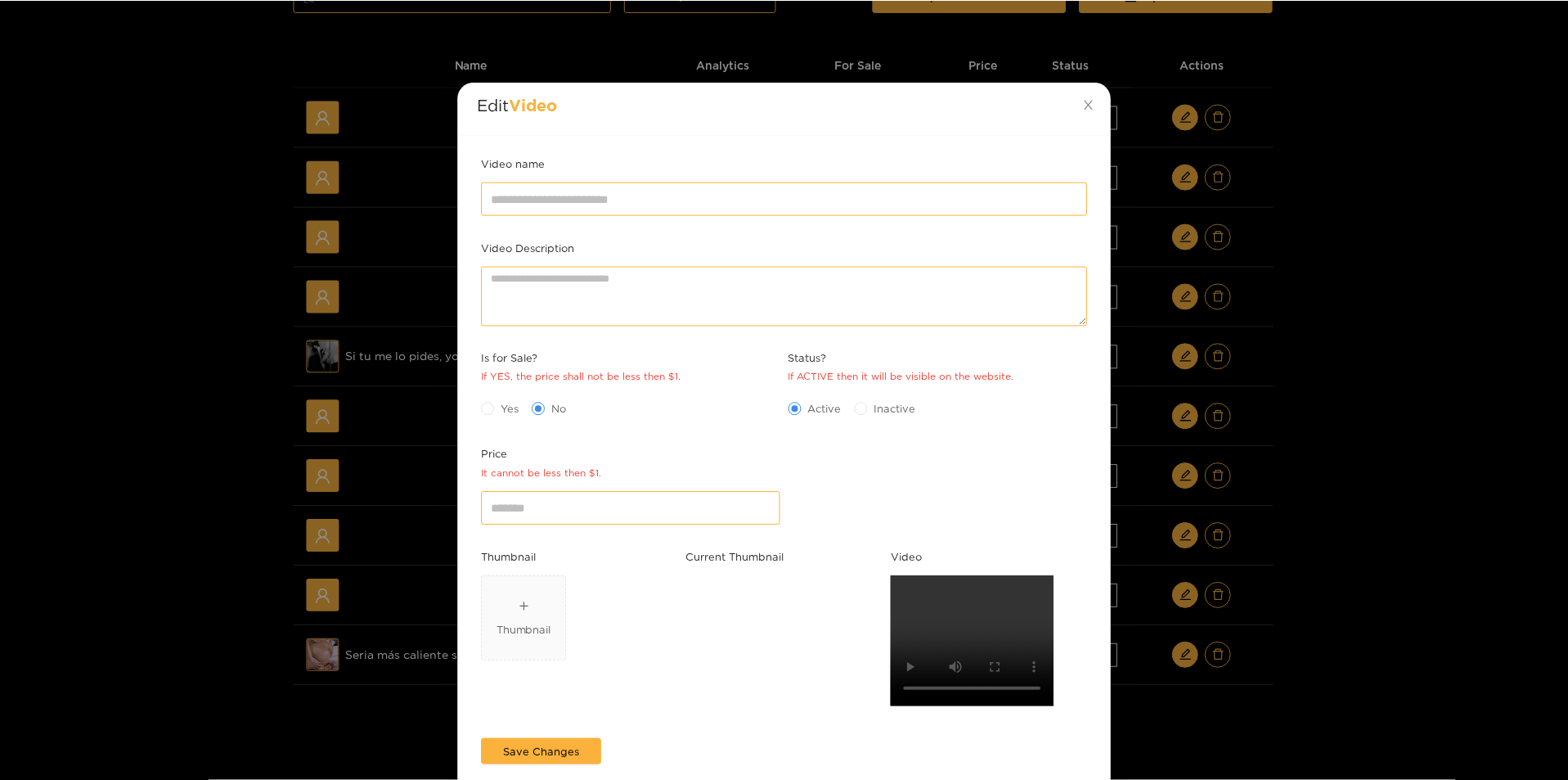
scroll to position [0, 0]
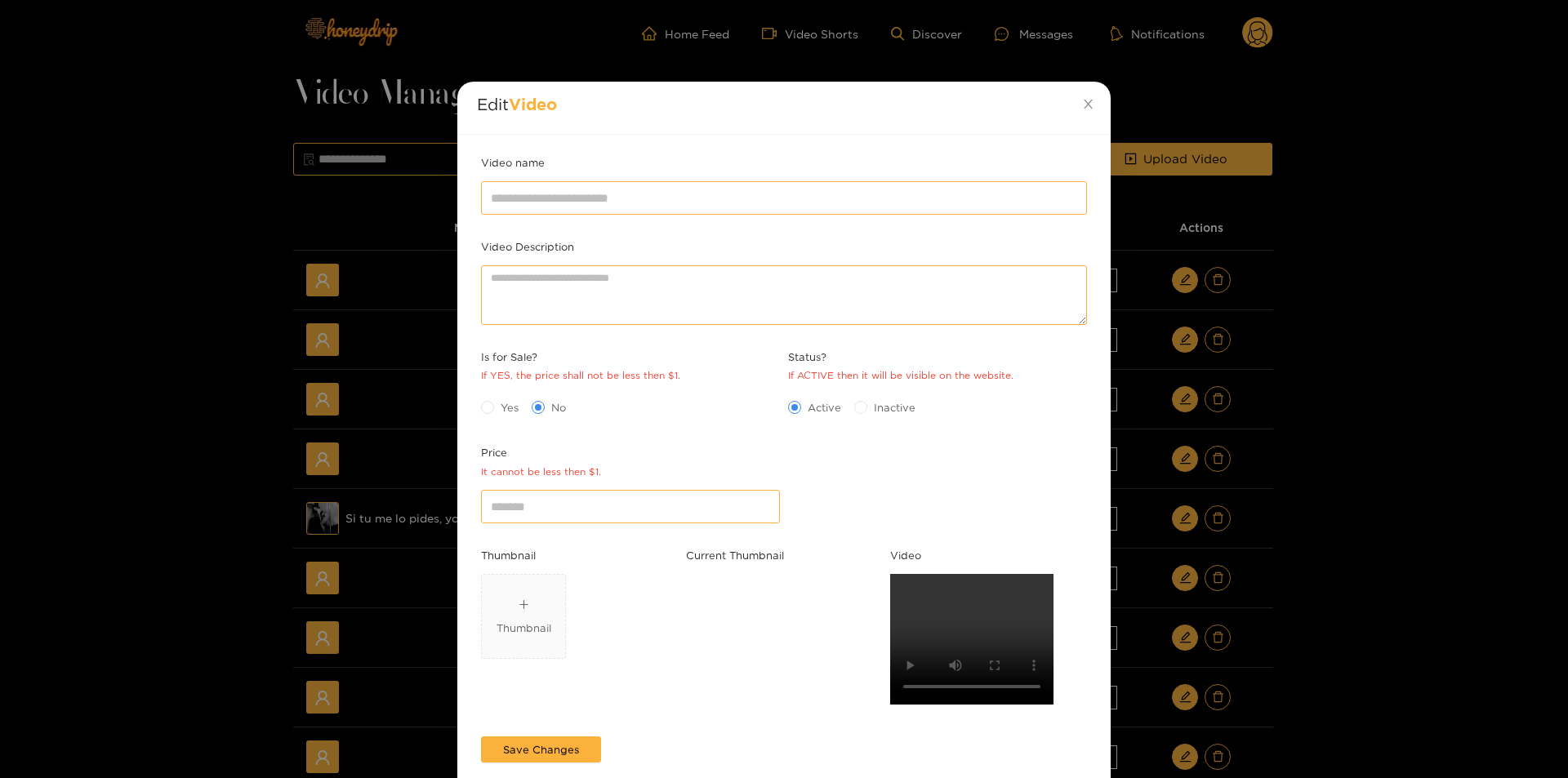
click at [1405, 603] on div "Edit Video Video name Video Description Is for Sale? If YES, the price shall no…" at bounding box center [784, 389] width 1568 height 778
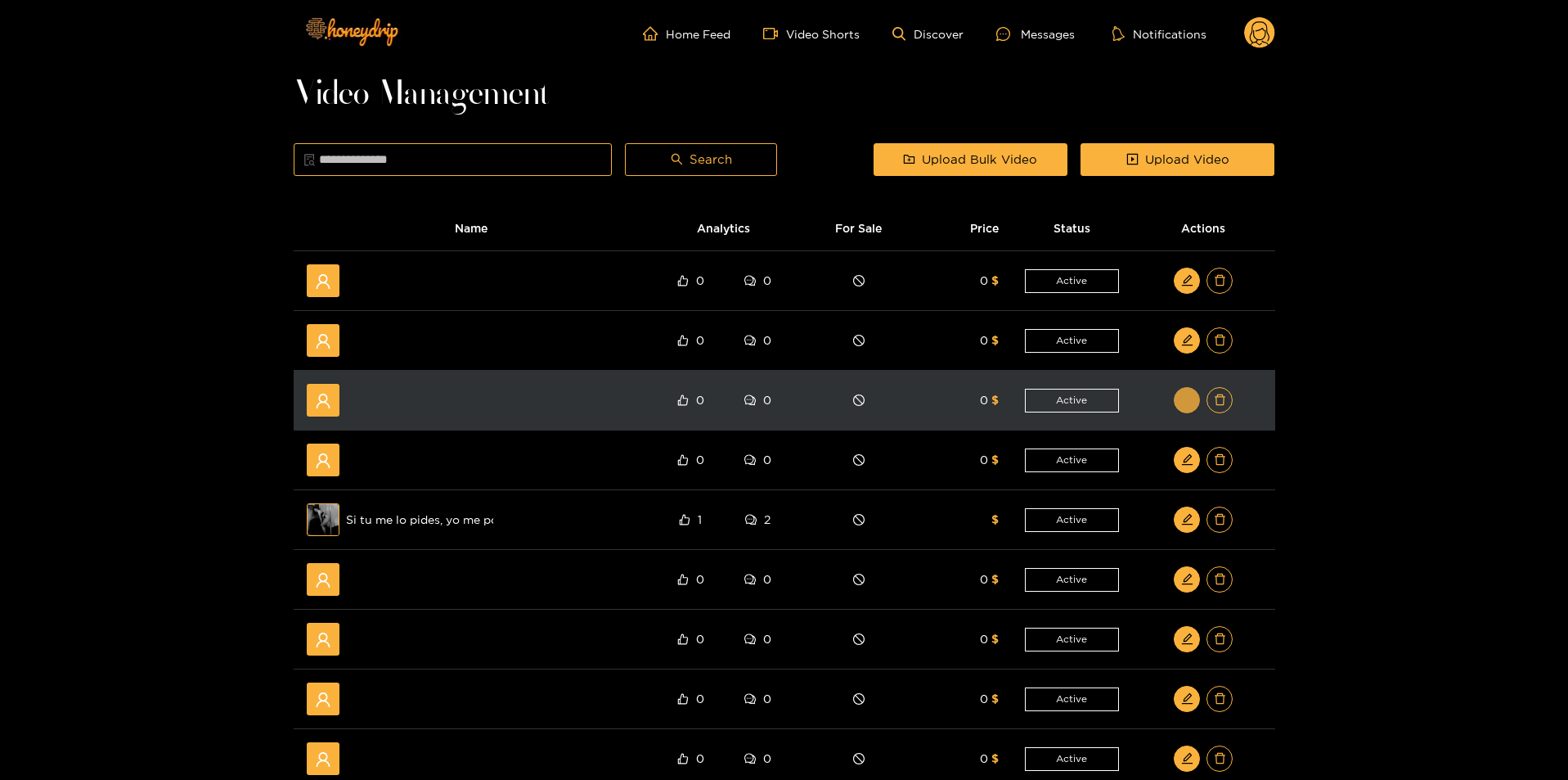
click at [1191, 392] on button "button" at bounding box center [1186, 400] width 26 height 26
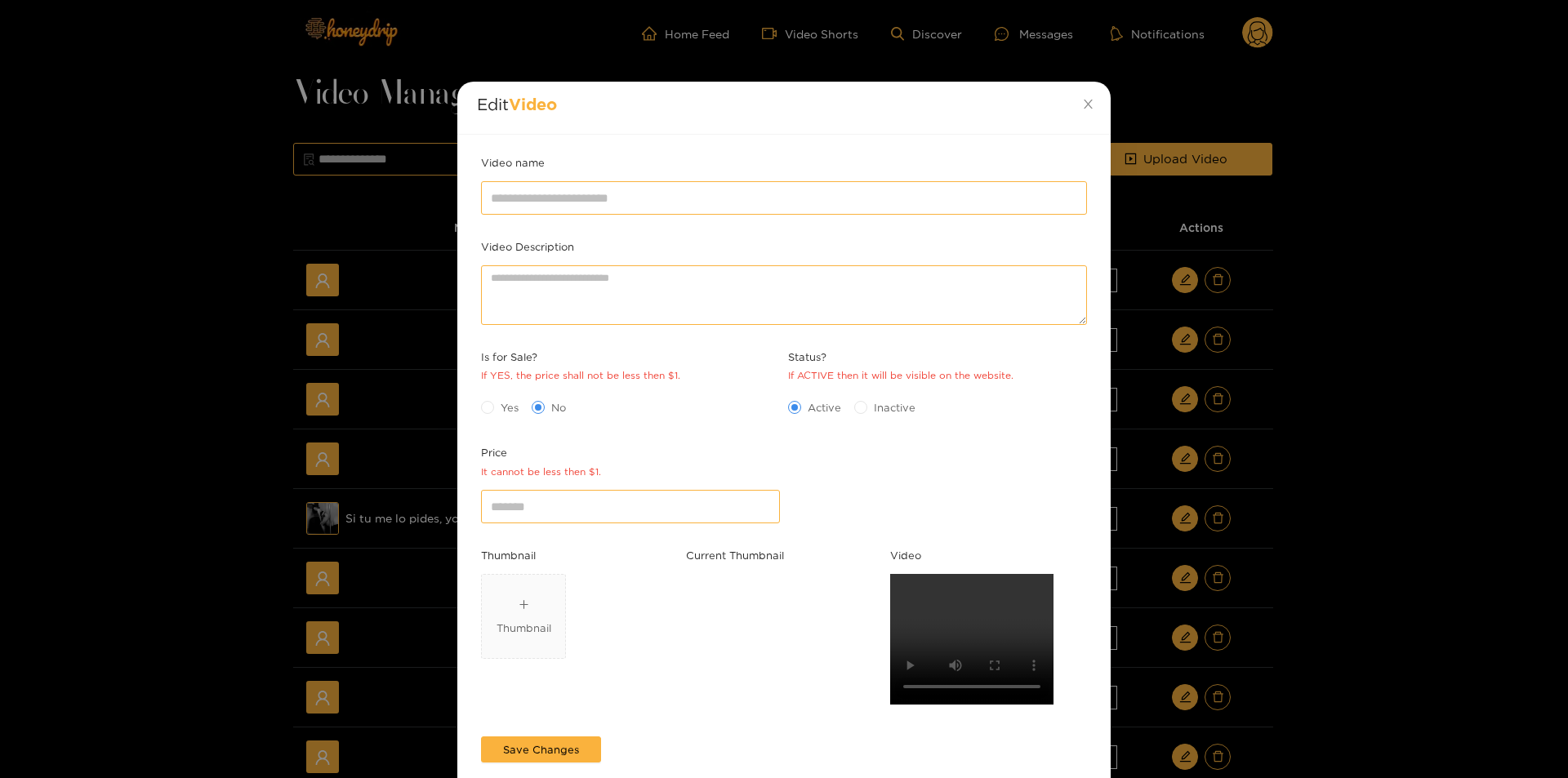
click at [1435, 581] on div "Edit Video Video name Video Description Is for Sale? If YES, the price shall no…" at bounding box center [784, 389] width 1568 height 778
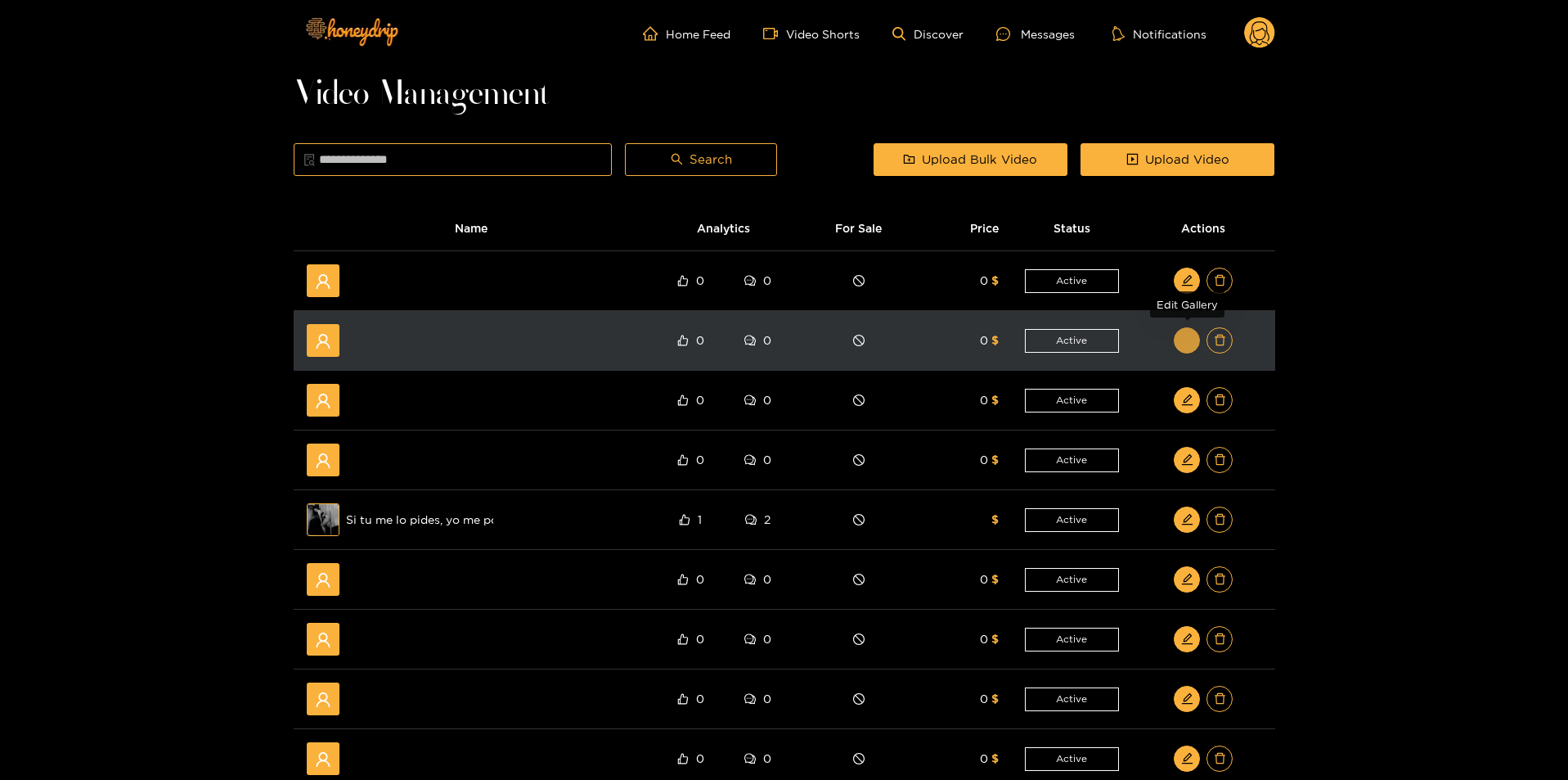
click at [1177, 337] on button "button" at bounding box center [1186, 340] width 26 height 26
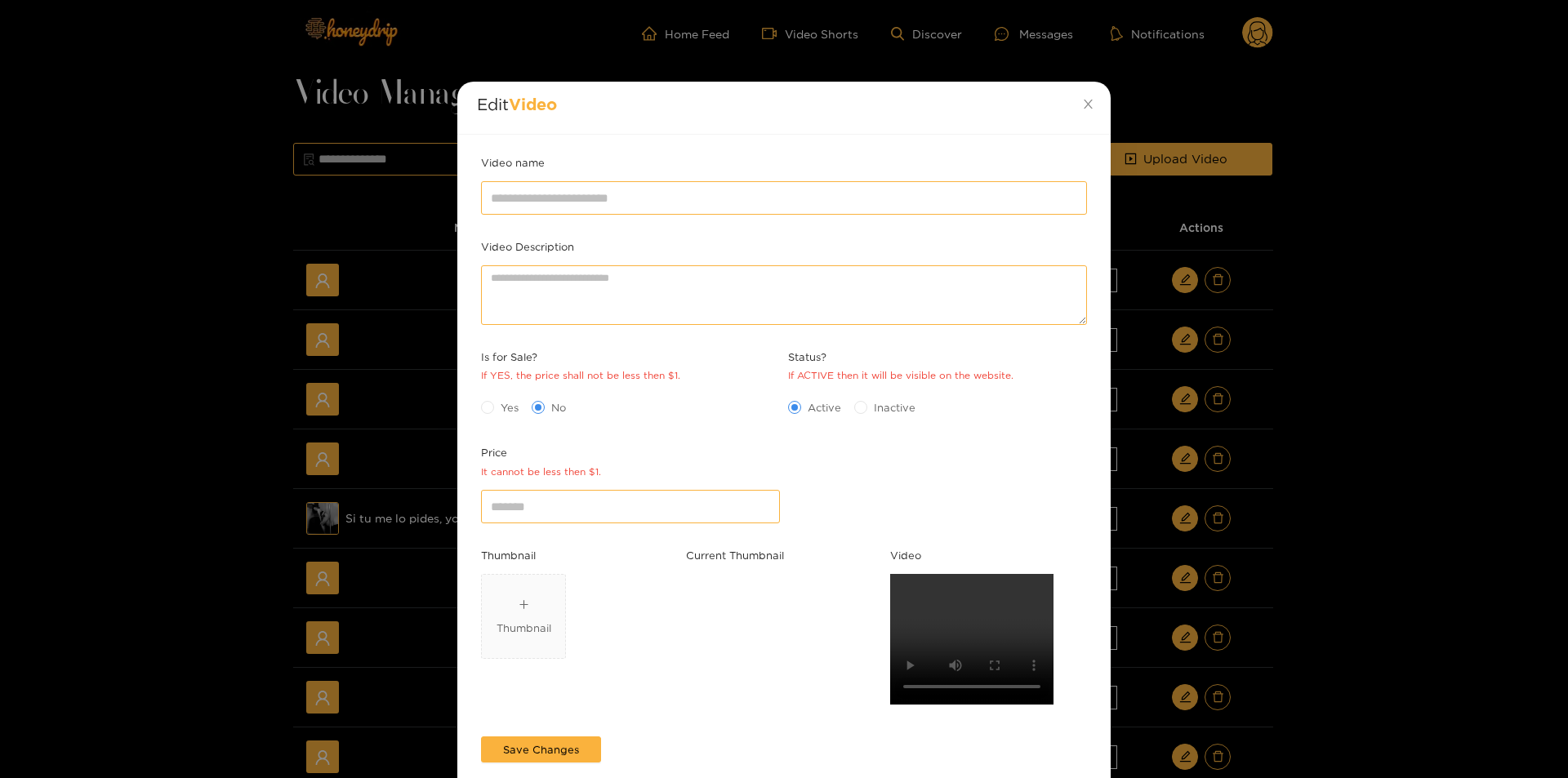
click at [1367, 342] on div "Edit Video Video name Video Description Is for Sale? If YES, the price shall no…" at bounding box center [784, 389] width 1568 height 778
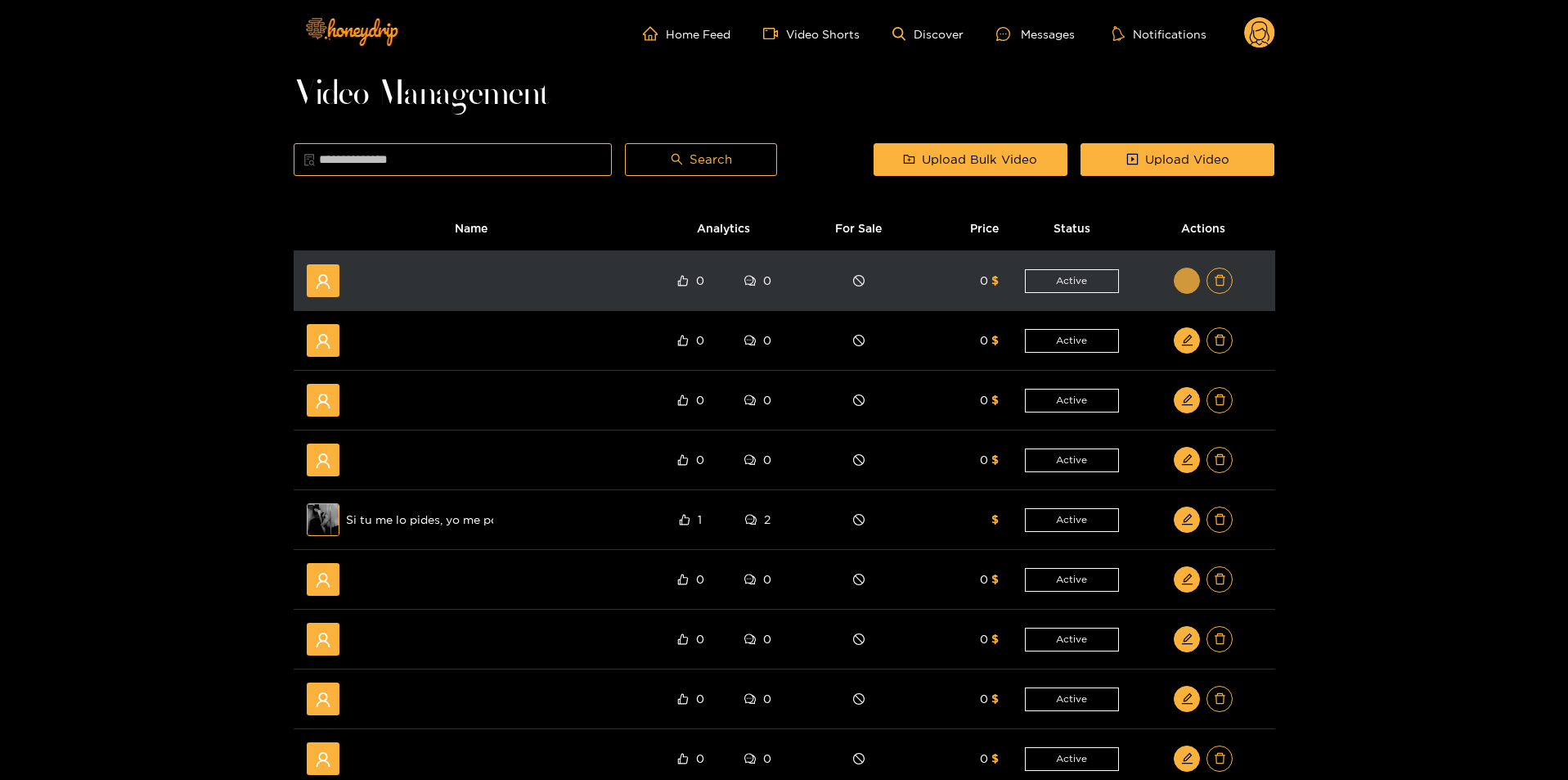
click at [1181, 278] on icon "edit" at bounding box center [1187, 280] width 12 height 12
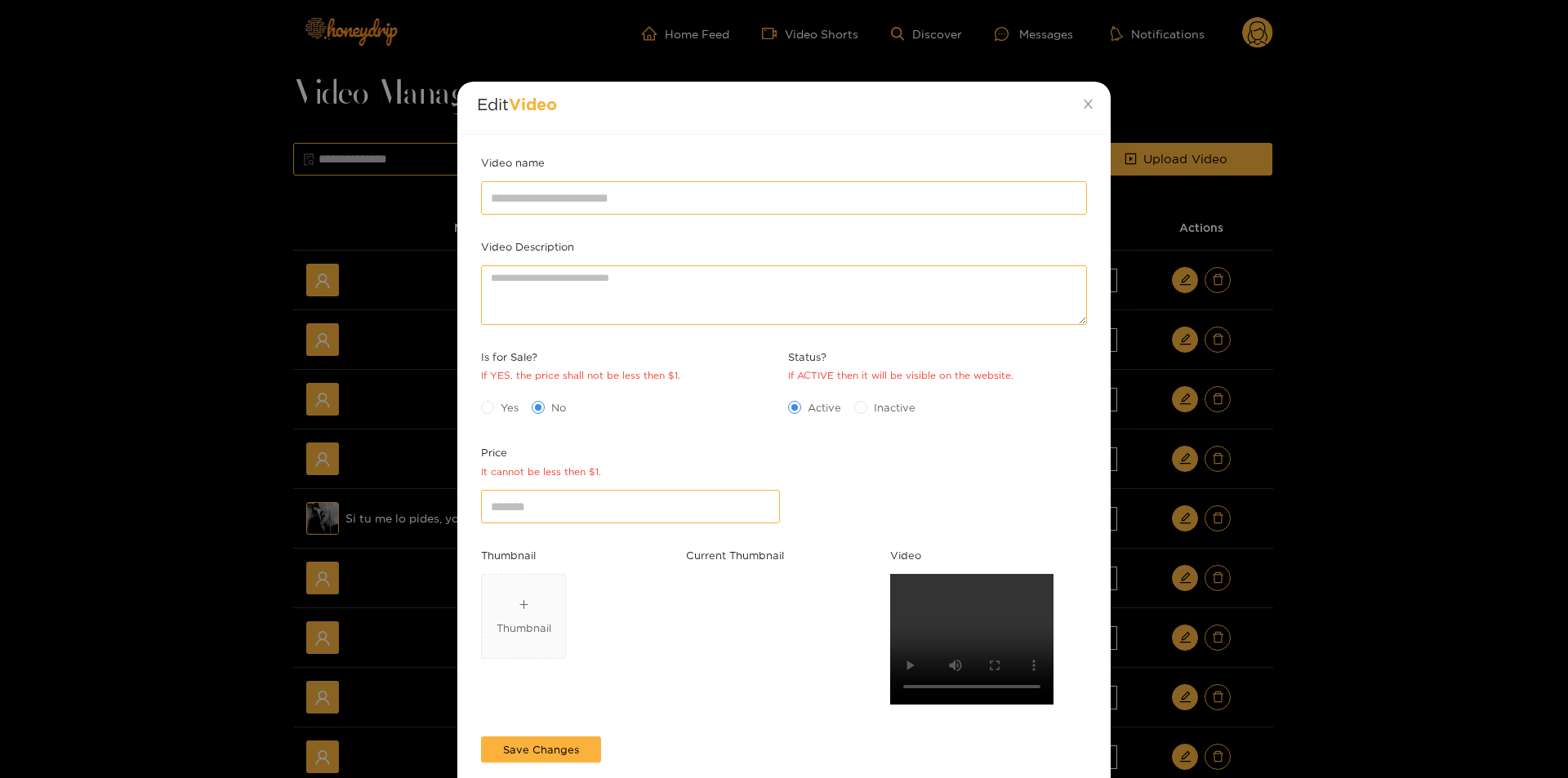
click at [1492, 301] on div "Edit Video Video name Video Description Is for Sale? If YES, the price shall no…" at bounding box center [784, 389] width 1568 height 778
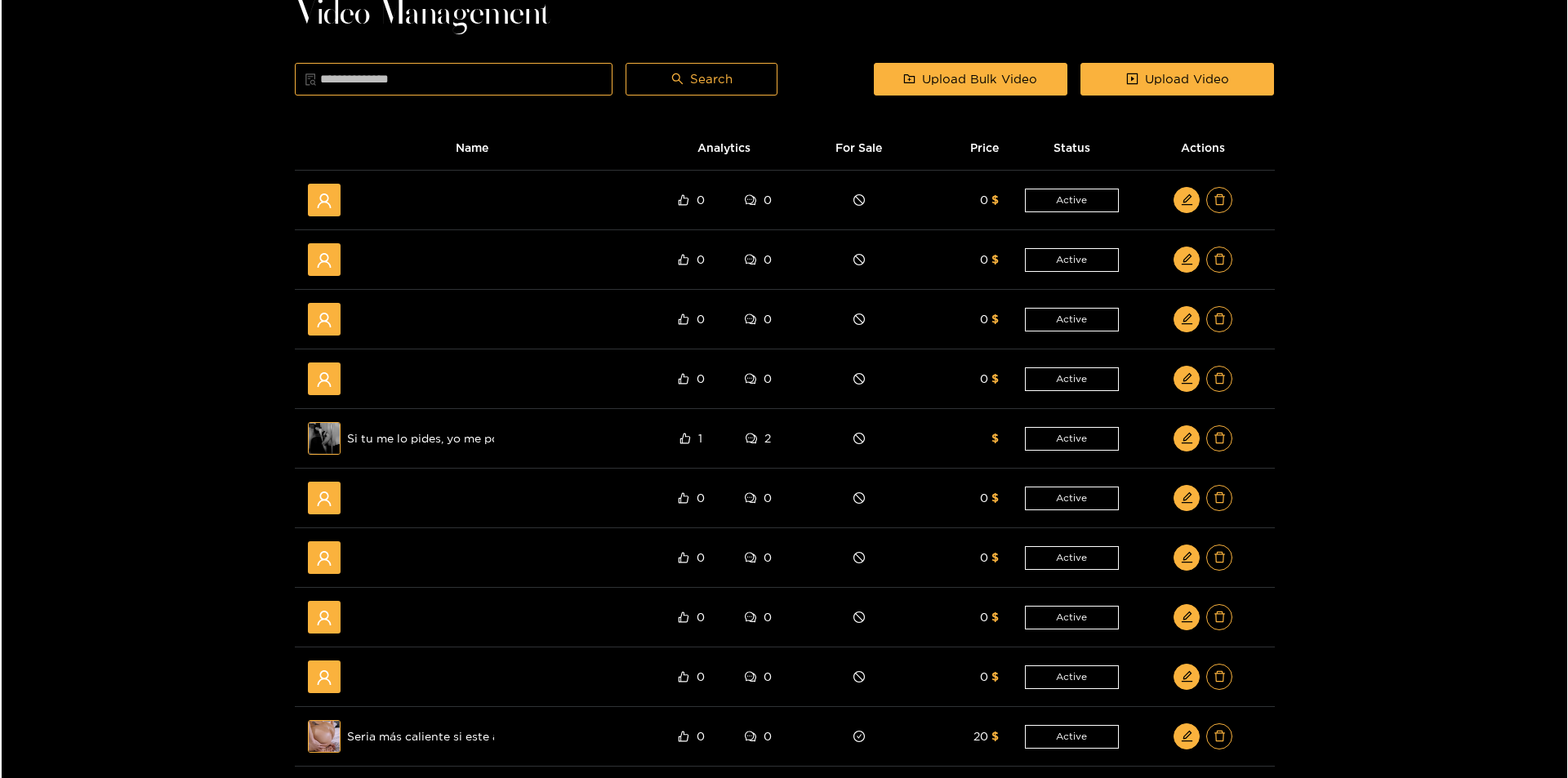
scroll to position [326, 0]
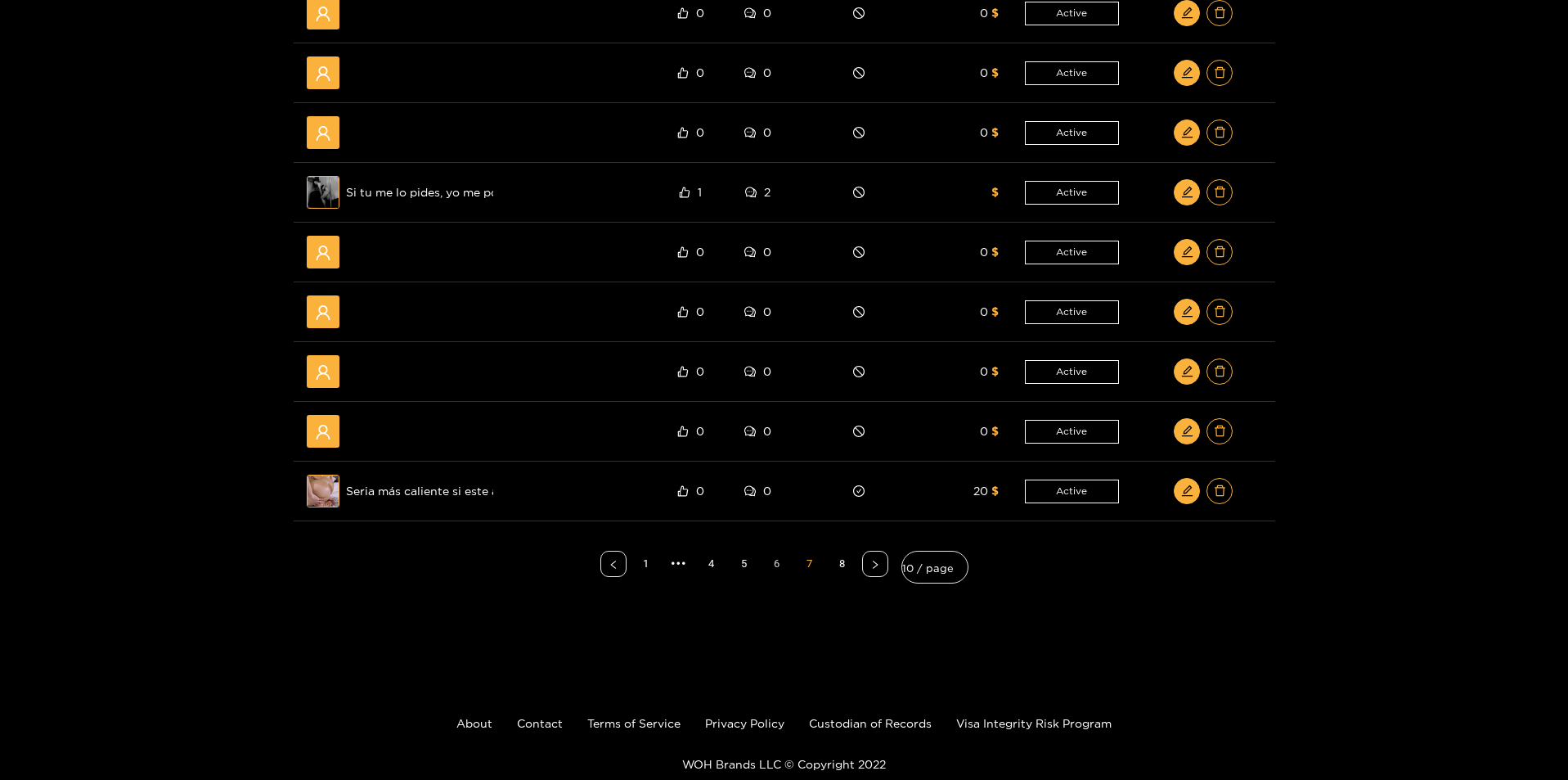
click at [781, 565] on link "6" at bounding box center [776, 563] width 25 height 25
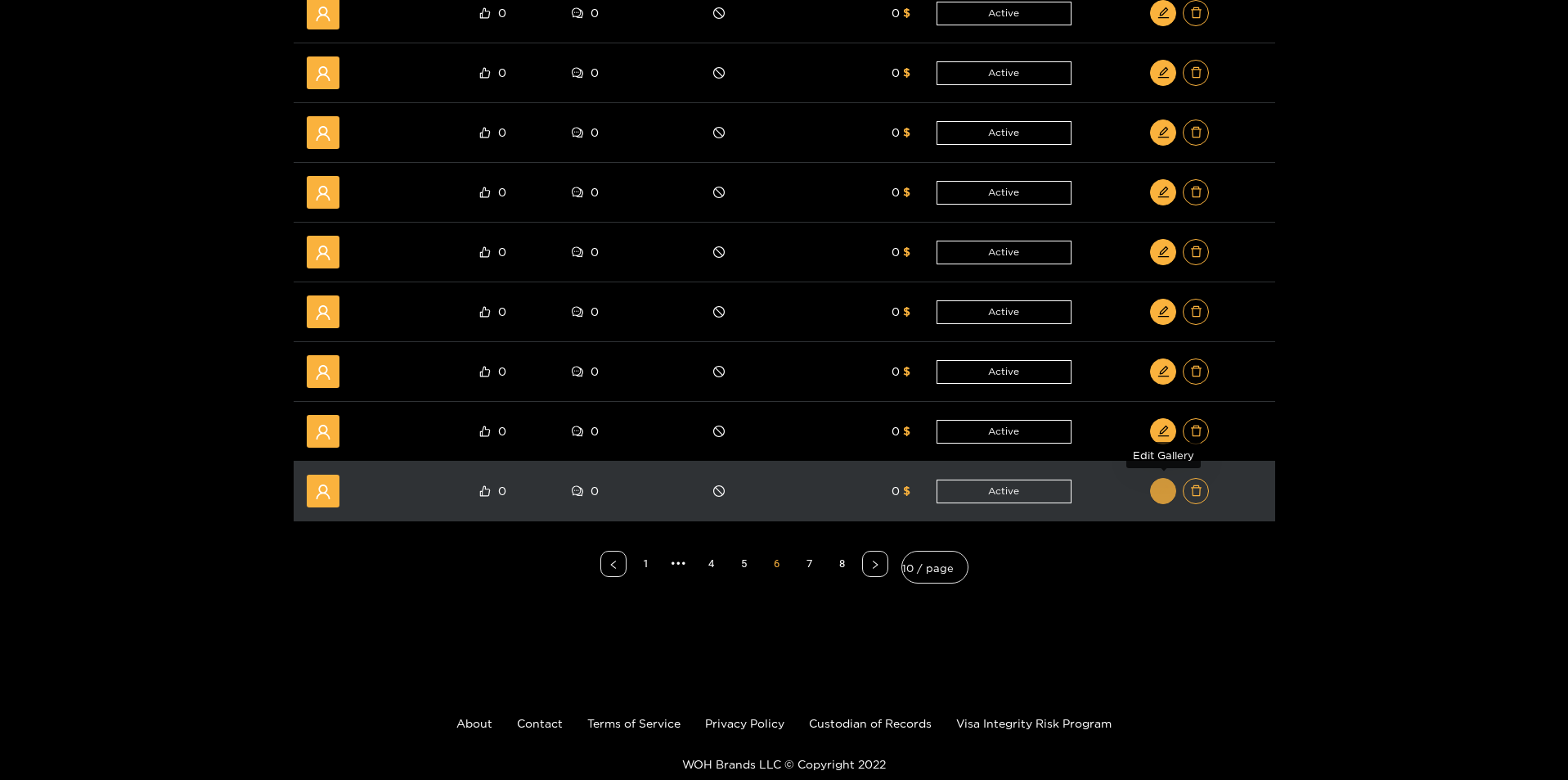
click at [1166, 492] on icon "edit" at bounding box center [1163, 490] width 12 height 12
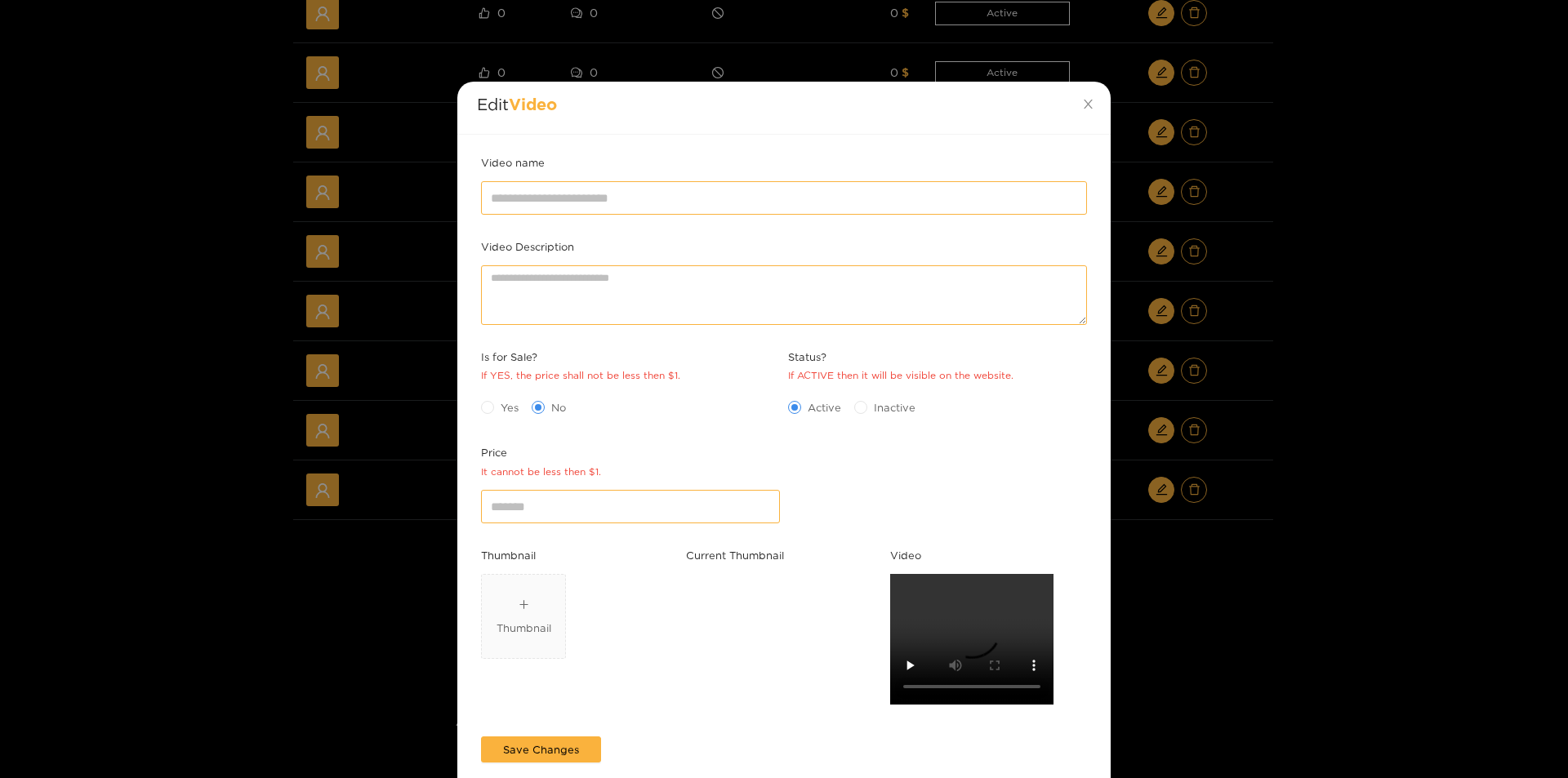
click at [1273, 560] on div "Edit Video Video name Video Description Is for Sale? If YES, the price shall no…" at bounding box center [784, 389] width 1568 height 778
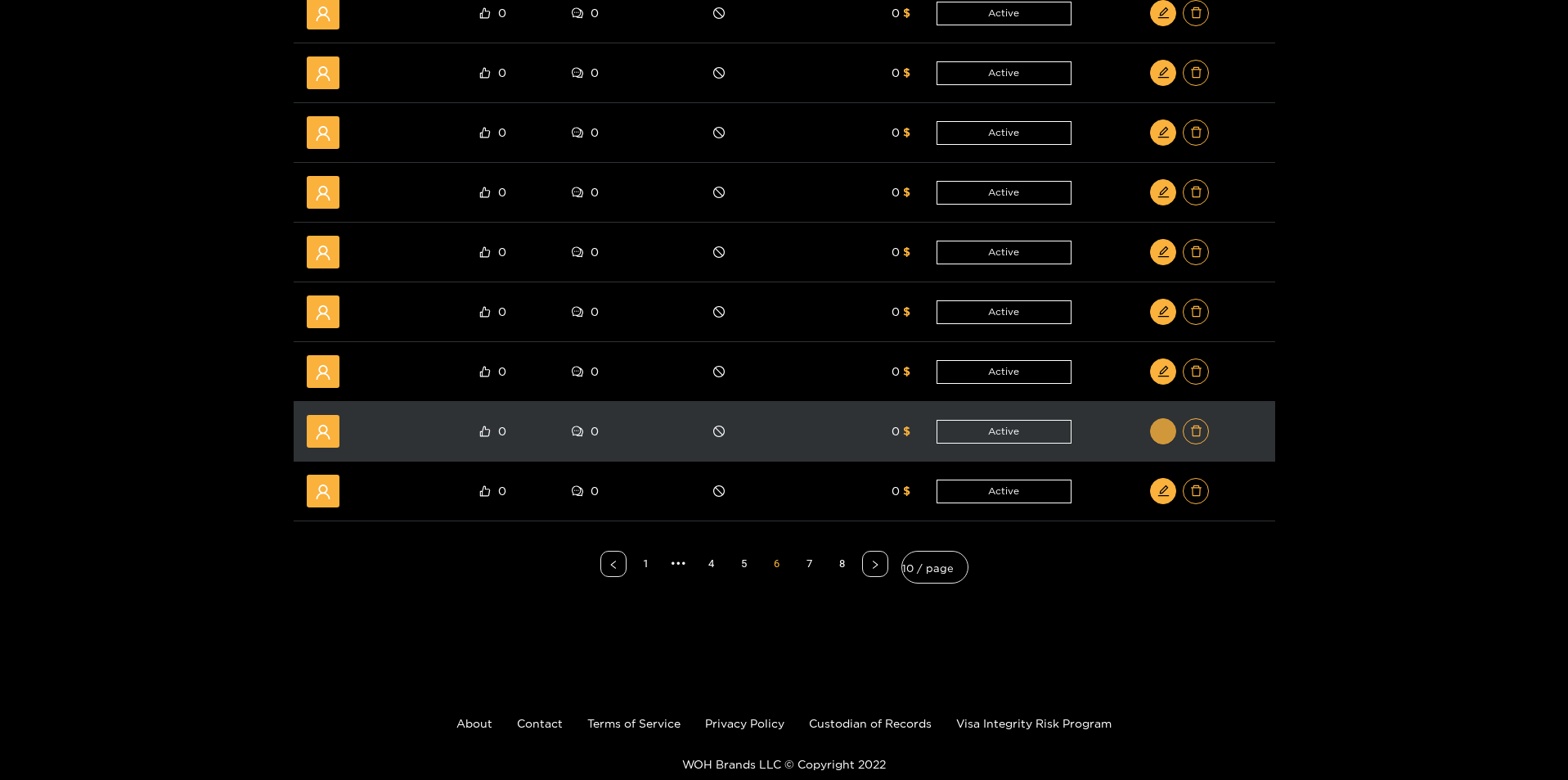
click at [1169, 438] on button "button" at bounding box center [1163, 431] width 26 height 26
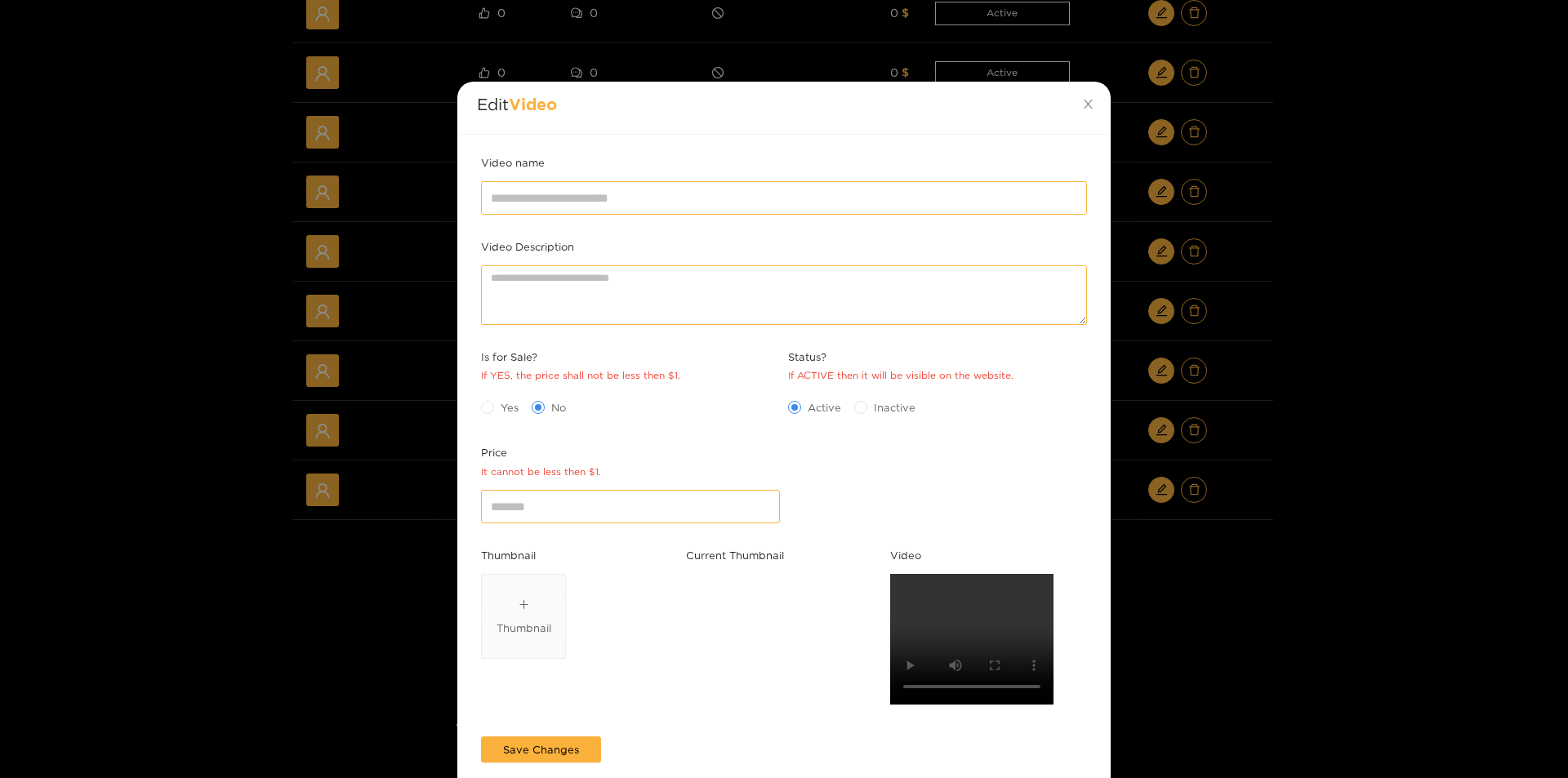
click at [1332, 497] on div "Edit Video Video name Video Description Is for Sale? If YES, the price shall no…" at bounding box center [784, 389] width 1568 height 778
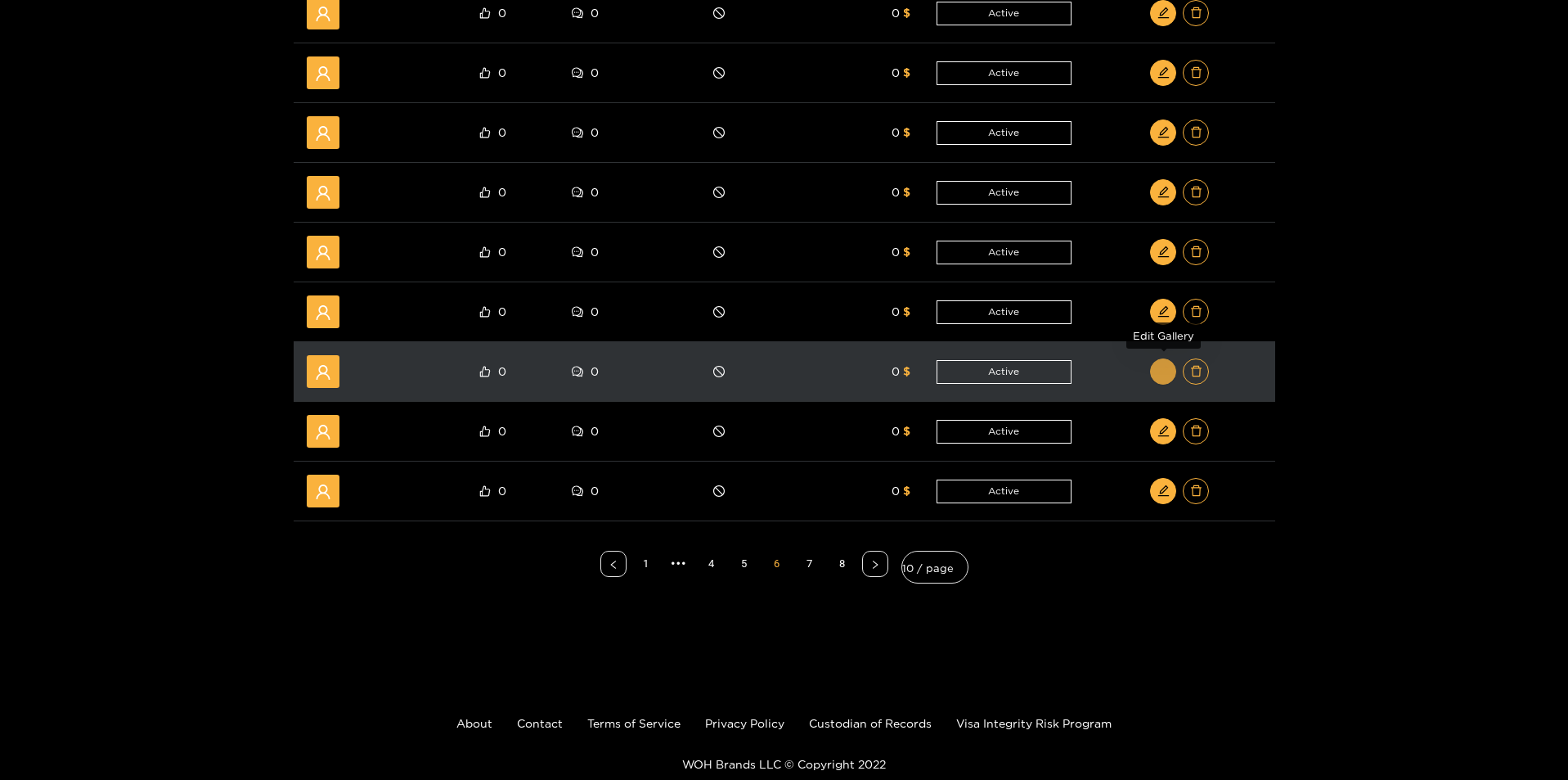
click at [1157, 366] on icon "edit" at bounding box center [1163, 371] width 12 height 12
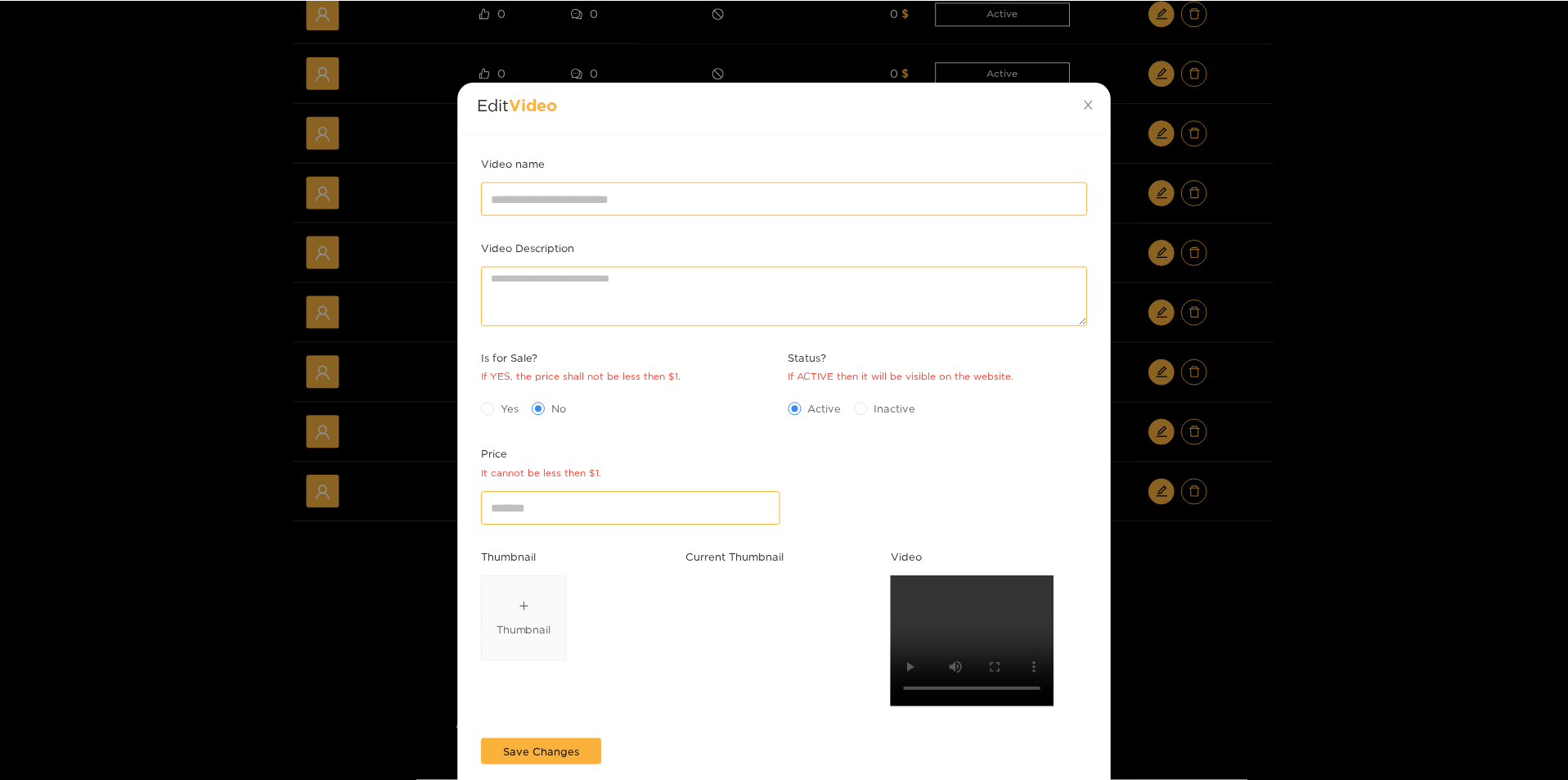
scroll to position [0, 0]
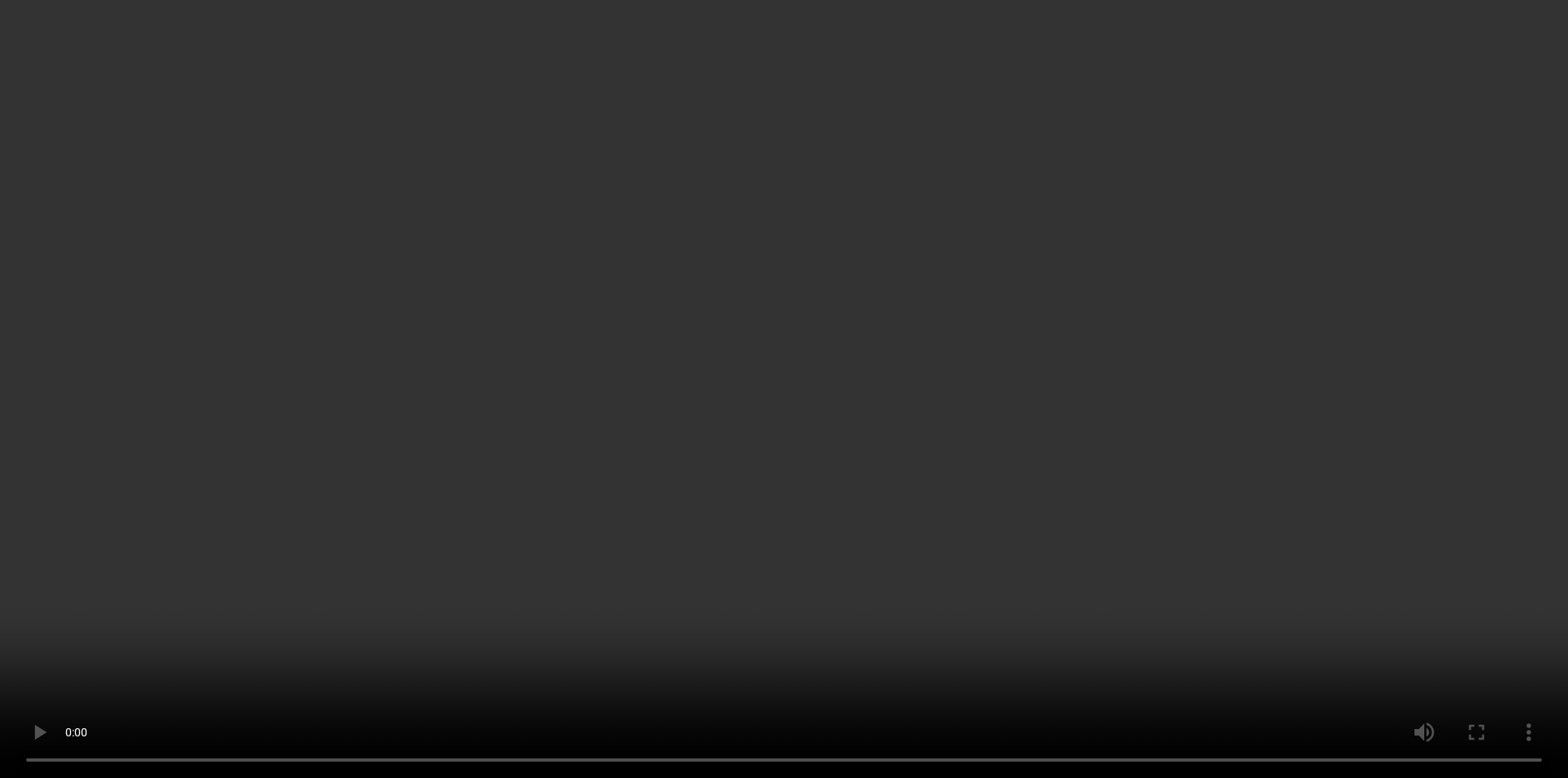
click at [1442, 593] on div "Edit Video Video name Video Description Is for Sale? If YES, the price shall no…" at bounding box center [784, 389] width 1568 height 778
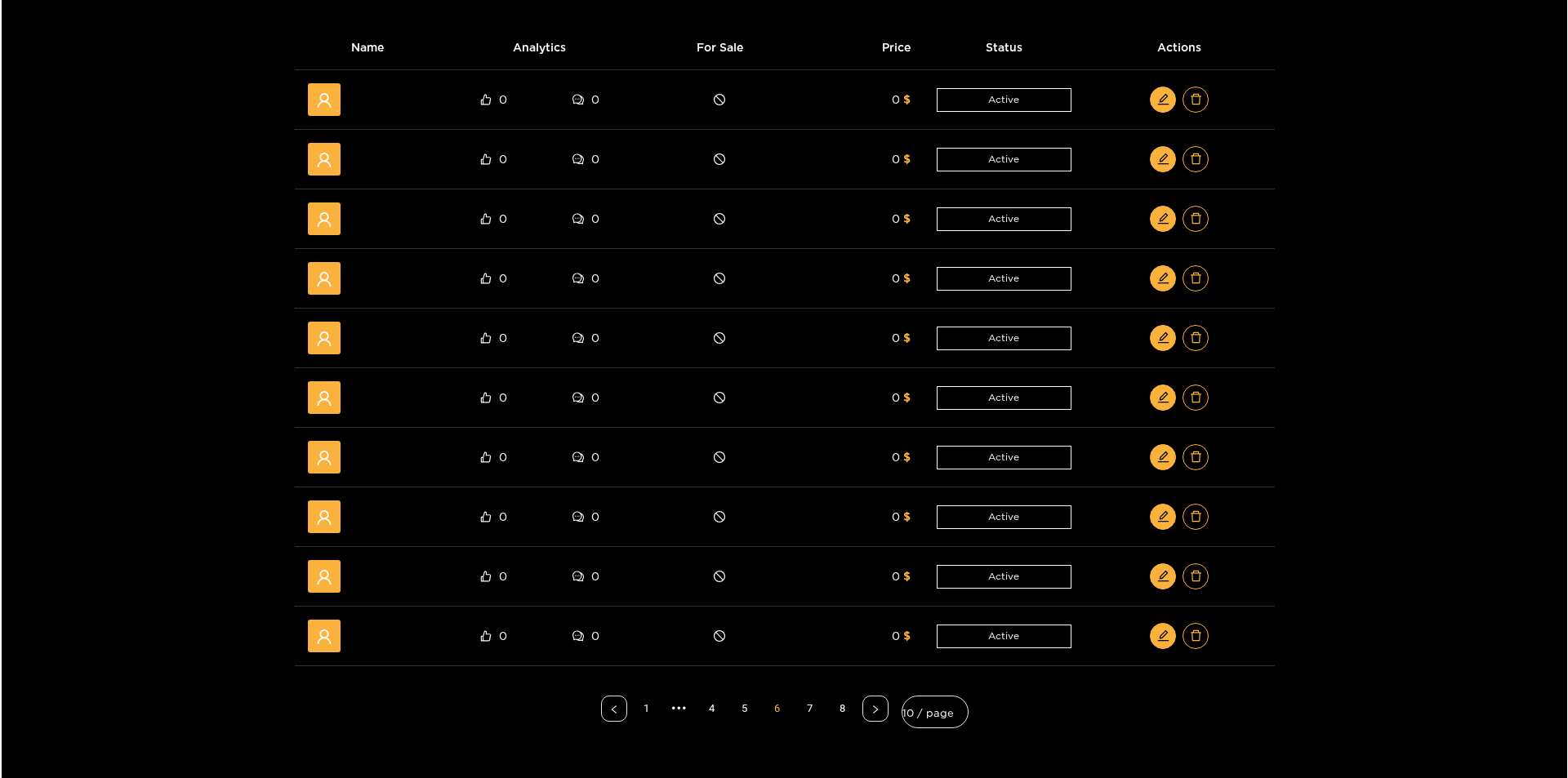
scroll to position [245, 0]
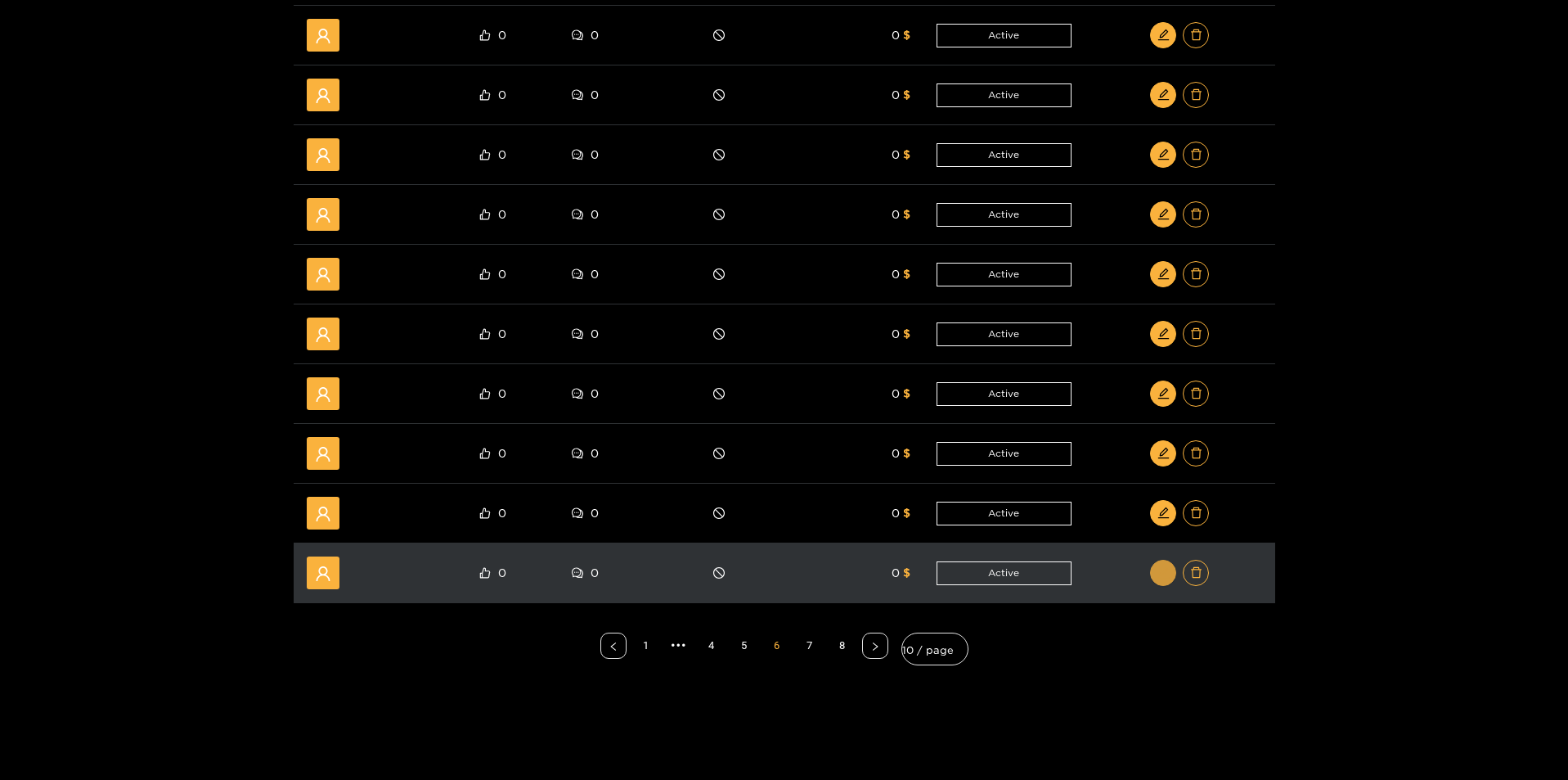
click at [1162, 579] on span "edit" at bounding box center [1163, 573] width 12 height 14
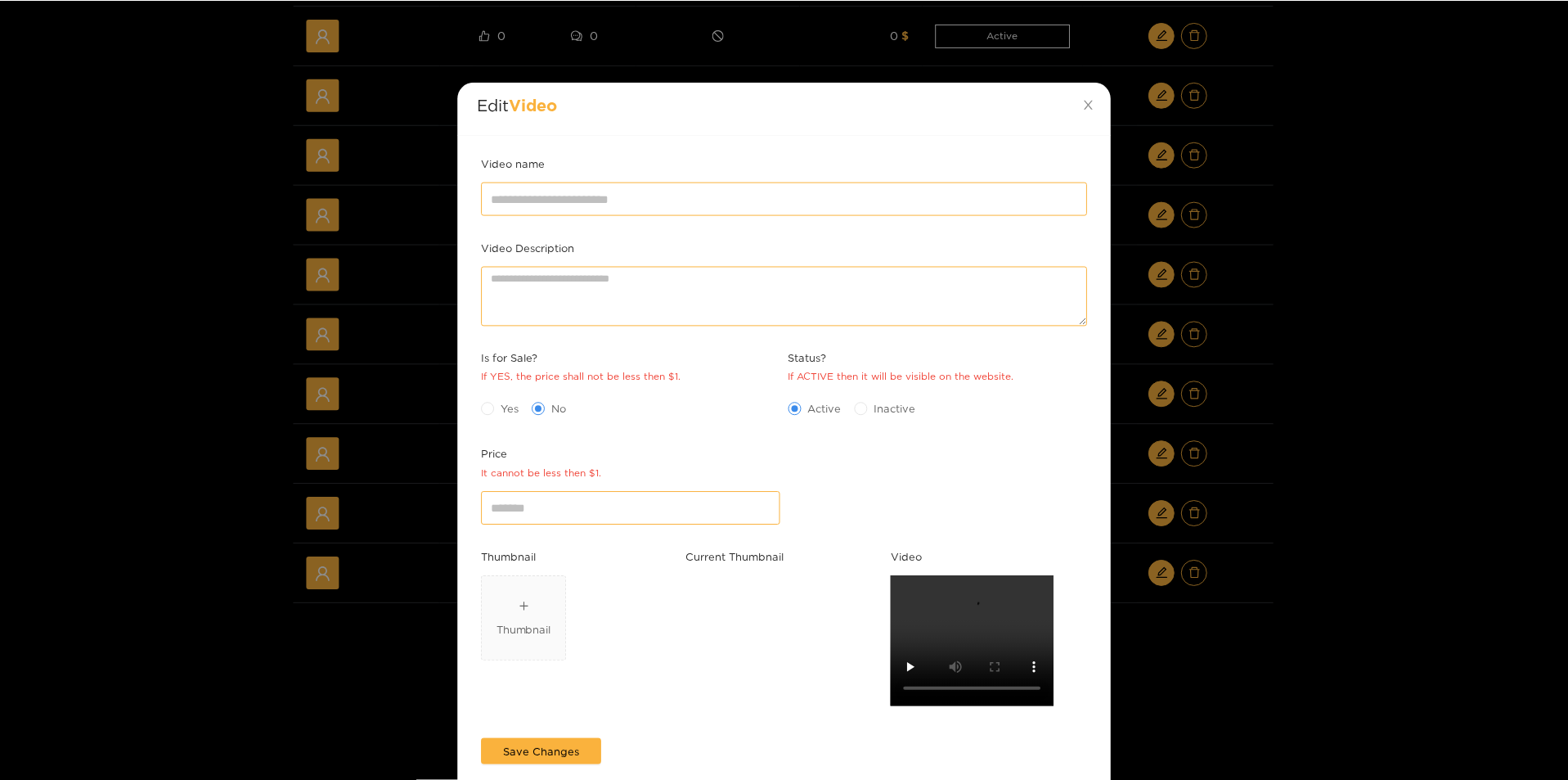
scroll to position [0, 0]
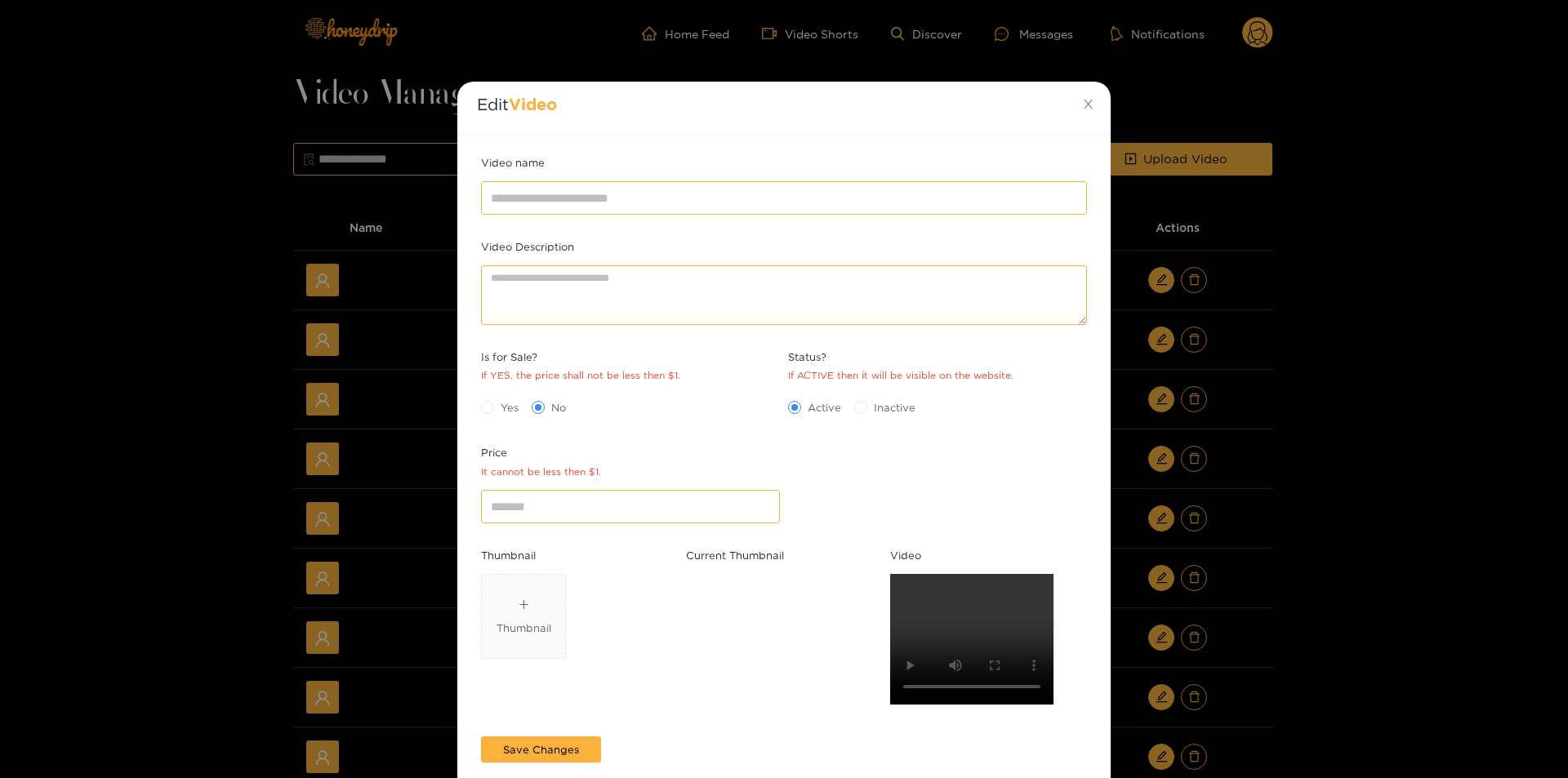
click at [1429, 625] on div "Edit Video Video name Video Description Is for Sale? If YES, the price shall no…" at bounding box center [784, 389] width 1568 height 778
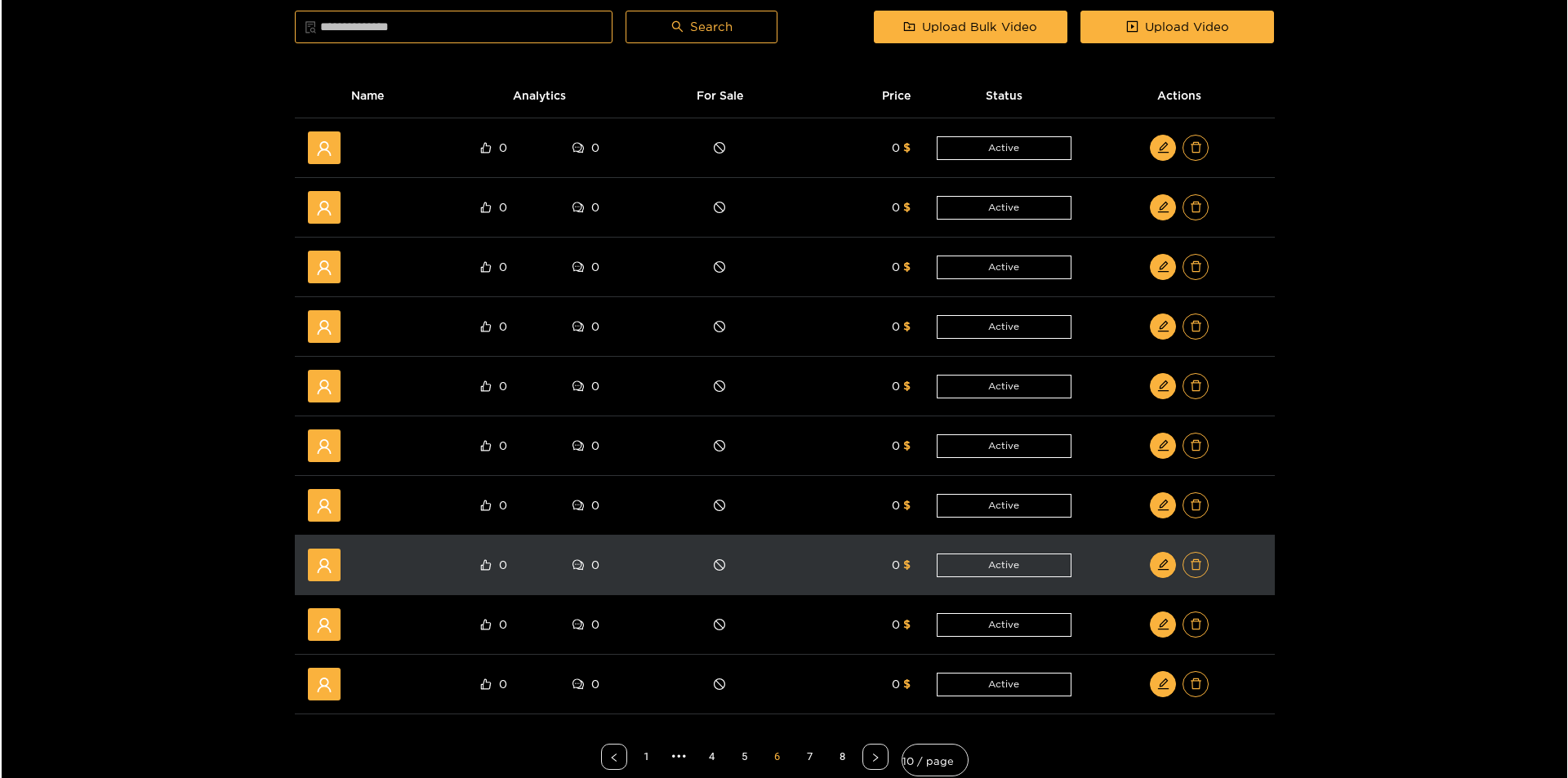
scroll to position [164, 0]
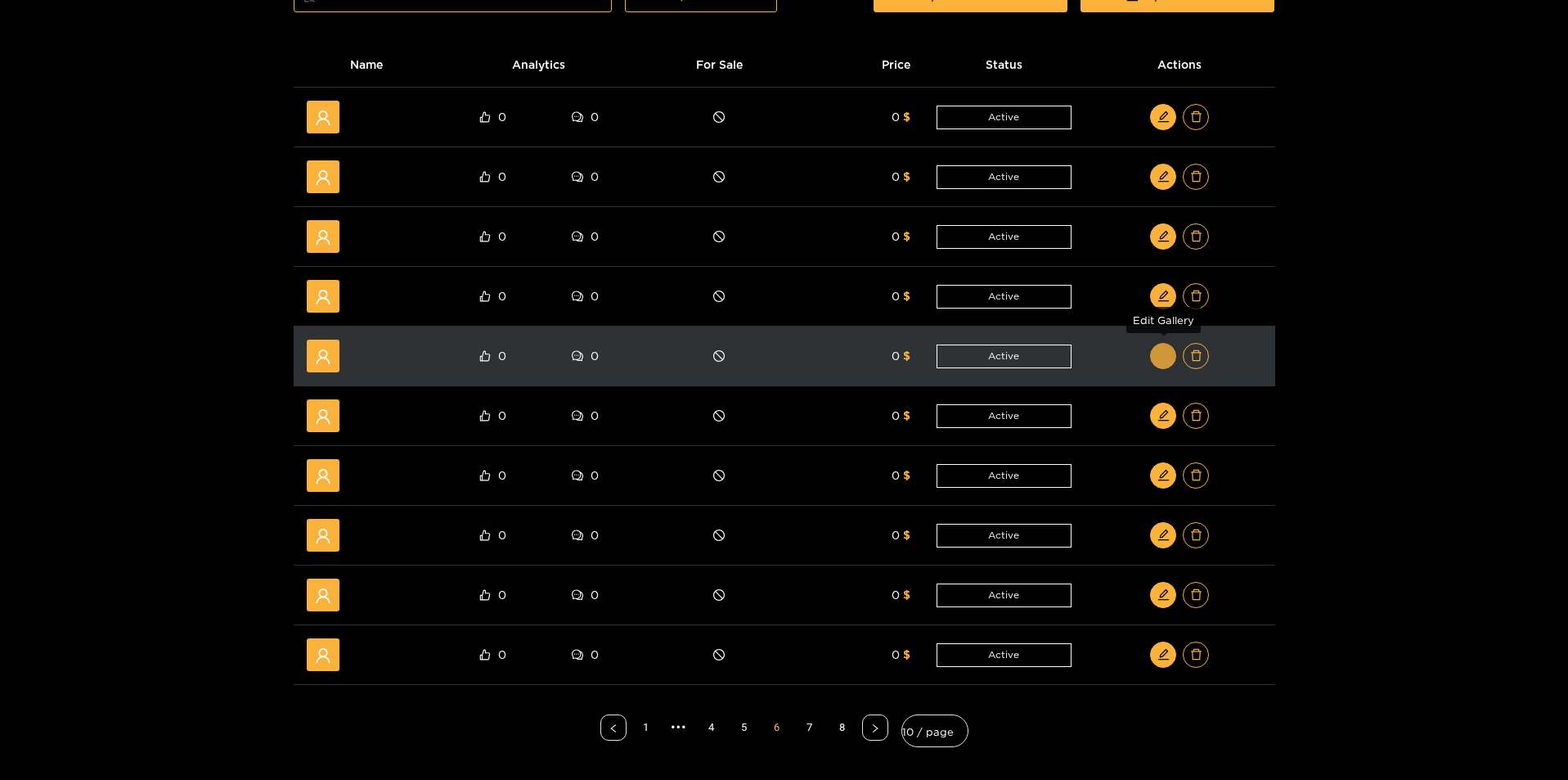
click at [1161, 367] on button "button" at bounding box center [1163, 355] width 26 height 26
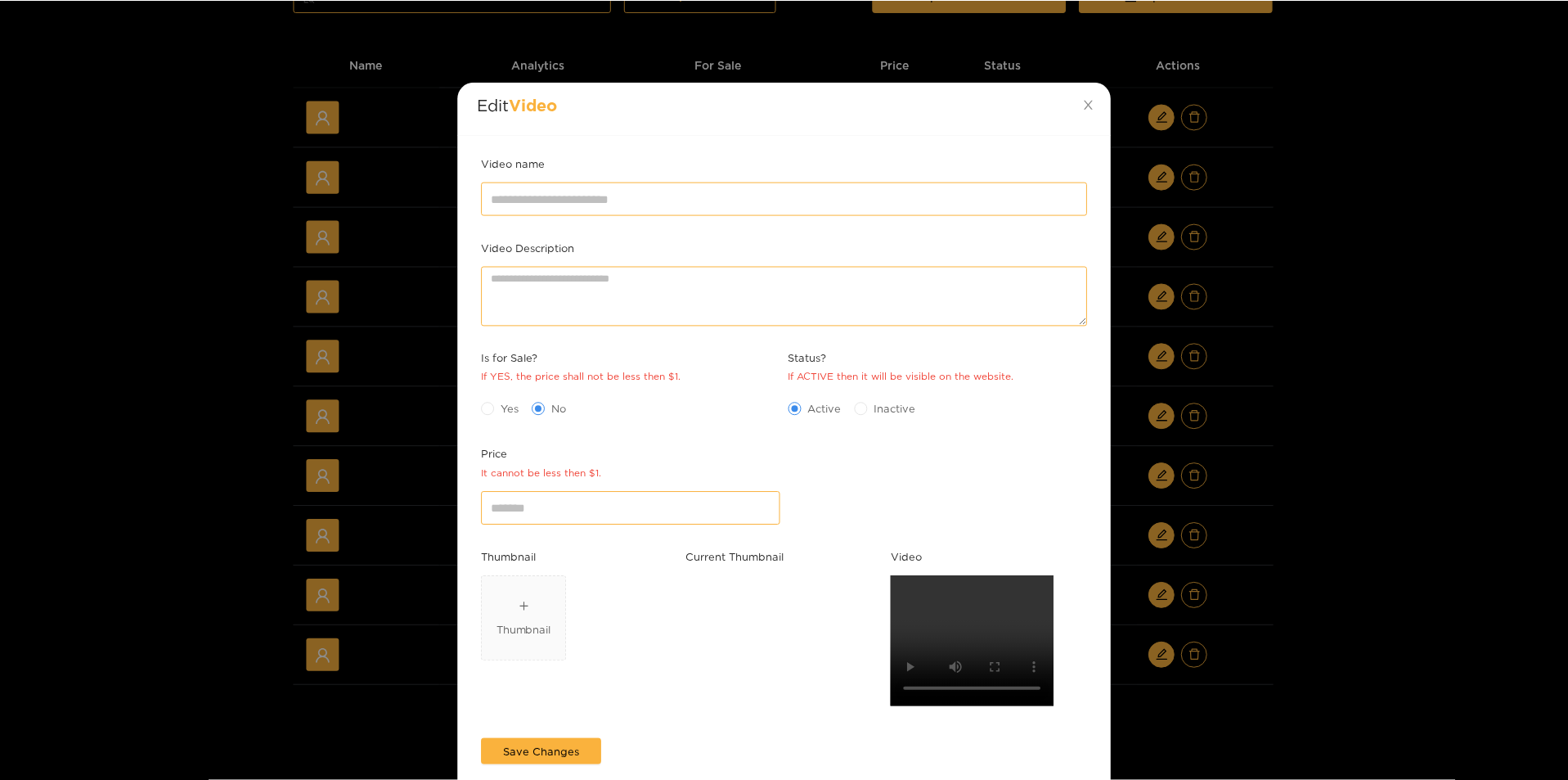
scroll to position [0, 0]
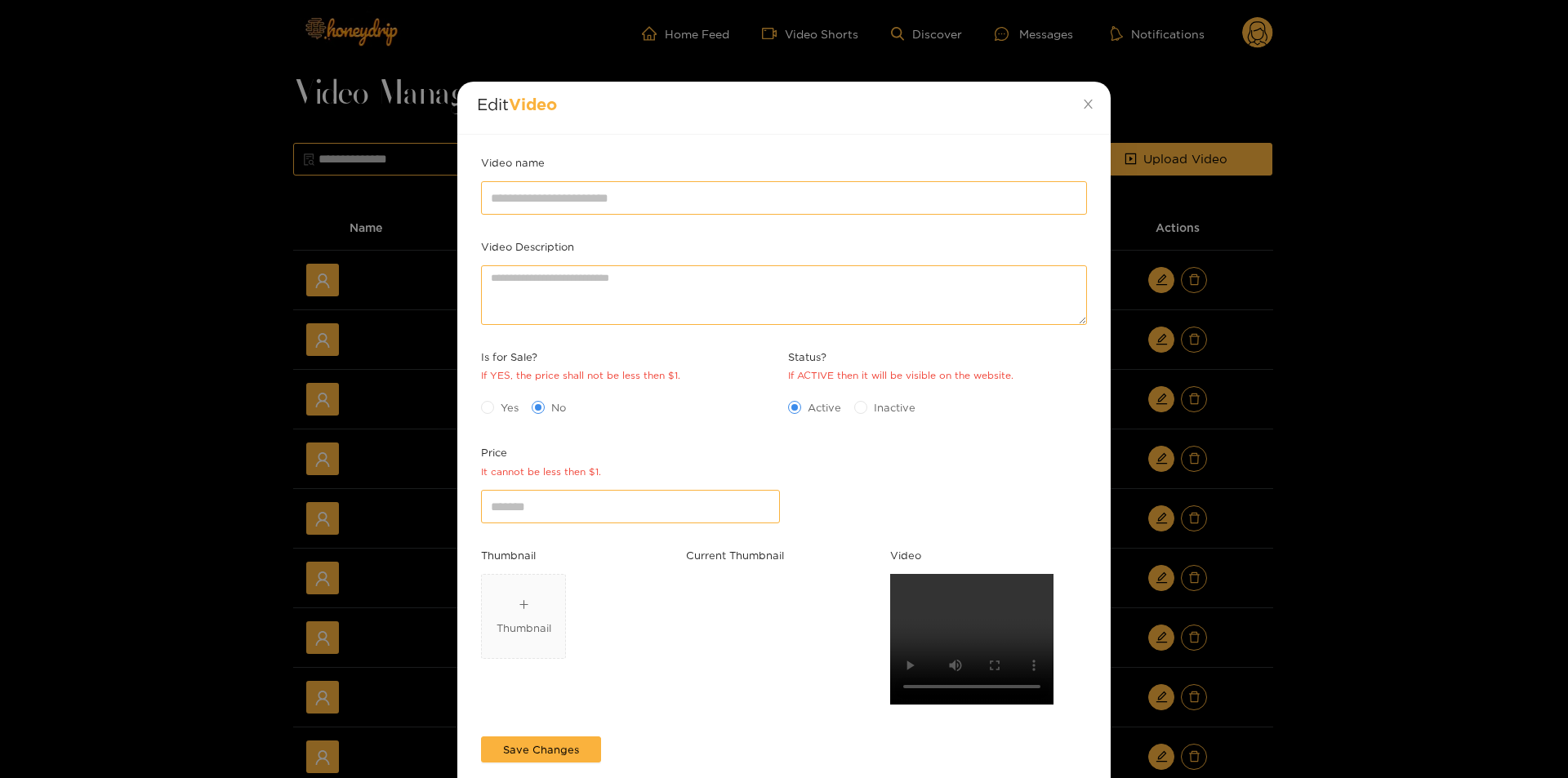
click at [1406, 551] on div "Edit Video Video name Video Description Is for Sale? If YES, the price shall no…" at bounding box center [784, 389] width 1568 height 778
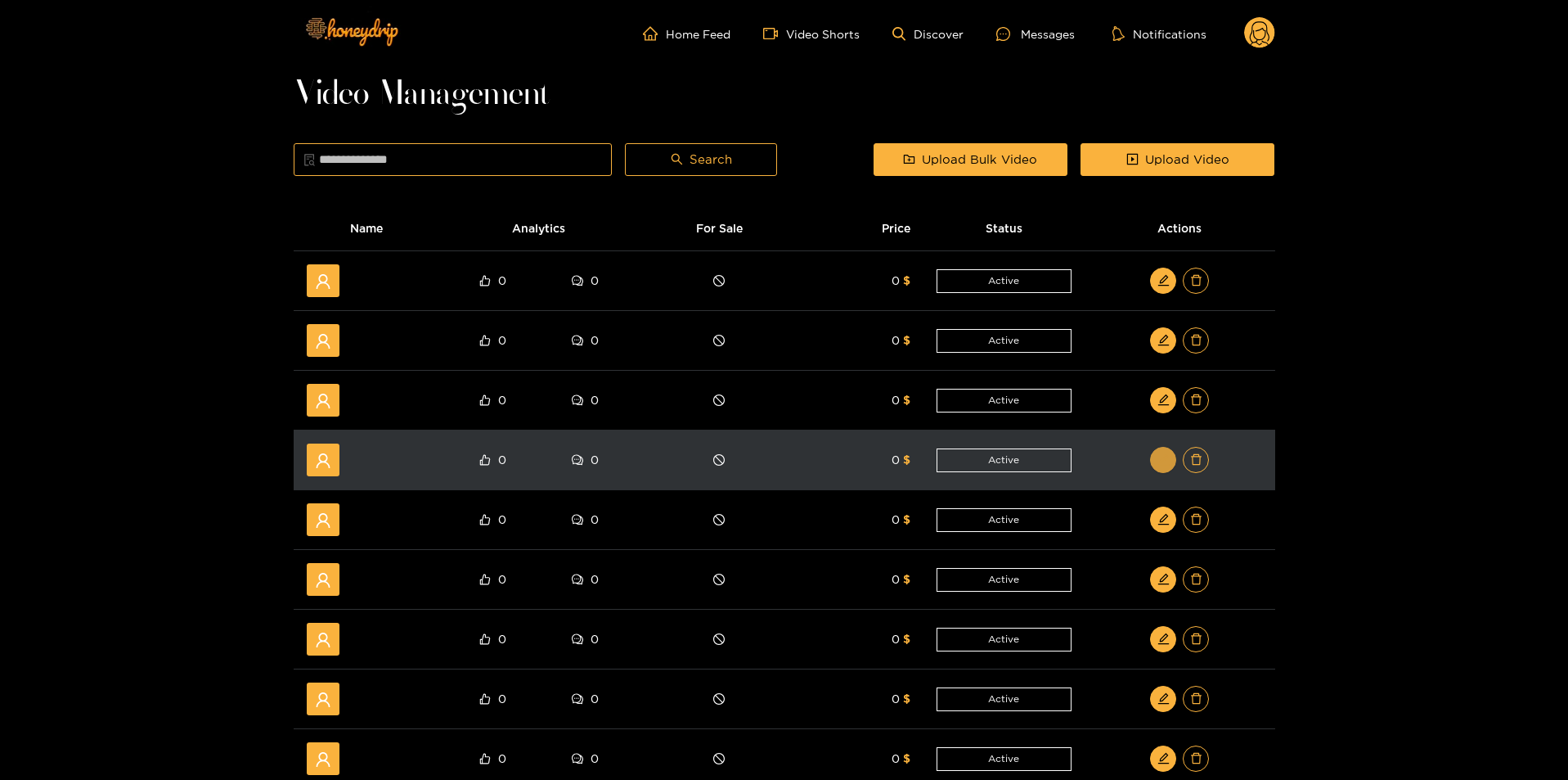
click at [1161, 455] on icon "edit" at bounding box center [1163, 460] width 12 height 12
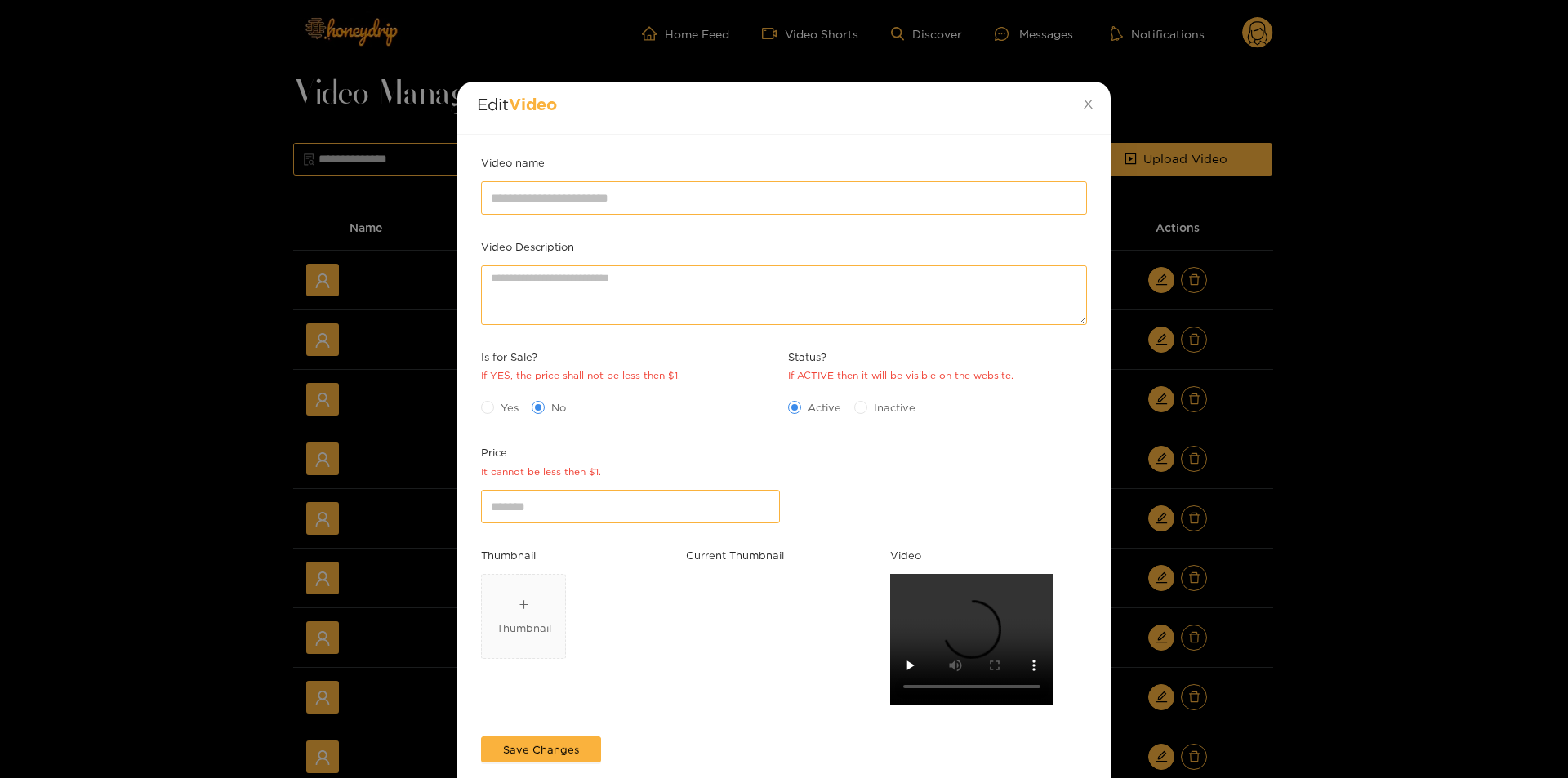
click at [1395, 495] on div "Edit Video Video name Video Description Is for Sale? If YES, the price shall no…" at bounding box center [784, 389] width 1568 height 778
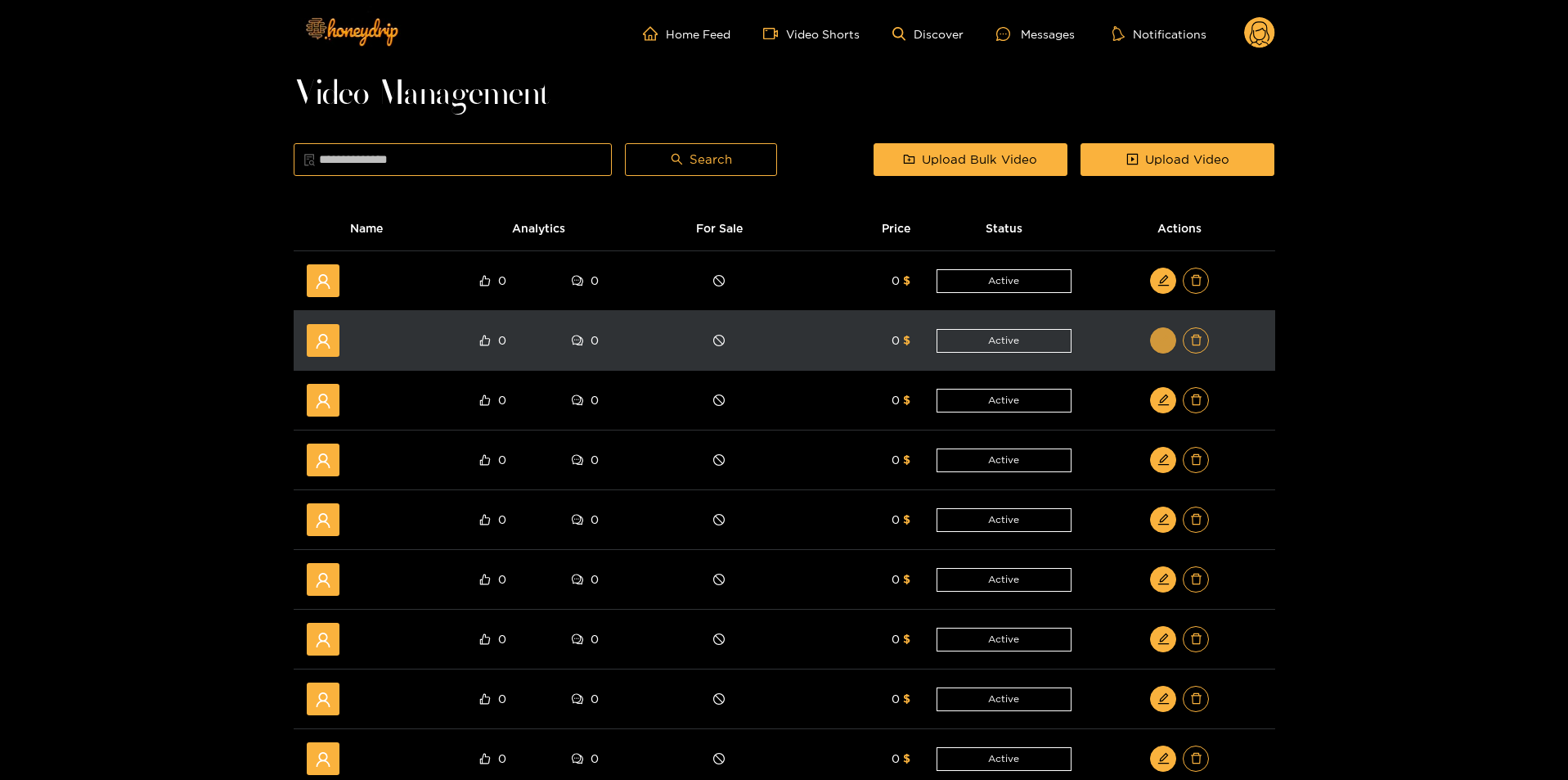
click at [1167, 350] on button "button" at bounding box center [1163, 340] width 26 height 26
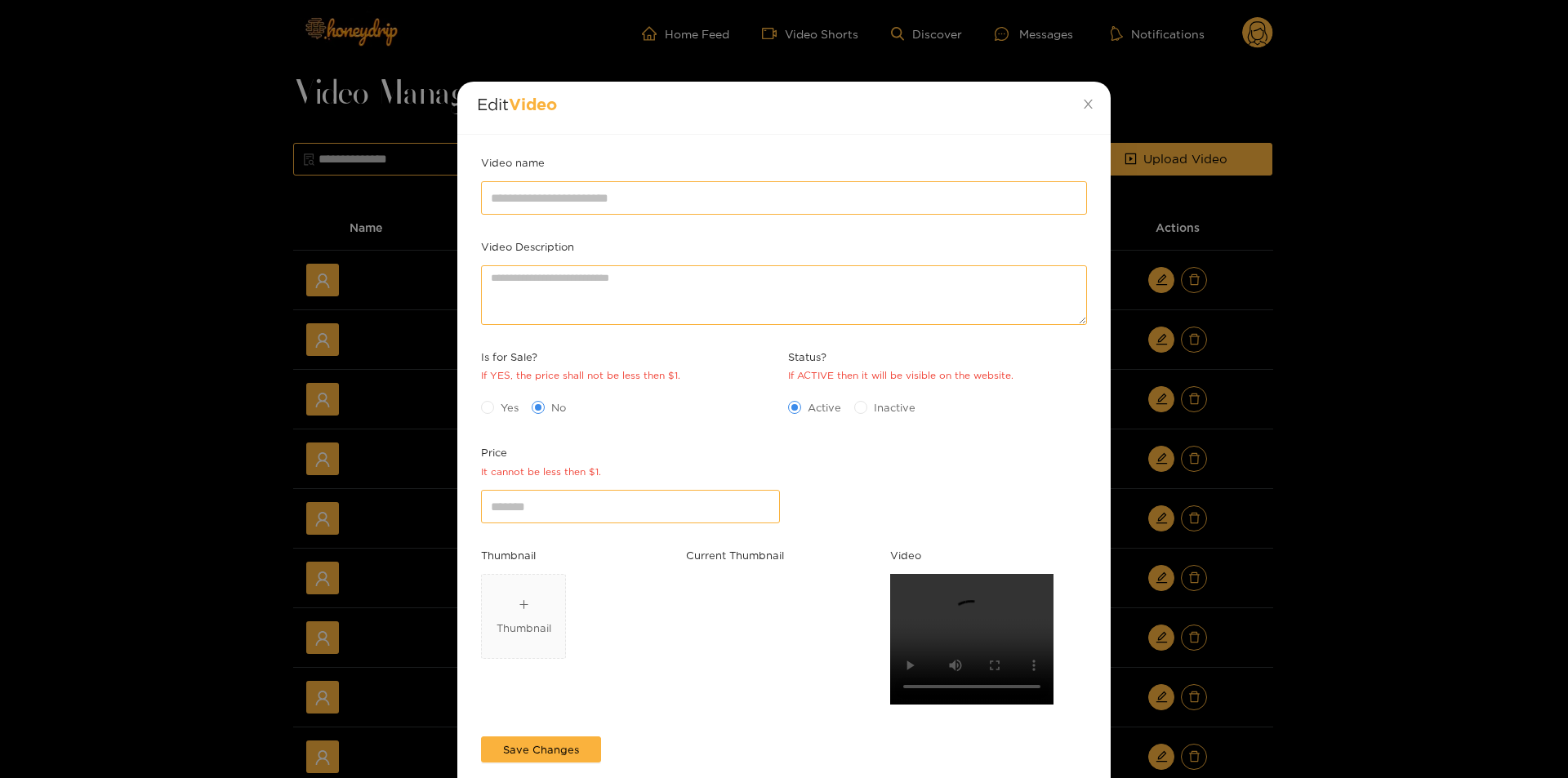
click at [1333, 389] on div "Edit Video Video name Video Description Is for Sale? If YES, the price shall no…" at bounding box center [784, 389] width 1568 height 778
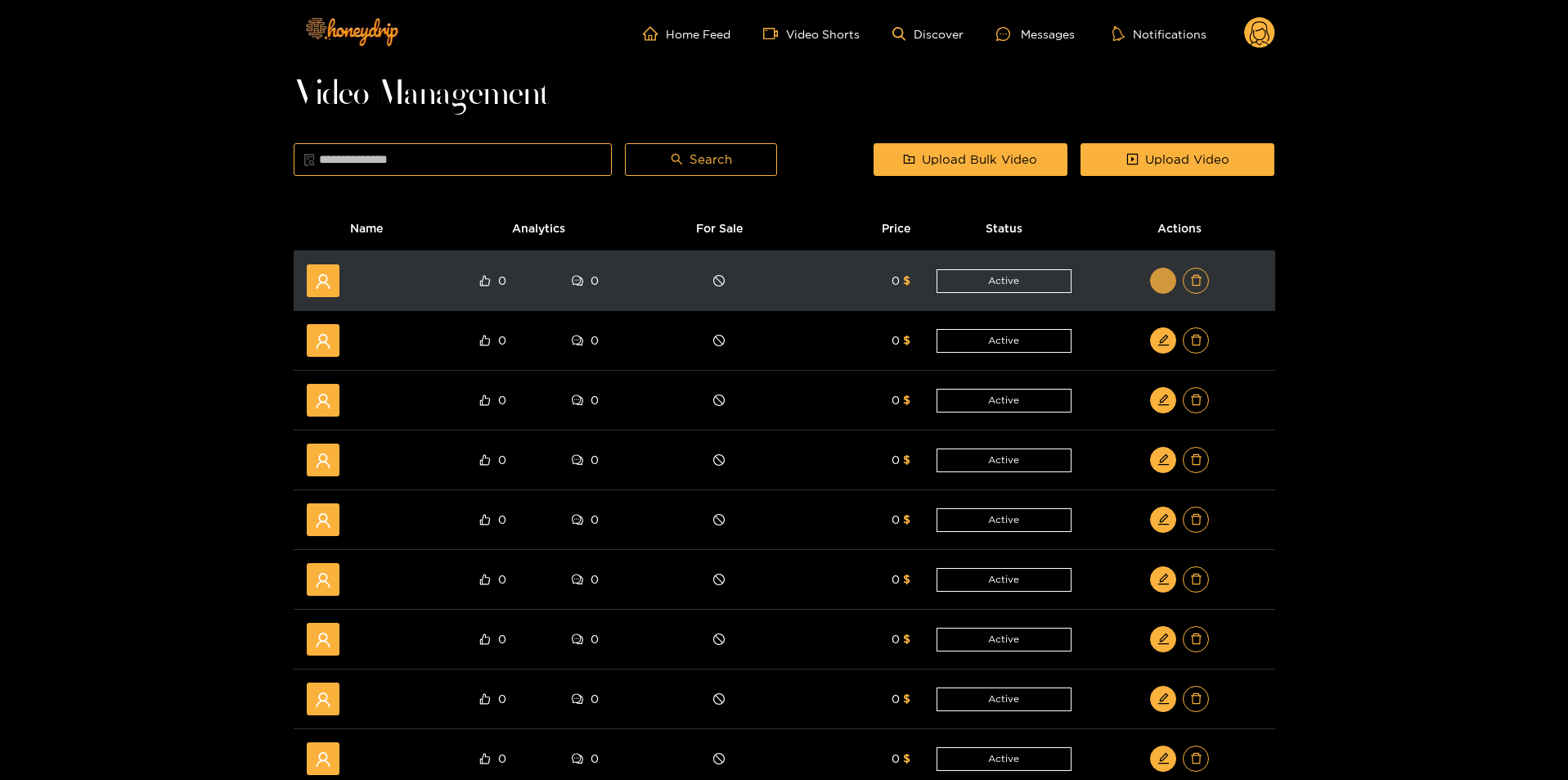
click at [1159, 280] on icon "edit" at bounding box center [1163, 280] width 12 height 12
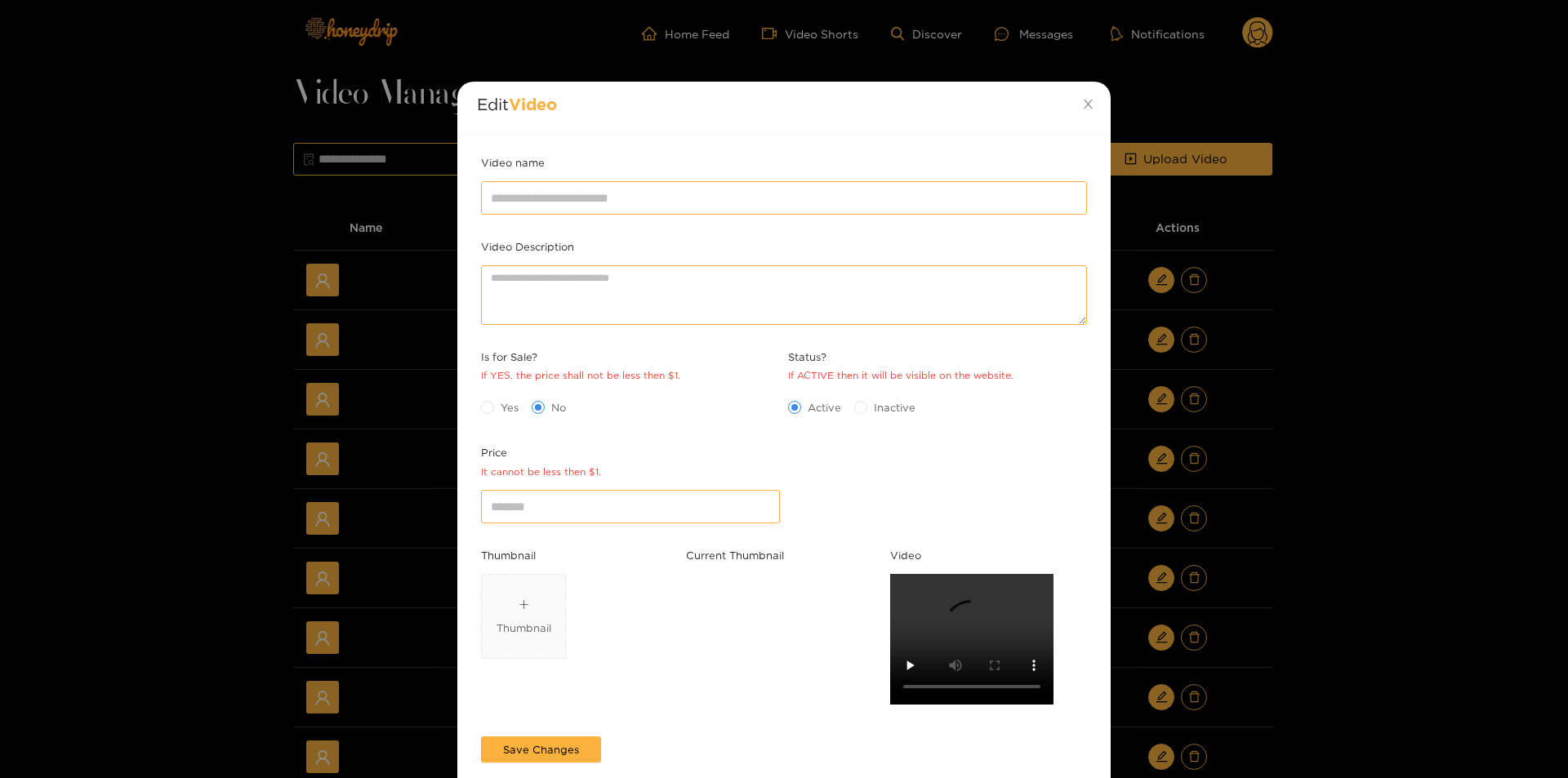
click at [1380, 469] on div "Edit Video Video name Video Description Is for Sale? If YES, the price shall no…" at bounding box center [784, 389] width 1568 height 778
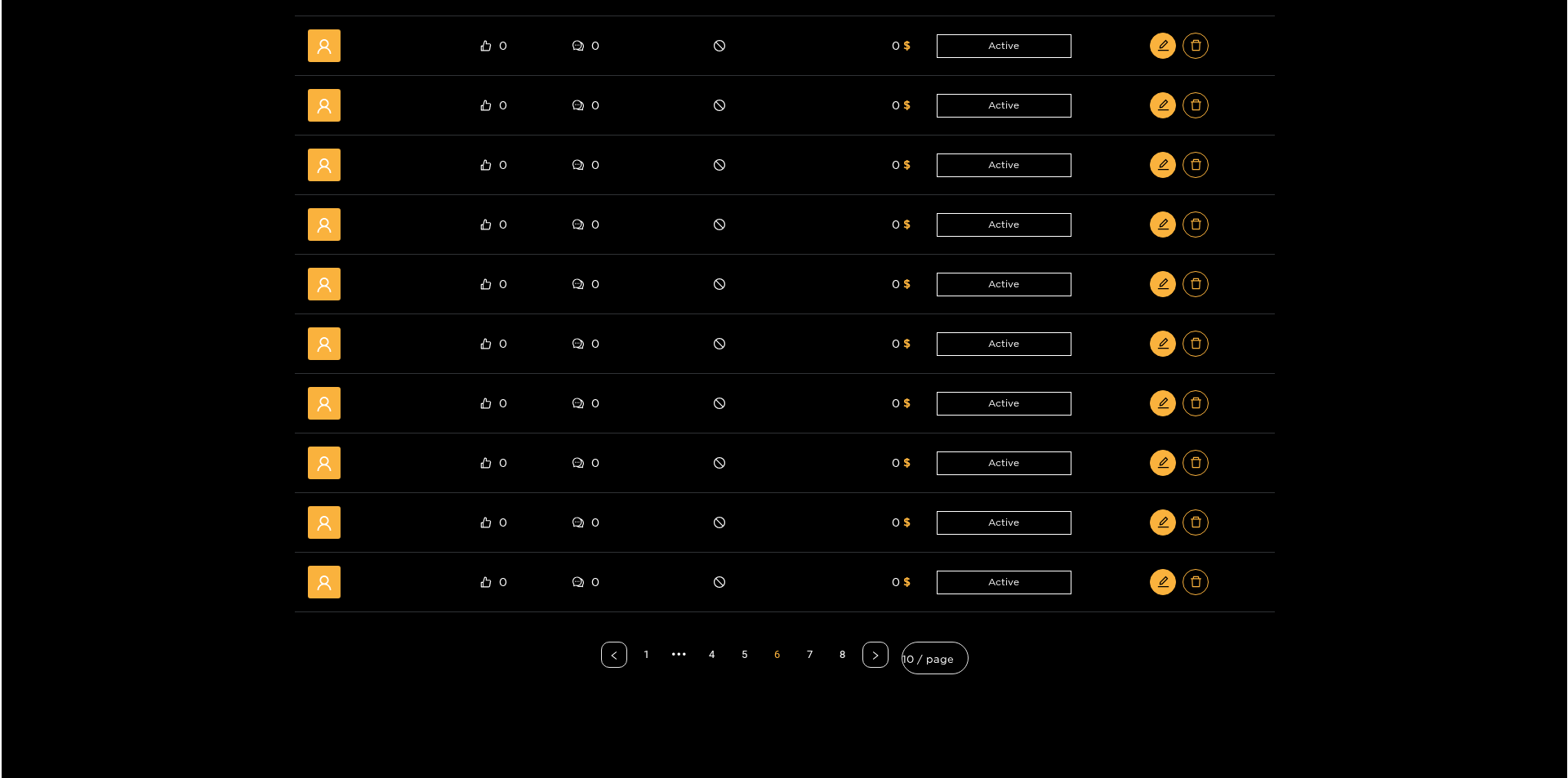
scroll to position [245, 0]
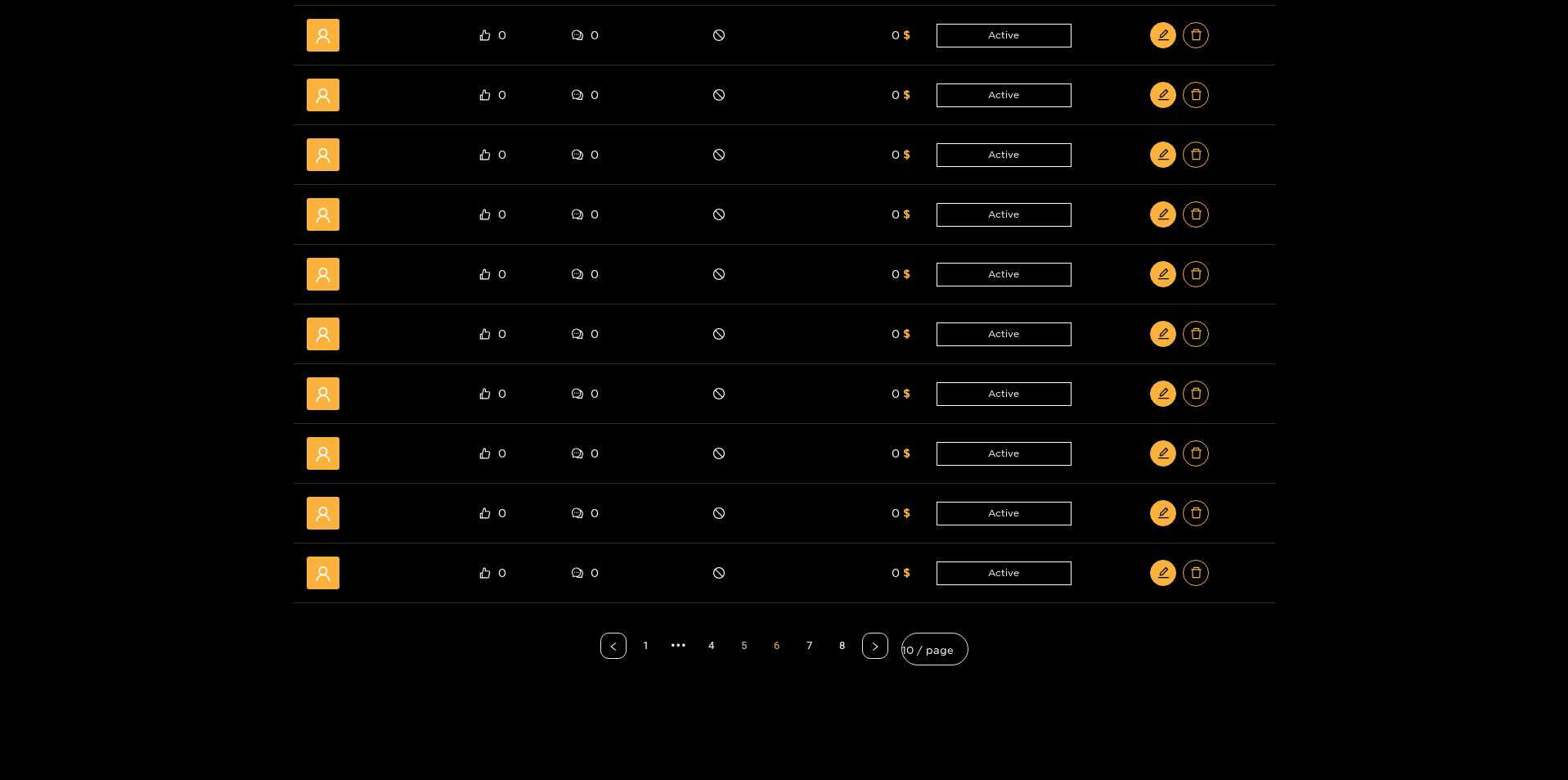
click at [747, 643] on link "5" at bounding box center [744, 645] width 25 height 25
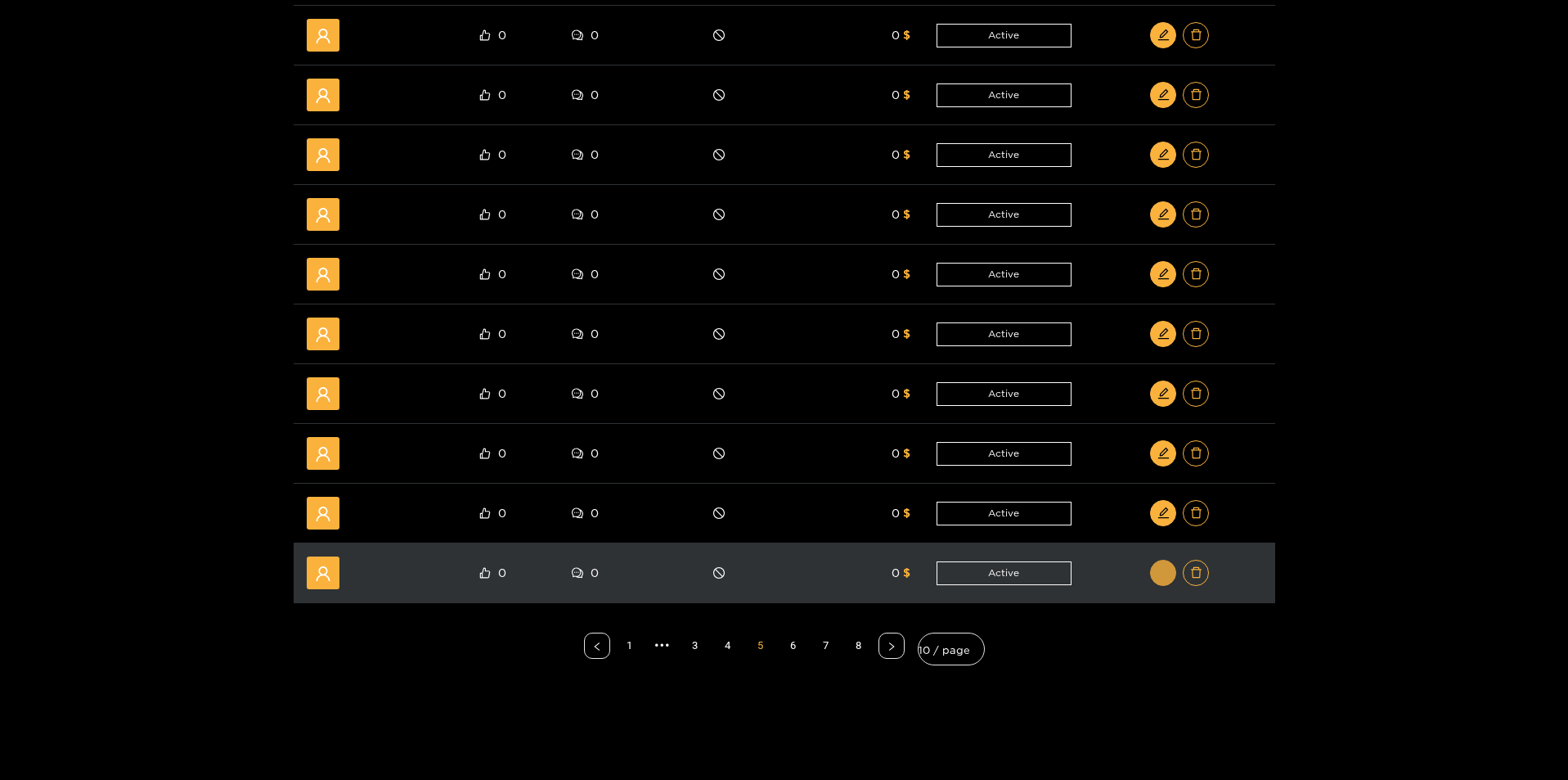
click at [1155, 578] on button "button" at bounding box center [1163, 572] width 26 height 26
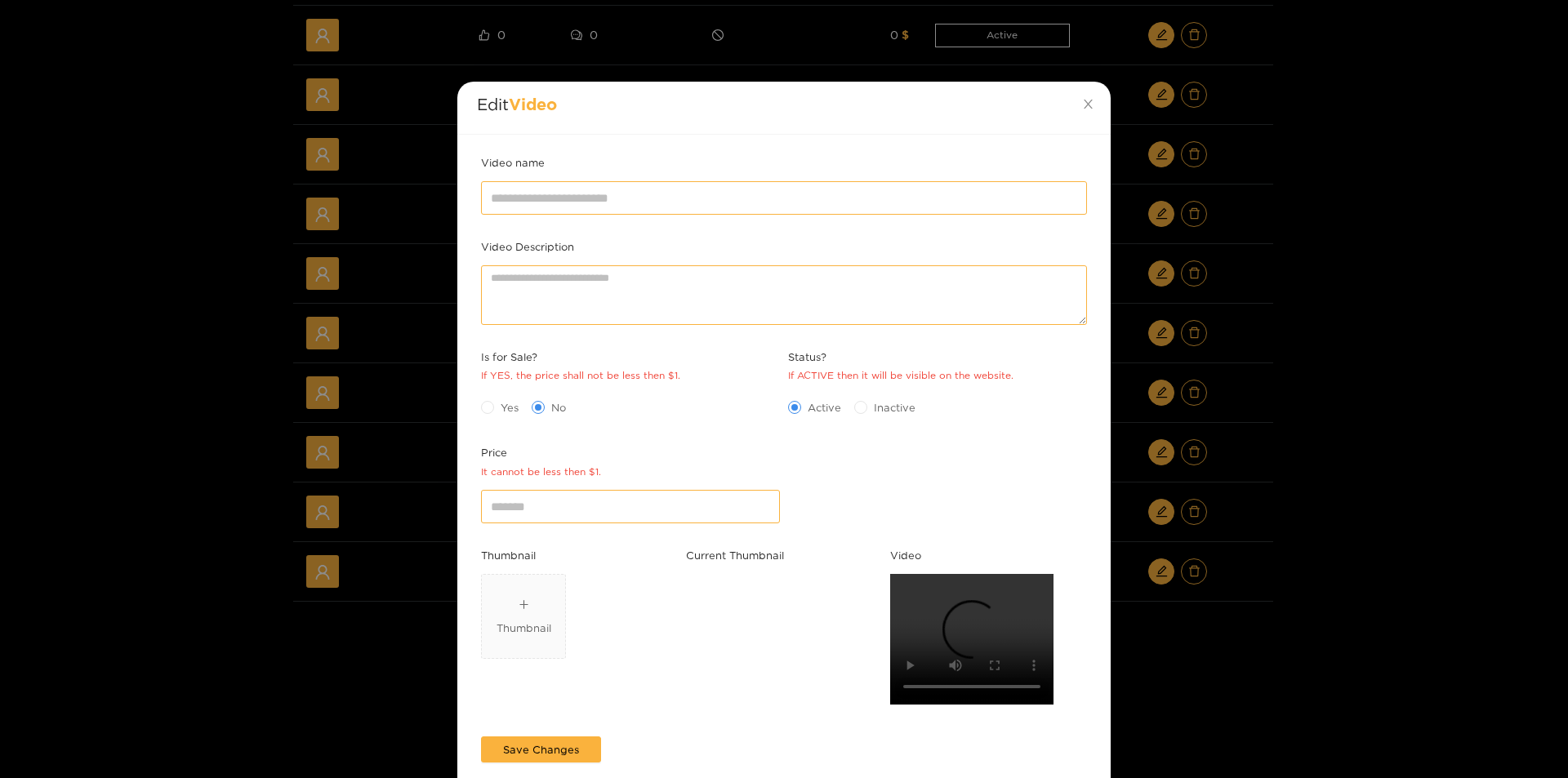
click at [1353, 605] on div "Edit Video Video name Video Description Is for Sale? If YES, the price shall no…" at bounding box center [784, 389] width 1568 height 778
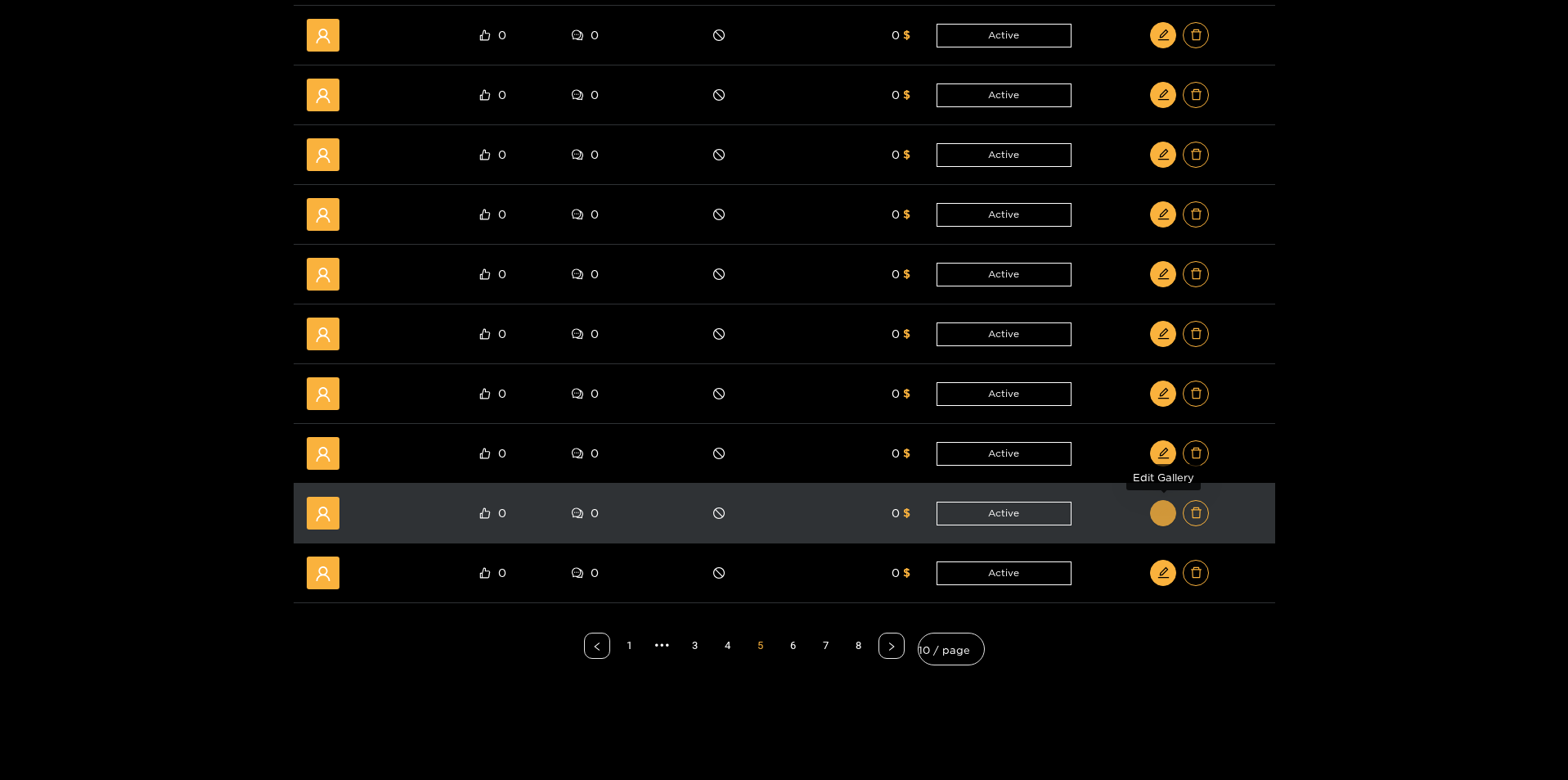
click at [1170, 508] on button "button" at bounding box center [1163, 513] width 26 height 26
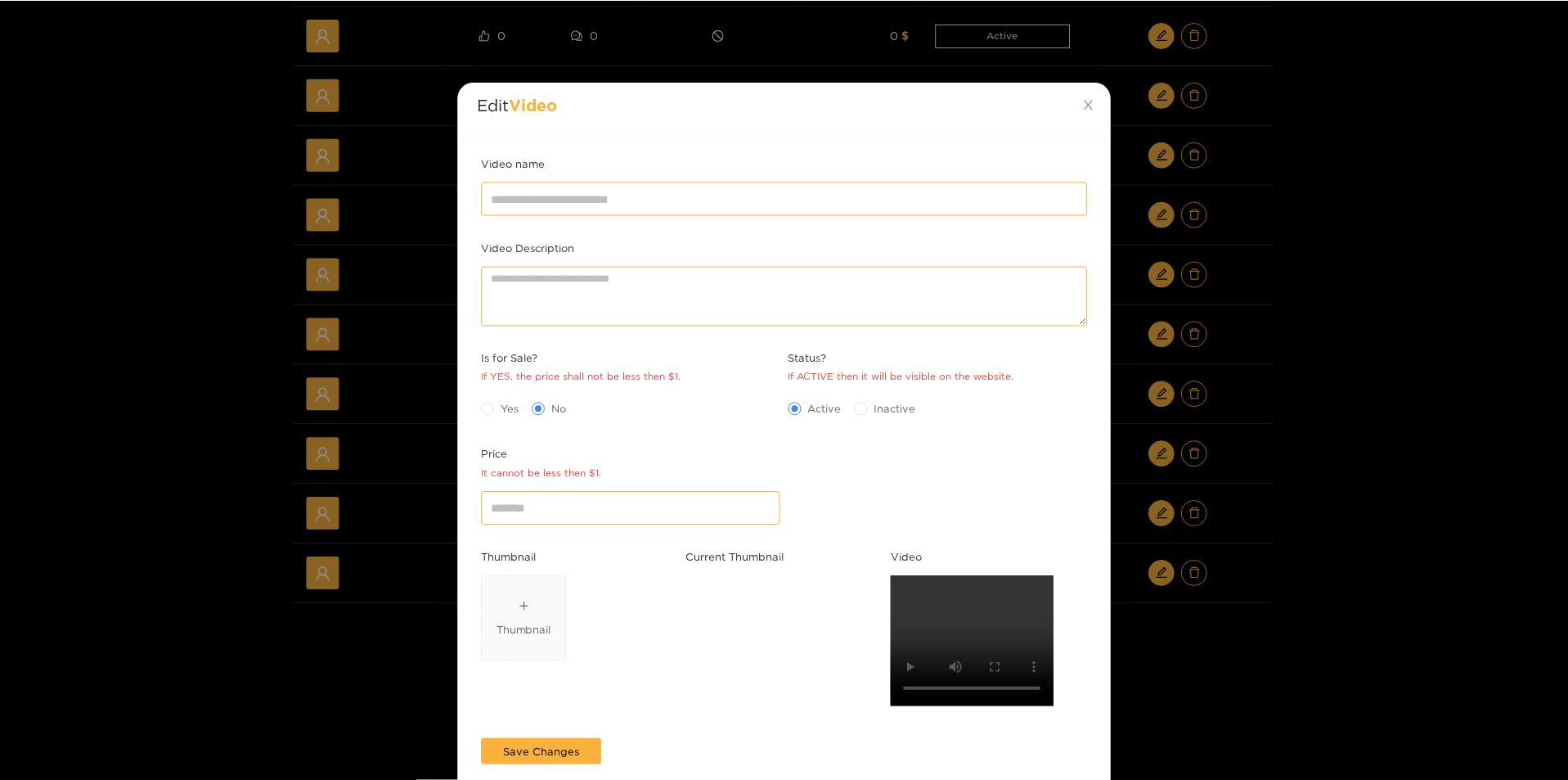
scroll to position [0, 0]
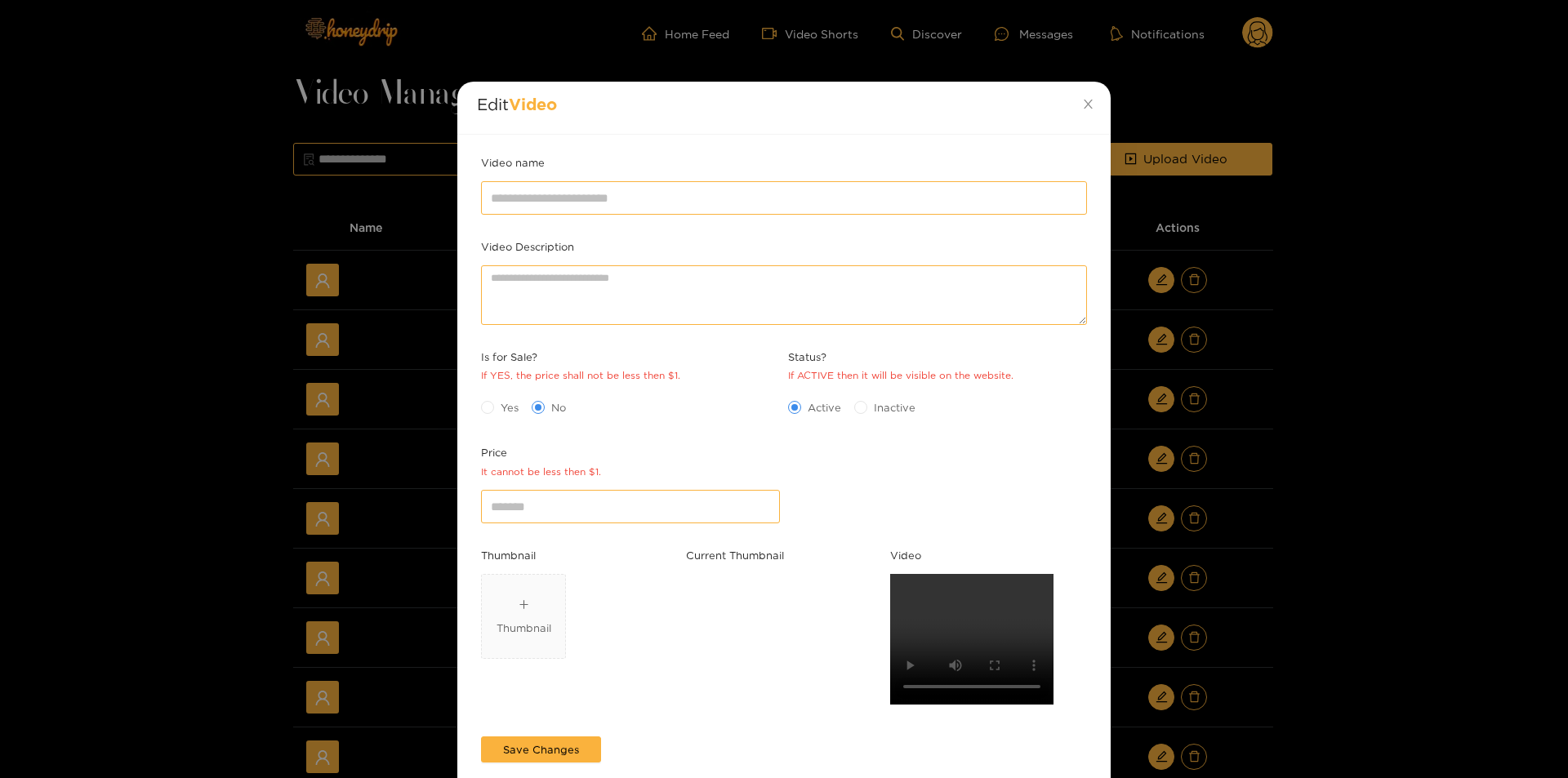
click at [1462, 581] on div "Edit Video Video name Video Description Is for Sale? If YES, the price shall no…" at bounding box center [784, 389] width 1568 height 778
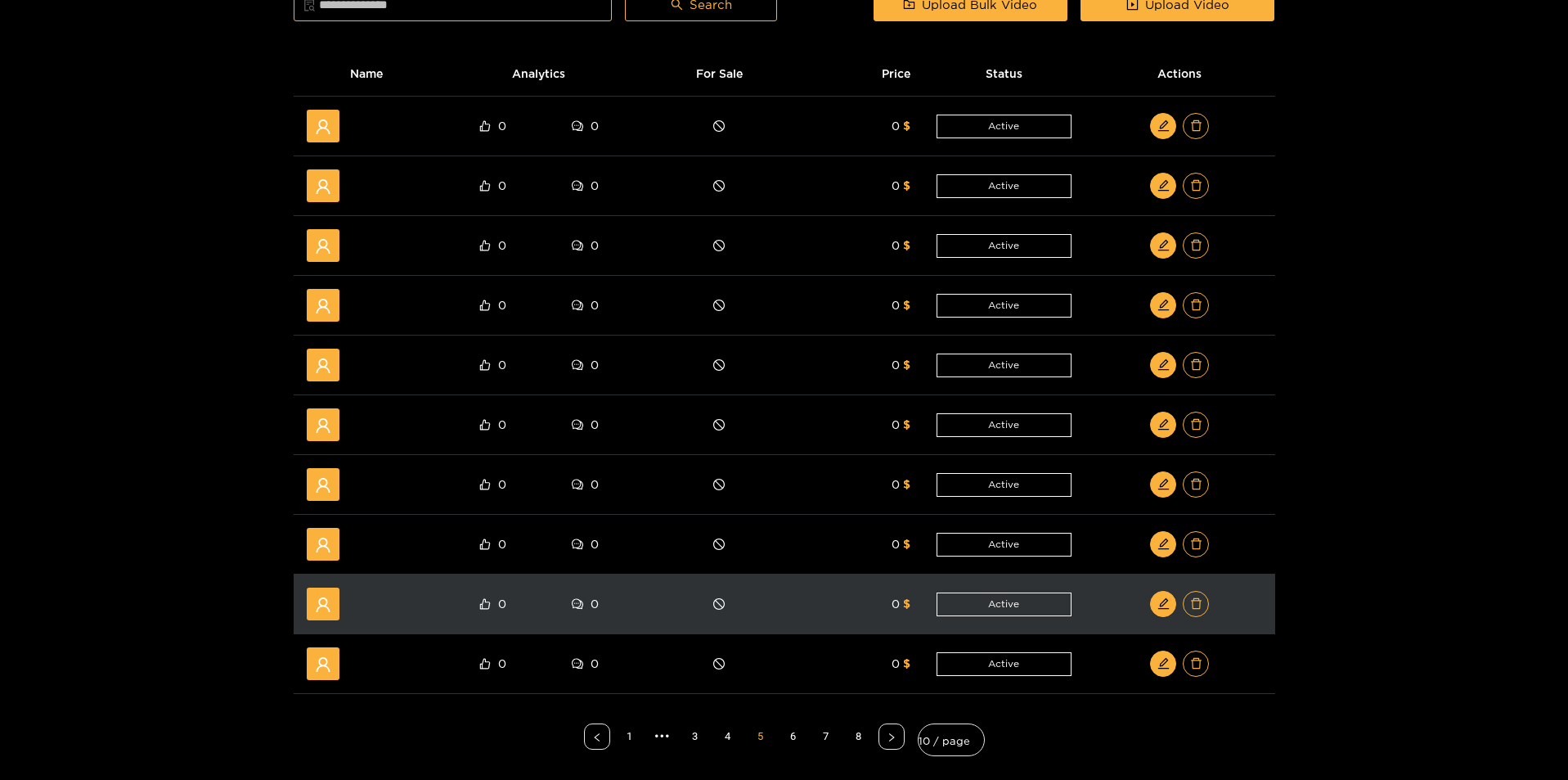
scroll to position [164, 0]
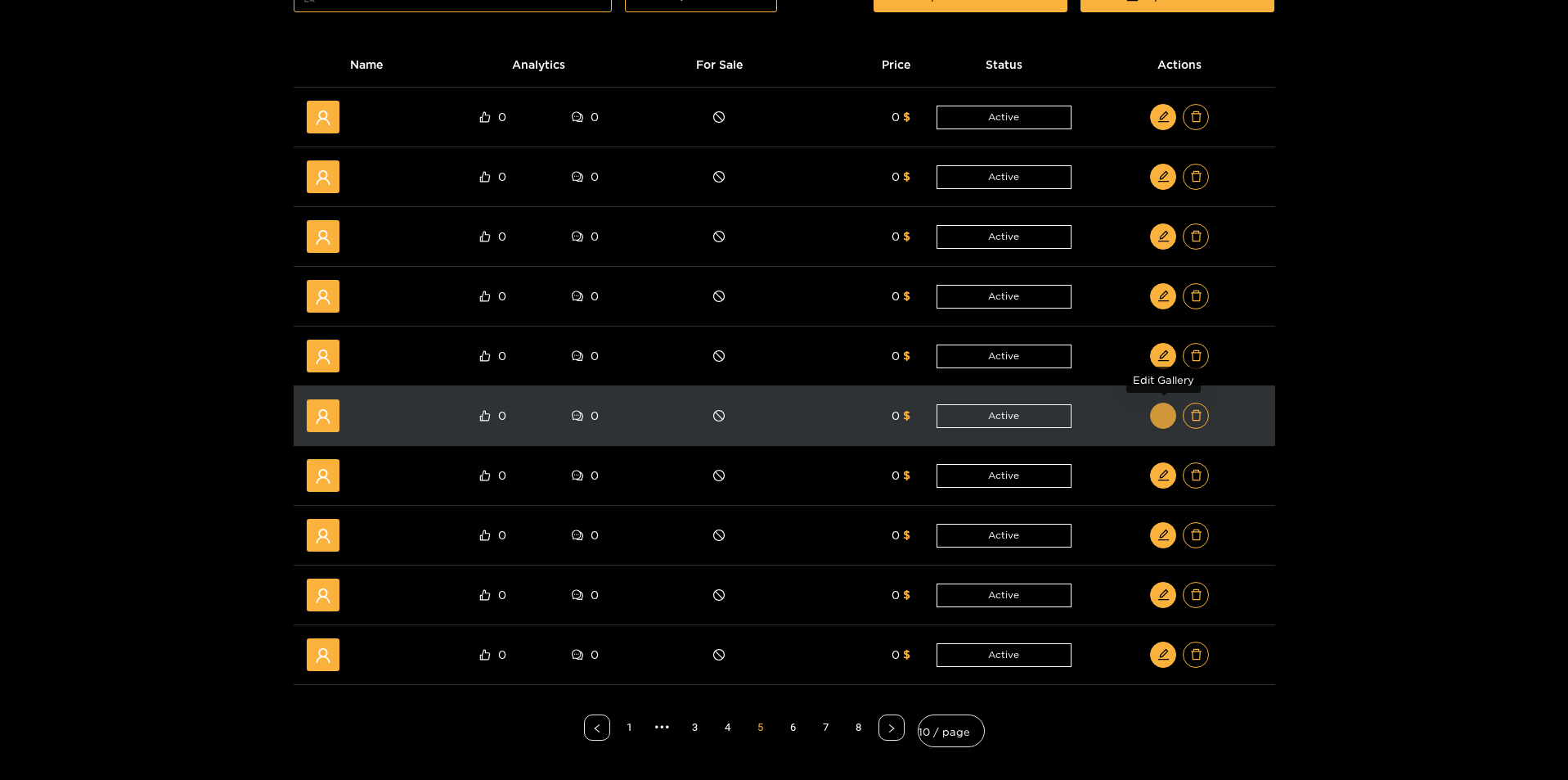
click at [1158, 420] on icon "edit" at bounding box center [1162, 415] width 10 height 10
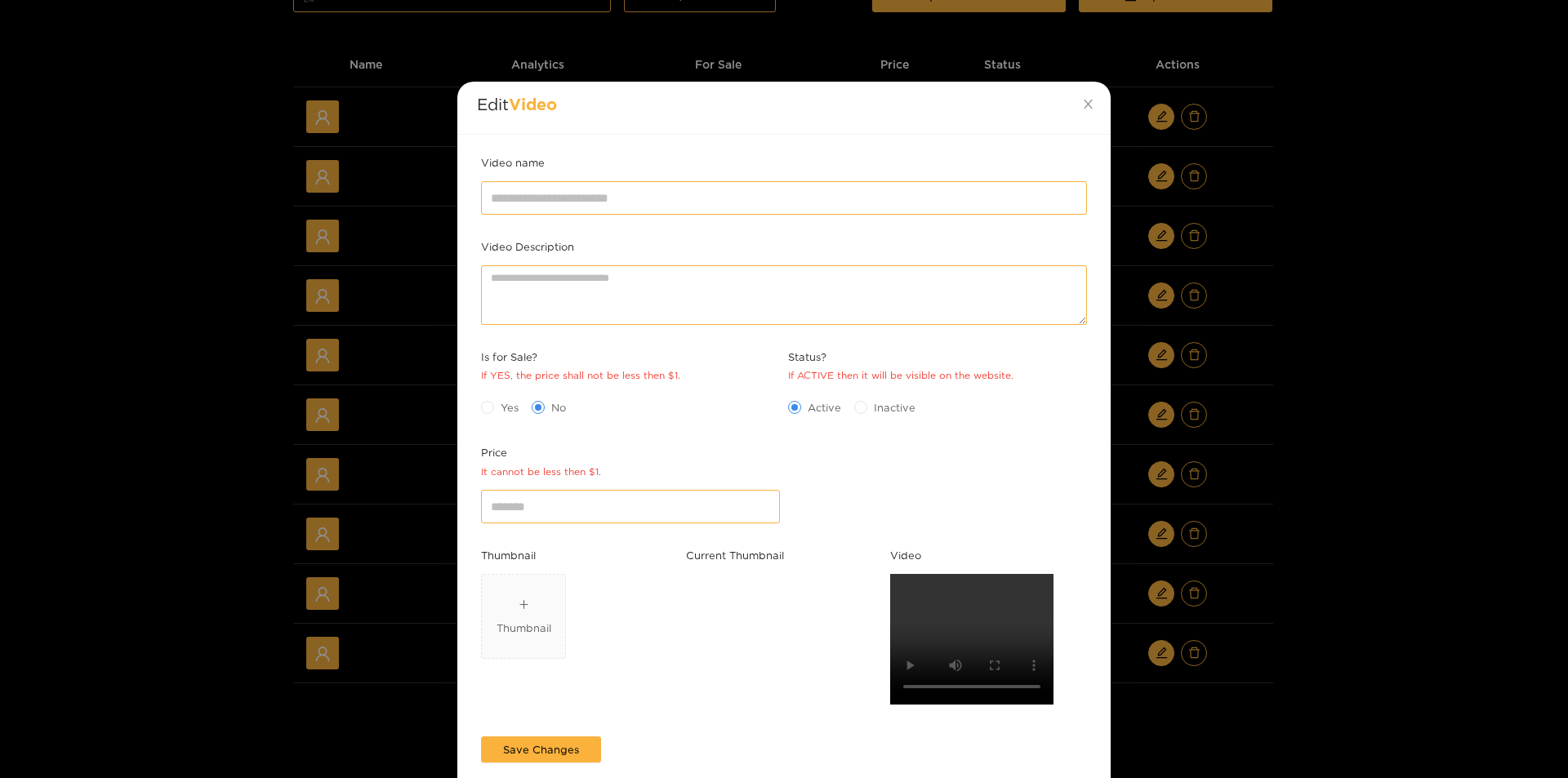
click at [1355, 447] on div "Edit Video Video name Video Description Is for Sale? If YES, the price shall no…" at bounding box center [784, 389] width 1568 height 778
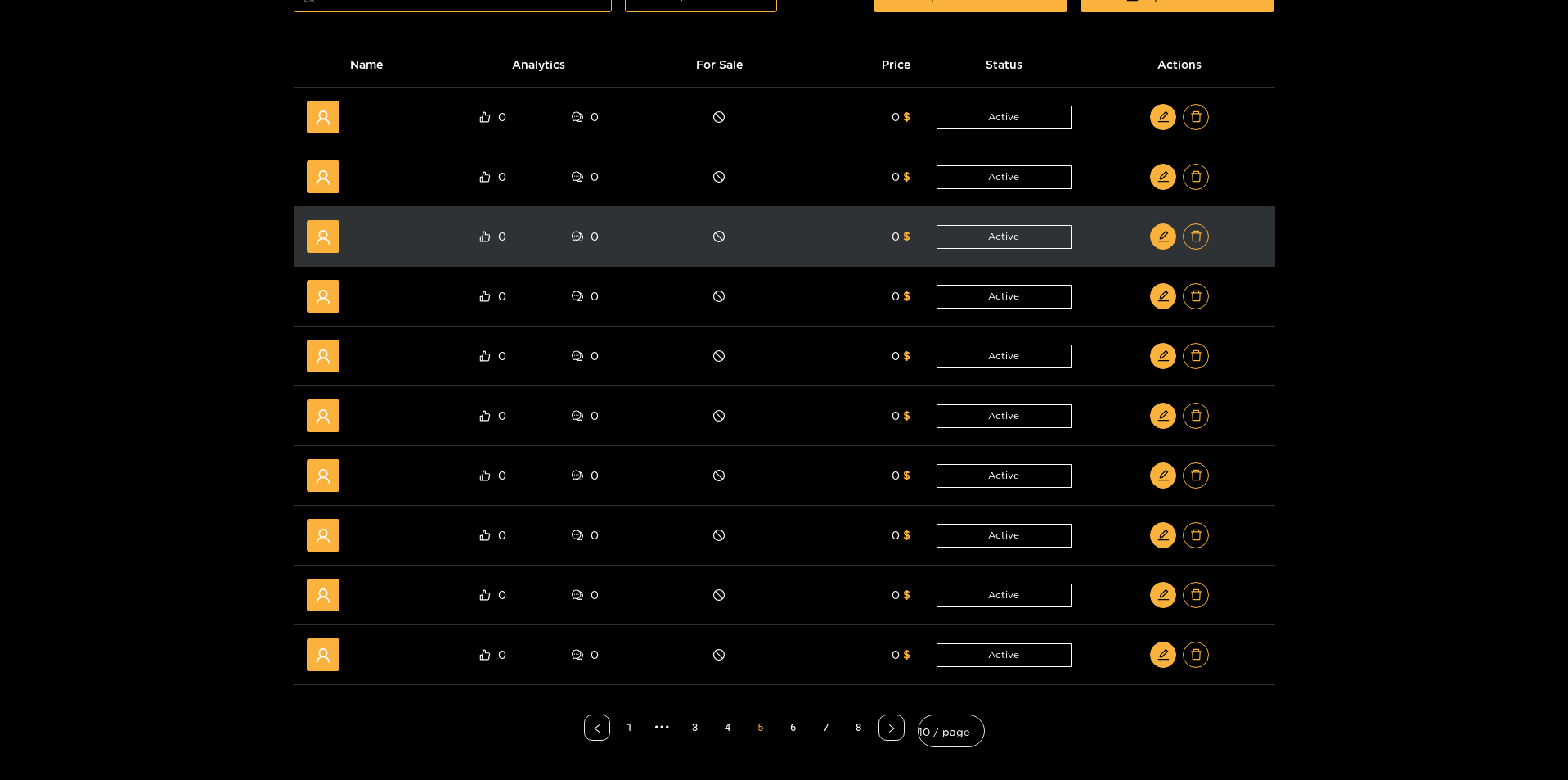
click at [1155, 248] on div at bounding box center [1179, 236] width 164 height 26
click at [1163, 236] on icon "edit" at bounding box center [1163, 236] width 12 height 12
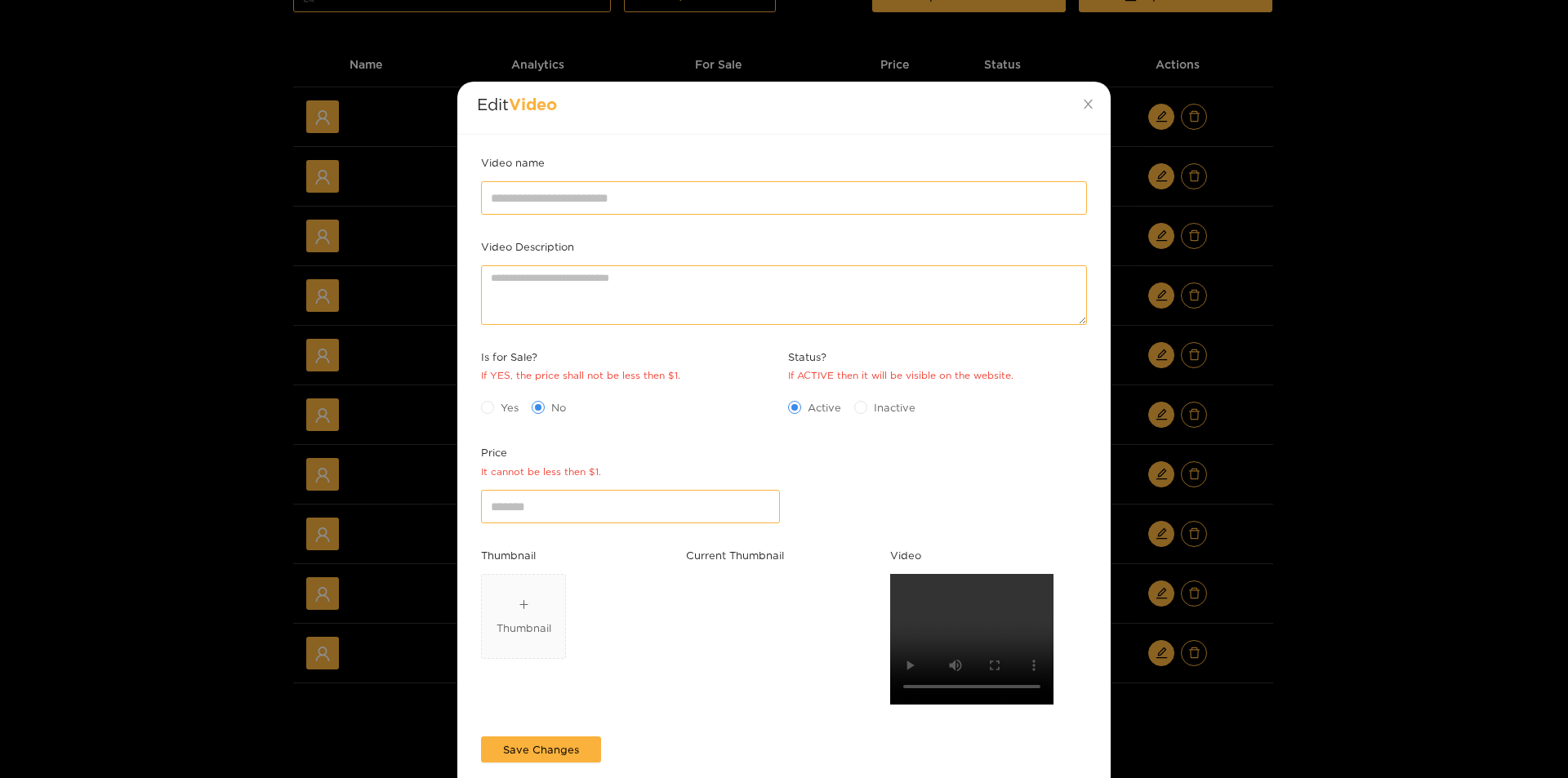
click at [1363, 245] on div "Edit Video Video name Video Description Is for Sale? If YES, the price shall no…" at bounding box center [784, 389] width 1568 height 778
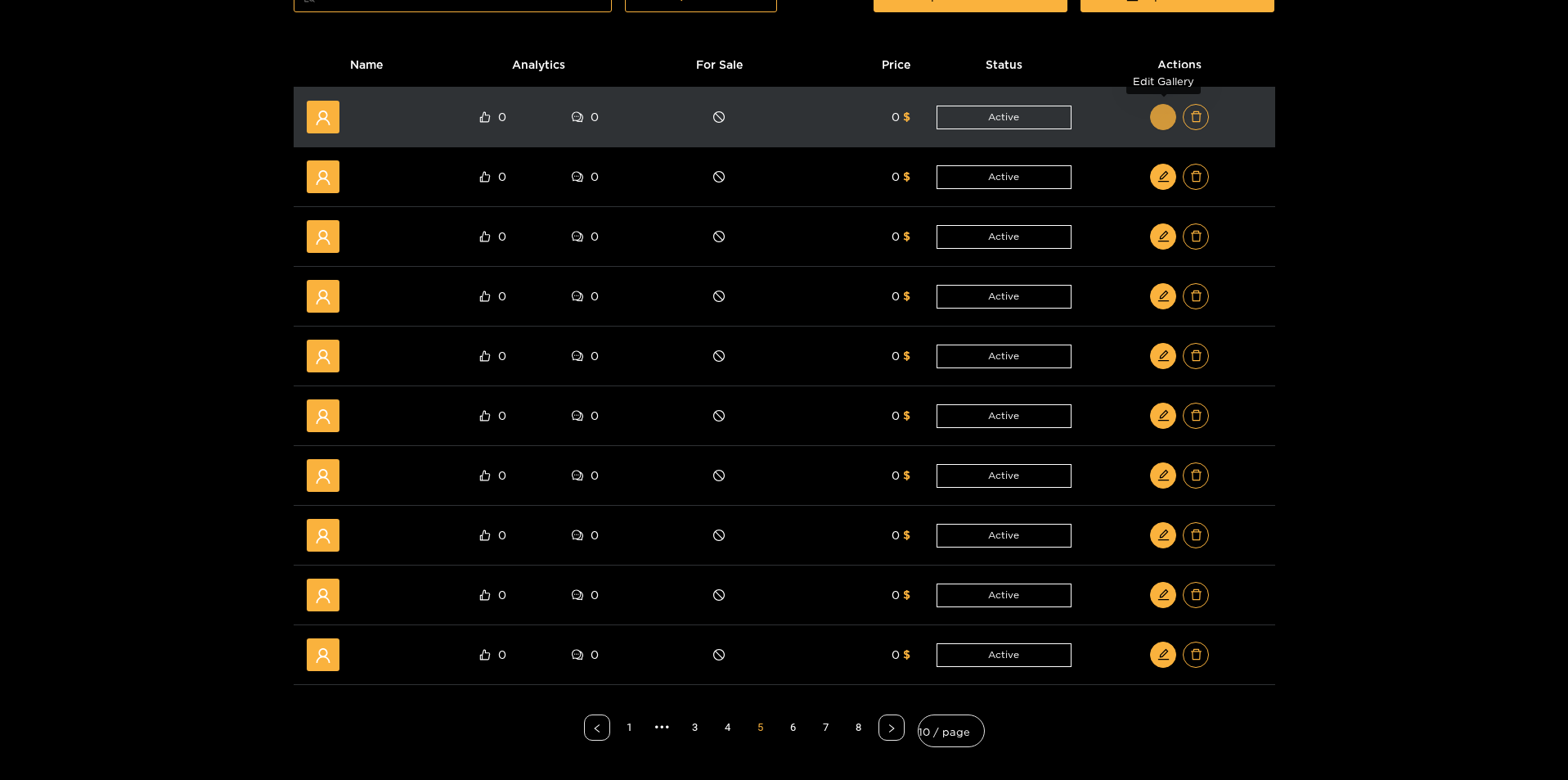
click at [1158, 114] on icon "edit" at bounding box center [1163, 116] width 12 height 12
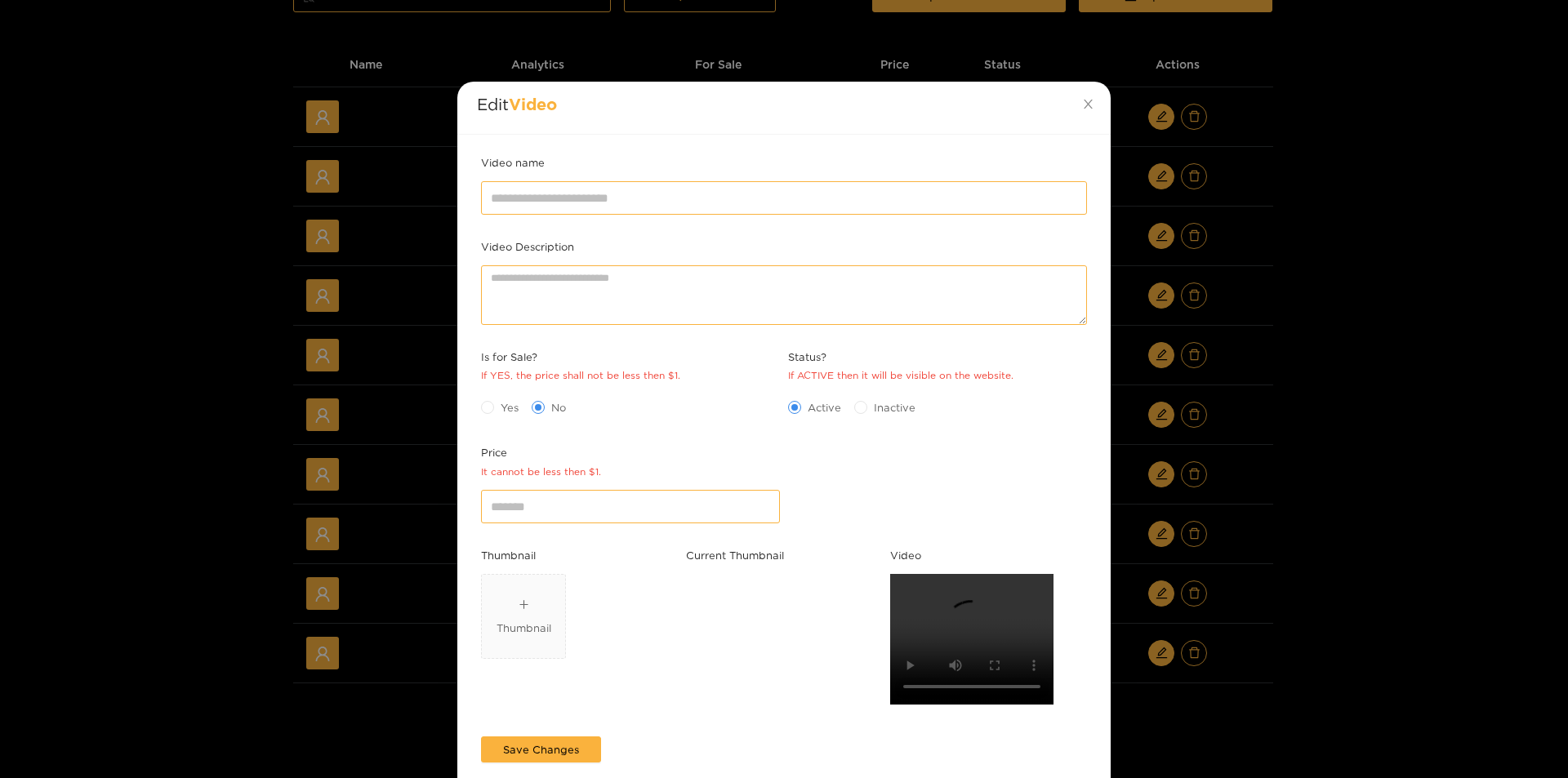
click at [1449, 280] on div "Edit Video Video name Video Description Is for Sale? If YES, the price shall no…" at bounding box center [784, 389] width 1568 height 778
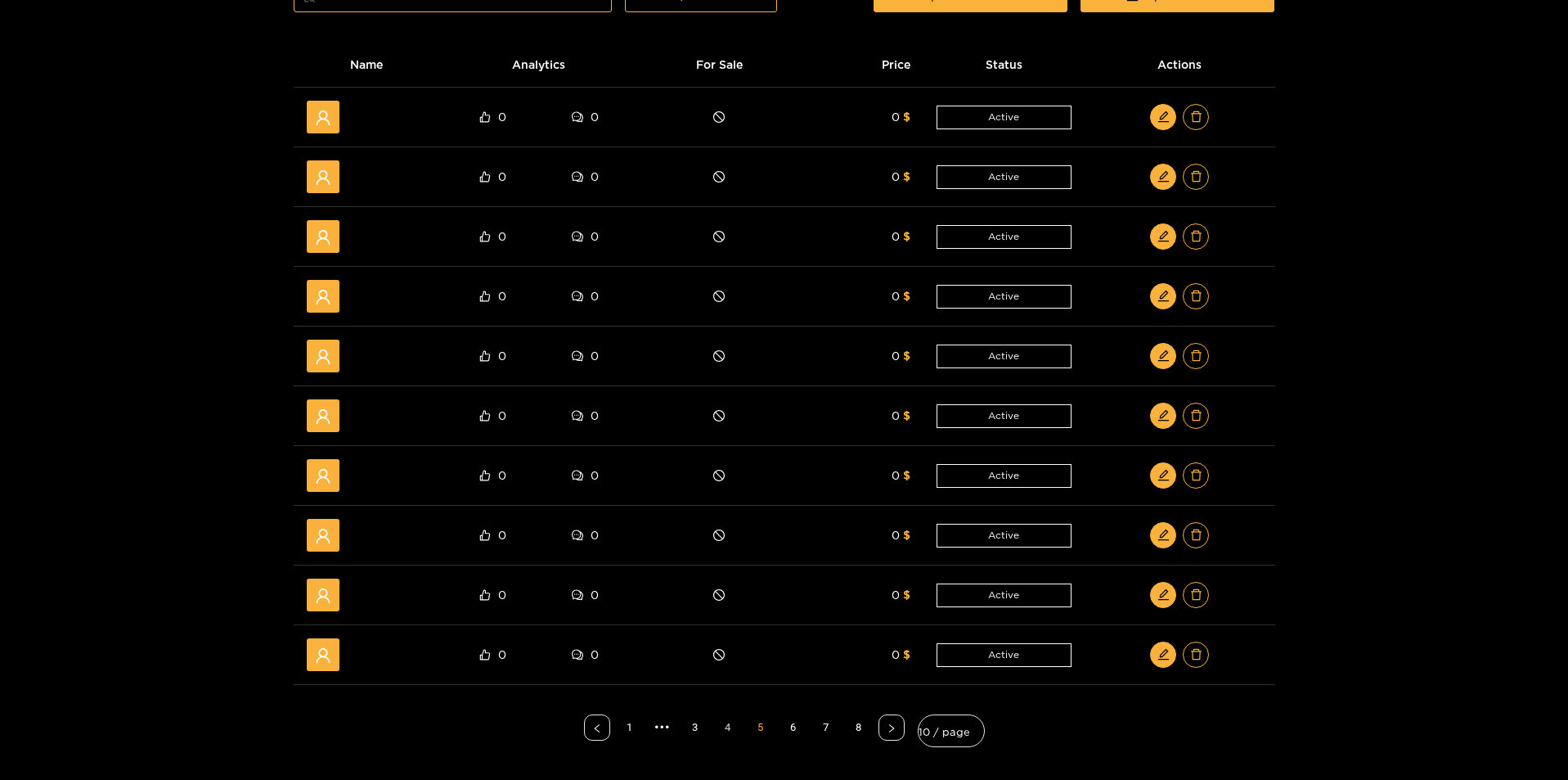
click at [733, 720] on link "4" at bounding box center [728, 727] width 25 height 25
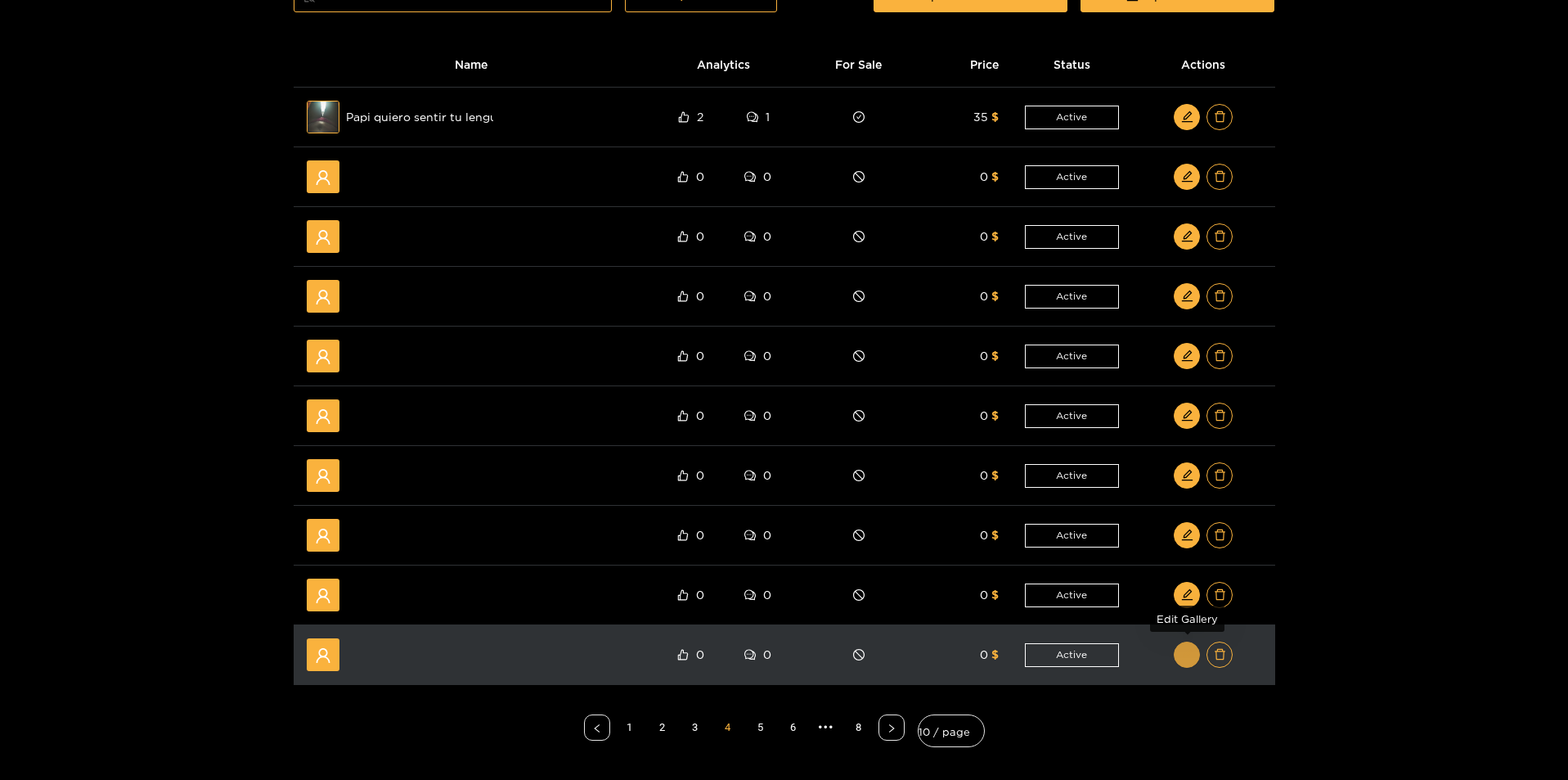
click at [1183, 656] on icon "edit" at bounding box center [1187, 654] width 12 height 12
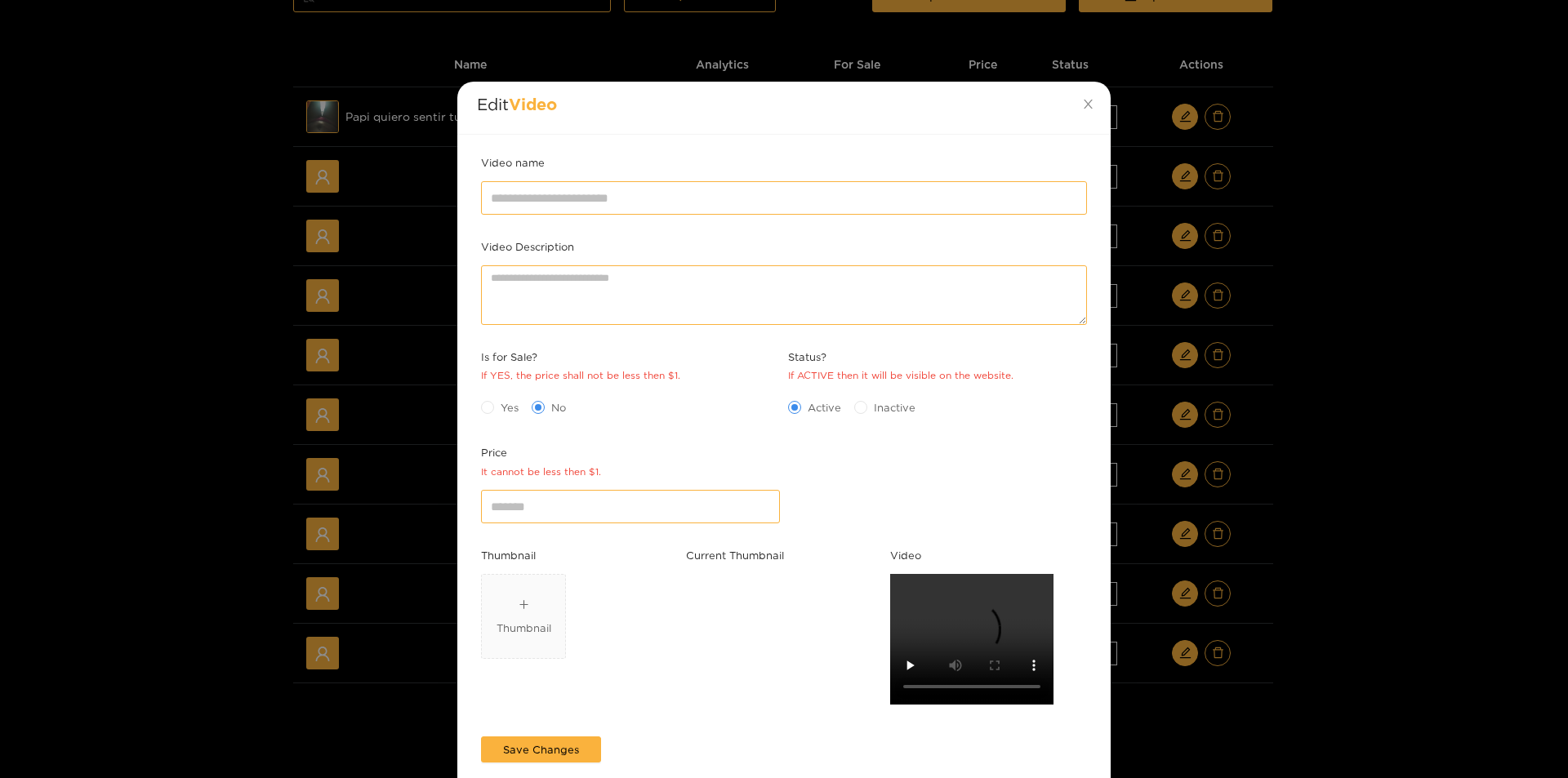
click at [1386, 617] on div "Edit Video Video name Video Description Is for Sale? If YES, the price shall no…" at bounding box center [784, 389] width 1568 height 778
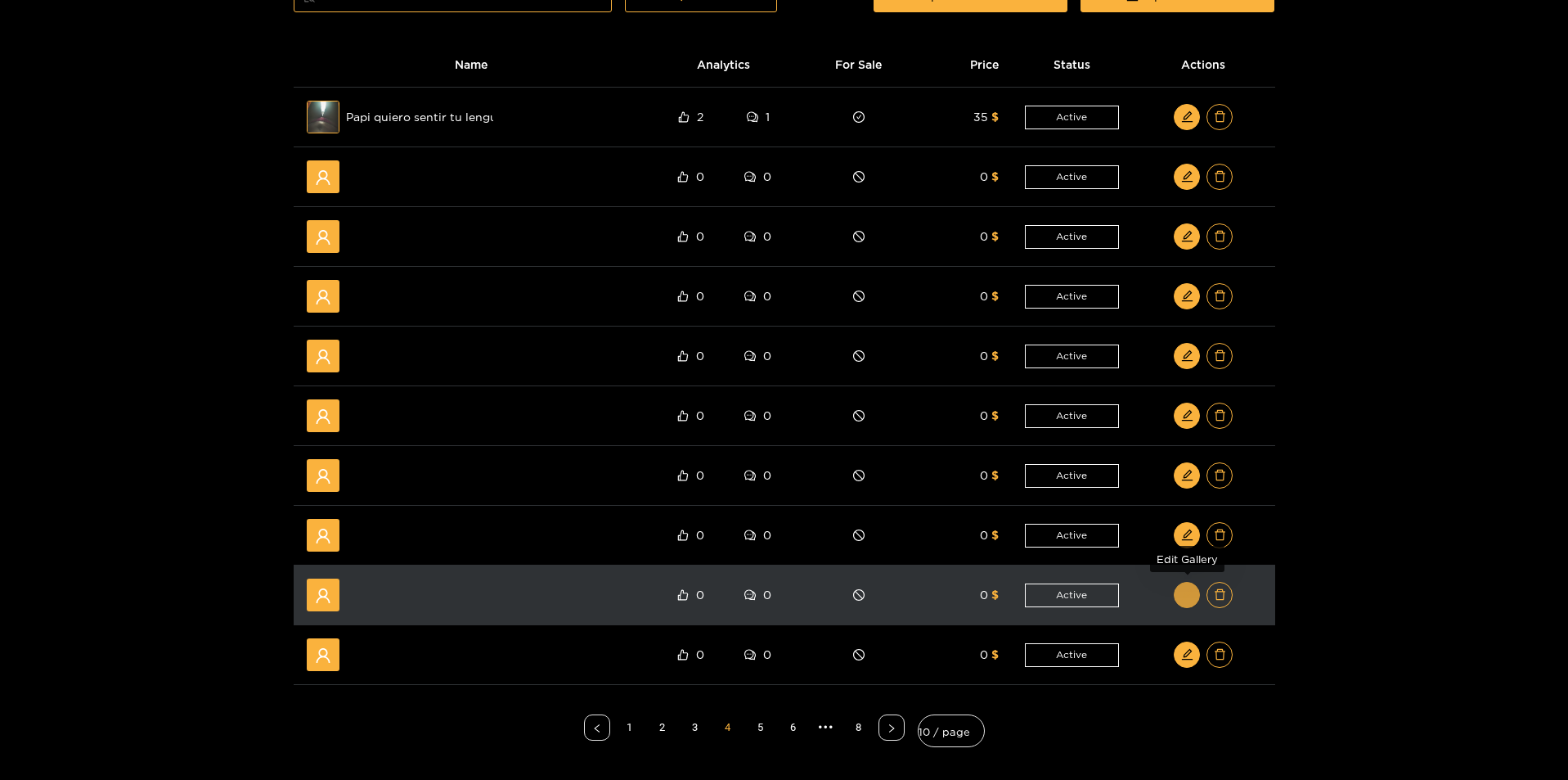
click at [1184, 593] on icon "edit" at bounding box center [1187, 595] width 12 height 12
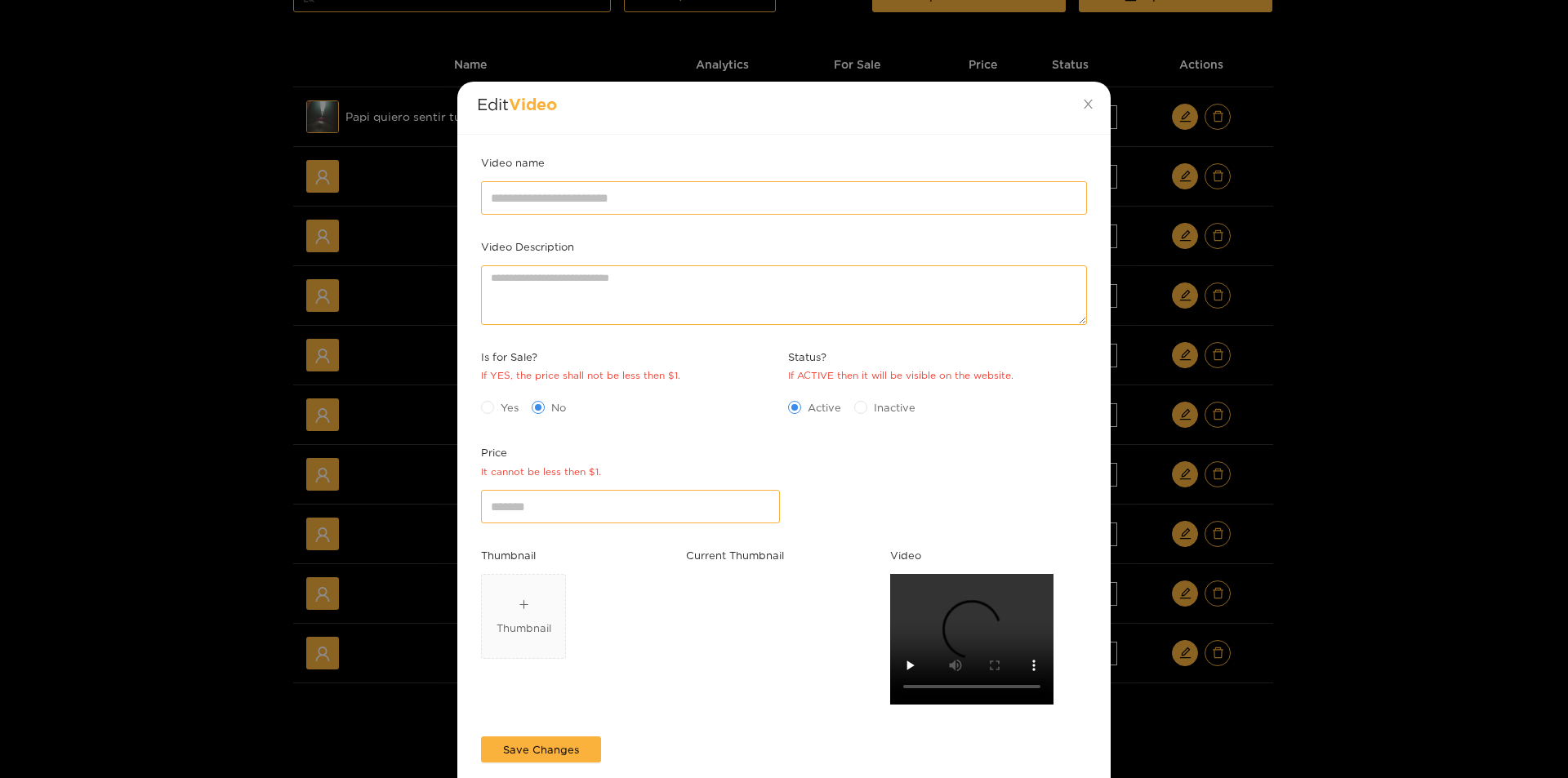
click at [1398, 581] on div "Edit Video Video name Video Description Is for Sale? If YES, the price shall no…" at bounding box center [784, 389] width 1568 height 778
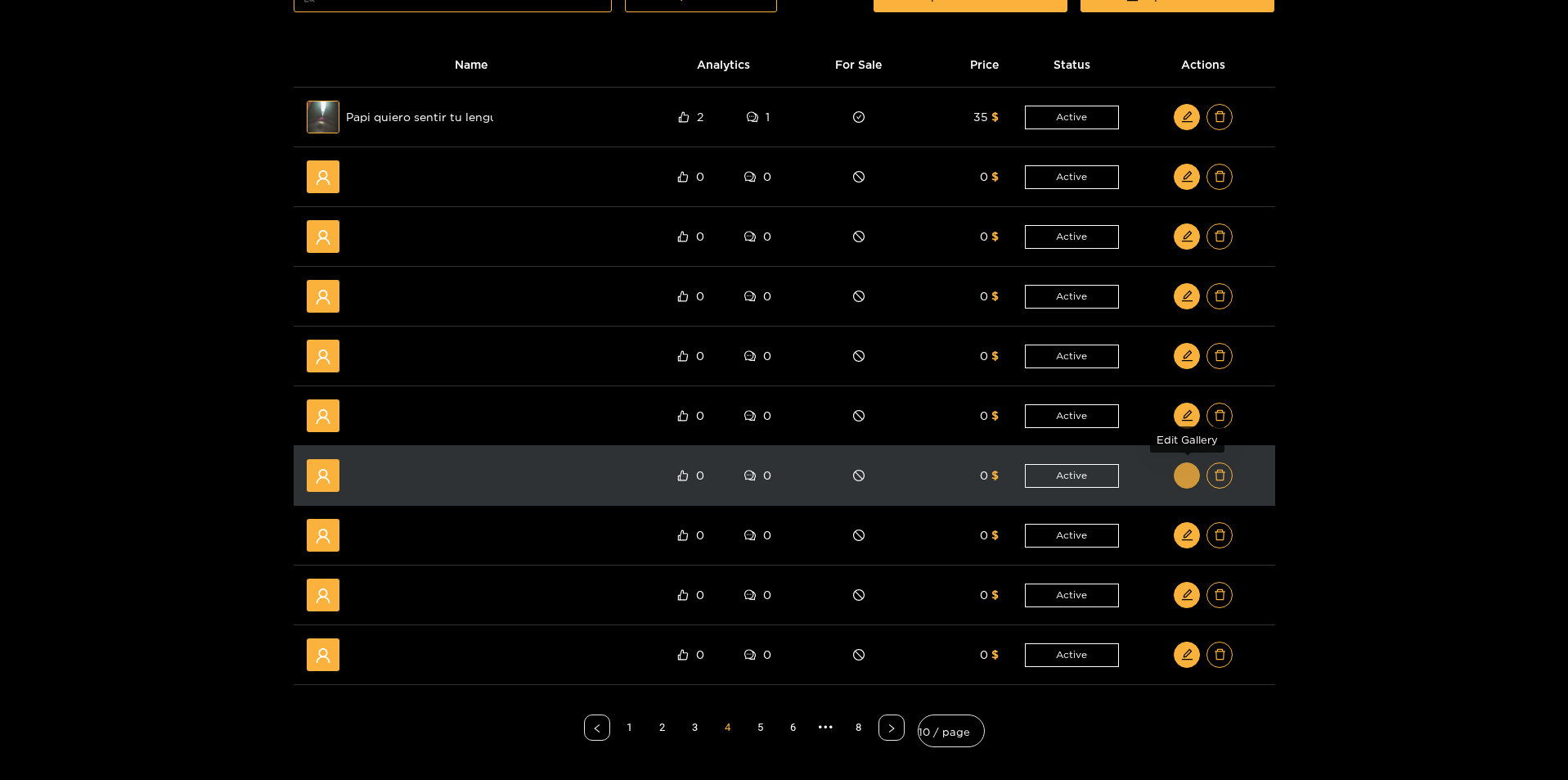
click at [1182, 473] on icon "edit" at bounding box center [1187, 475] width 12 height 12
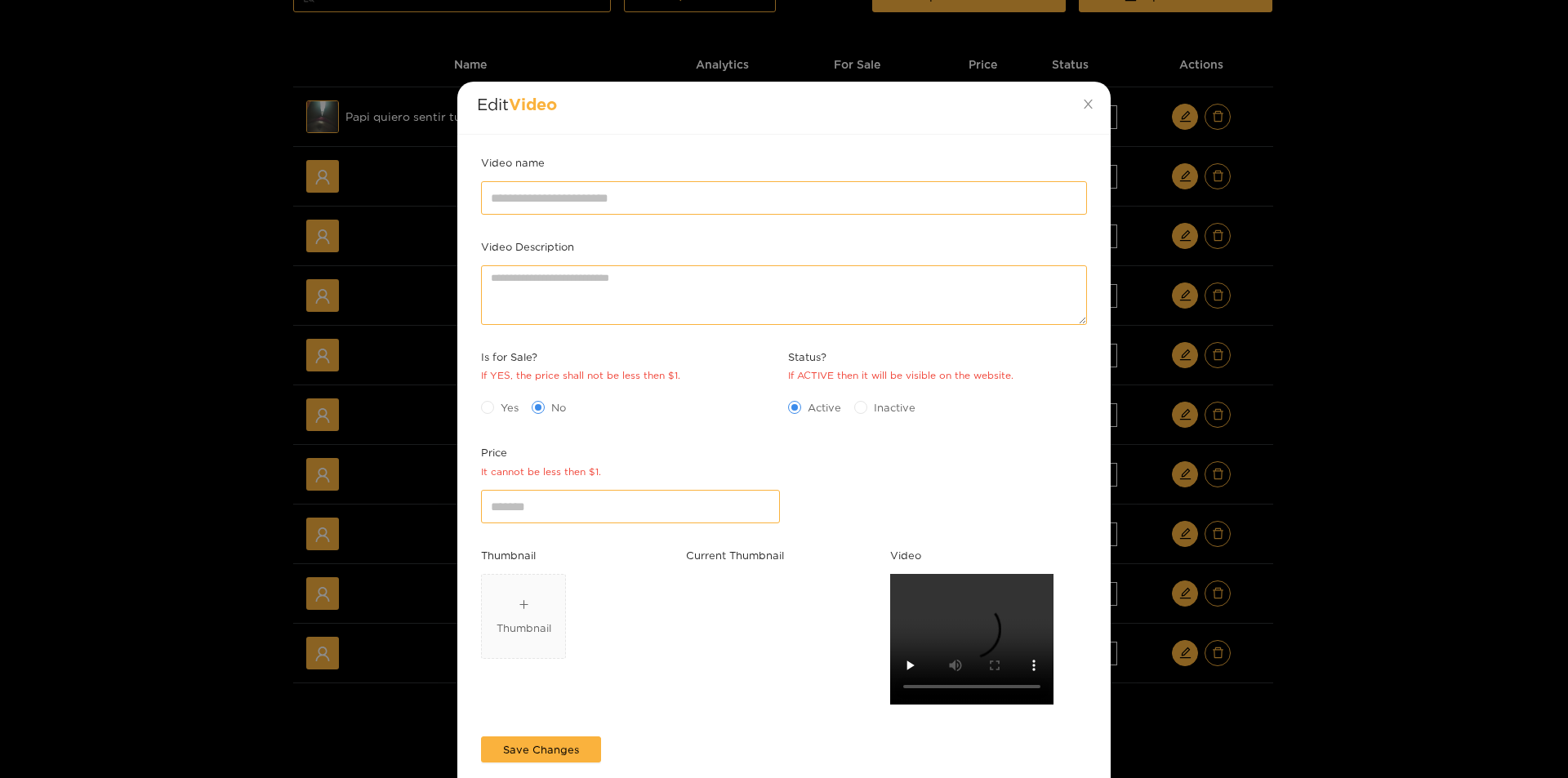
click at [1367, 469] on div "Edit Video Video name Video Description Is for Sale? If YES, the price shall no…" at bounding box center [784, 389] width 1568 height 778
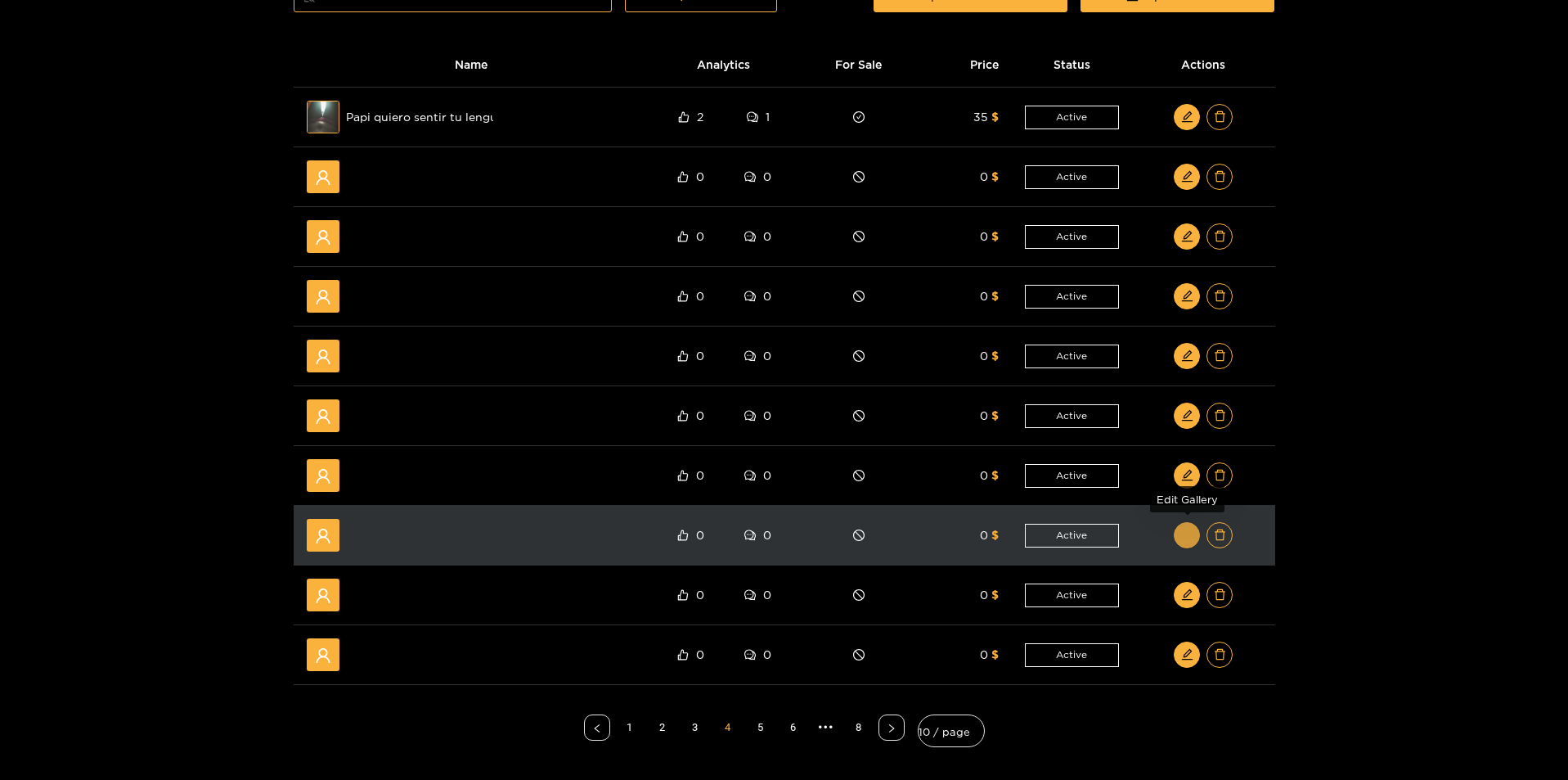
click at [1188, 537] on icon "edit" at bounding box center [1187, 535] width 12 height 12
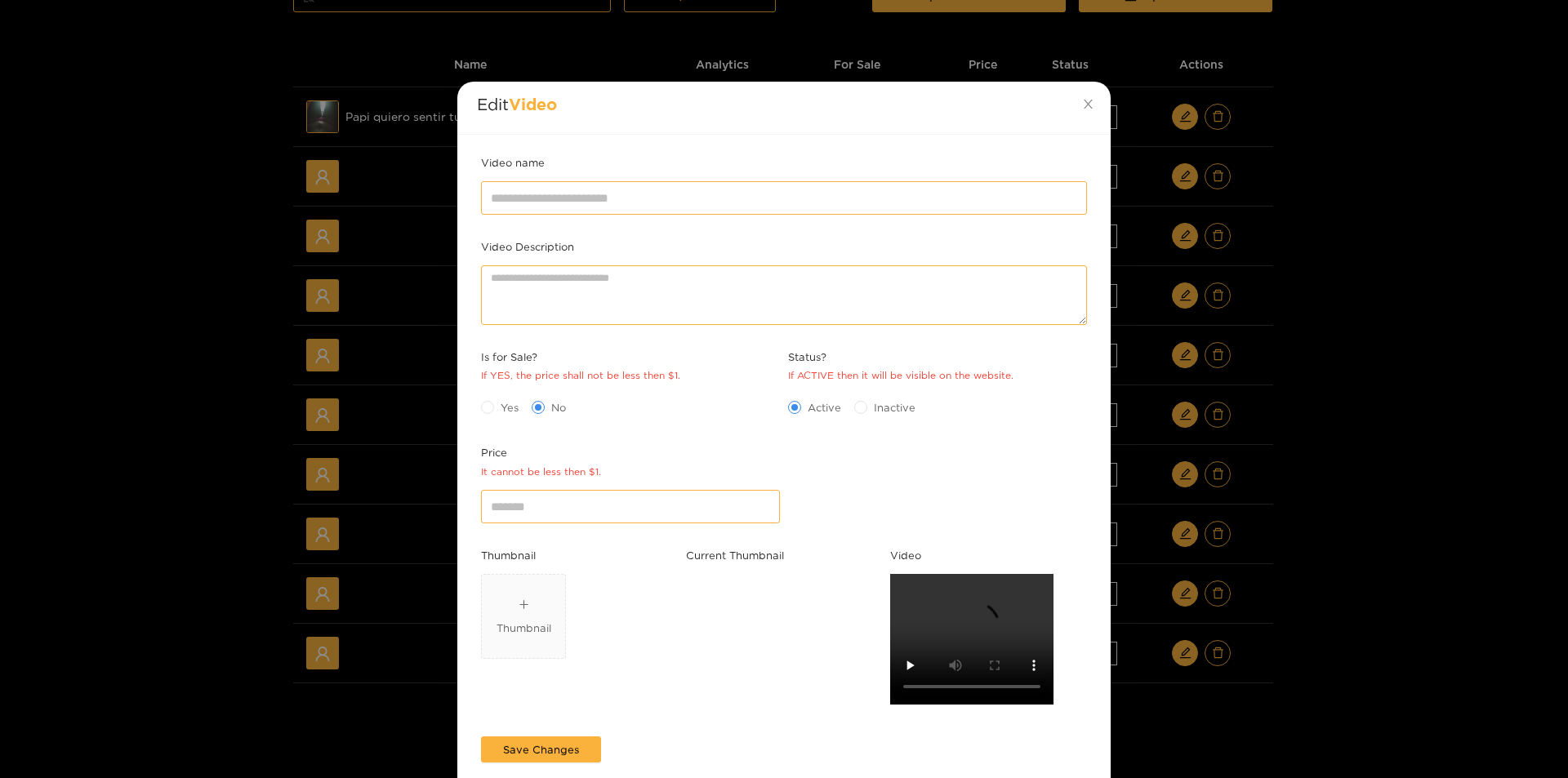
click at [1346, 472] on div "Edit Video Video name Video Description Is for Sale? If YES, the price shall no…" at bounding box center [784, 389] width 1568 height 778
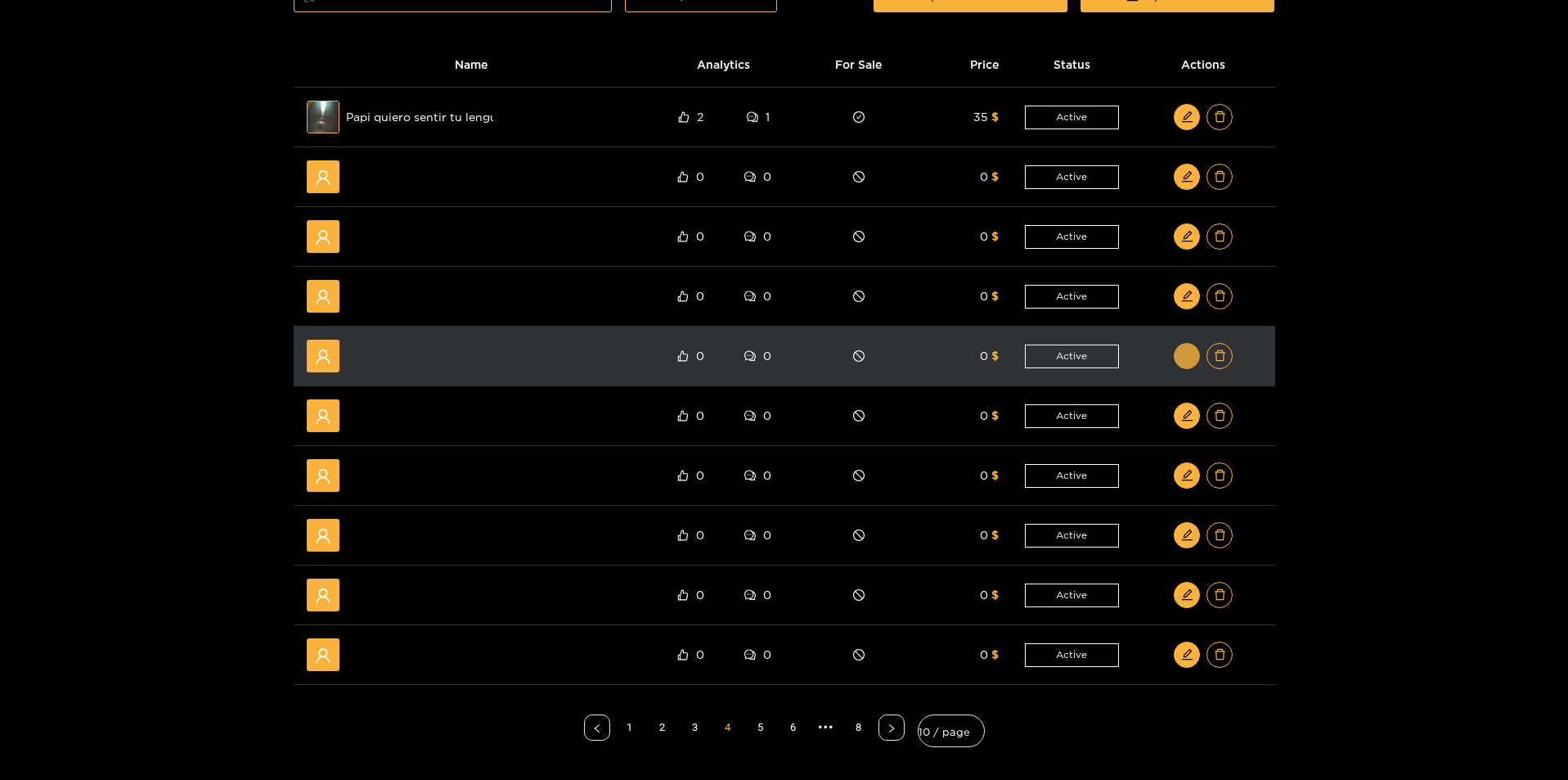
click at [1182, 358] on icon "edit" at bounding box center [1187, 355] width 12 height 12
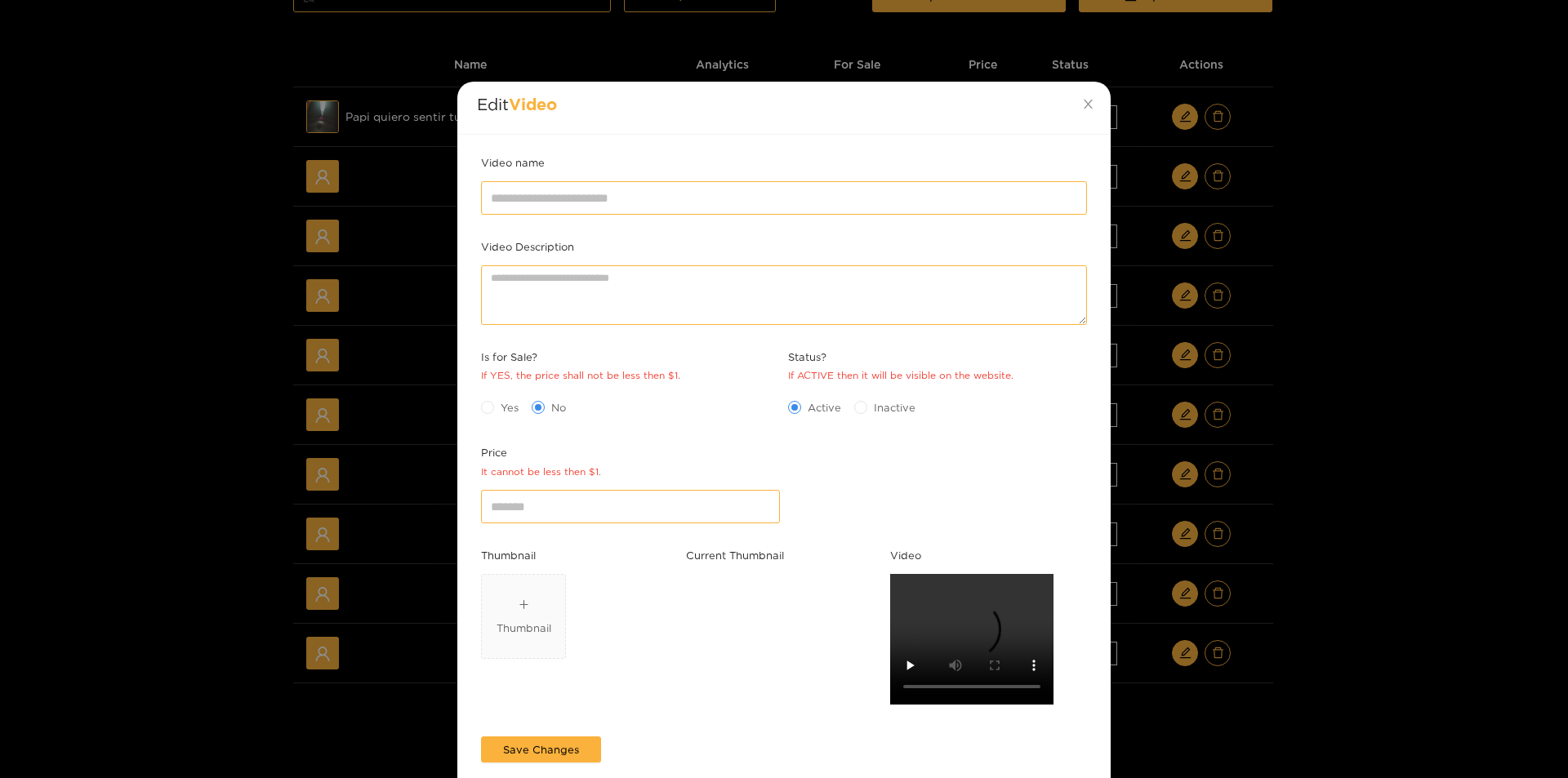
click at [1330, 404] on div "Edit Video Video name Video Description Is for Sale? If YES, the price shall no…" at bounding box center [784, 389] width 1568 height 778
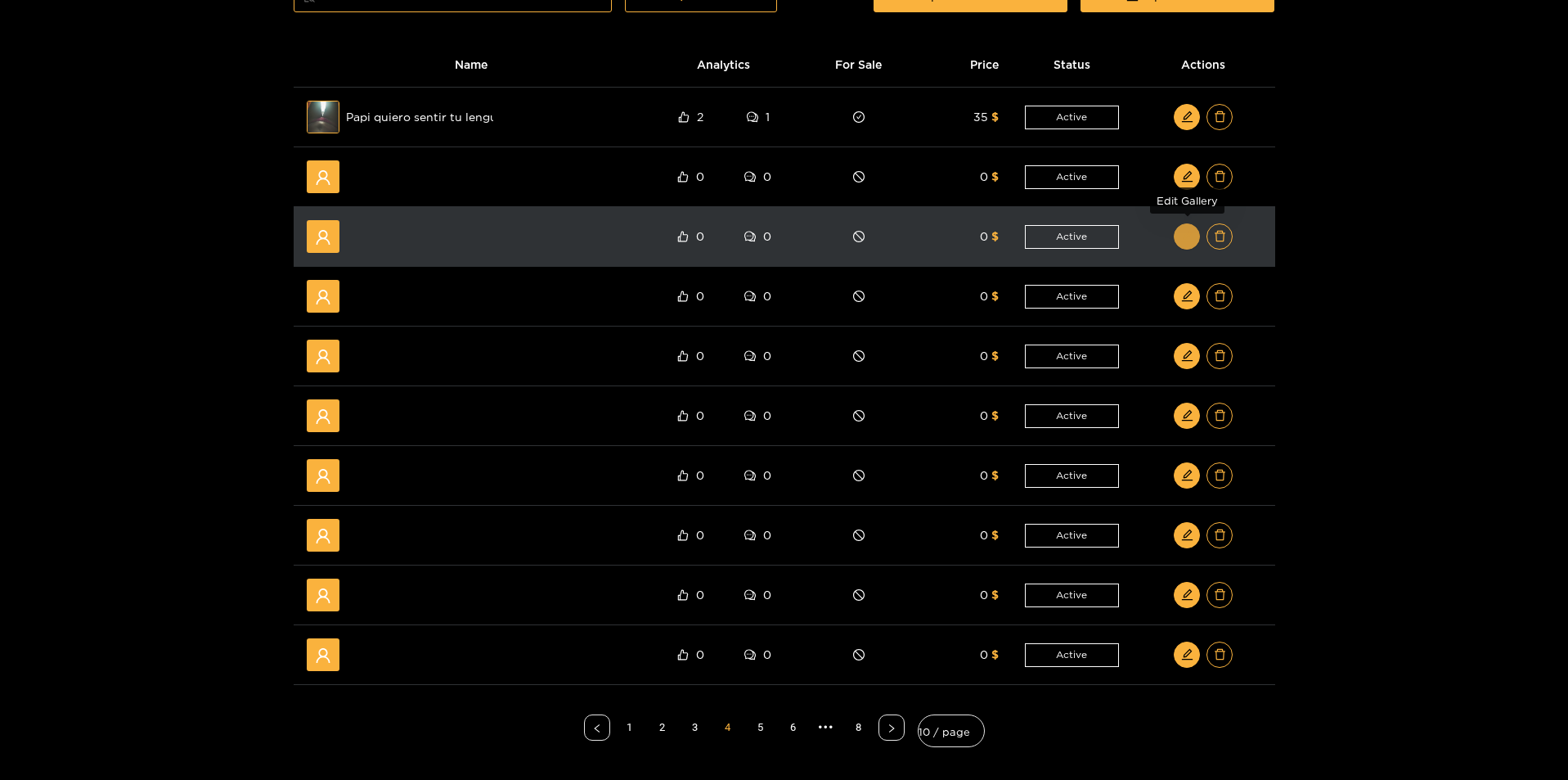
click at [1186, 228] on button "button" at bounding box center [1186, 236] width 26 height 26
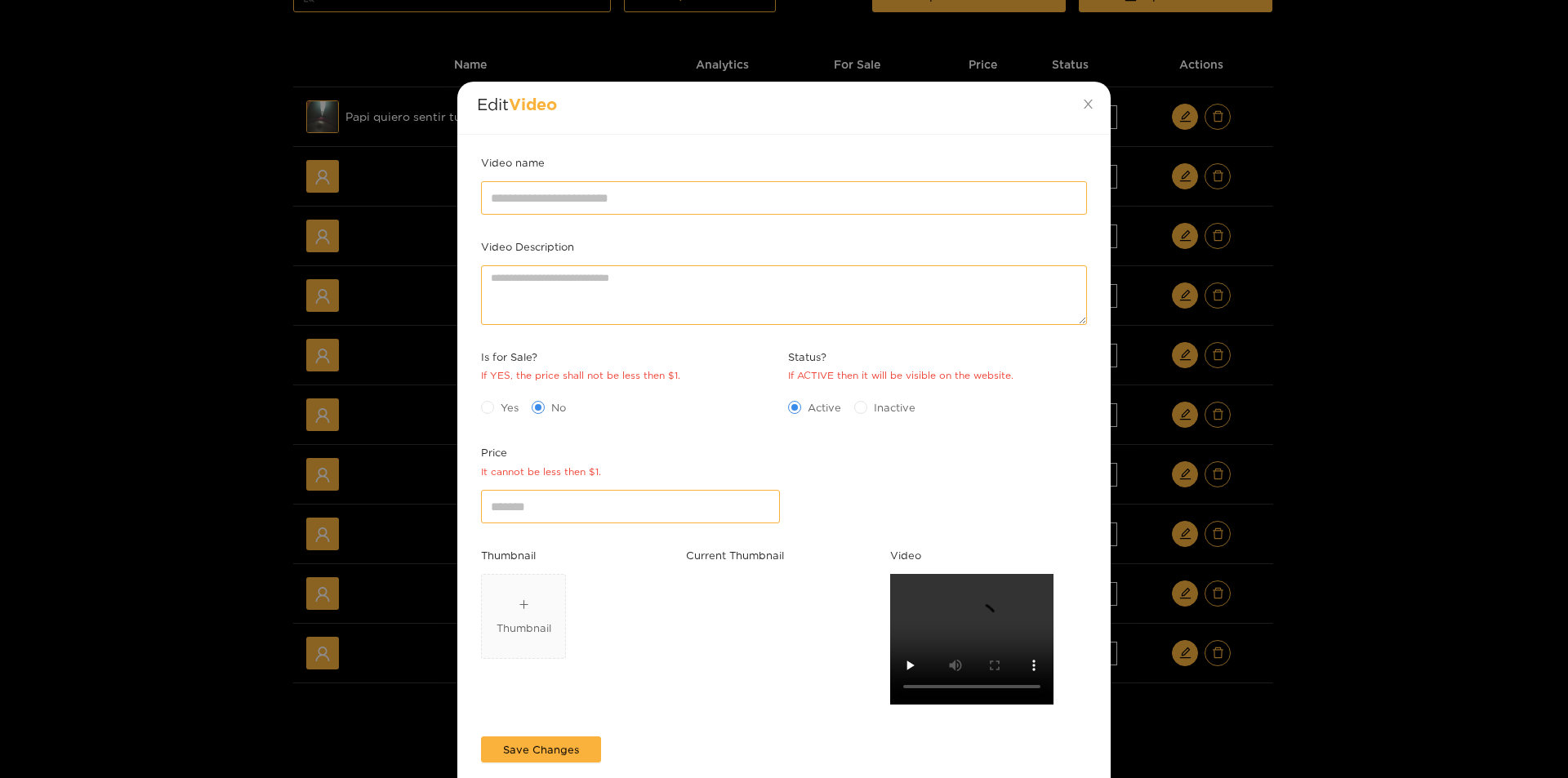
click at [1381, 259] on div "Edit Video Video name Video Description Is for Sale? If YES, the price shall no…" at bounding box center [784, 389] width 1568 height 778
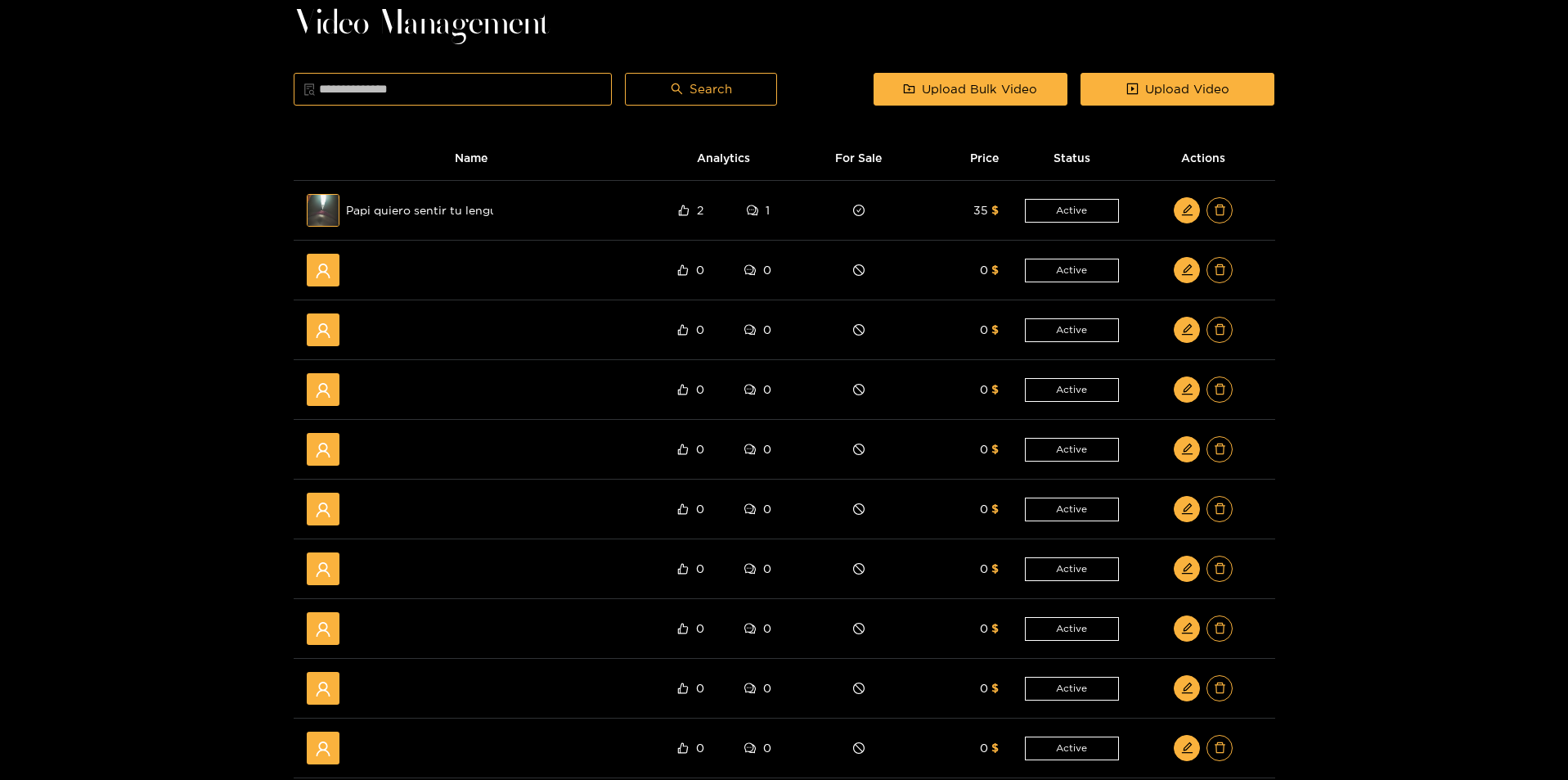
scroll to position [0, 0]
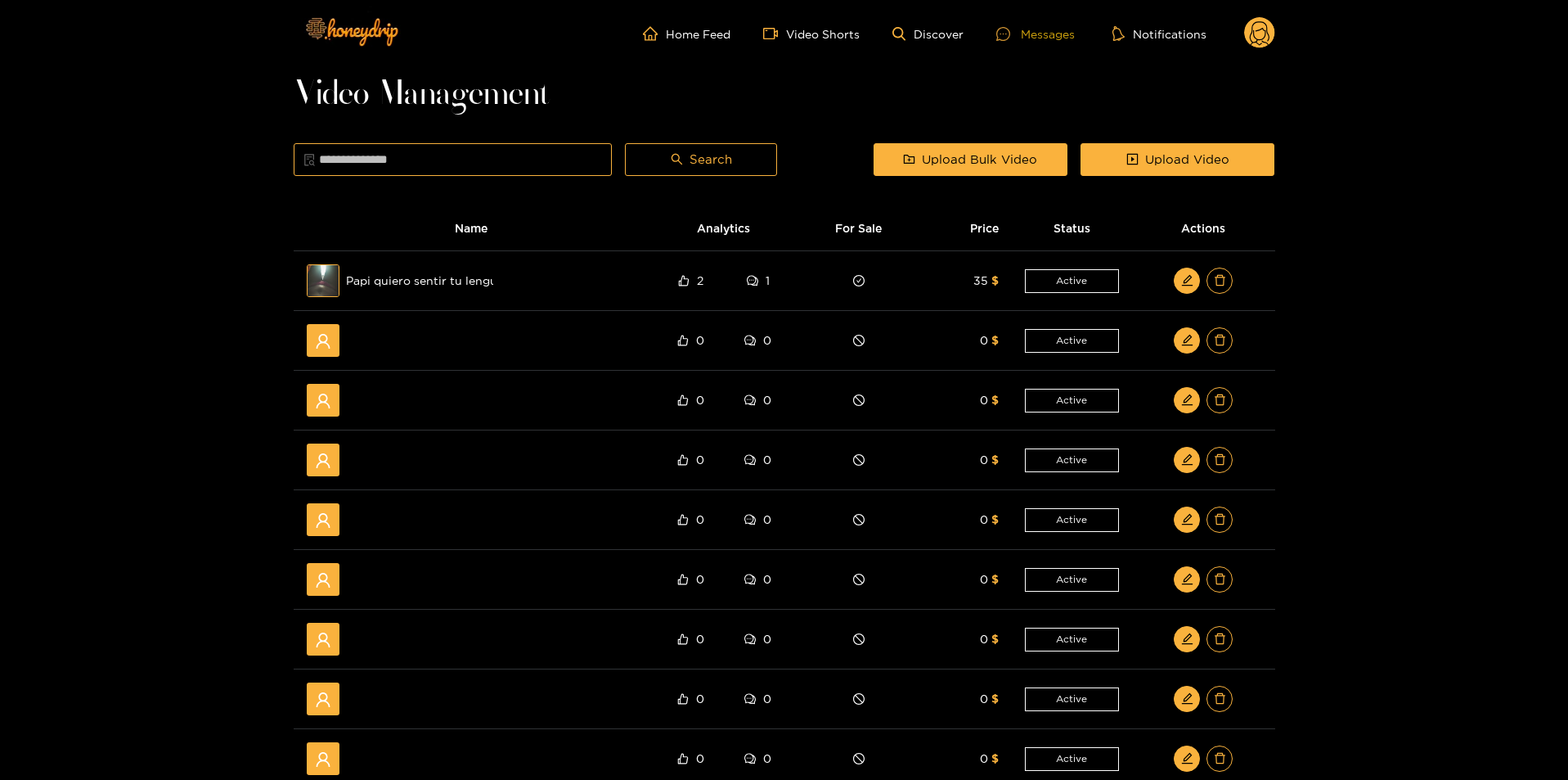
click at [1019, 36] on div at bounding box center [1008, 34] width 25 height 14
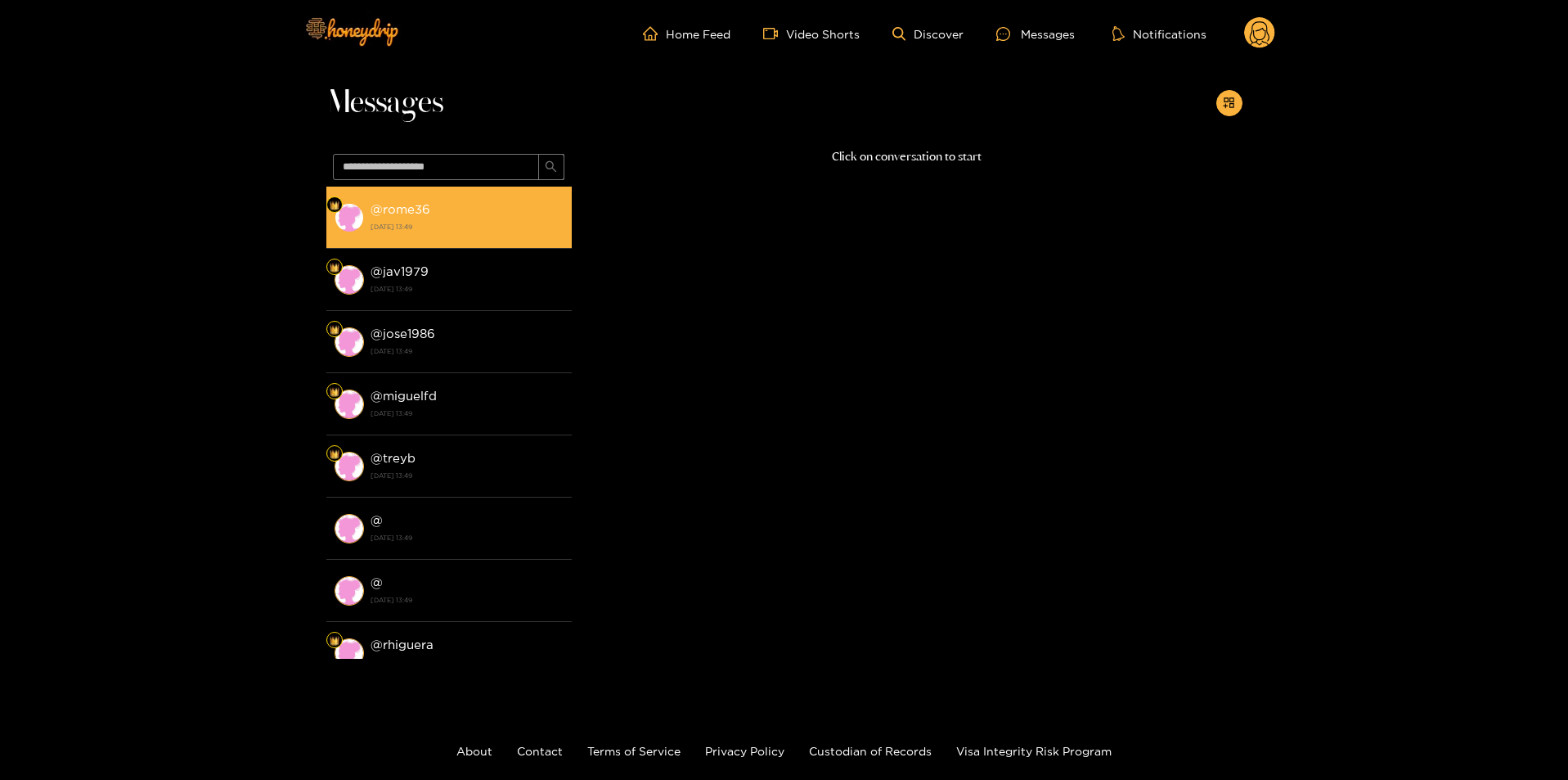
click at [415, 234] on strong "[DATE] 13:49" at bounding box center [467, 226] width 193 height 15
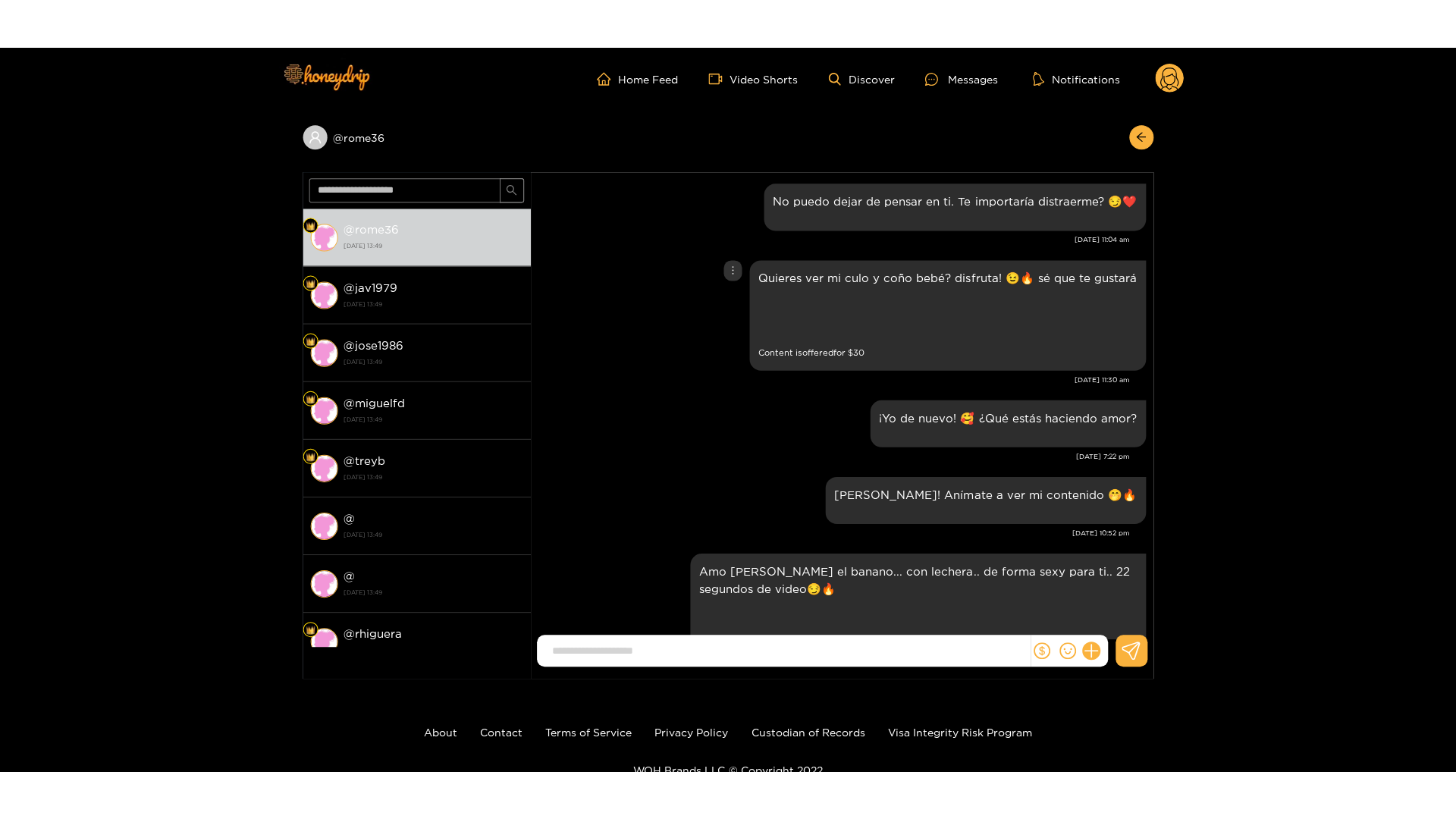
scroll to position [2301, 0]
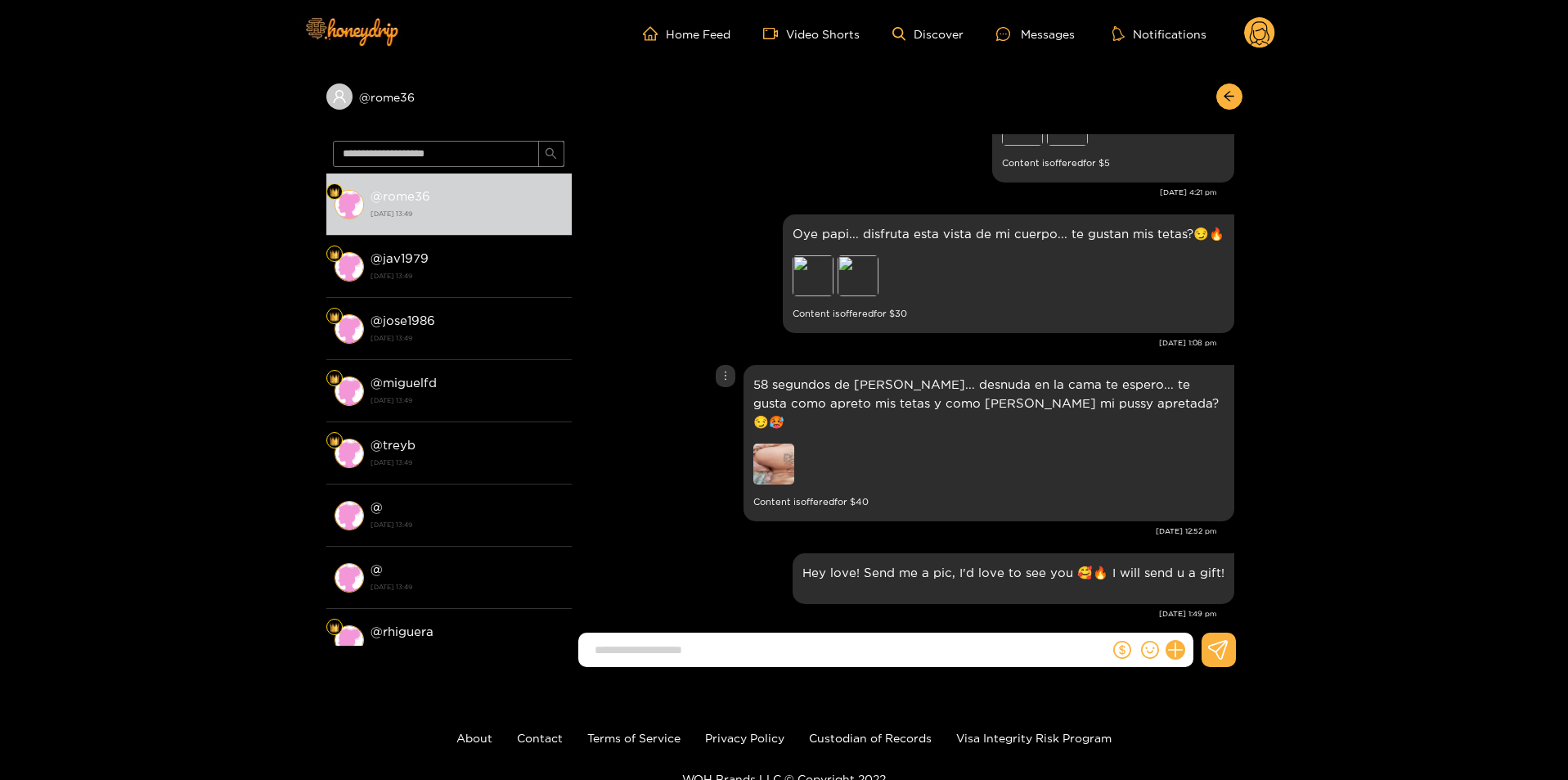
click at [764, 443] on img at bounding box center [774, 464] width 41 height 41
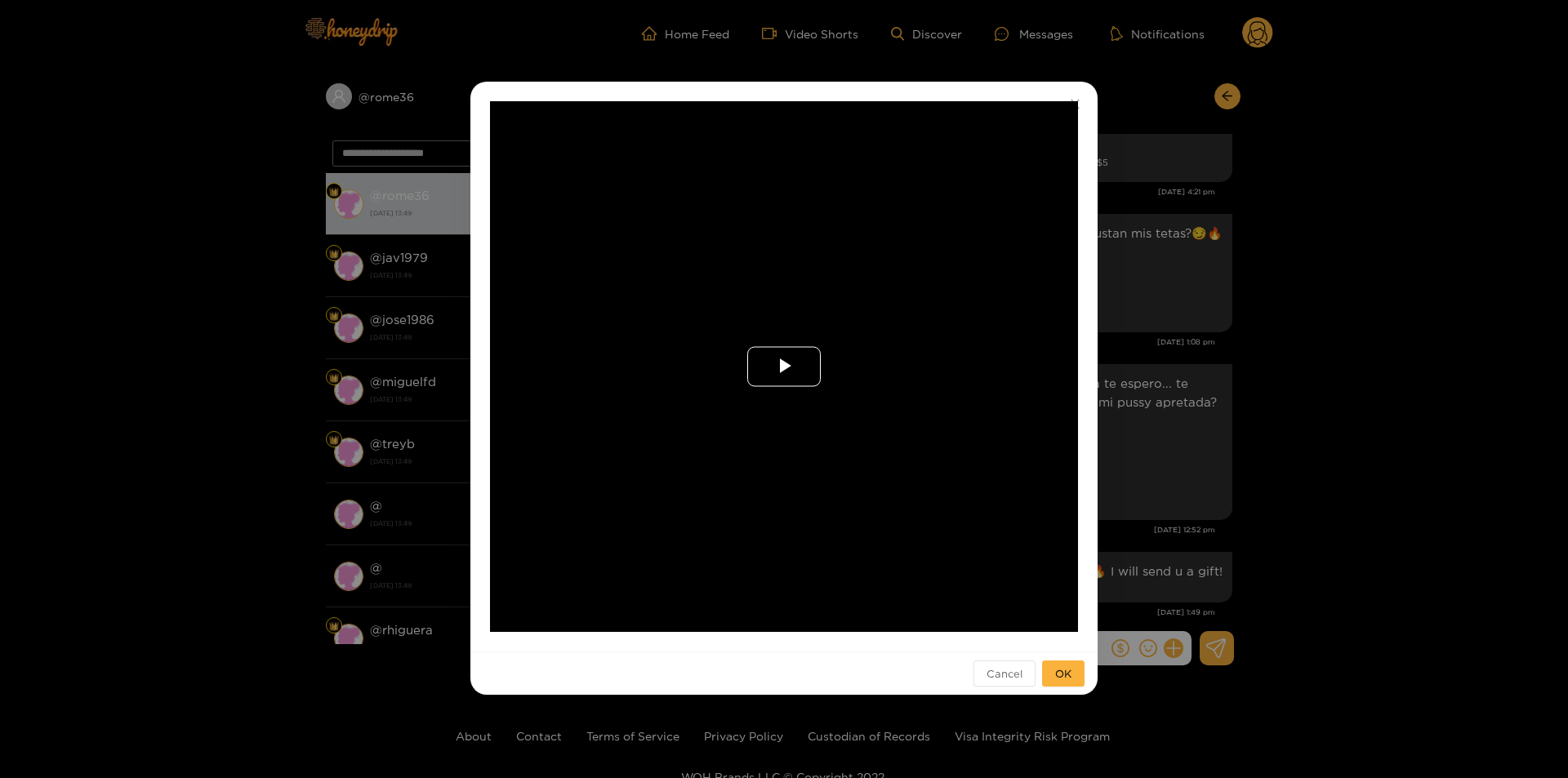
click at [784, 366] on span "Video Player" at bounding box center [784, 366] width 0 height 0
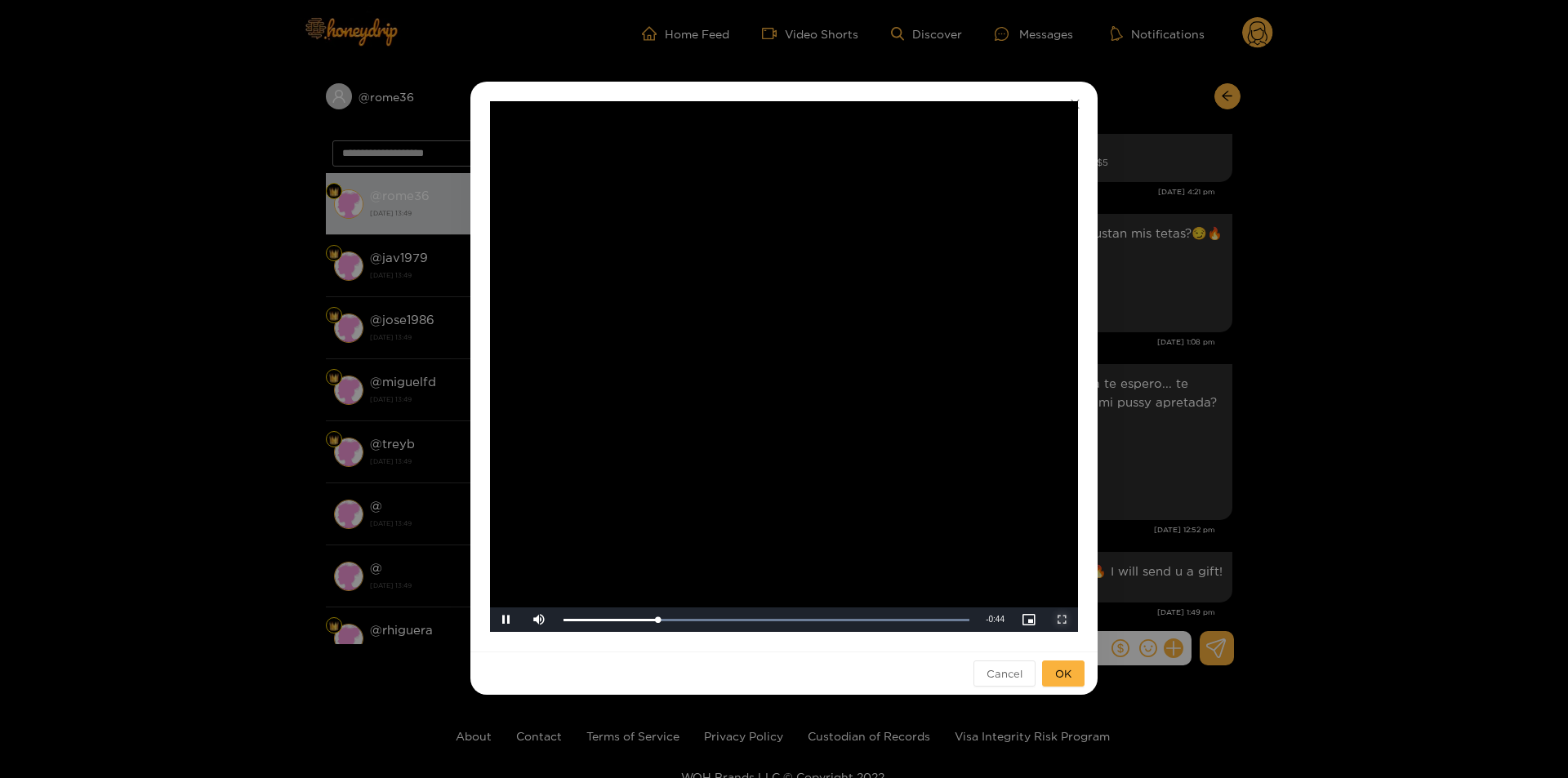
click at [1062, 620] on span "Video Player" at bounding box center [1062, 620] width 0 height 0
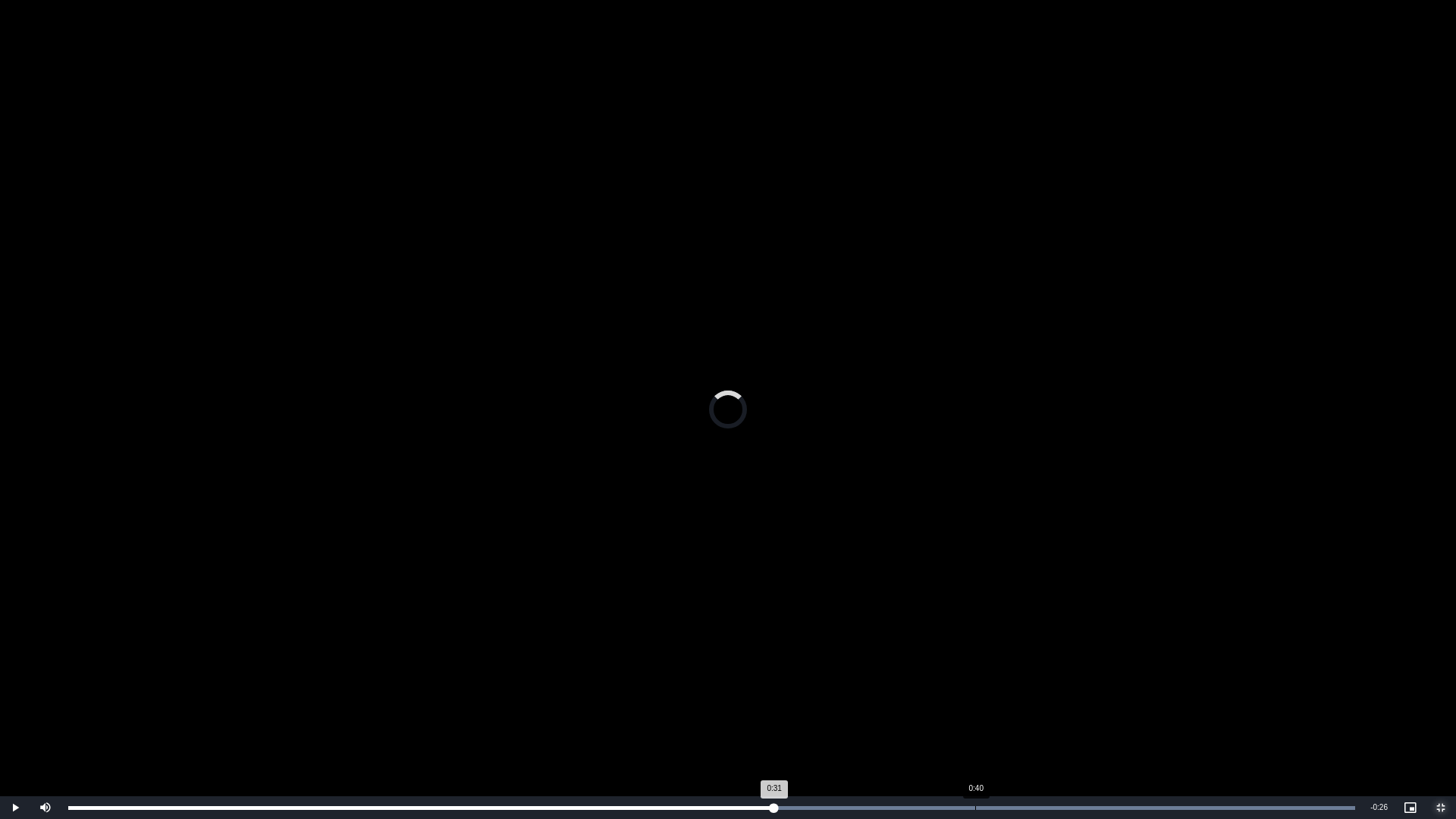
click at [975, 722] on div "Loaded : 100.00% 0:40 0:31" at bounding box center [712, 808] width 1302 height 23
click at [988, 722] on div "Loaded : 100.00% 0:40 0:42" at bounding box center [712, 808] width 1302 height 23
click at [961, 722] on div "Loaded : 100.00% 0:39 0:41" at bounding box center [712, 808] width 1302 height 23
click at [1120, 722] on div "Loaded : 100.00% 0:46 0:41" at bounding box center [712, 808] width 1302 height 23
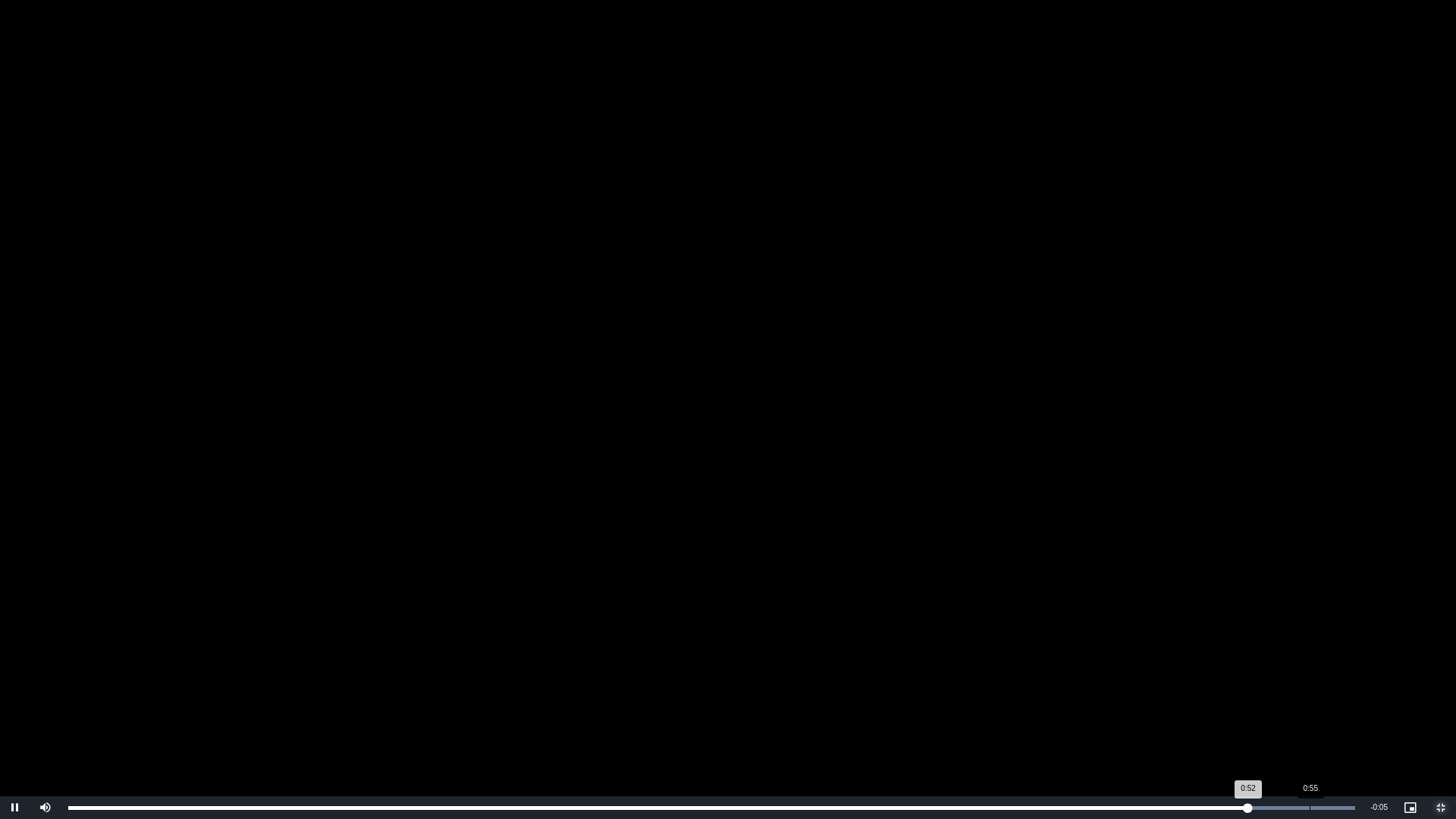
click at [1318, 722] on div "Progress Bar" at bounding box center [712, 808] width 1287 height 4
click at [100, 722] on div "Loaded : 100.00% 0:01 0:57" at bounding box center [712, 808] width 1302 height 23
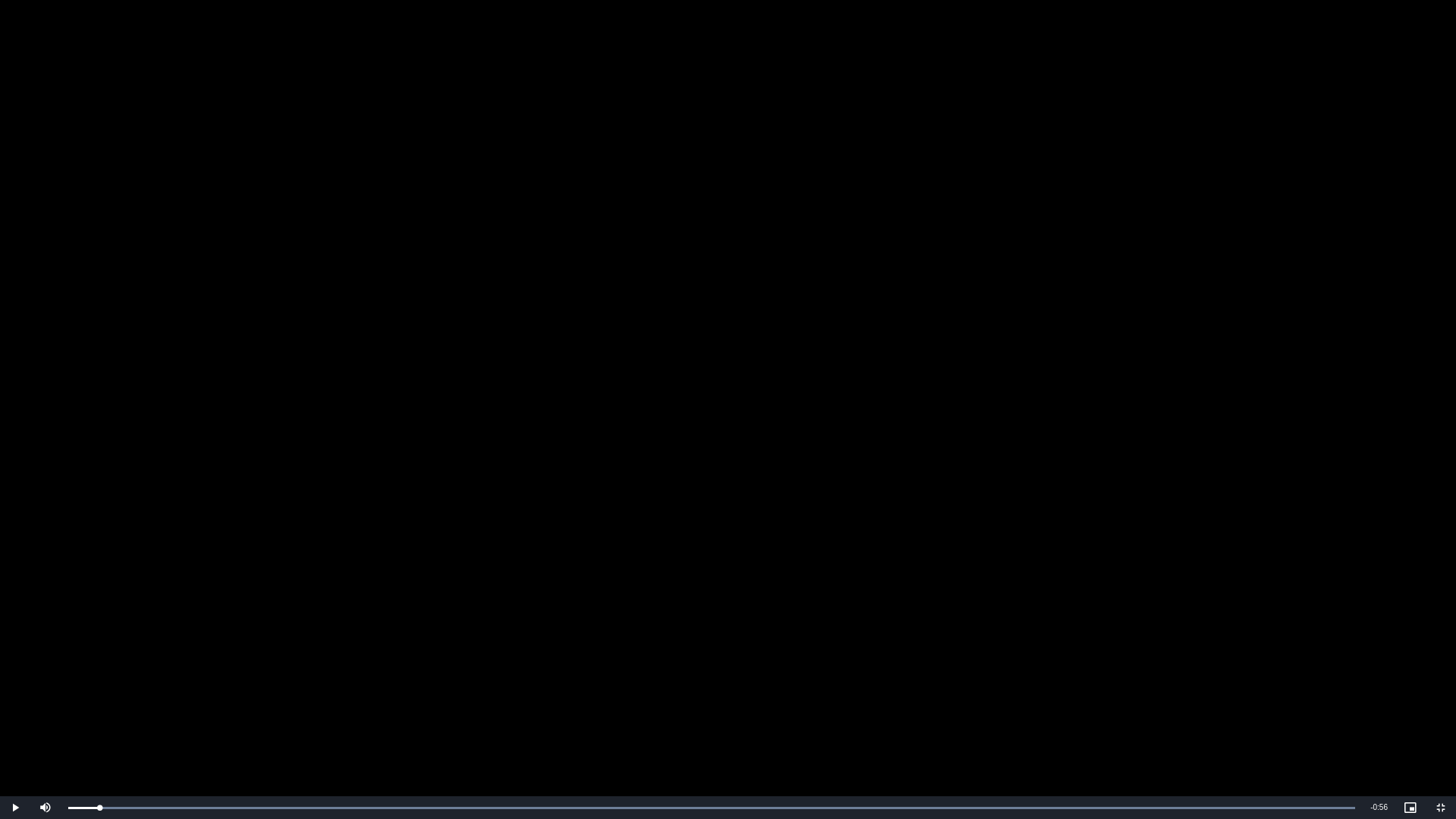
click at [337, 436] on video "Video Player" at bounding box center [728, 410] width 1456 height 819
click at [338, 434] on video "Video Player" at bounding box center [728, 410] width 1456 height 819
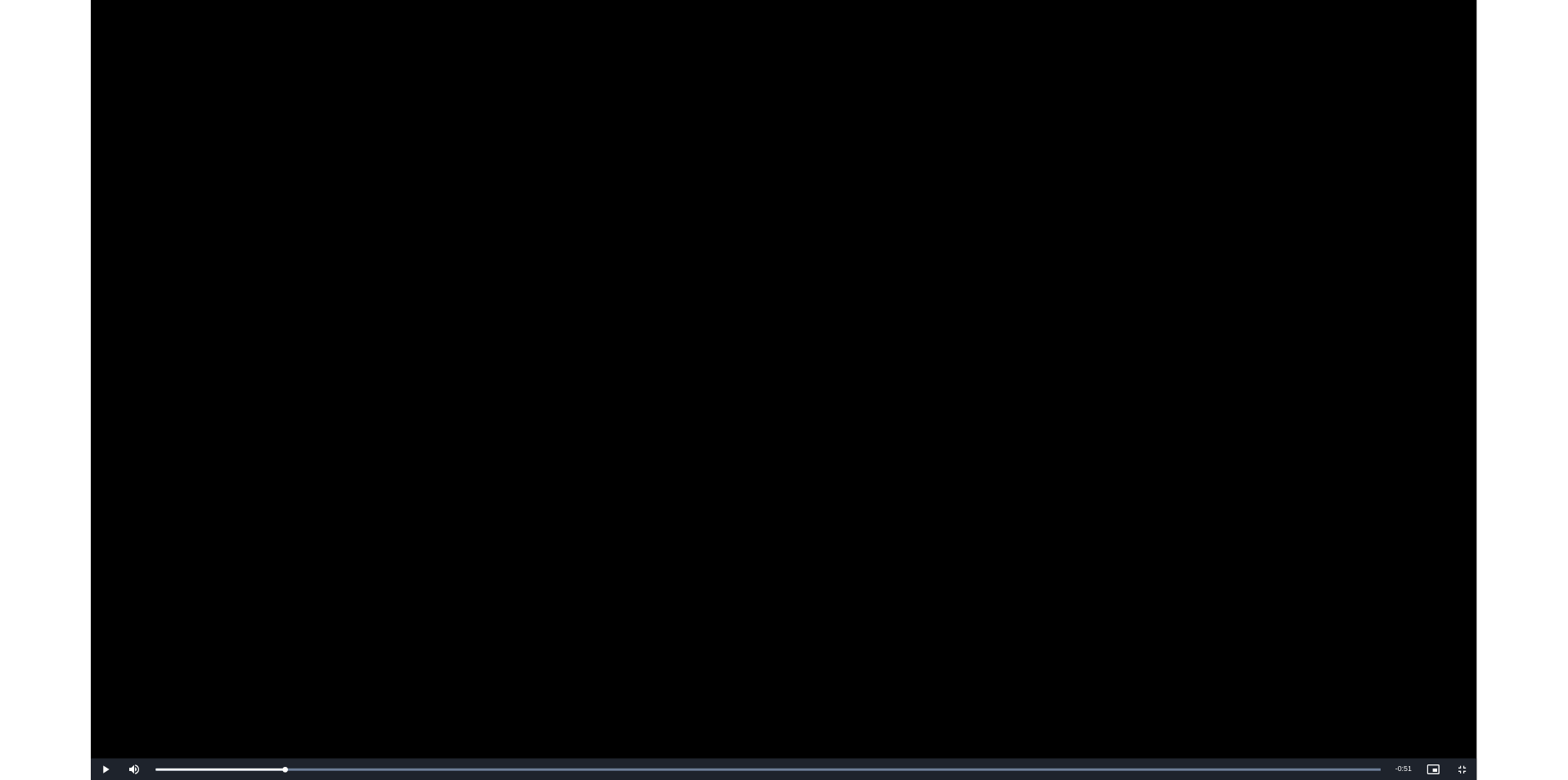
scroll to position [2482, 0]
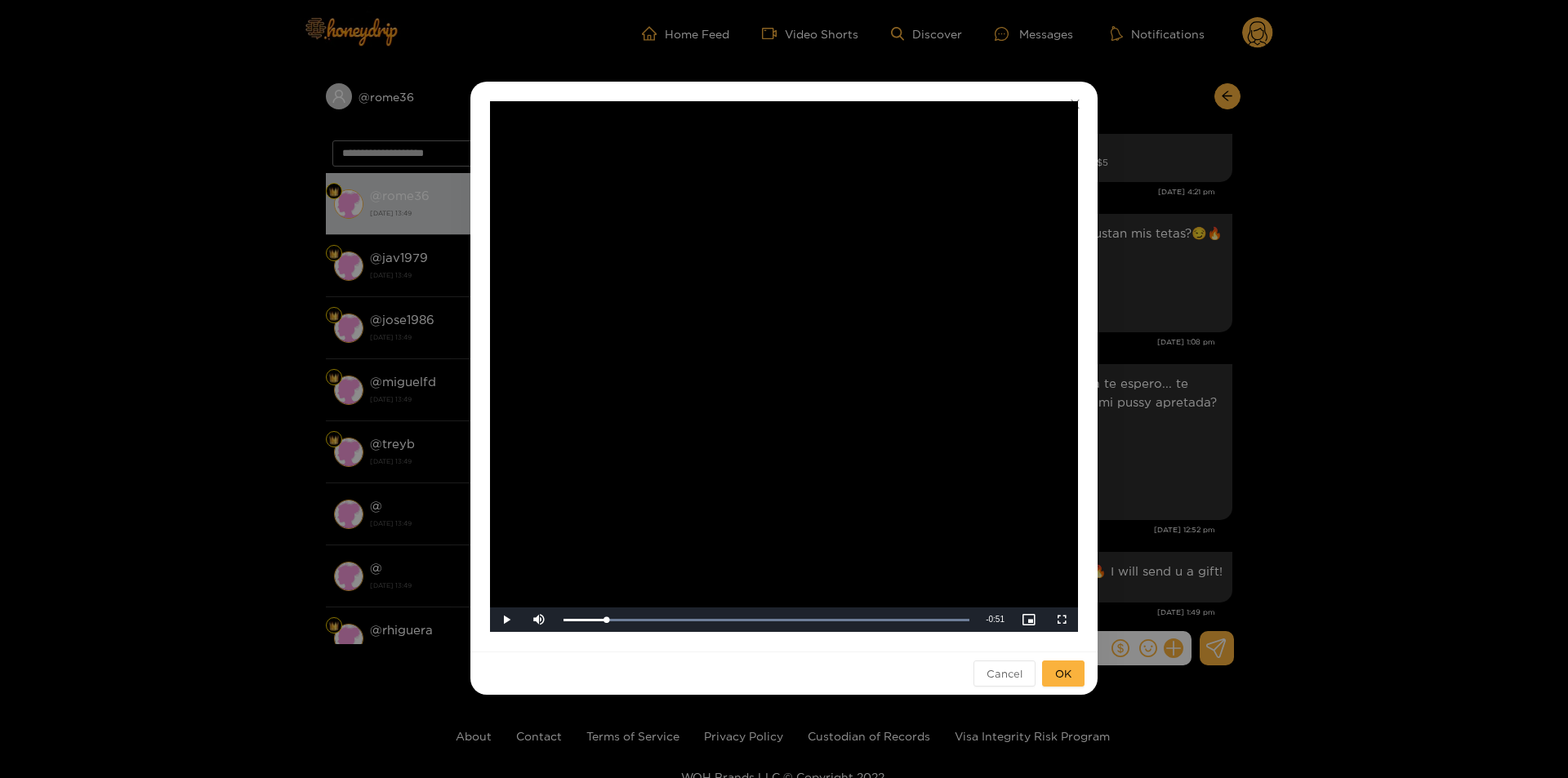
click at [1426, 395] on div "**********" at bounding box center [784, 389] width 1568 height 778
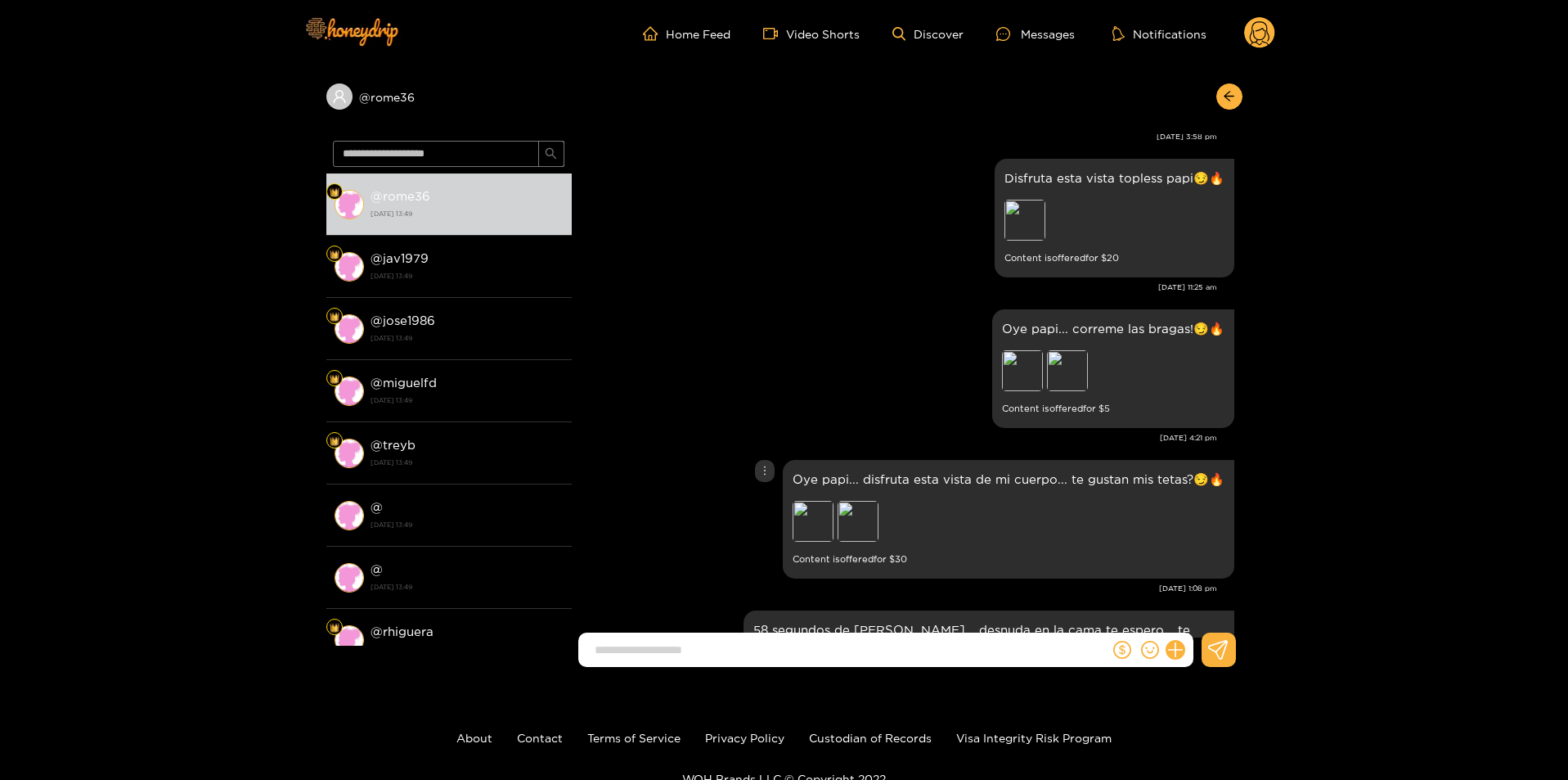
scroll to position [1909, 0]
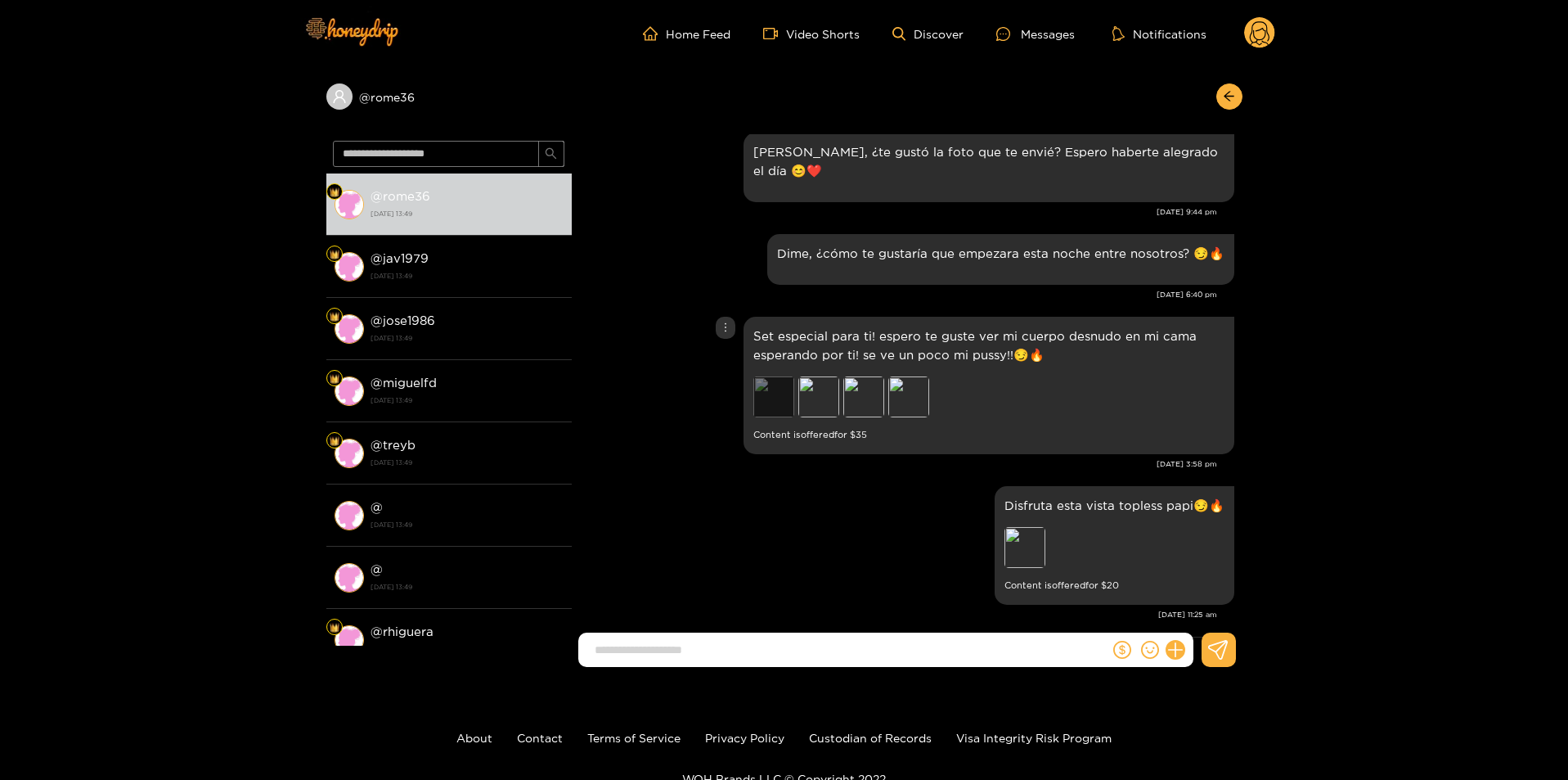
click at [775, 389] on div "Preview" at bounding box center [774, 397] width 41 height 41
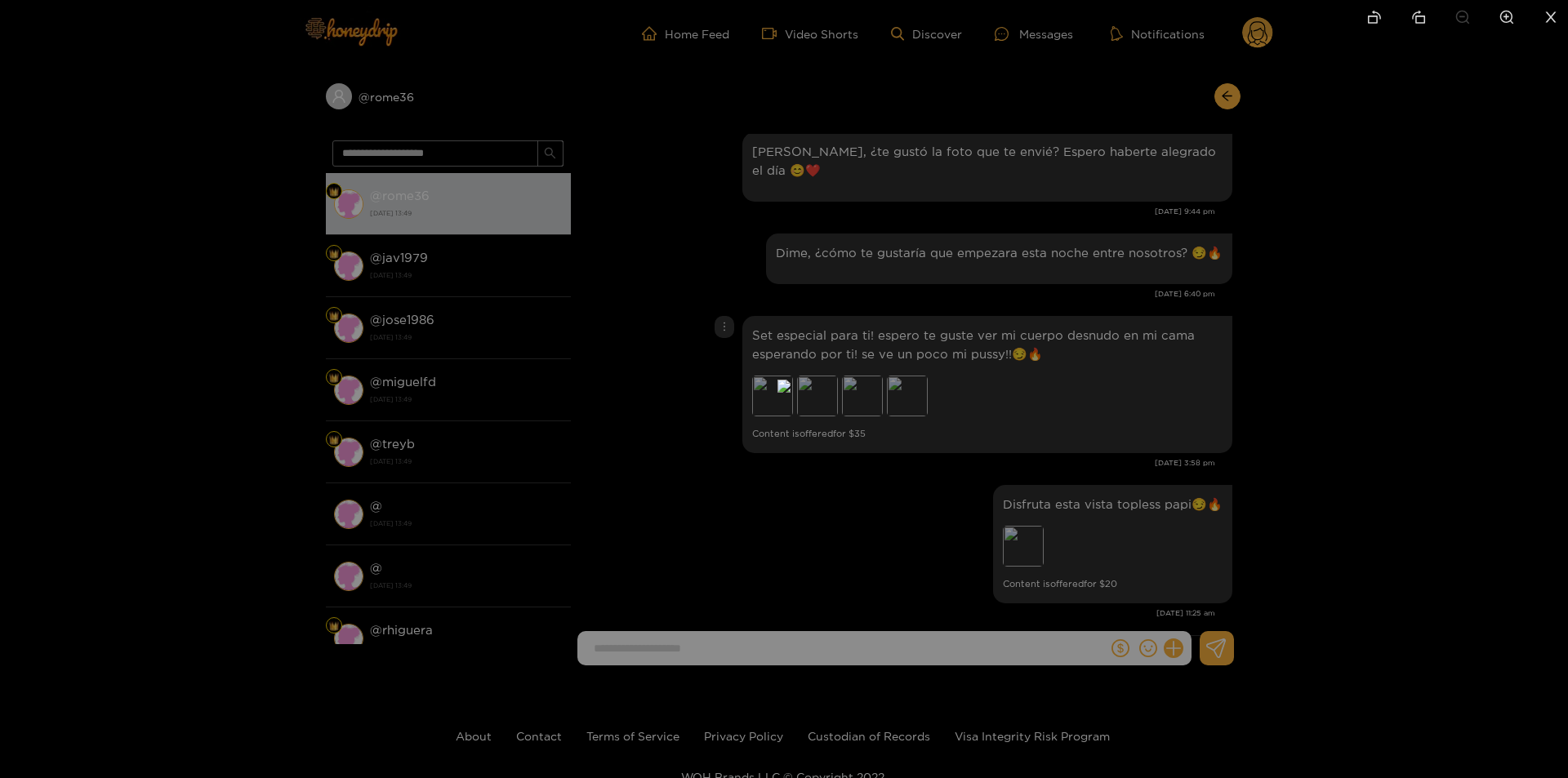
click at [1051, 70] on div at bounding box center [784, 389] width 1568 height 778
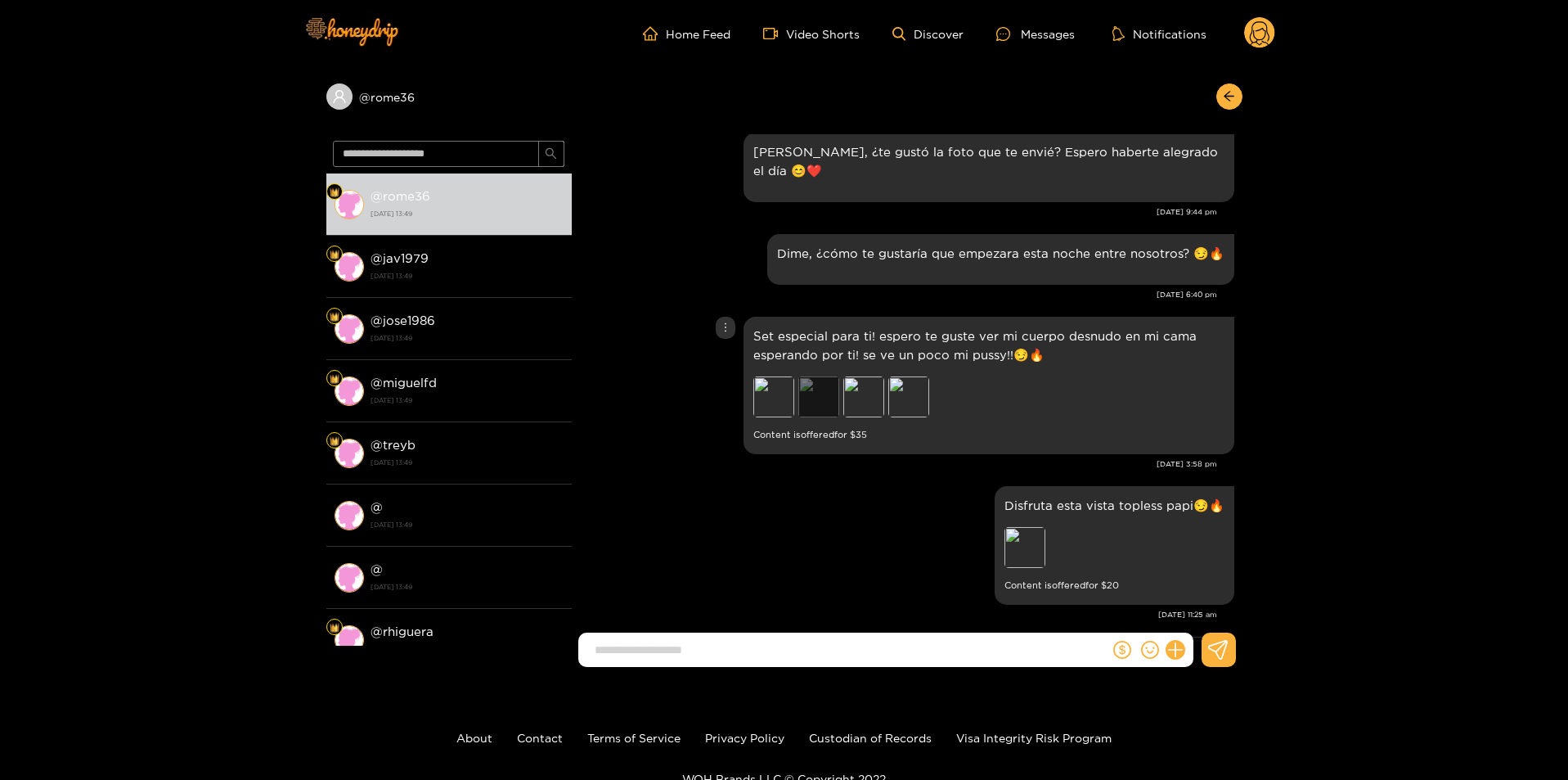
click at [828, 406] on div "Preview" at bounding box center [819, 397] width 41 height 41
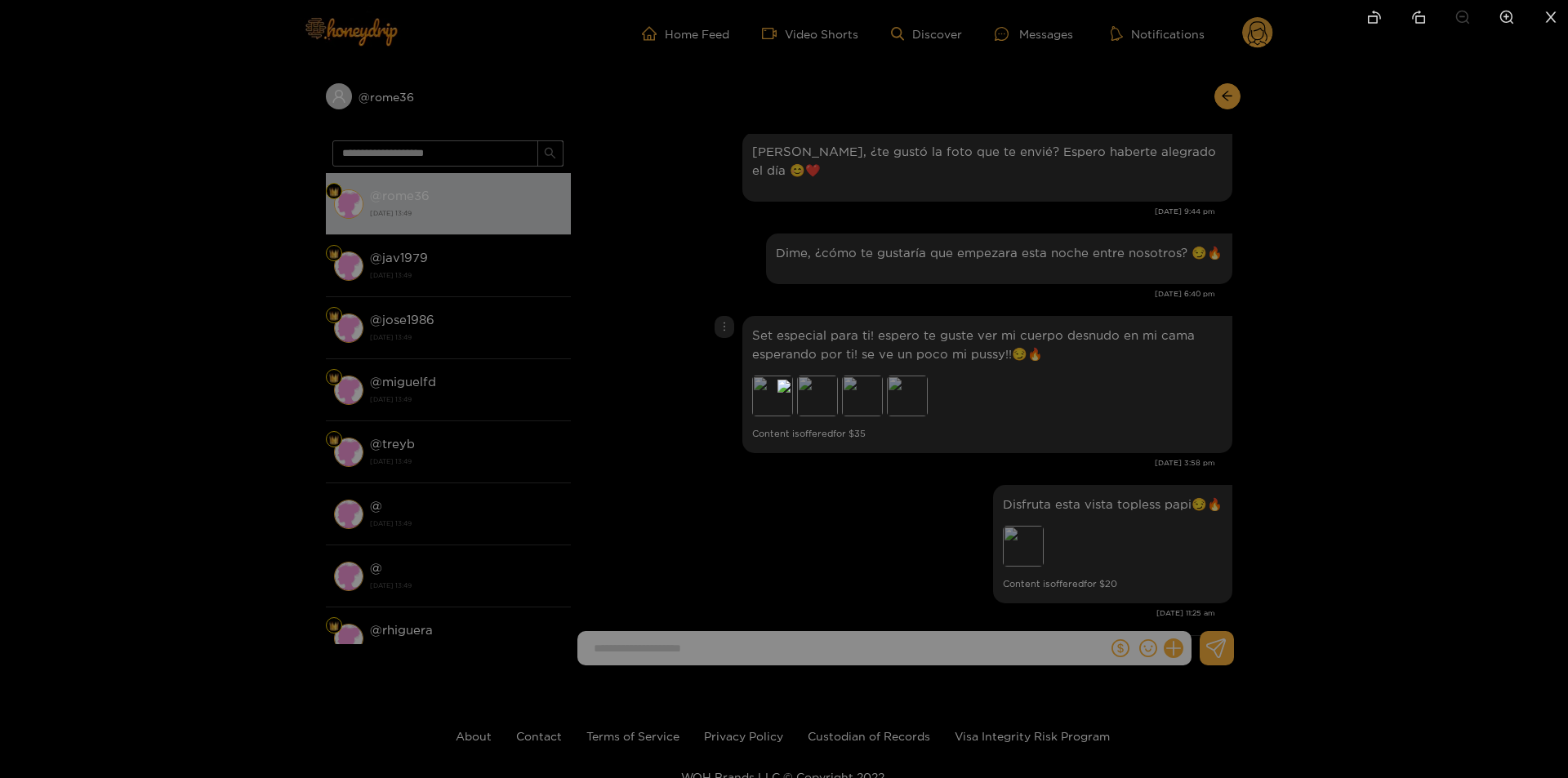
click at [1363, 258] on div at bounding box center [784, 389] width 1568 height 778
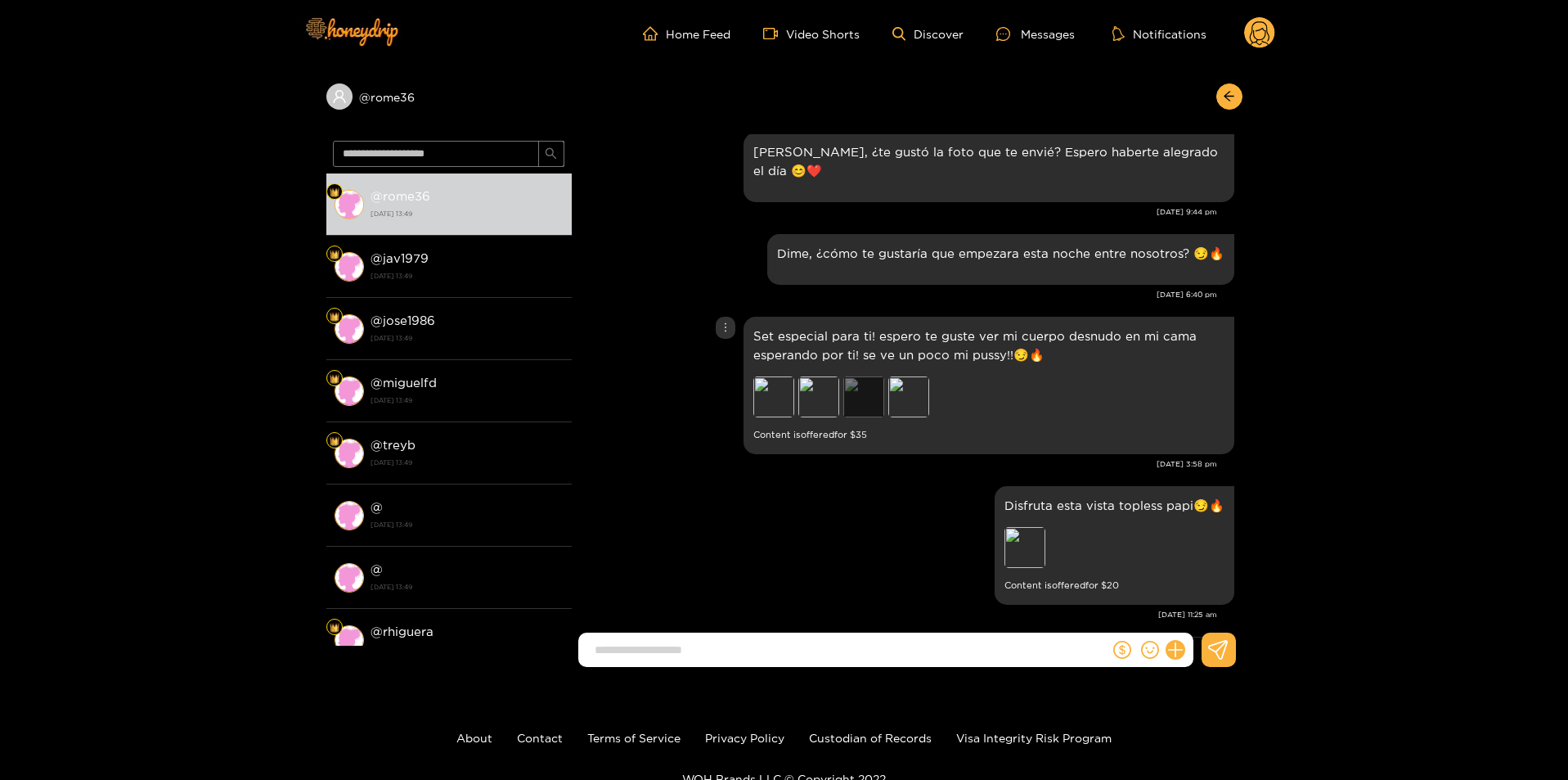
click at [857, 412] on div "Preview" at bounding box center [863, 397] width 41 height 41
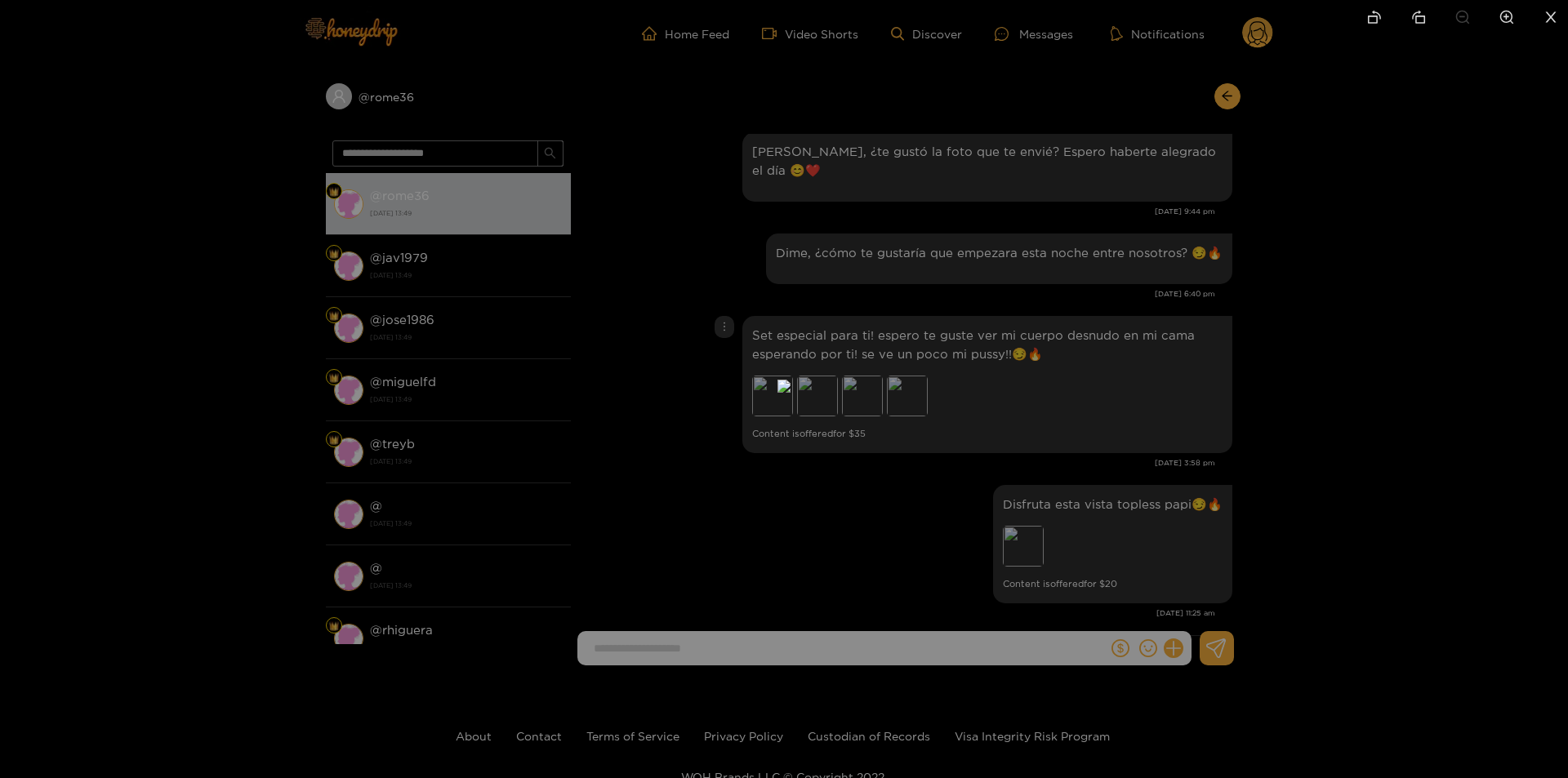
click at [1312, 380] on div at bounding box center [784, 389] width 1568 height 778
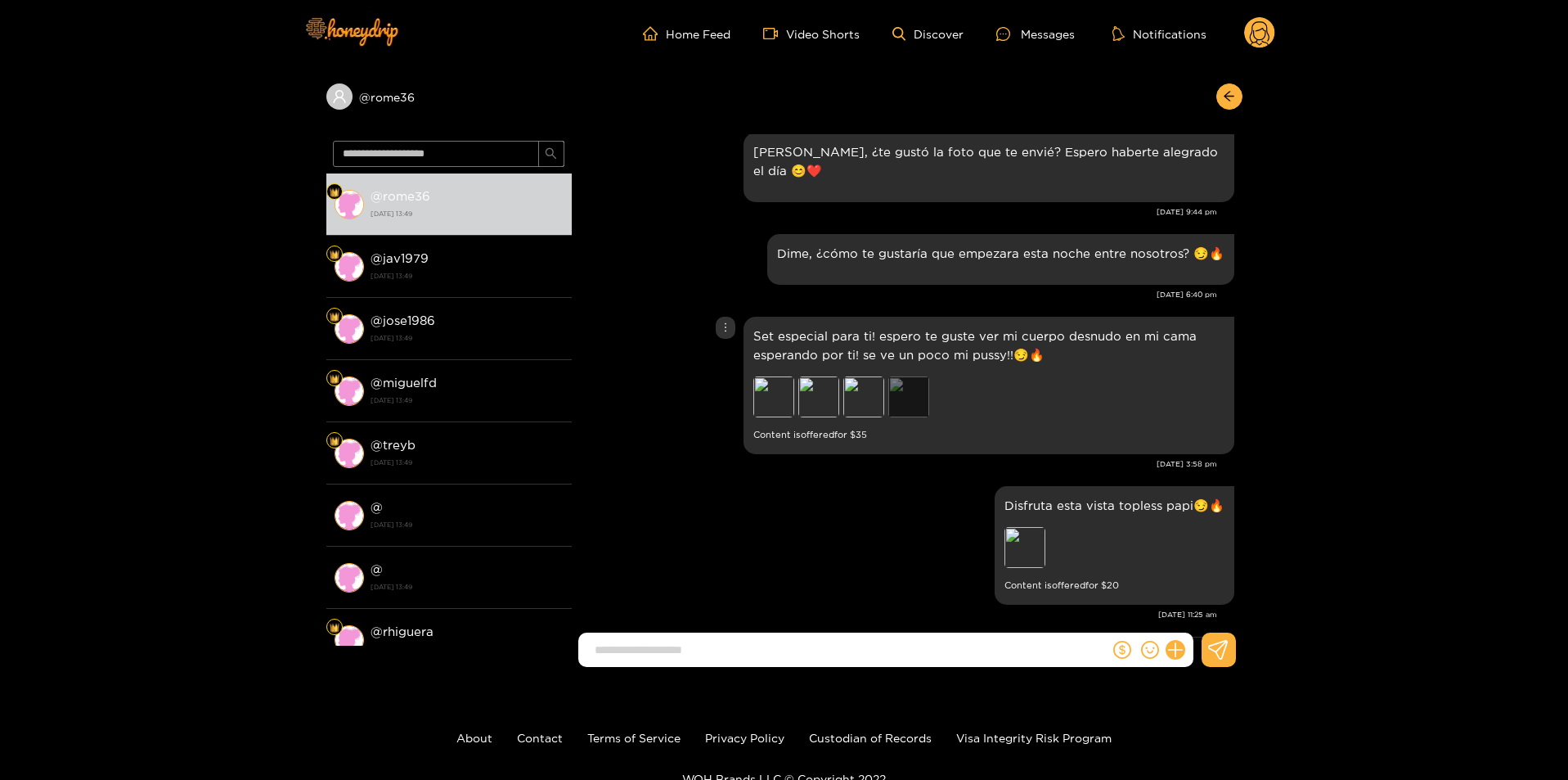
click at [892, 398] on div "Preview" at bounding box center [909, 397] width 41 height 41
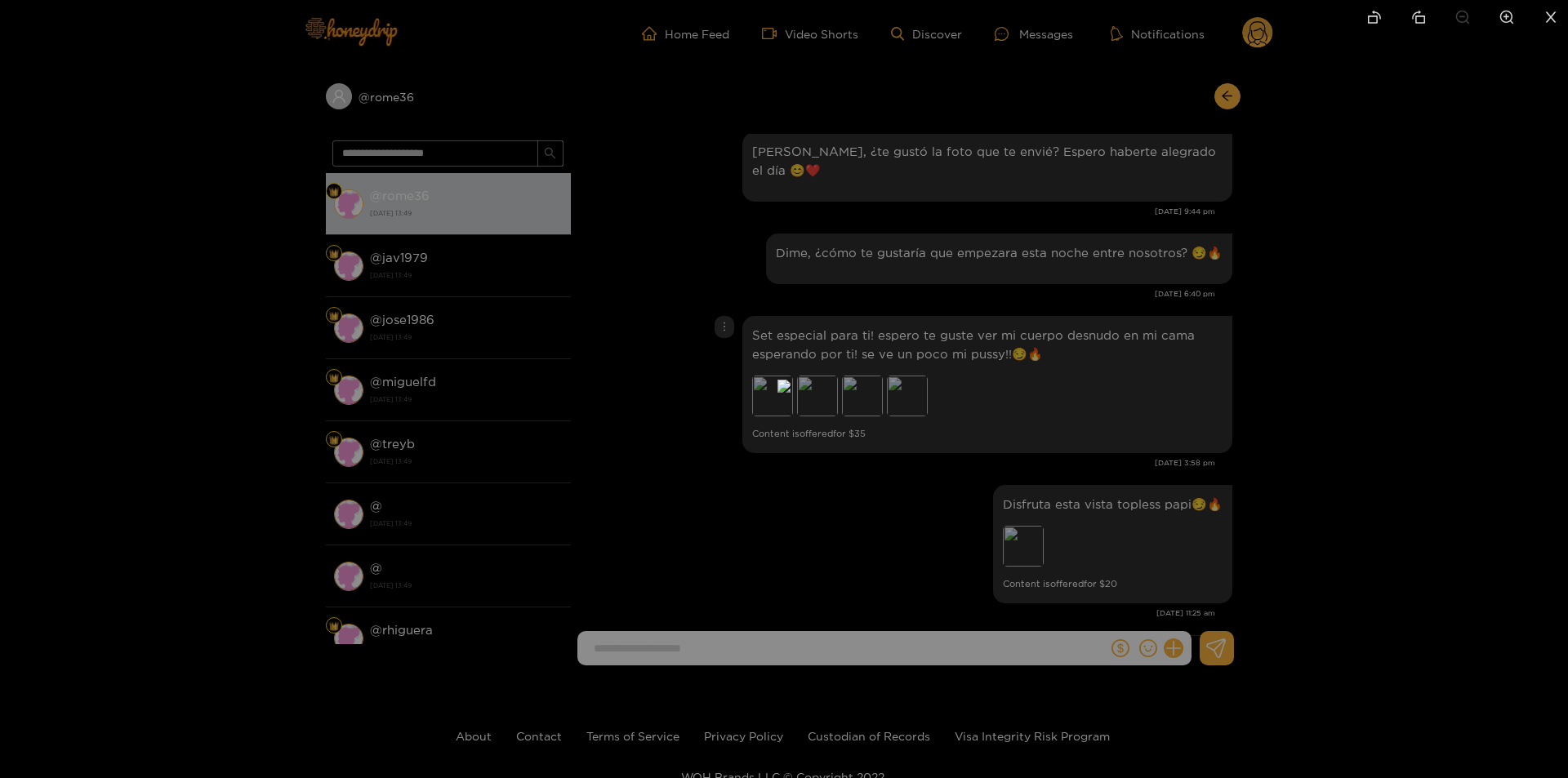
click at [1418, 429] on div at bounding box center [784, 389] width 1568 height 778
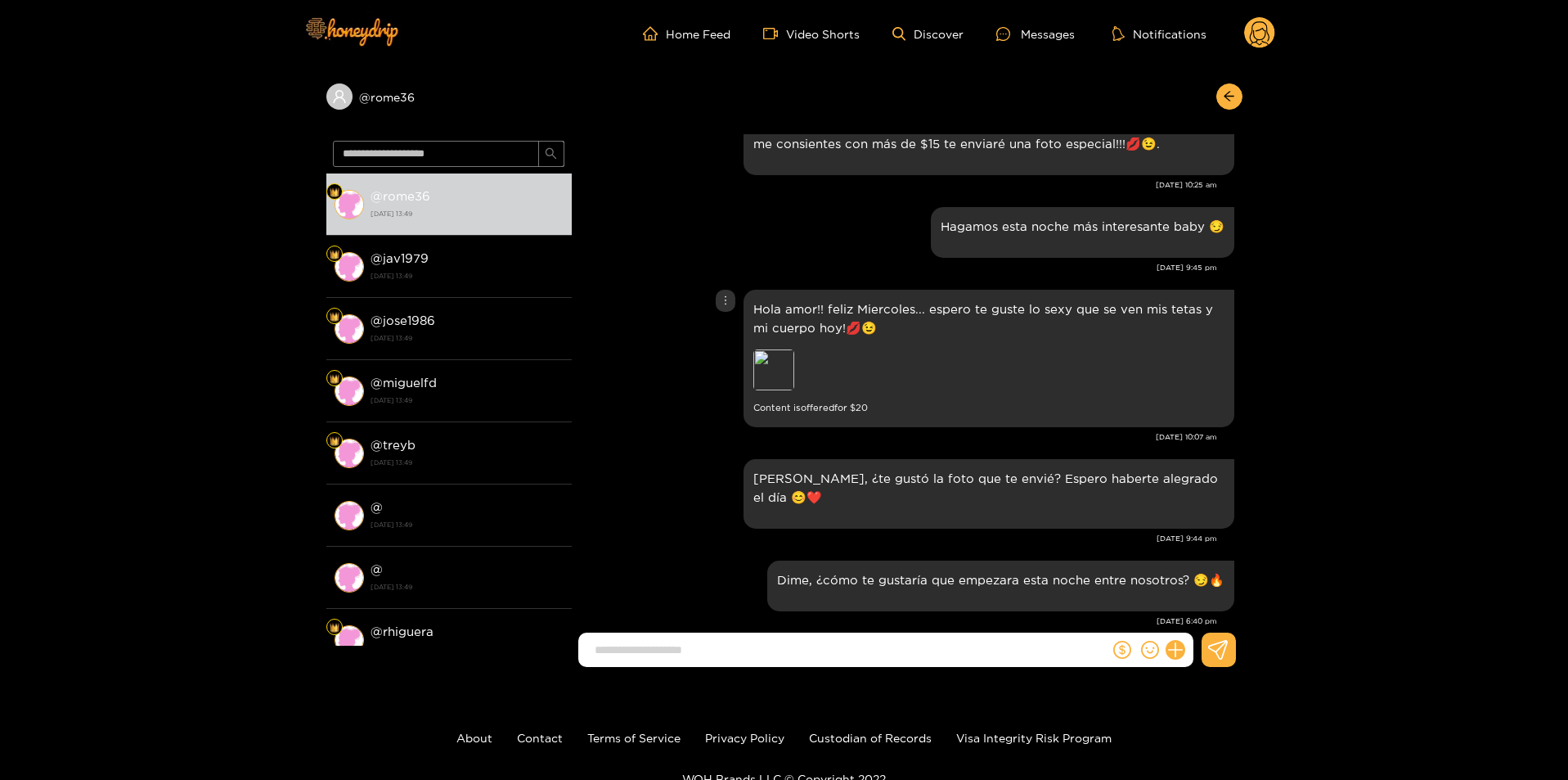
scroll to position [1581, 0]
click at [764, 365] on div "Preview" at bounding box center [774, 371] width 41 height 41
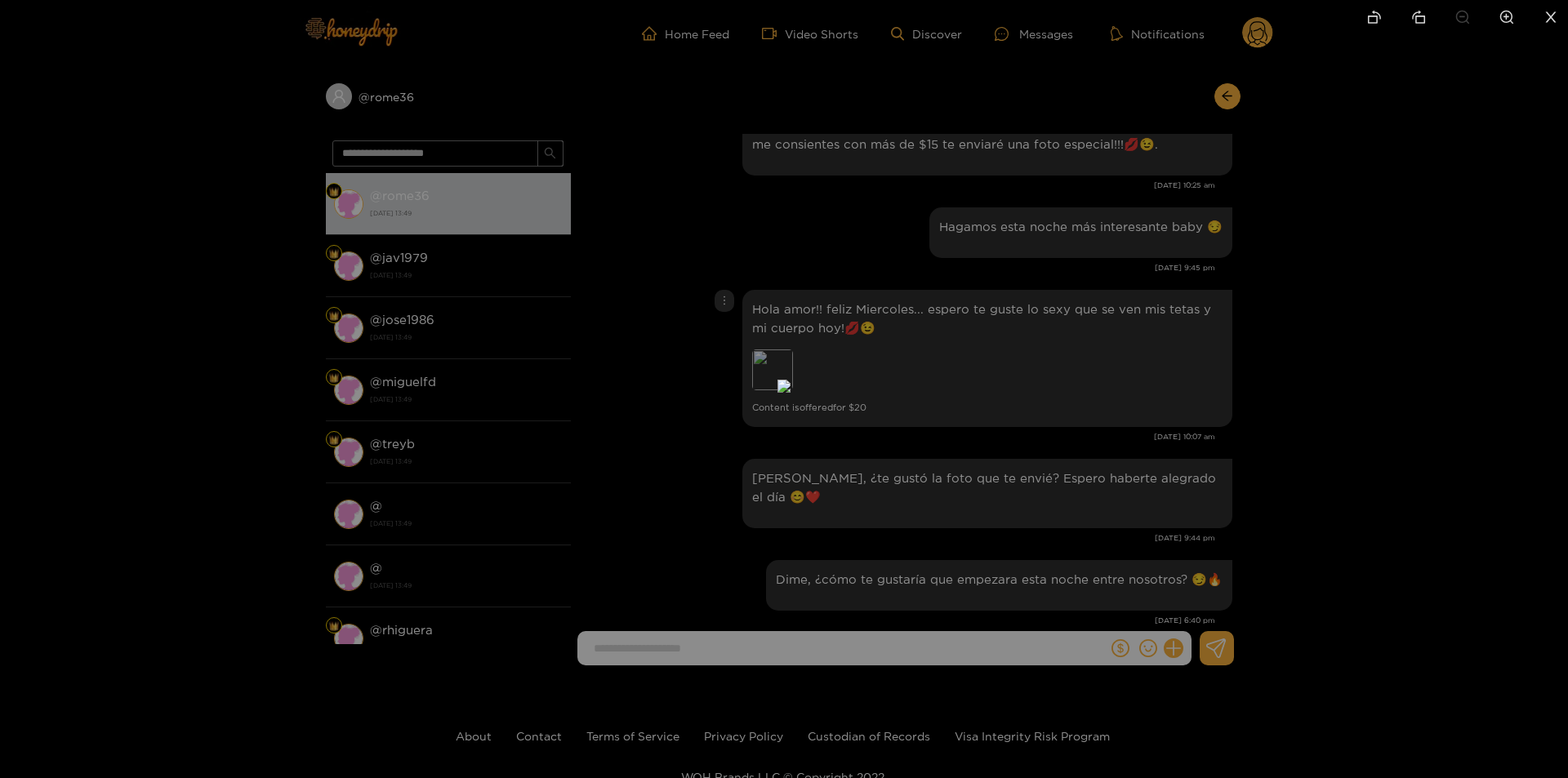
click at [1308, 441] on div at bounding box center [784, 389] width 1568 height 778
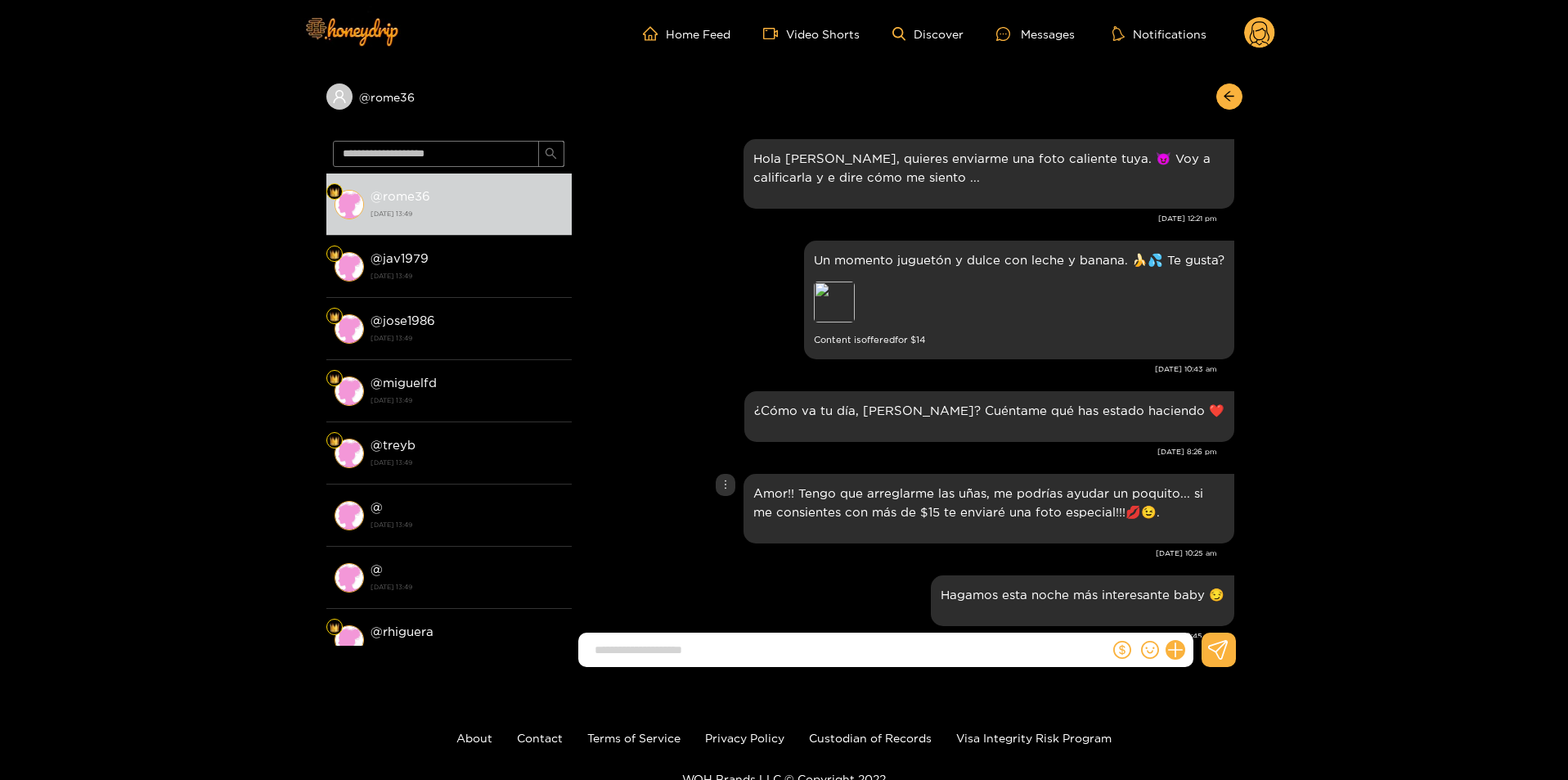
scroll to position [1009, 0]
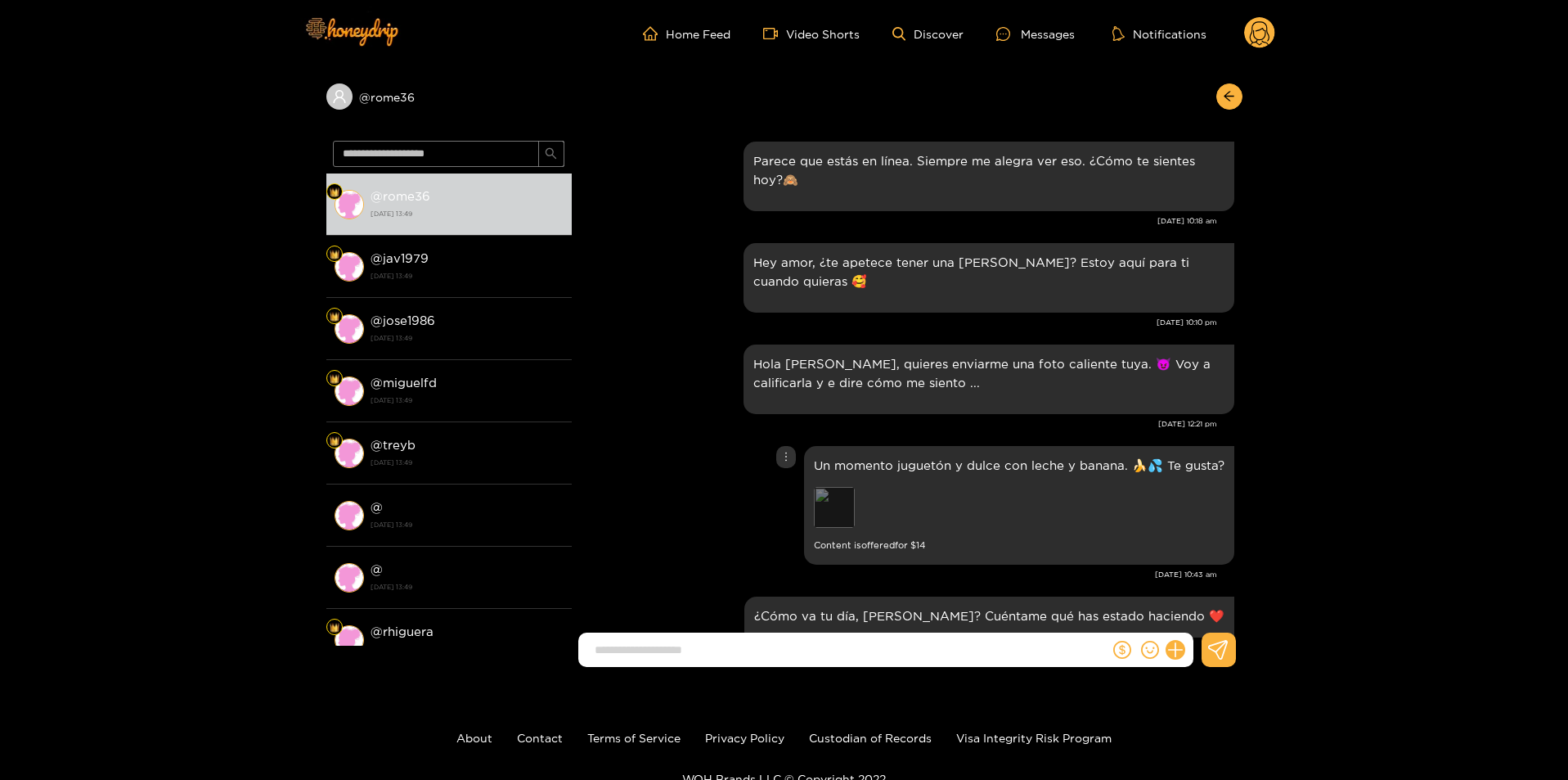
click at [830, 495] on div "Preview" at bounding box center [834, 507] width 41 height 41
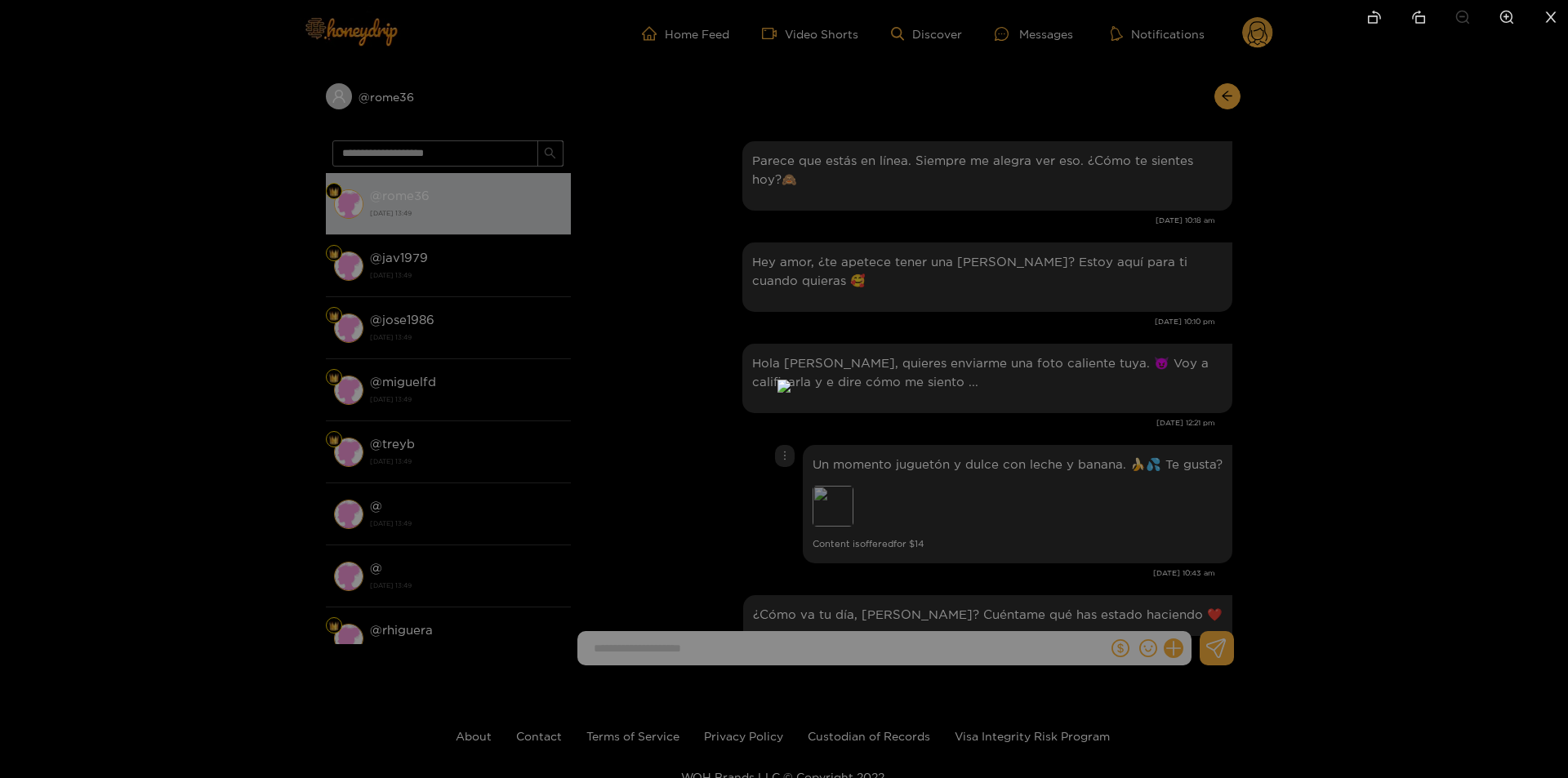
click at [1212, 522] on div at bounding box center [784, 389] width 1568 height 778
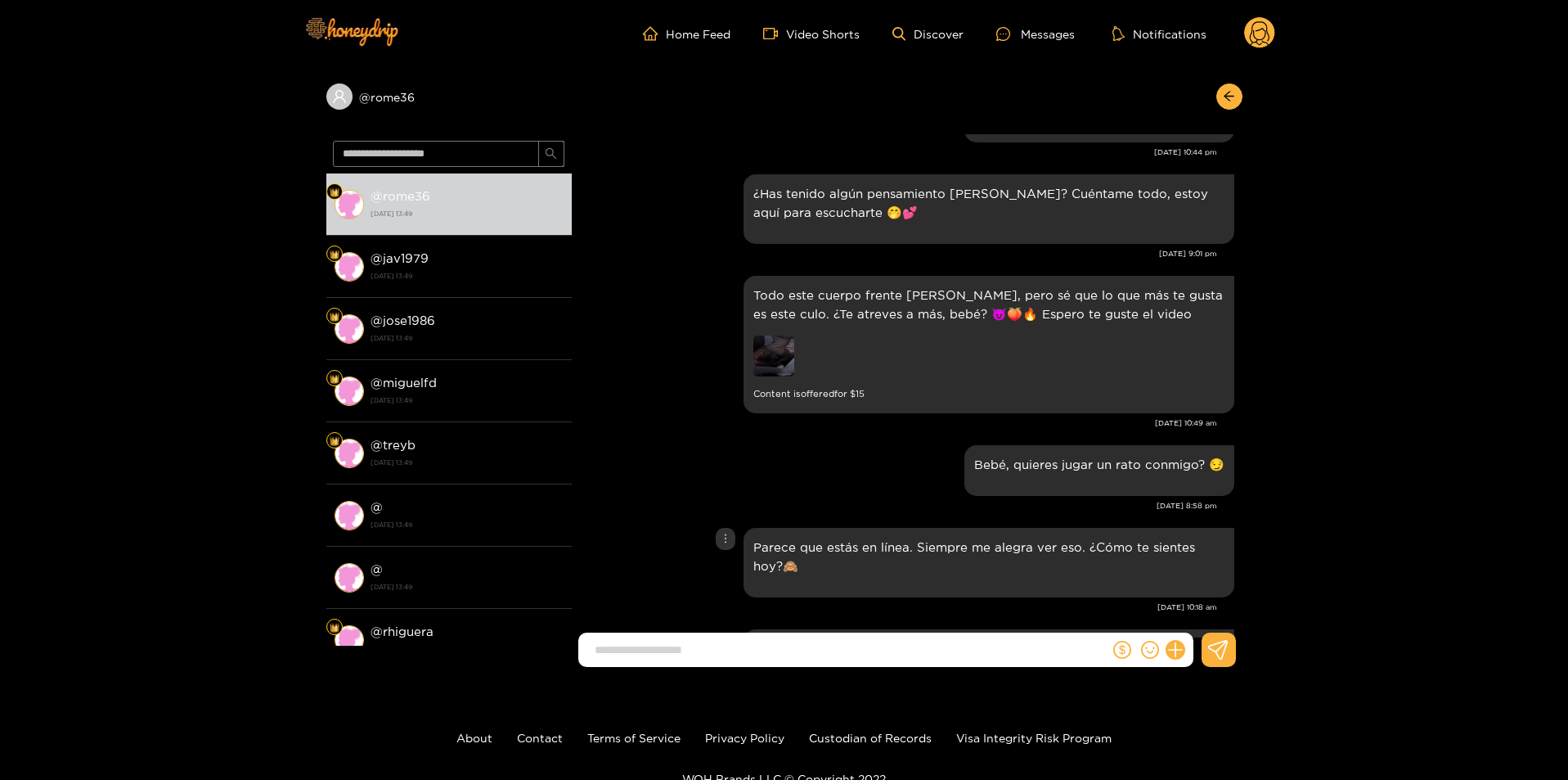
scroll to position [600, 0]
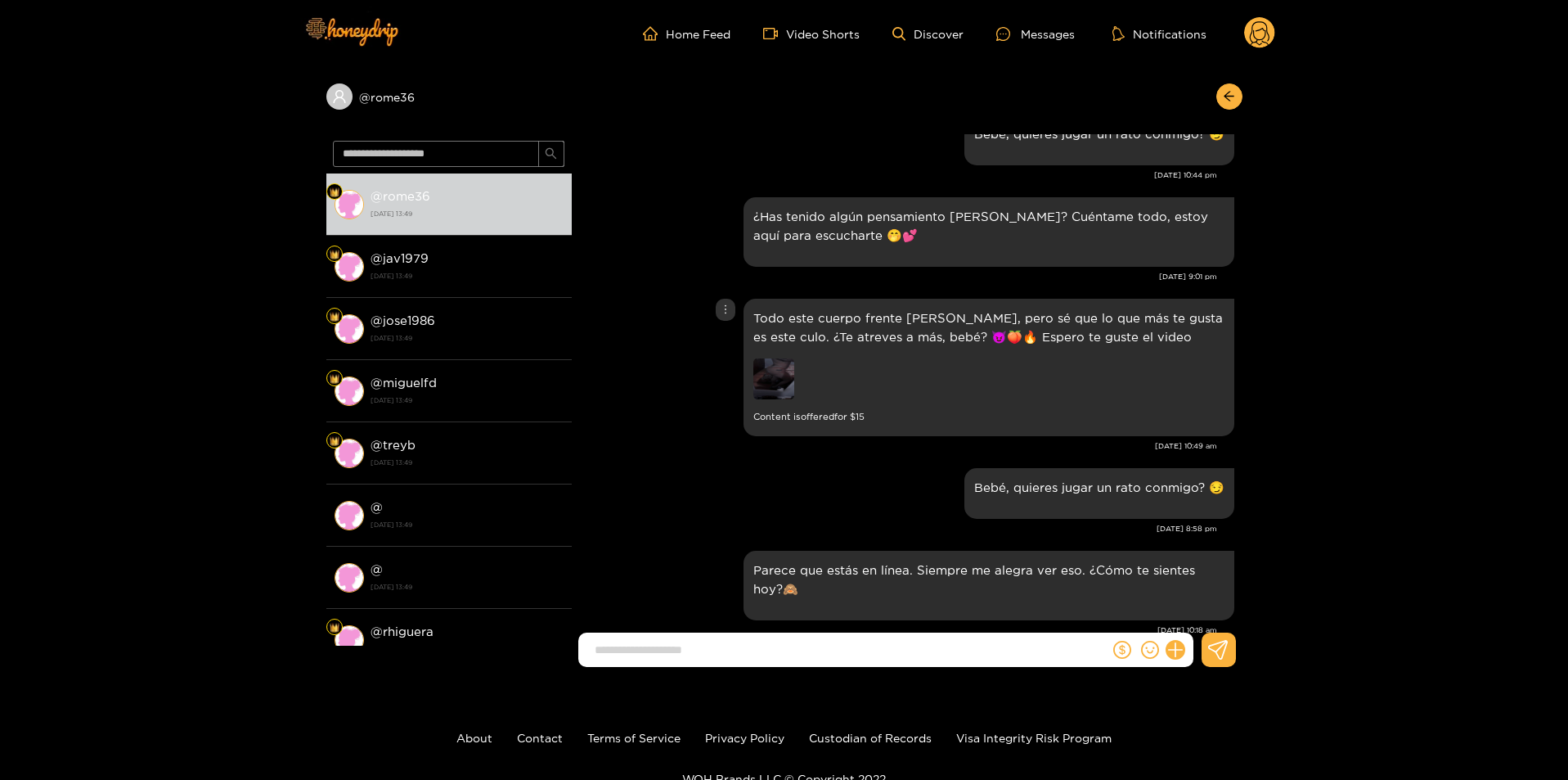
click at [763, 382] on img at bounding box center [774, 378] width 41 height 41
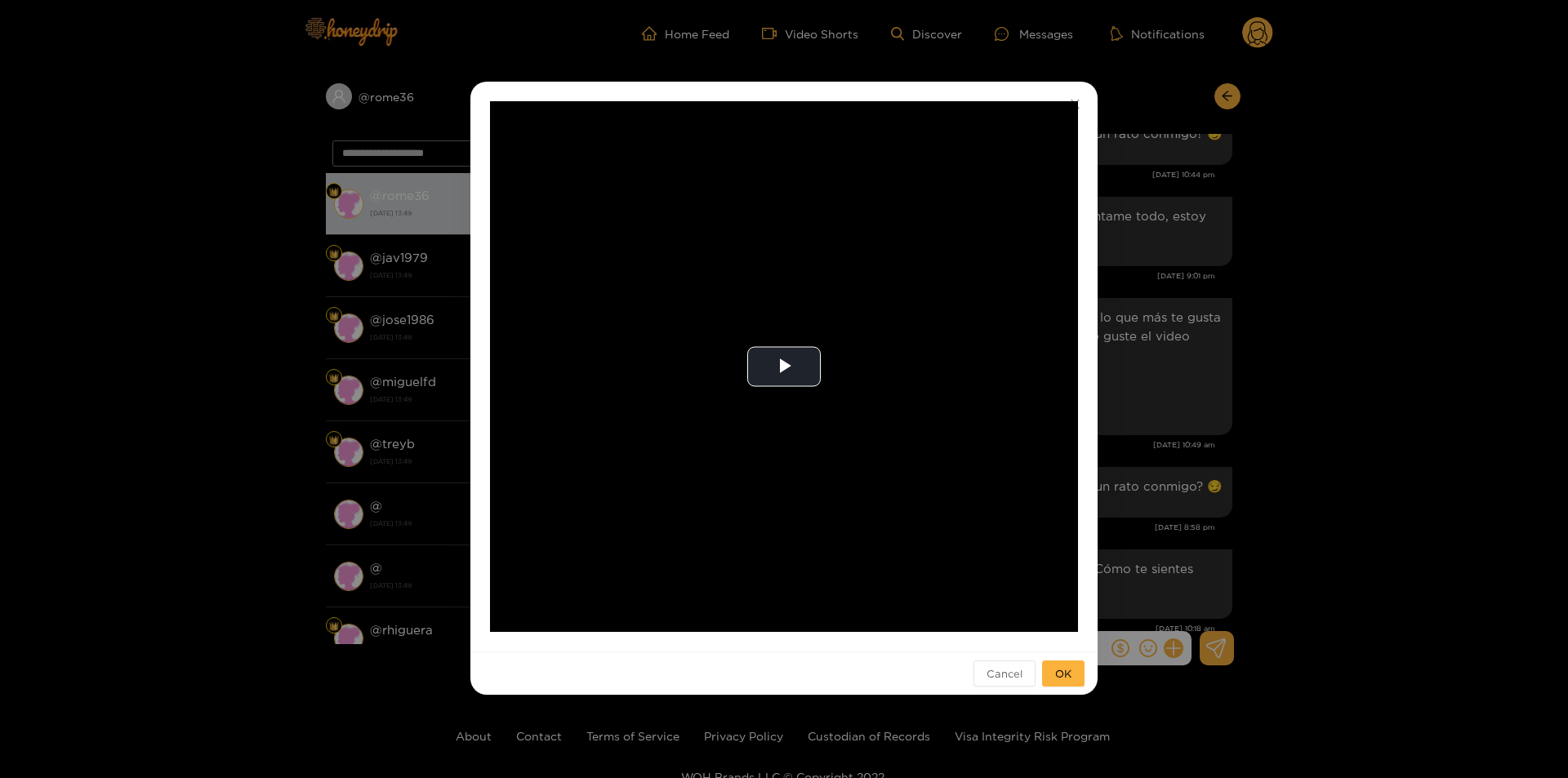
click at [1147, 364] on div "**********" at bounding box center [784, 389] width 1568 height 778
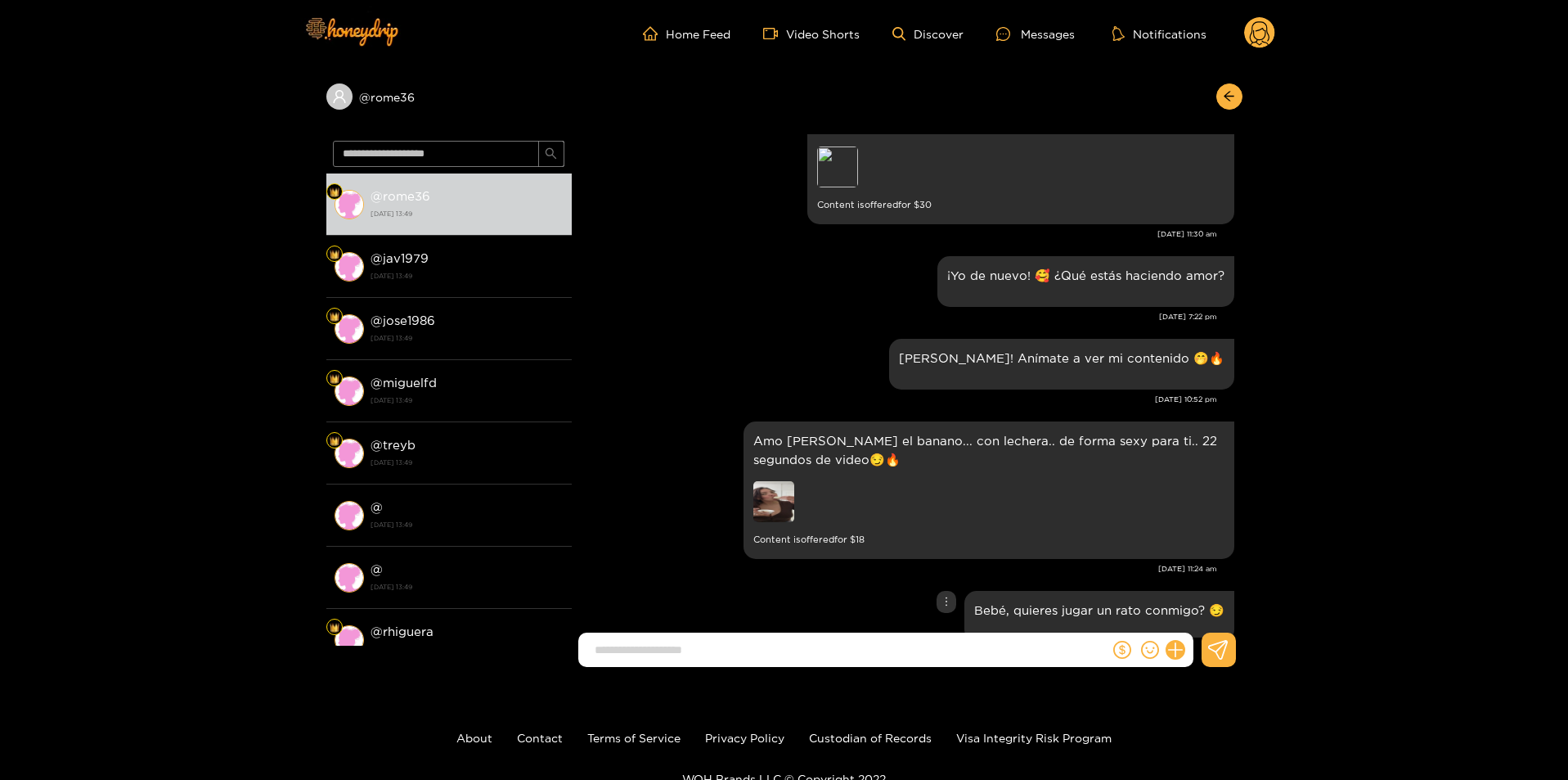
scroll to position [108, 0]
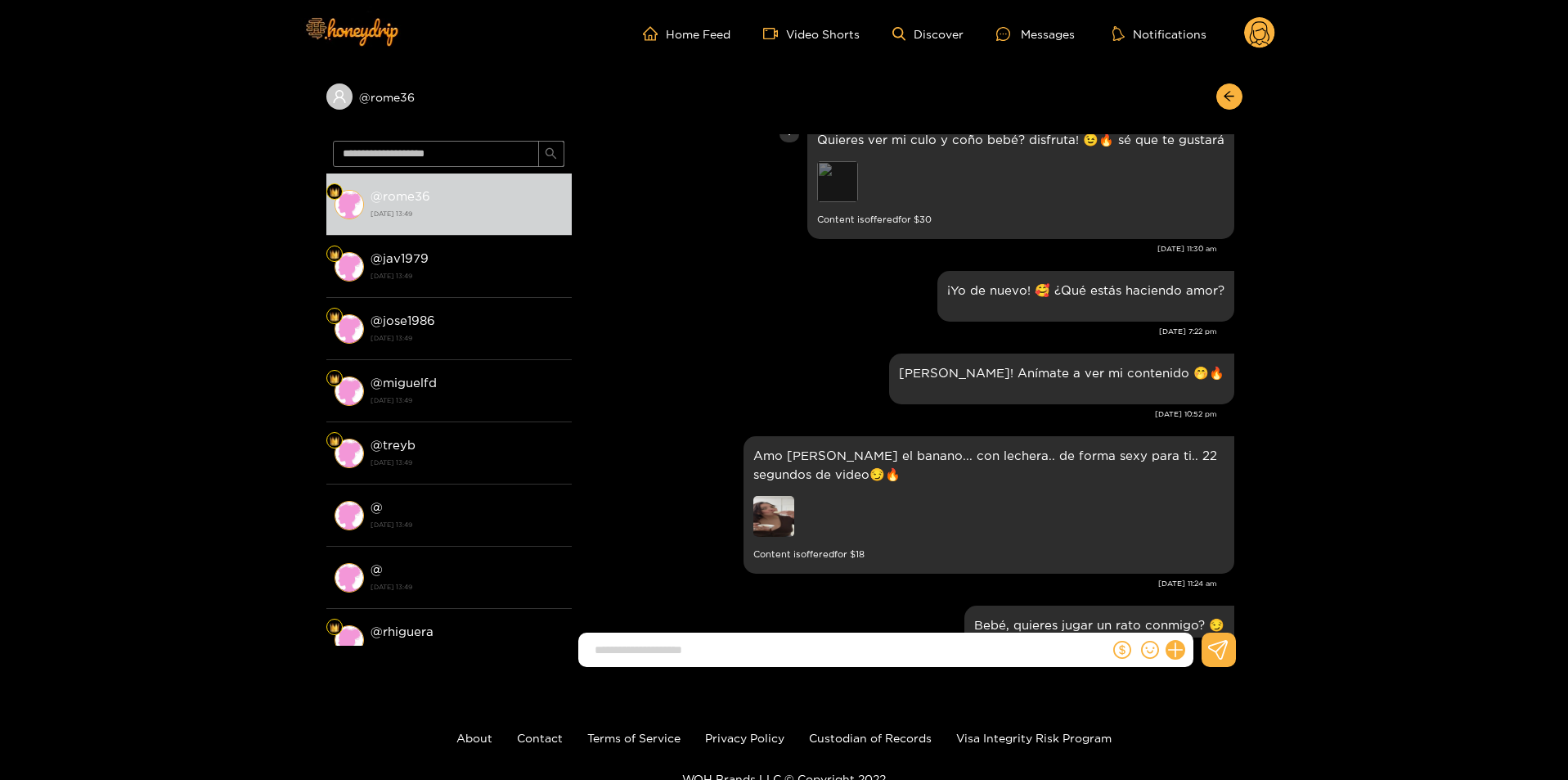
click at [833, 174] on div "Preview" at bounding box center [838, 182] width 41 height 41
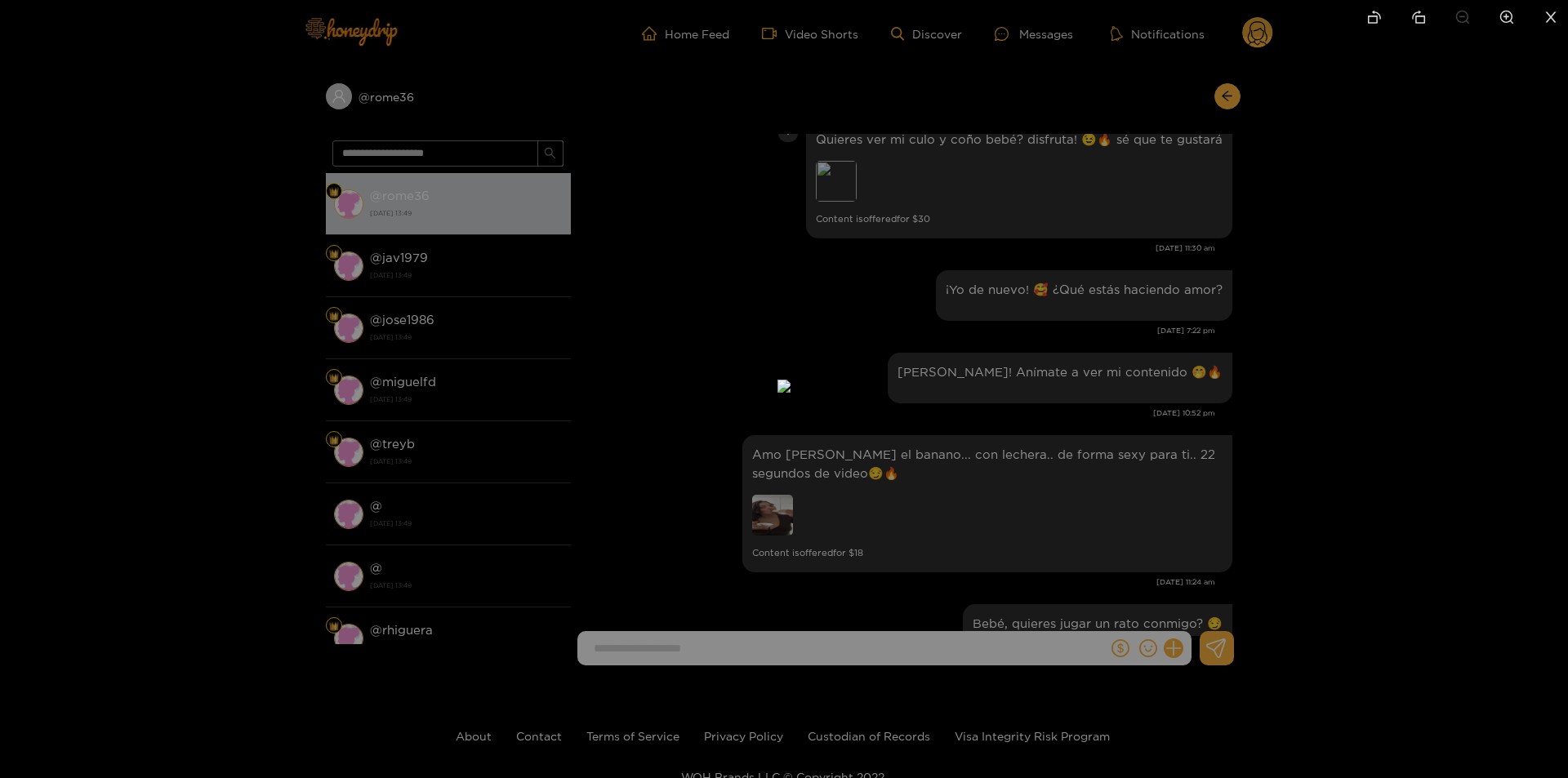
click at [1226, 415] on div at bounding box center [784, 389] width 1568 height 778
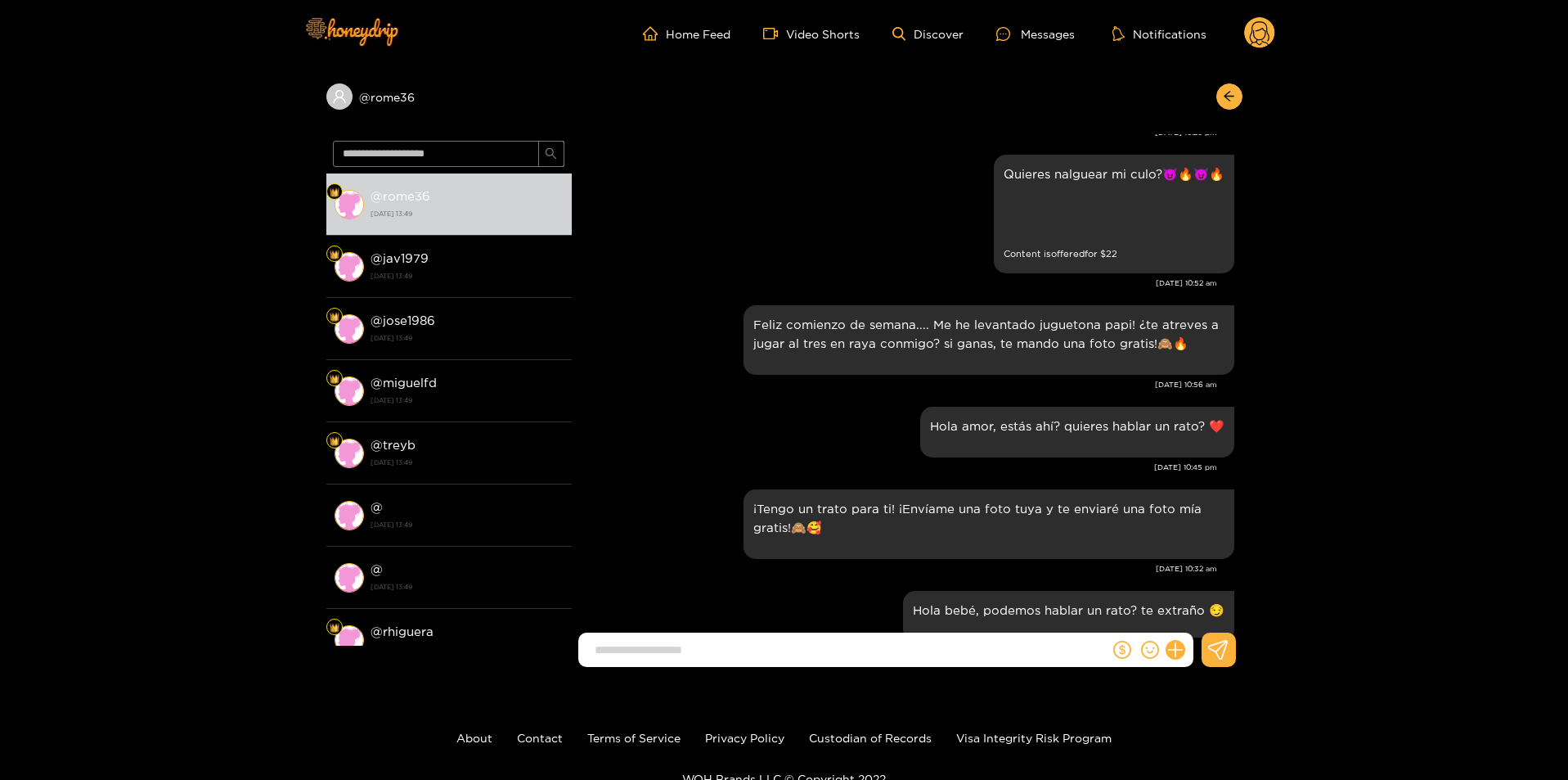
scroll to position [245, 0]
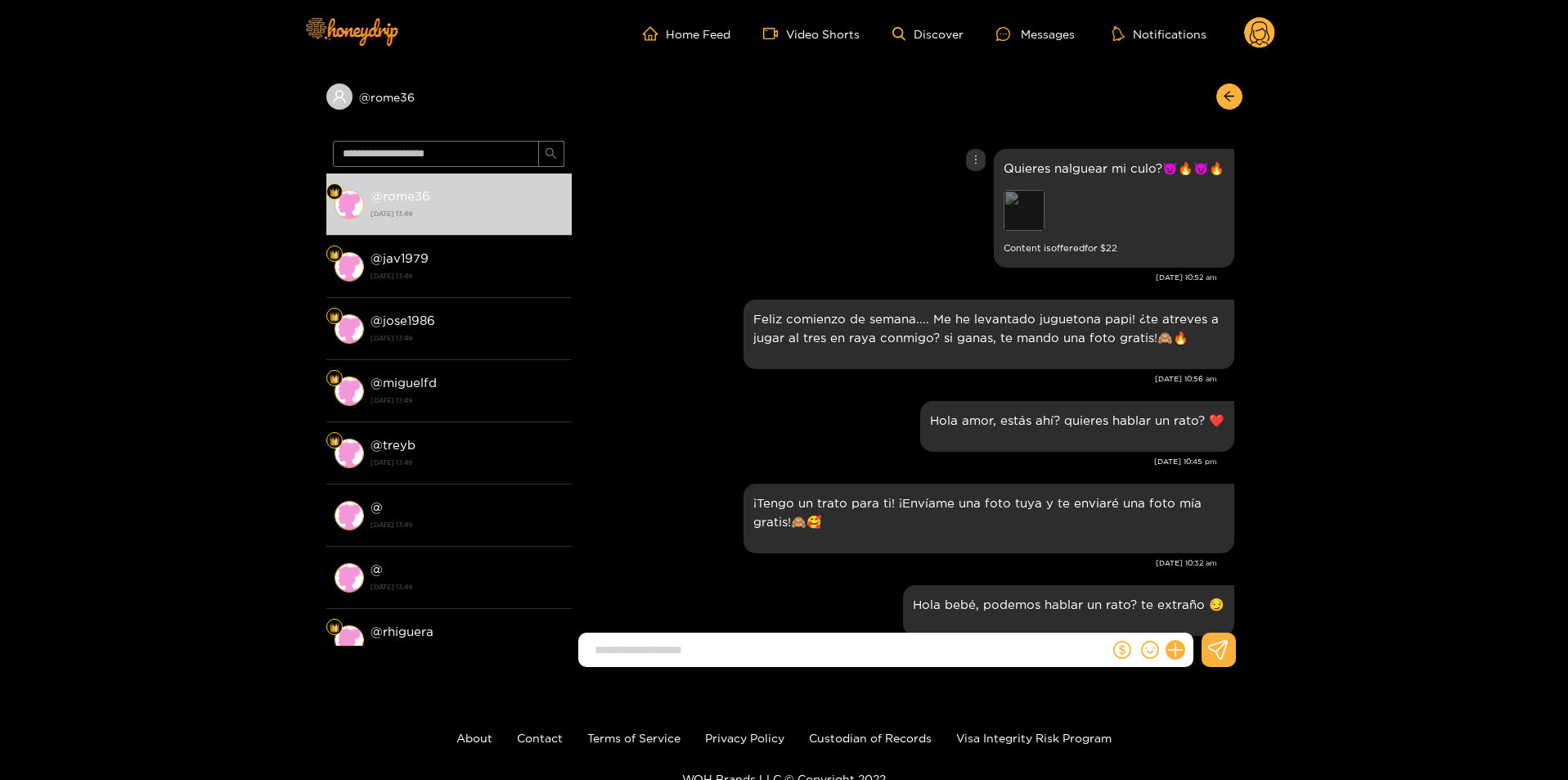
click at [1033, 210] on div "Preview" at bounding box center [1024, 210] width 41 height 41
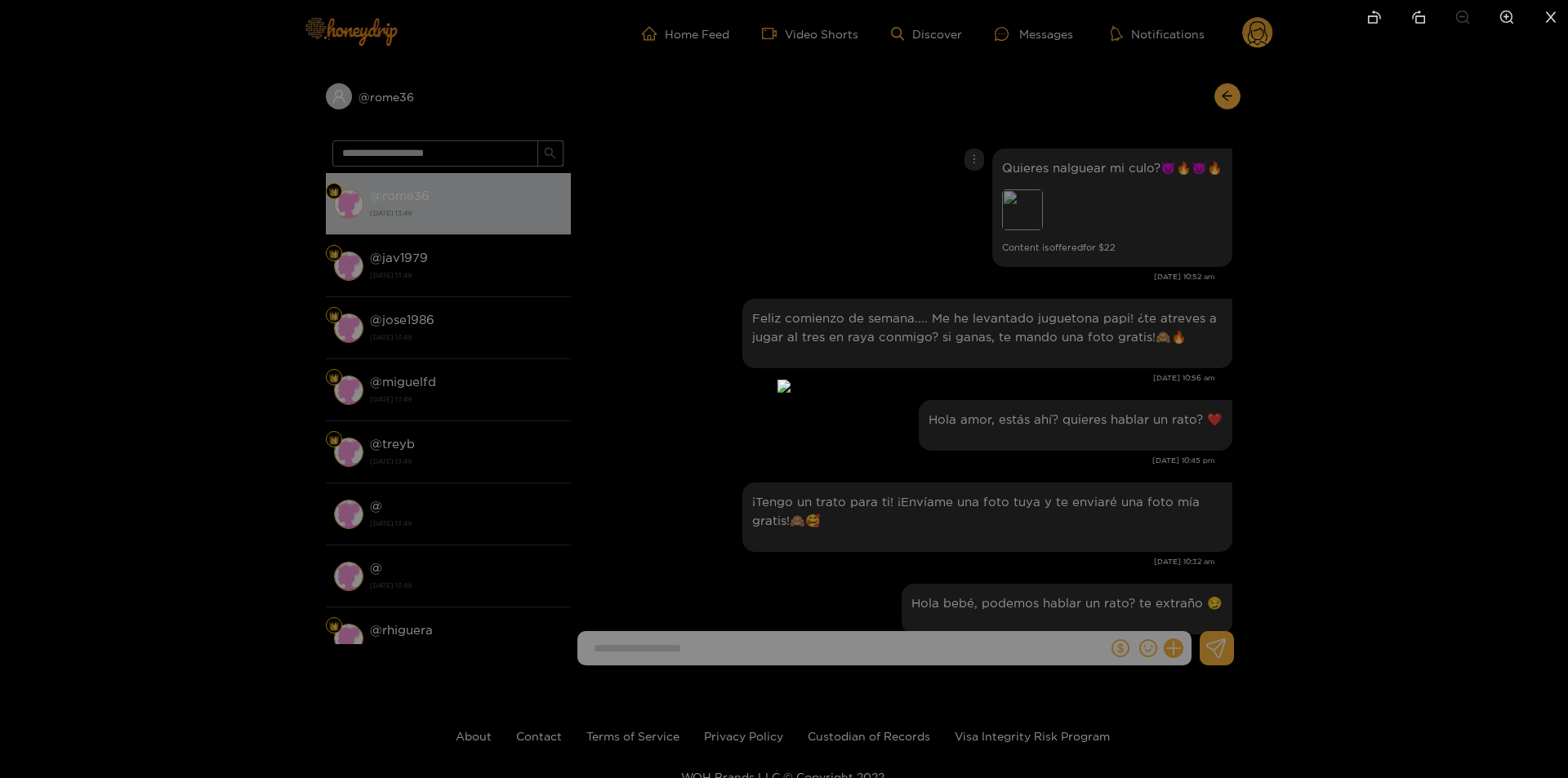
click at [1195, 314] on div at bounding box center [784, 389] width 1568 height 778
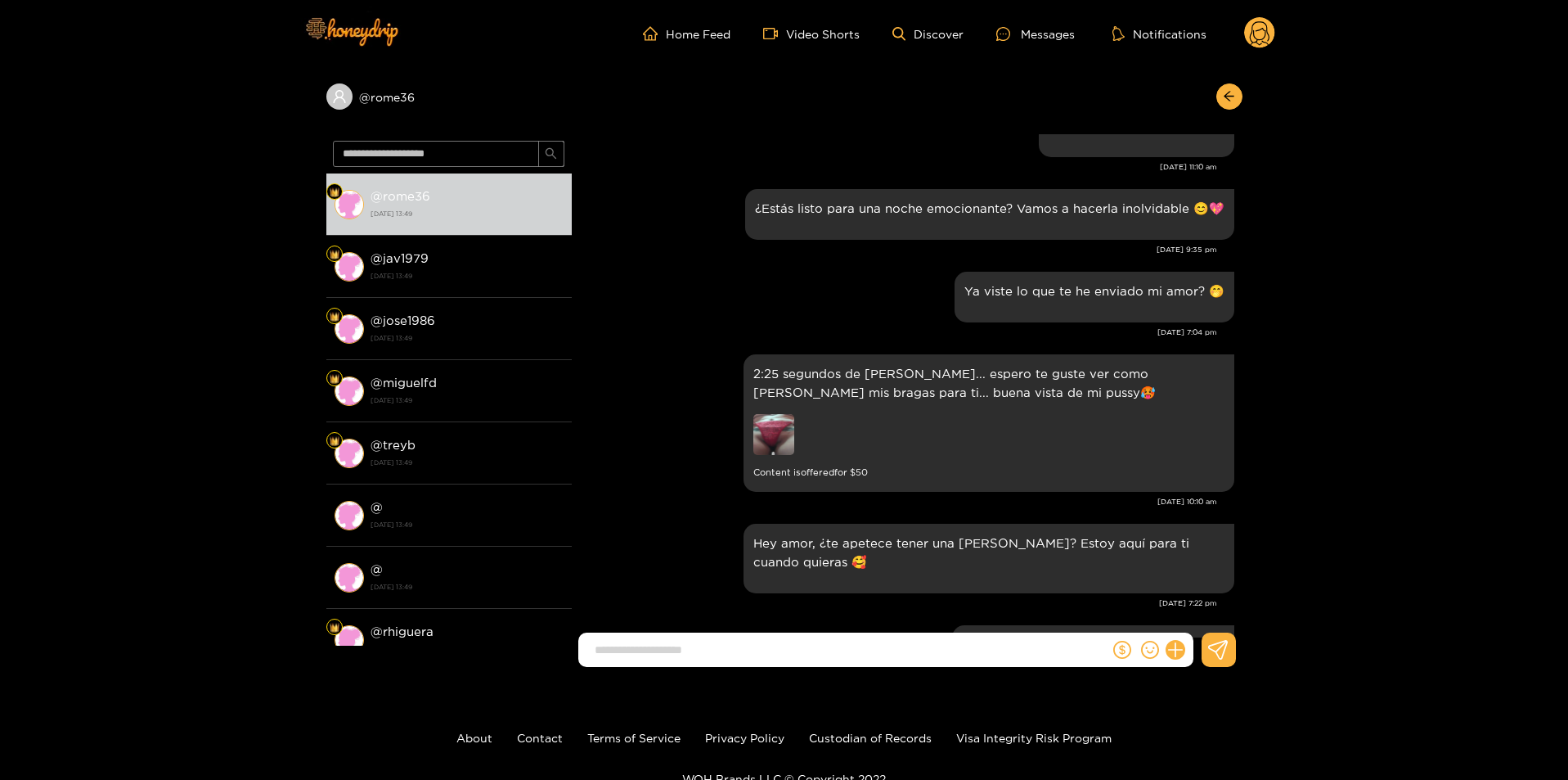
scroll to position [3027, 0]
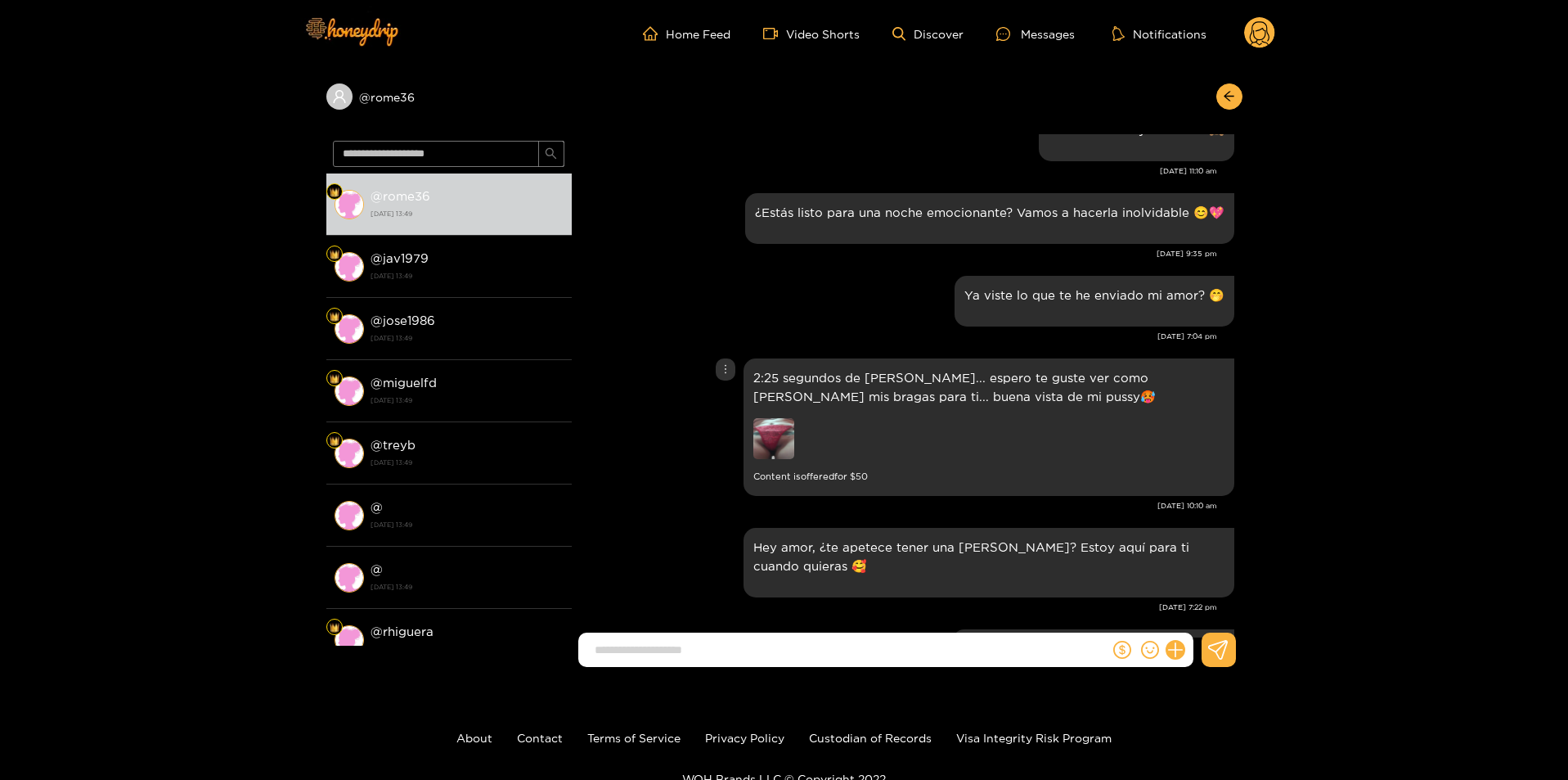
click at [788, 418] on img at bounding box center [774, 438] width 41 height 41
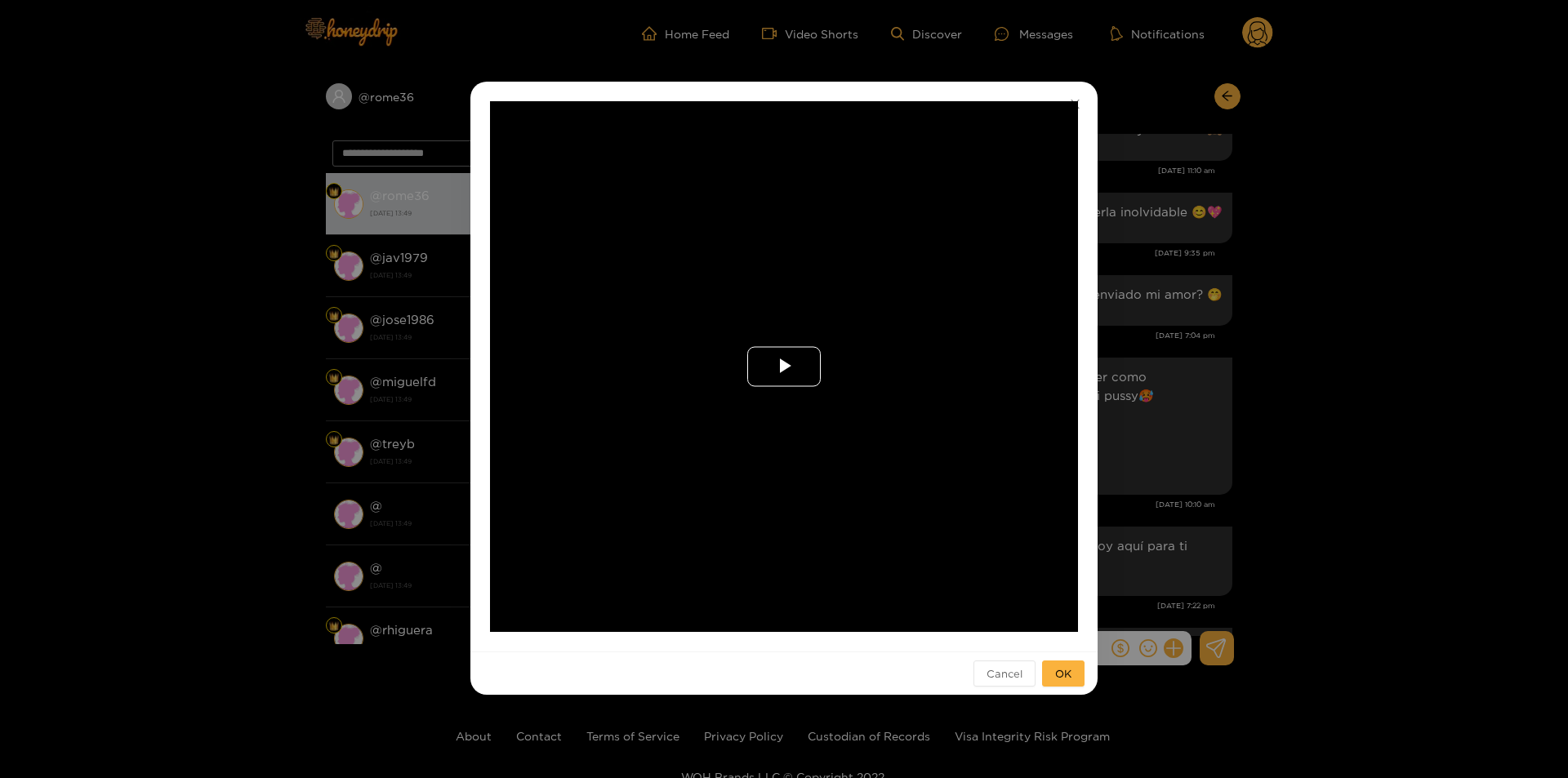
click at [784, 366] on span "Video Player" at bounding box center [784, 366] width 0 height 0
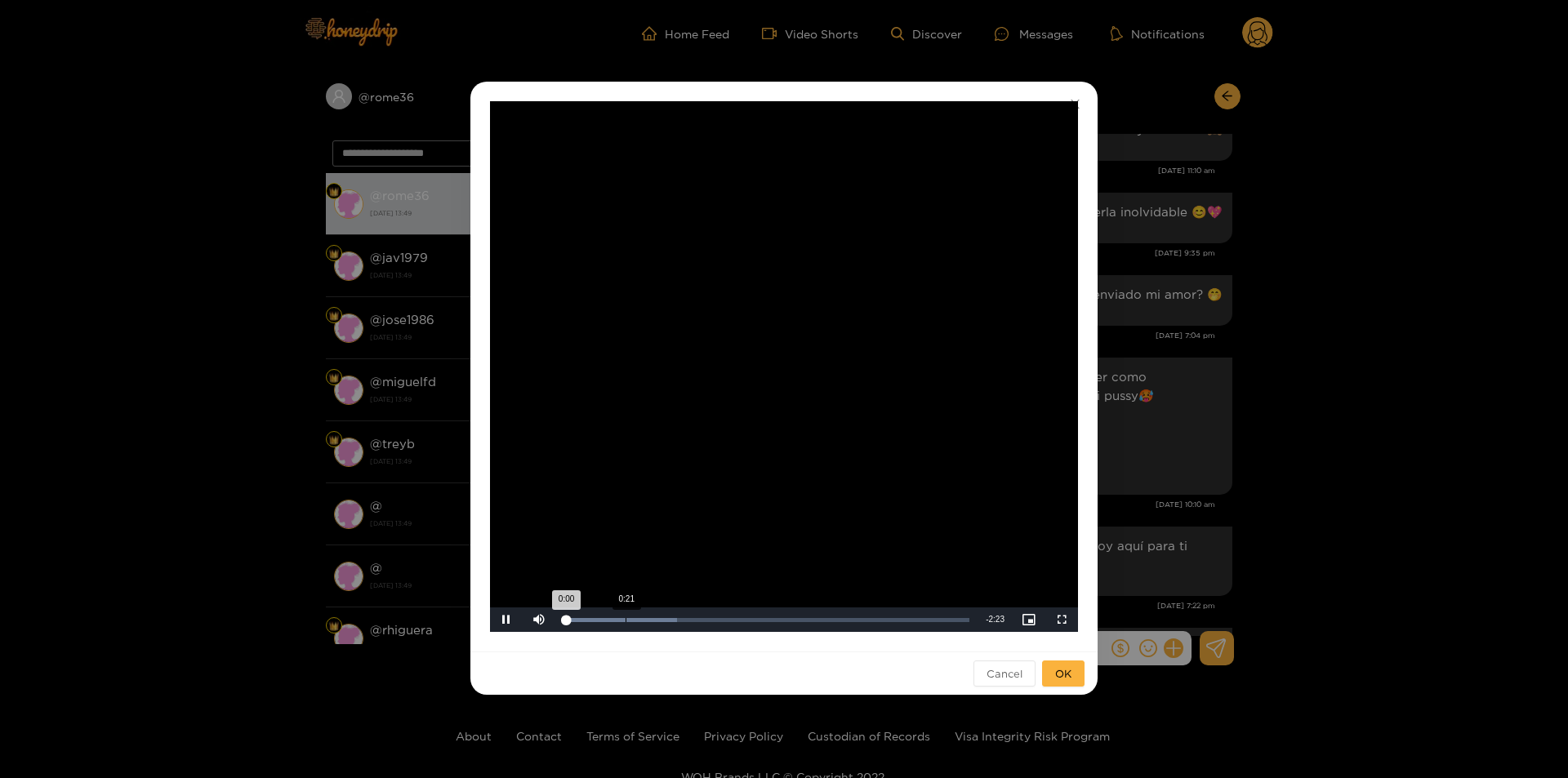
click at [627, 620] on div "Loaded : 27.88% 0:21 0:00" at bounding box center [767, 620] width 406 height 4
click at [669, 621] on div "0:37" at bounding box center [668, 620] width 1 height 4
click at [754, 618] on div "1:07" at bounding box center [754, 620] width 1 height 4
click at [813, 620] on div "1:28" at bounding box center [813, 620] width 1 height 4
click at [869, 621] on div "1:47" at bounding box center [868, 620] width 1 height 4
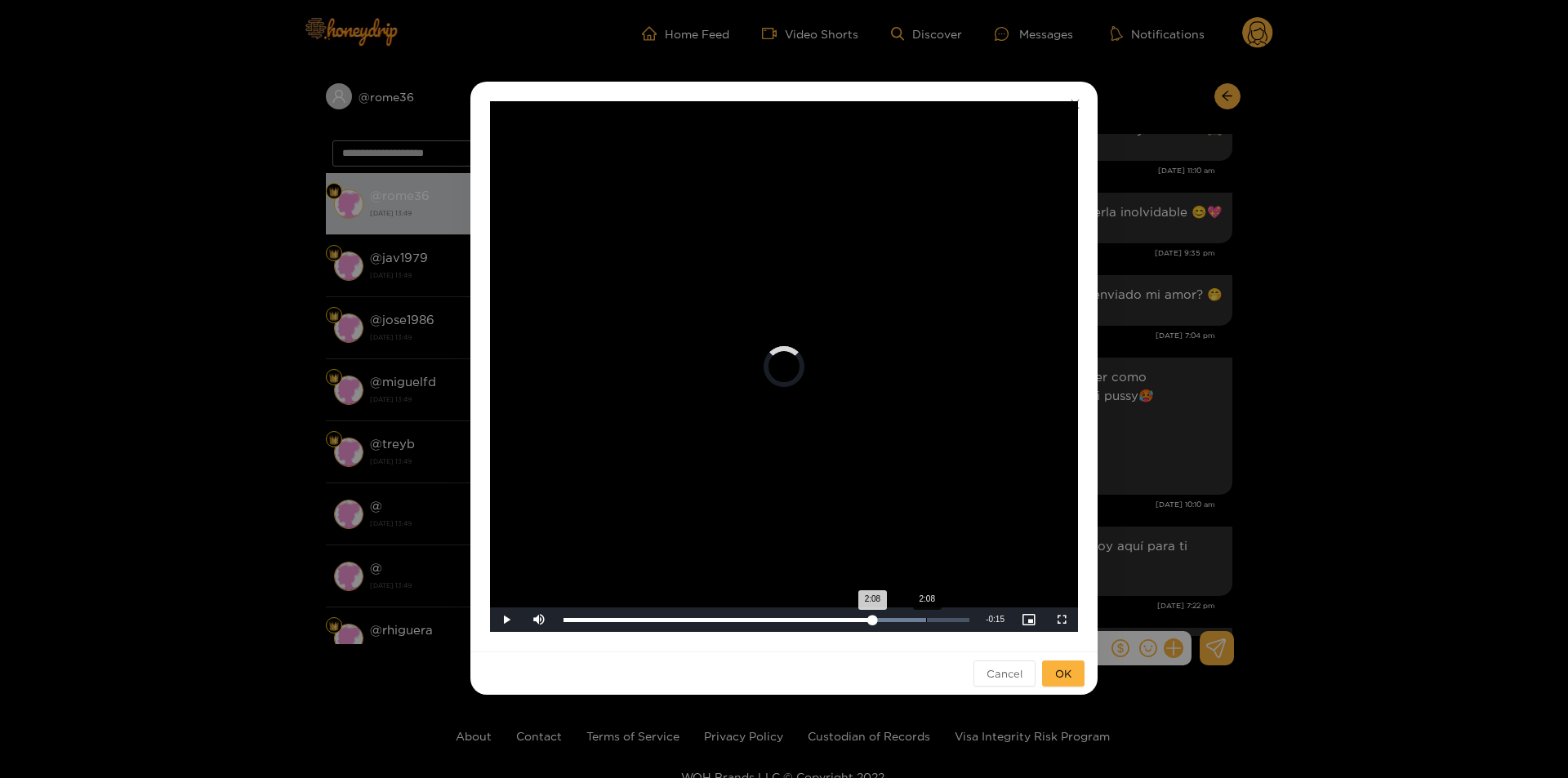
click at [927, 628] on div "Loaded : 89.29% 2:08 2:08" at bounding box center [766, 620] width 422 height 25
click at [972, 622] on div "Loaded : 97.67% 2:23 2:23" at bounding box center [766, 620] width 422 height 25
click at [1430, 470] on div "**********" at bounding box center [784, 389] width 1568 height 778
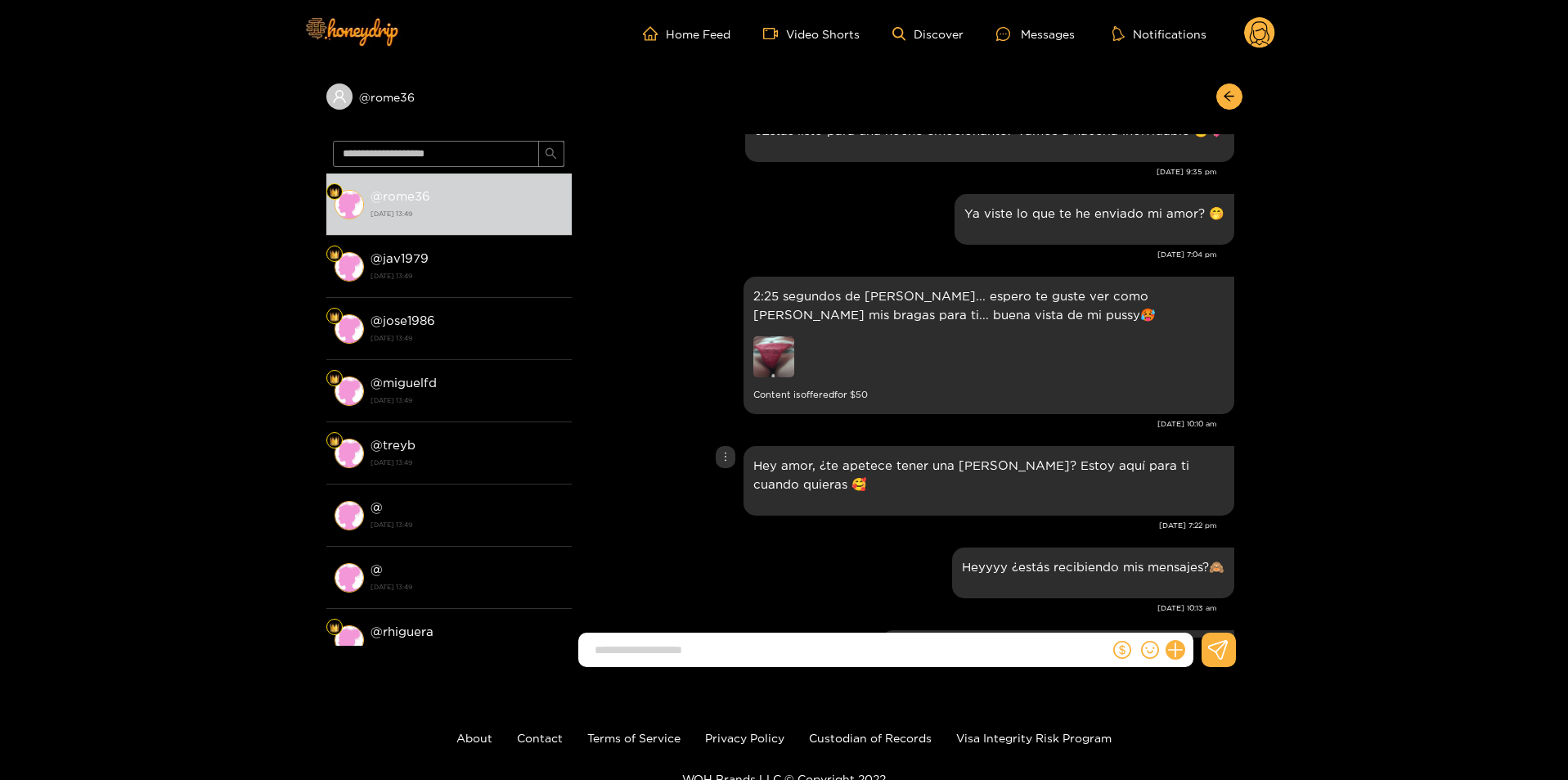
scroll to position [3273, 0]
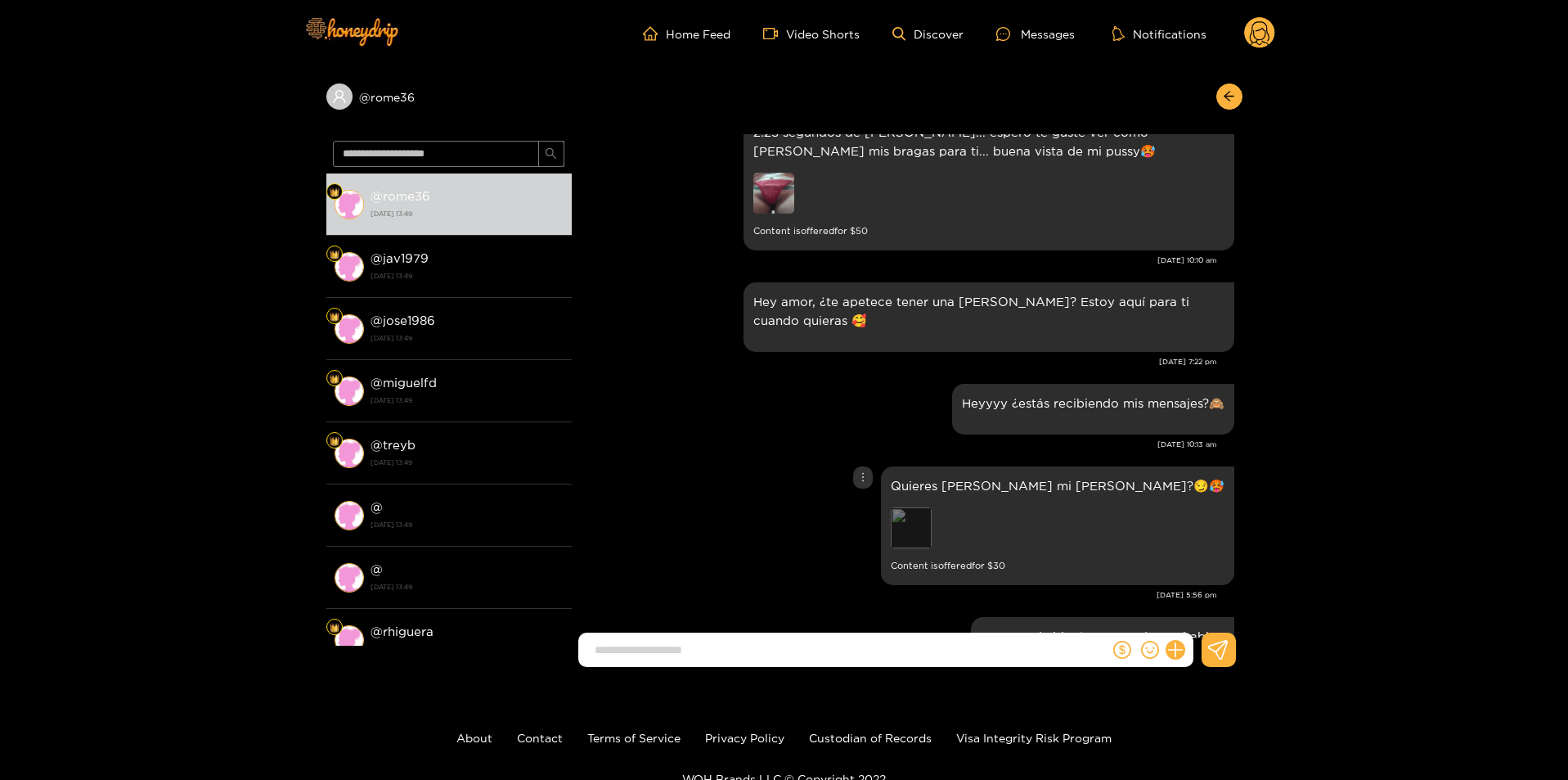
click at [932, 507] on div "Preview" at bounding box center [911, 528] width 41 height 41
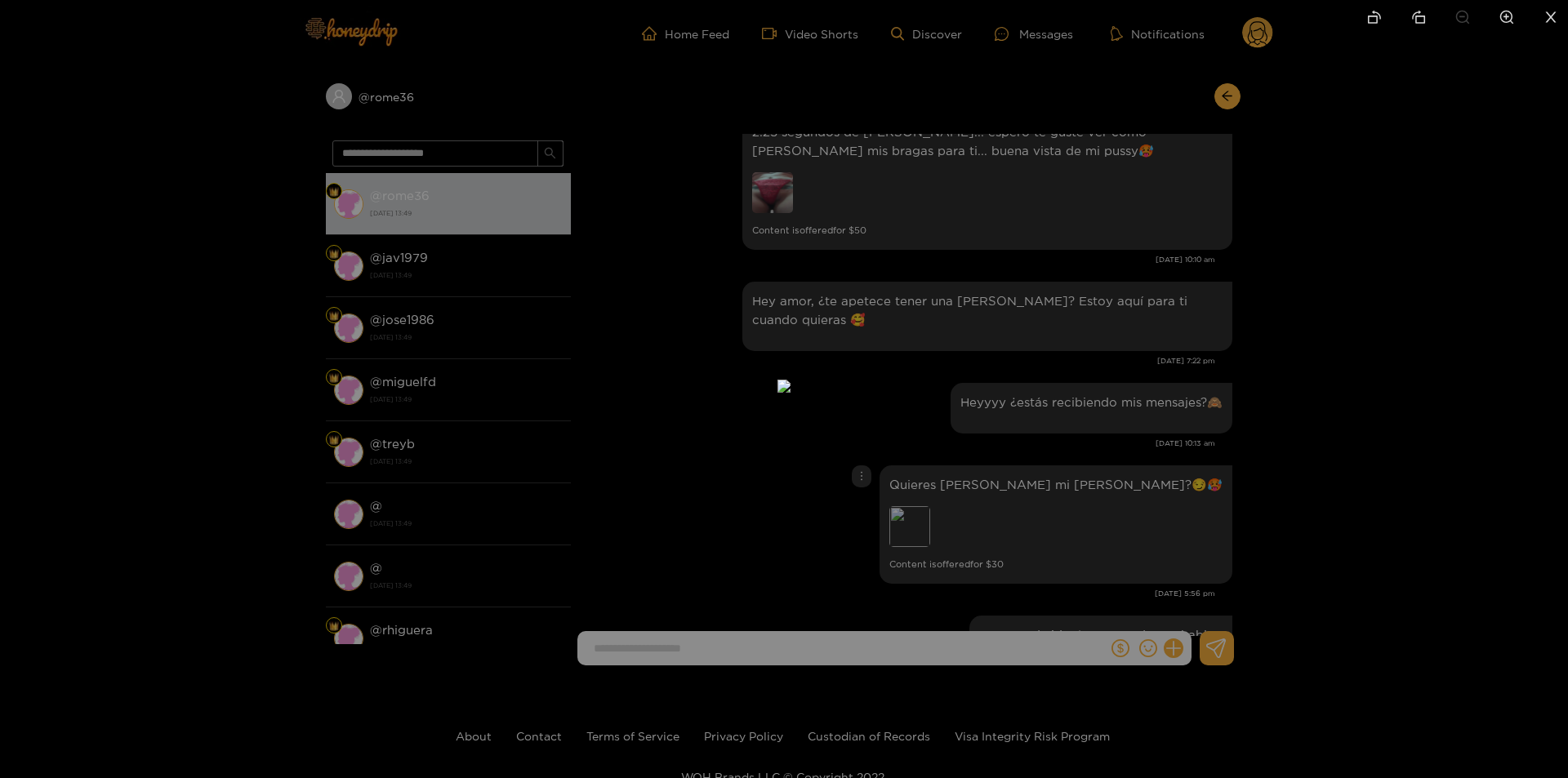
click at [1310, 462] on div at bounding box center [784, 389] width 1568 height 778
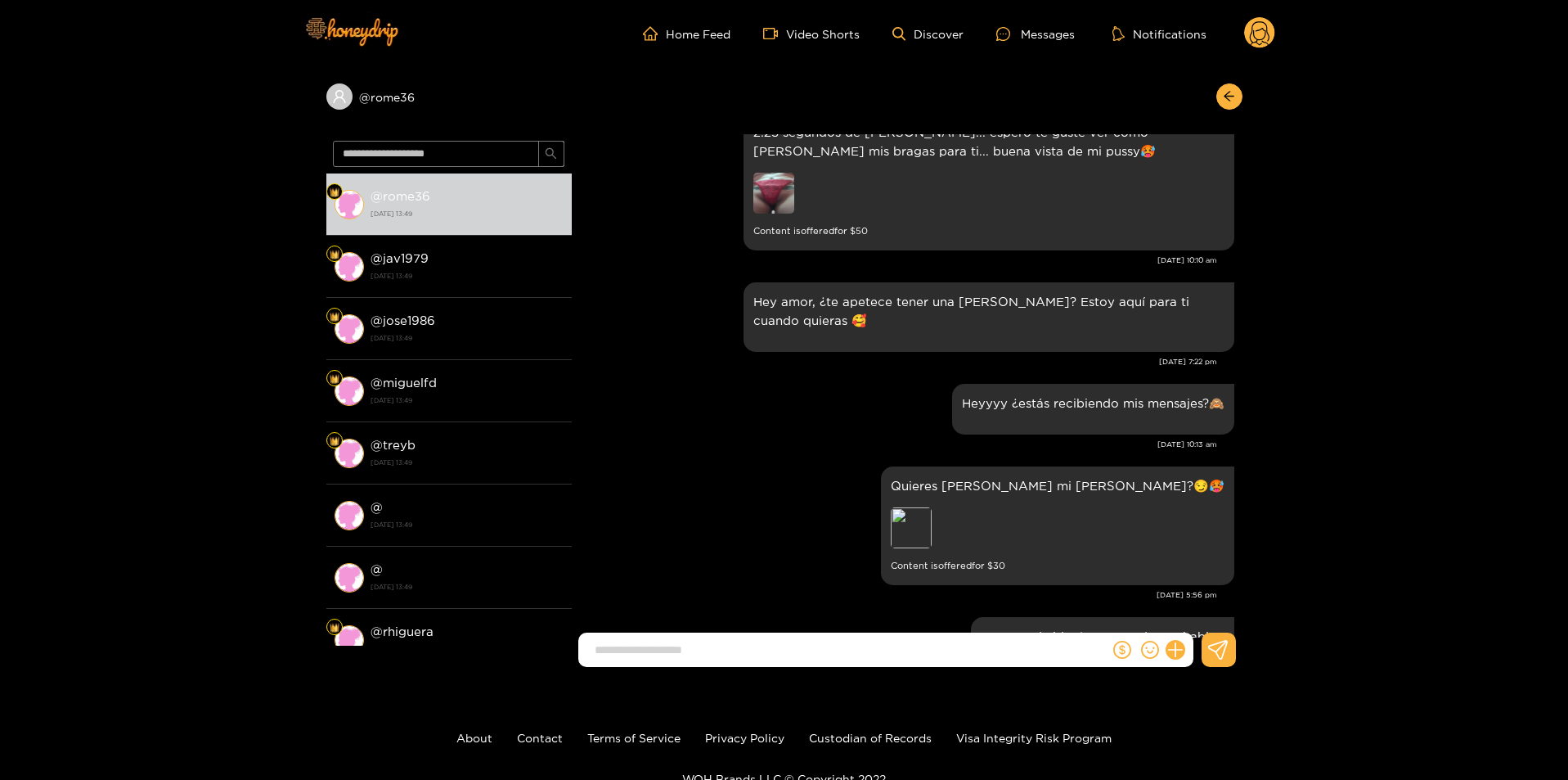
click at [1261, 32] on circle at bounding box center [1260, 32] width 31 height 31
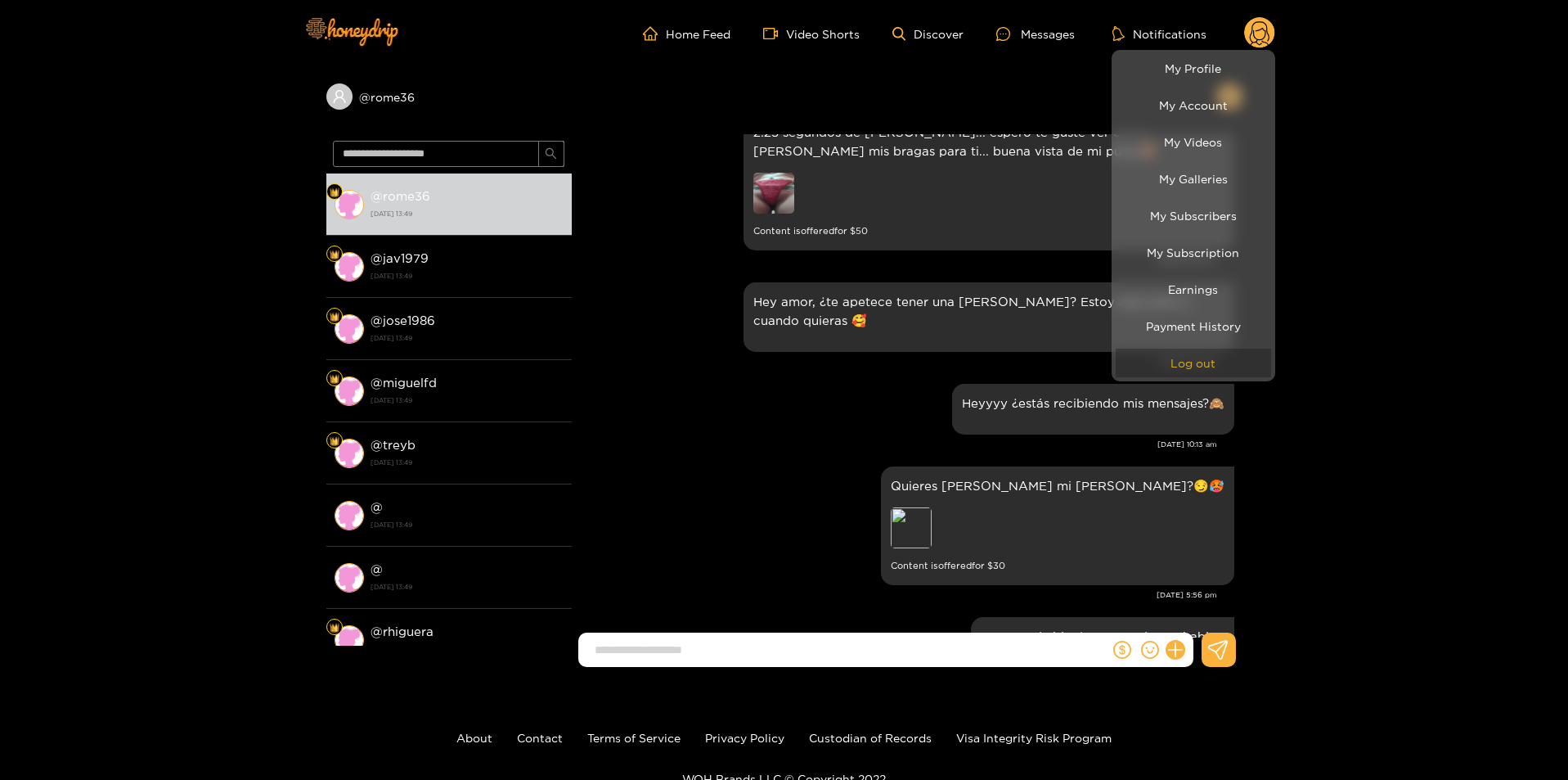
click at [1204, 355] on button "Log out" at bounding box center [1193, 363] width 155 height 29
